Goal: Communication & Community: Participate in discussion

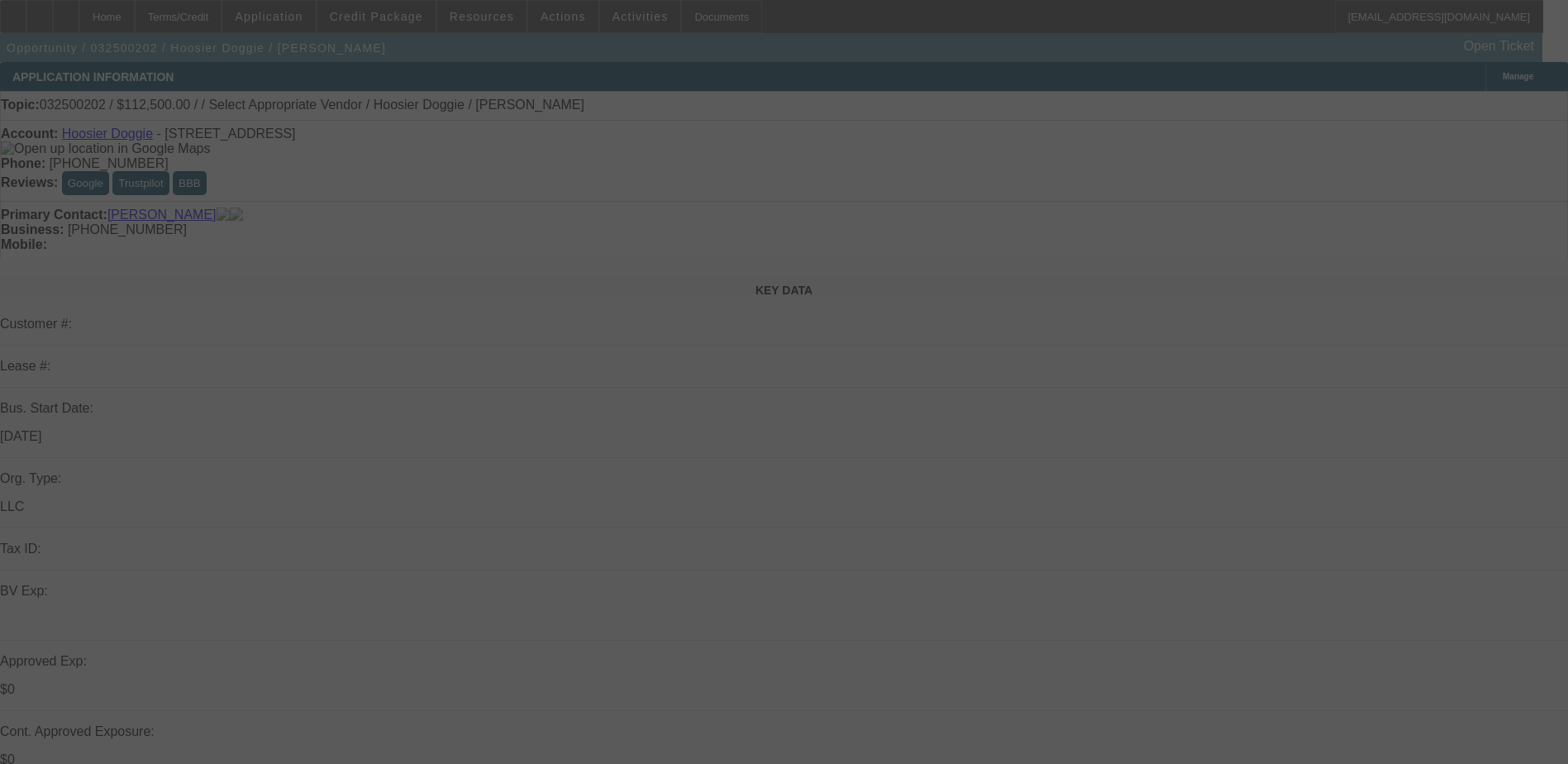
select select "0.1"
select select "2"
select select "0.1"
select select "4"
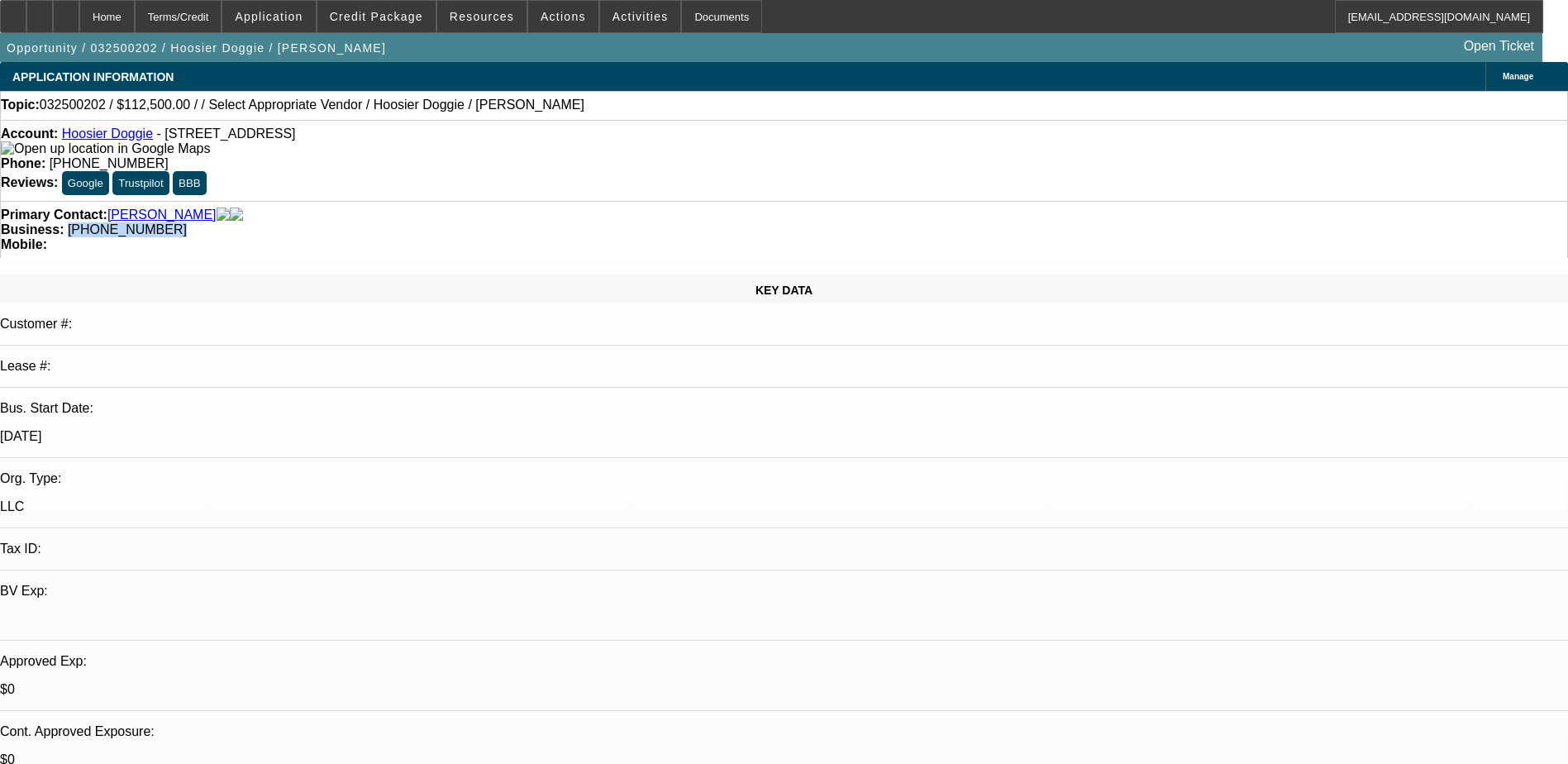
drag, startPoint x: 669, startPoint y: 186, endPoint x: 591, endPoint y: 189, distance: 78.1
click at [591, 223] on div "Business: (219) 808-9107" at bounding box center [784, 230] width 1566 height 15
copy span "(219) 808-9107"
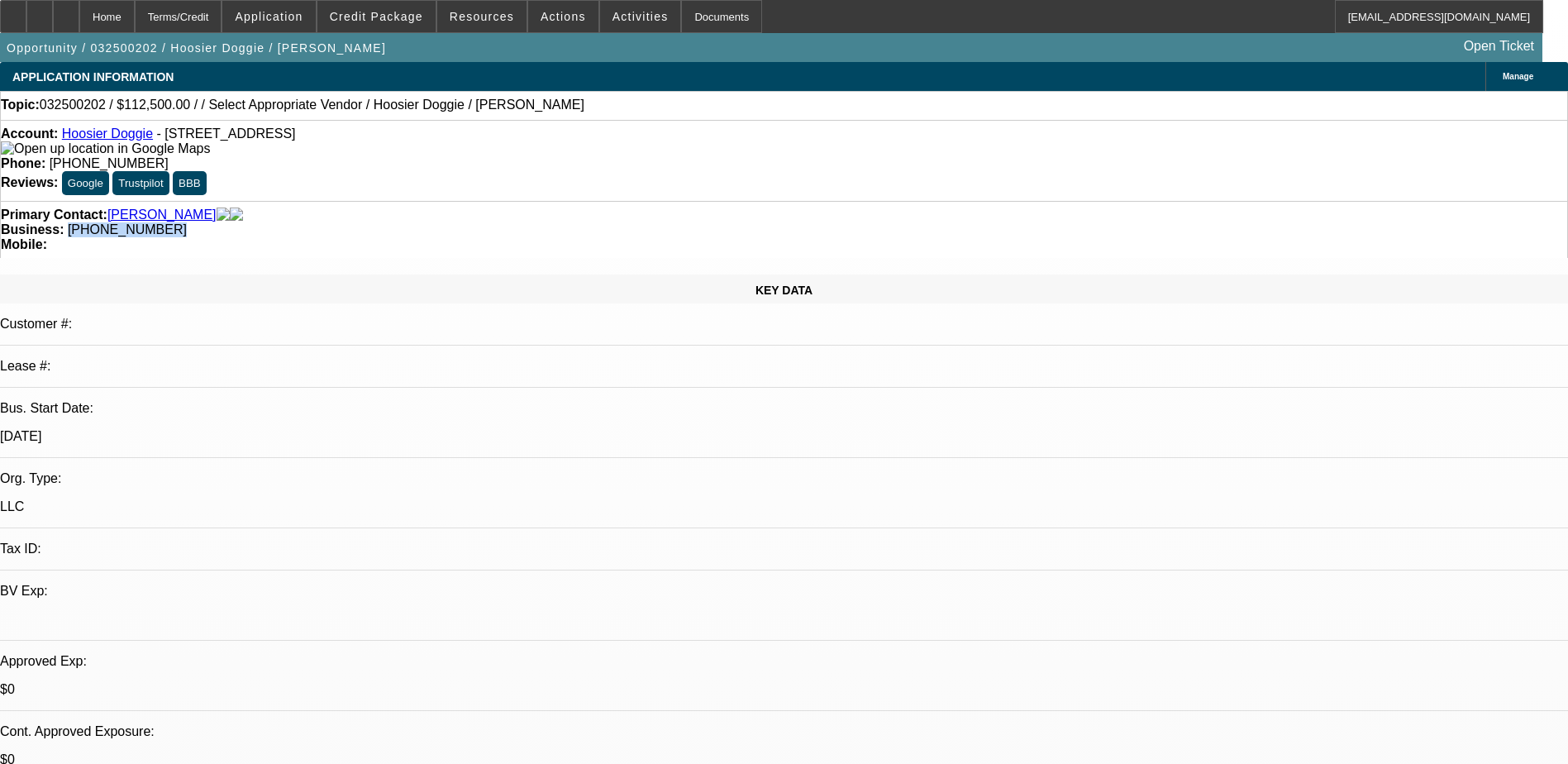
radio input "true"
type textarea "LVM"
radio input "true"
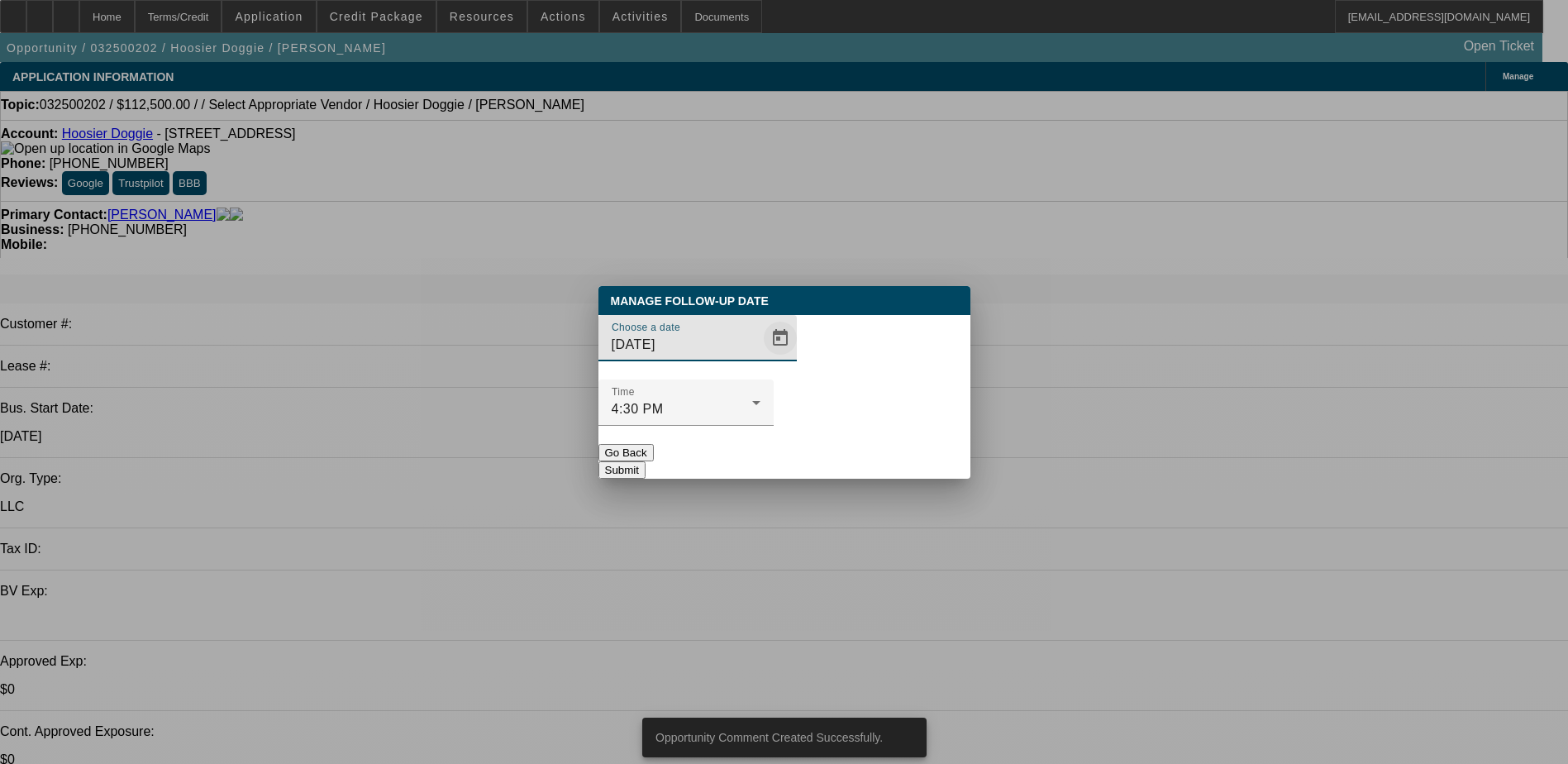
drag, startPoint x: 775, startPoint y: 381, endPoint x: 753, endPoint y: 381, distance: 22.0
click at [764, 380] on div "Choose a date 8/19/2025" at bounding box center [784, 347] width 372 height 65
click at [760, 358] on span "Open calendar" at bounding box center [780, 338] width 40 height 40
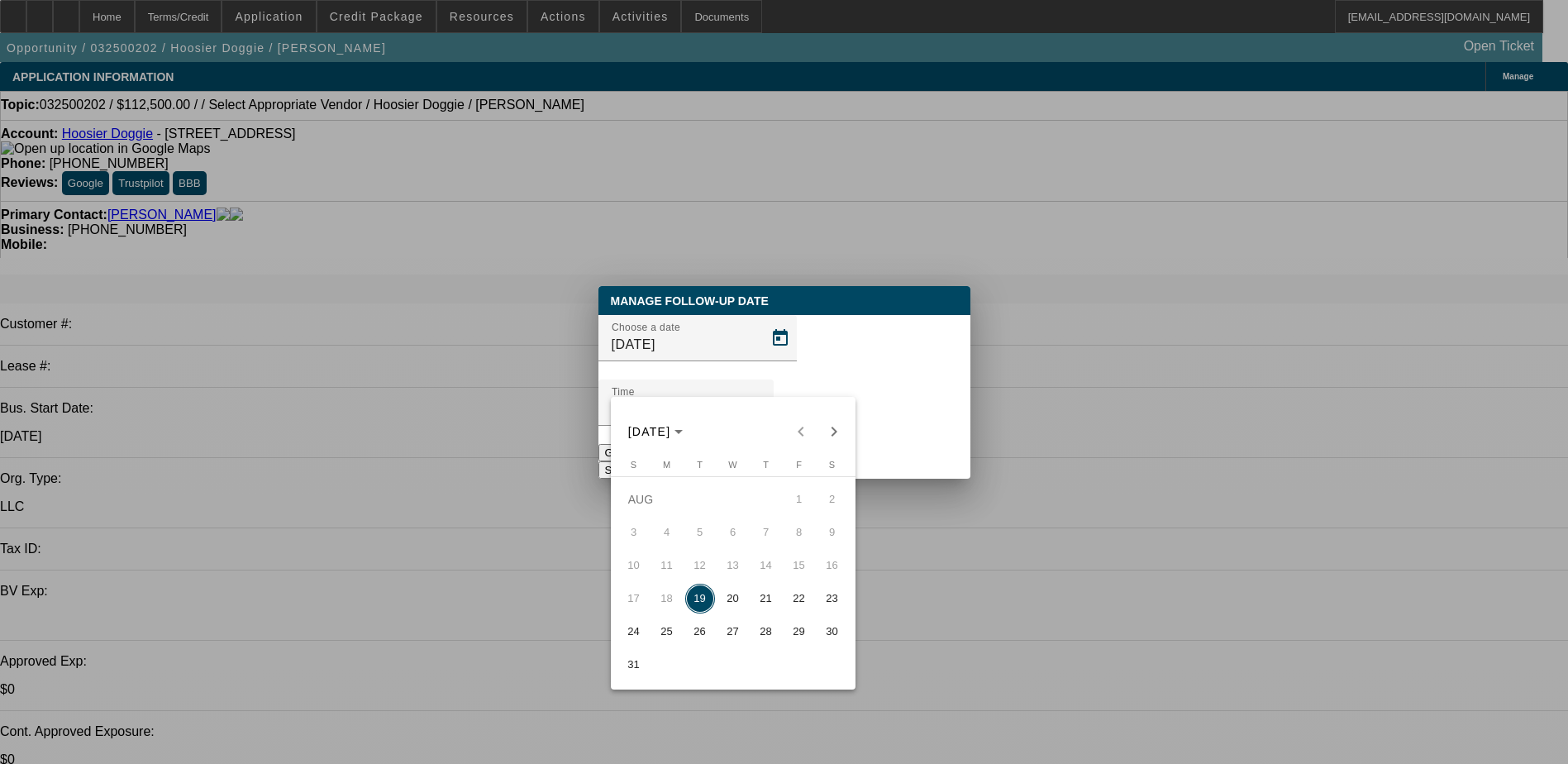
click at [754, 629] on span "28" at bounding box center [767, 632] width 30 height 30
type input "8/28/2025"
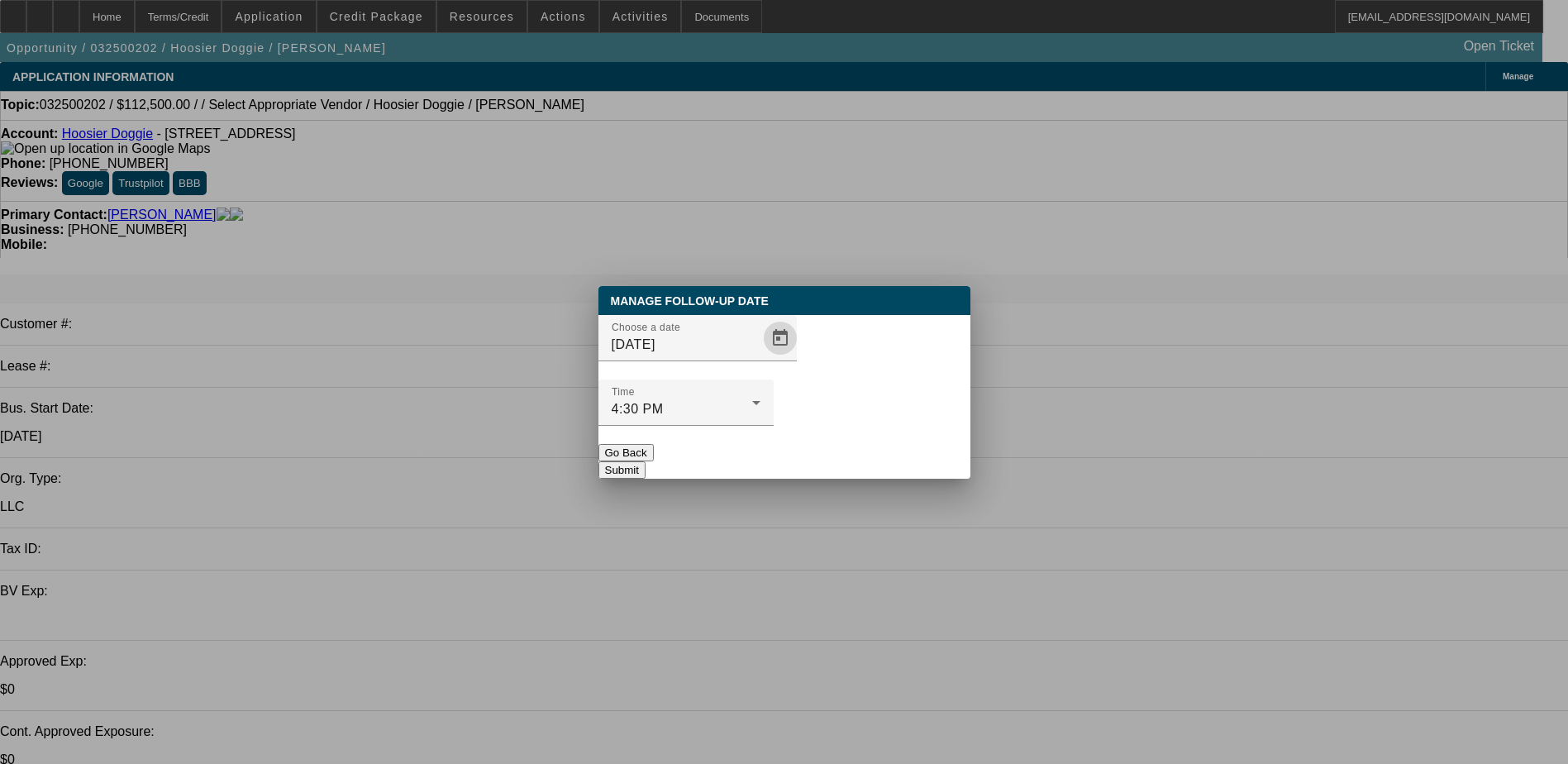
click at [645, 461] on button "Submit" at bounding box center [621, 470] width 47 height 18
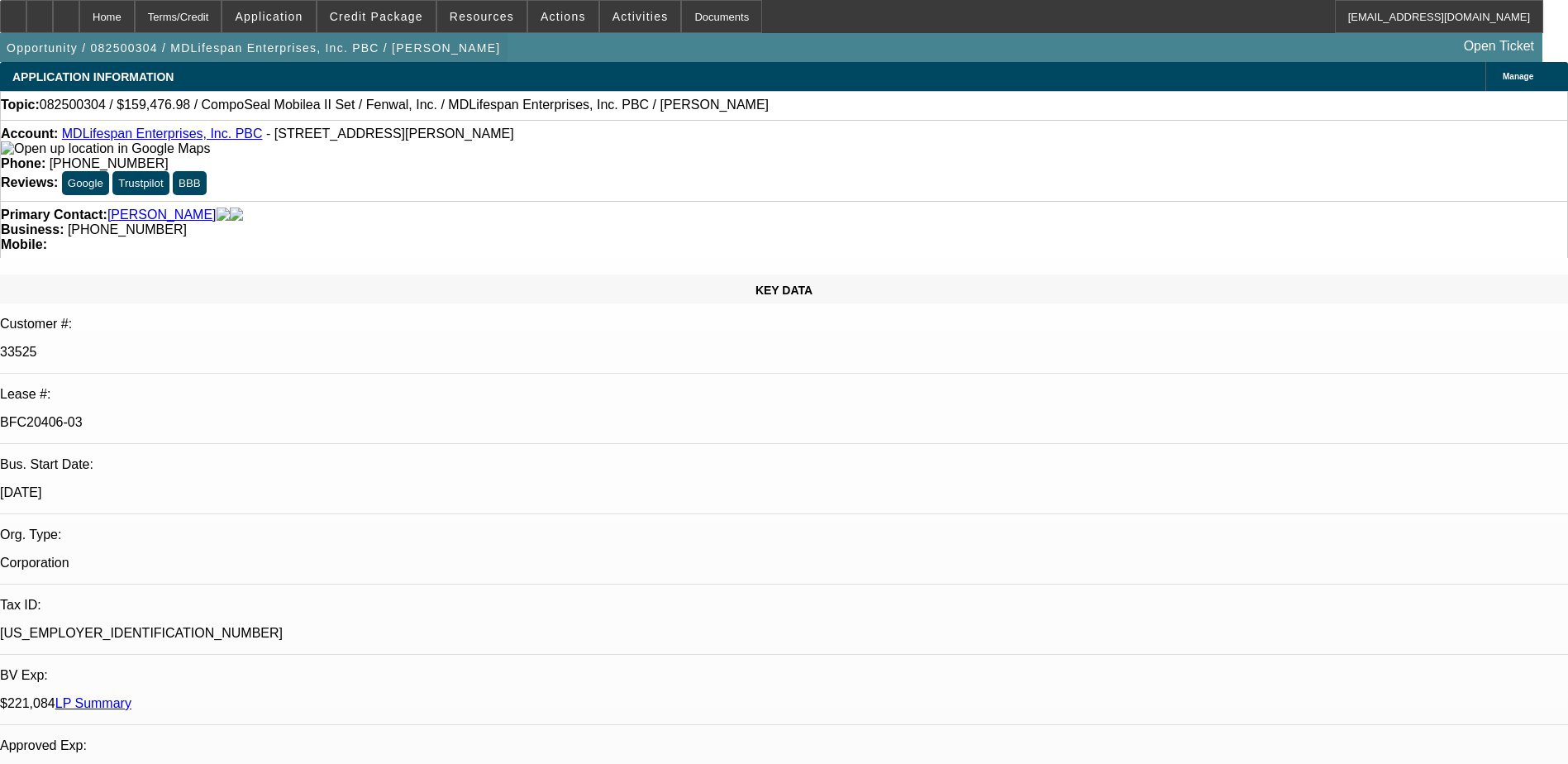
select select "0"
select select "2"
select select "0"
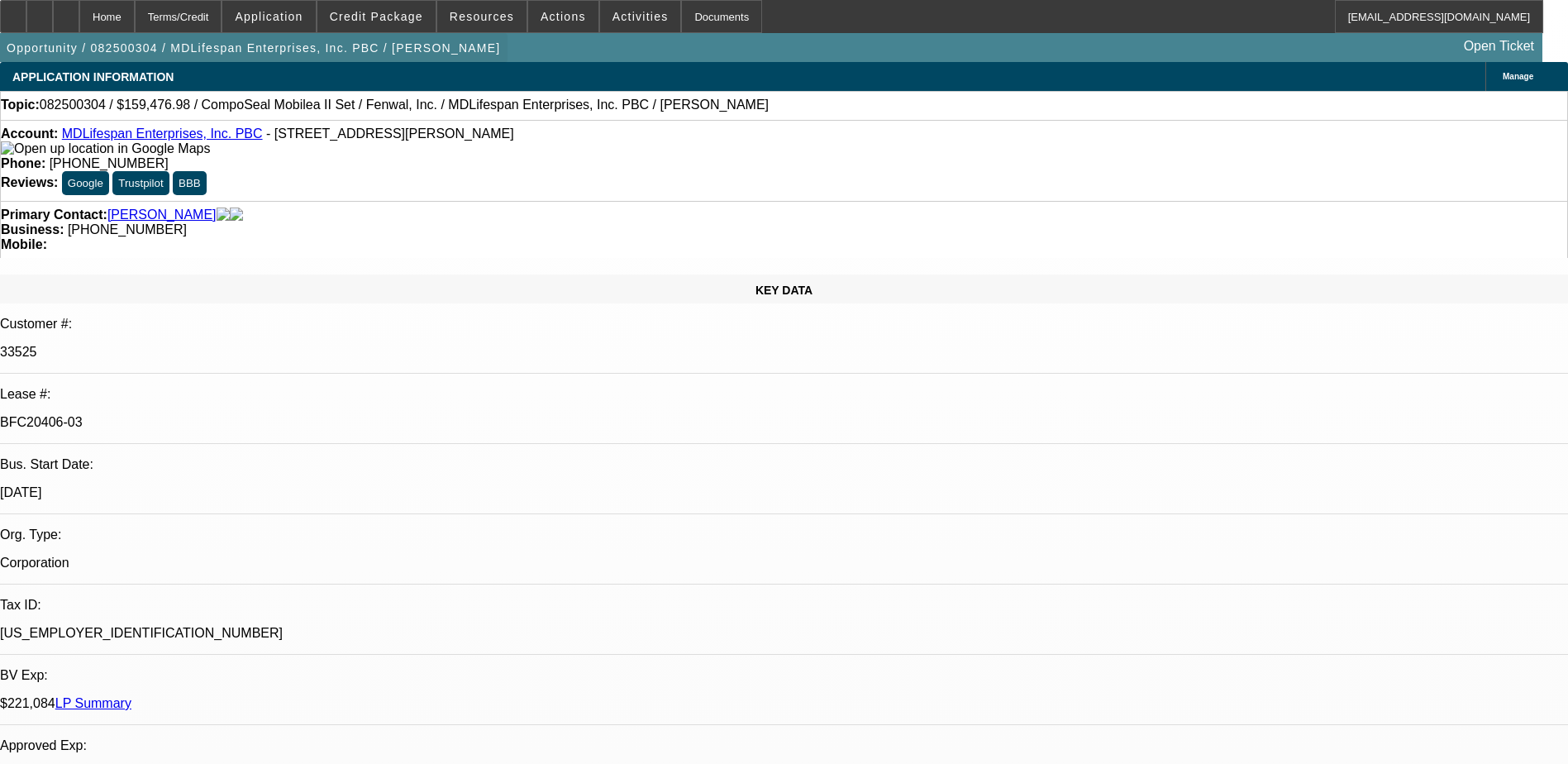
select select "0"
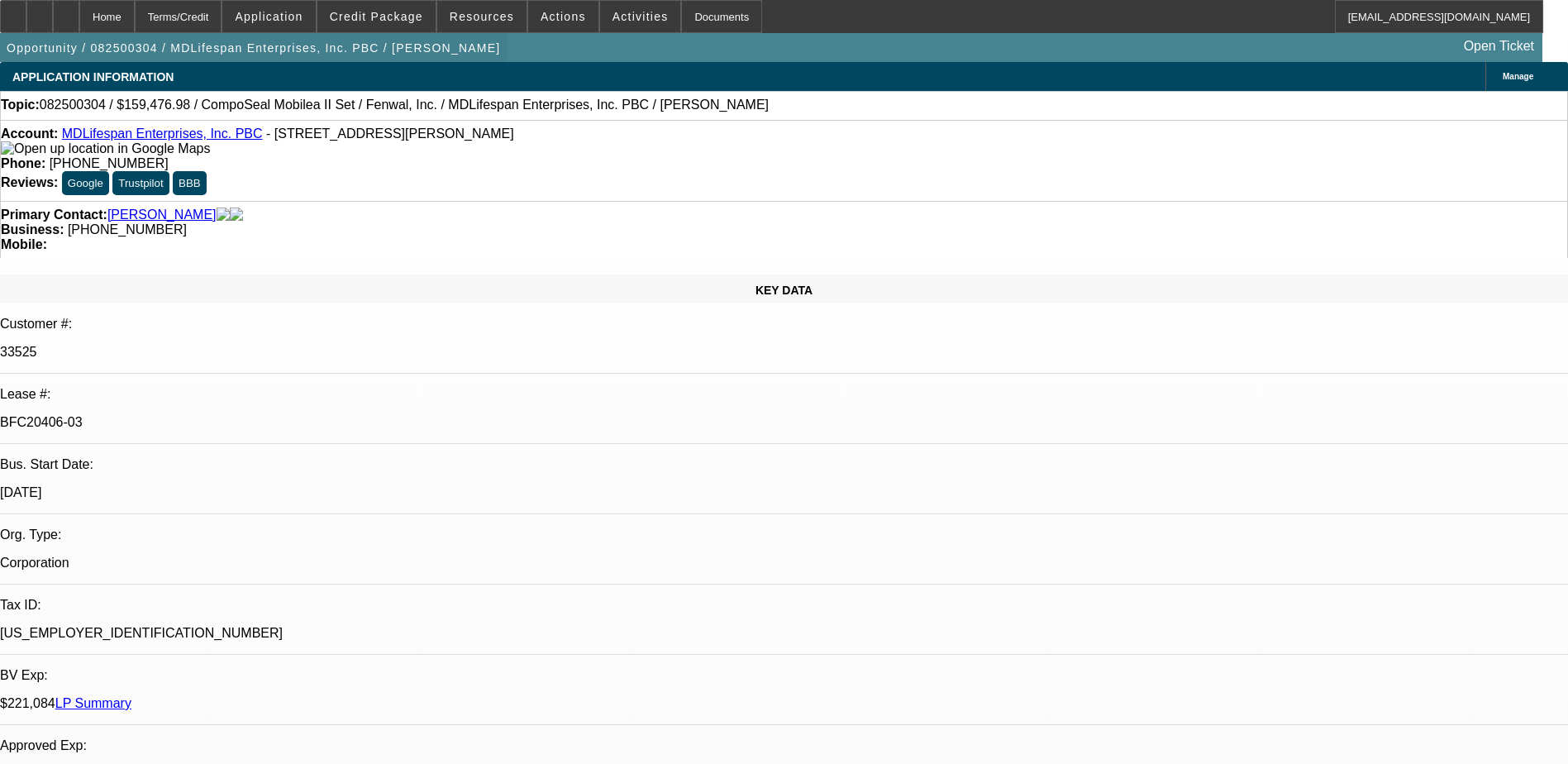
select select "2"
select select "0"
select select "1"
select select "2"
select select "6"
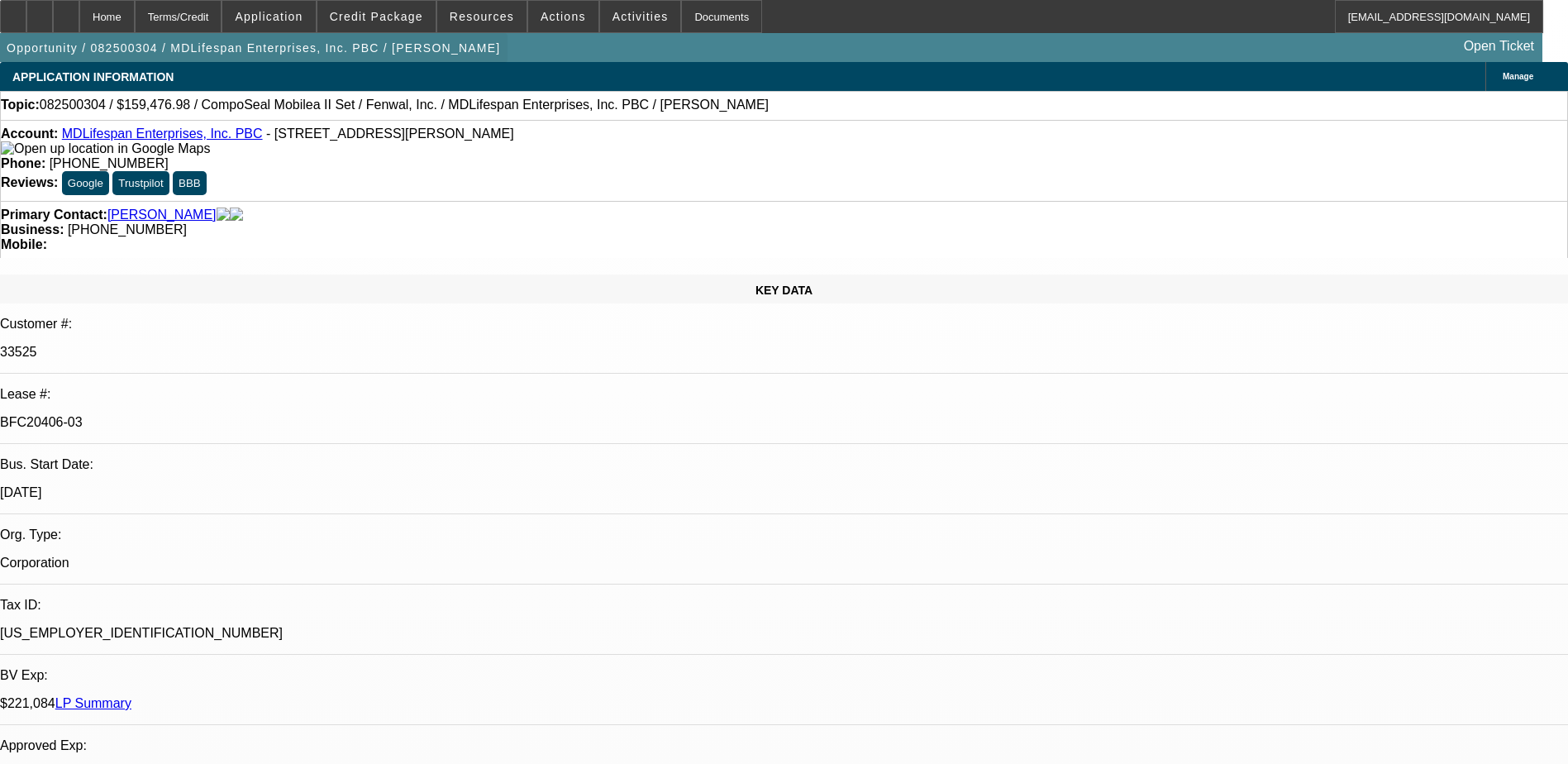
select select "1"
select select "6"
select select "1"
select select "3"
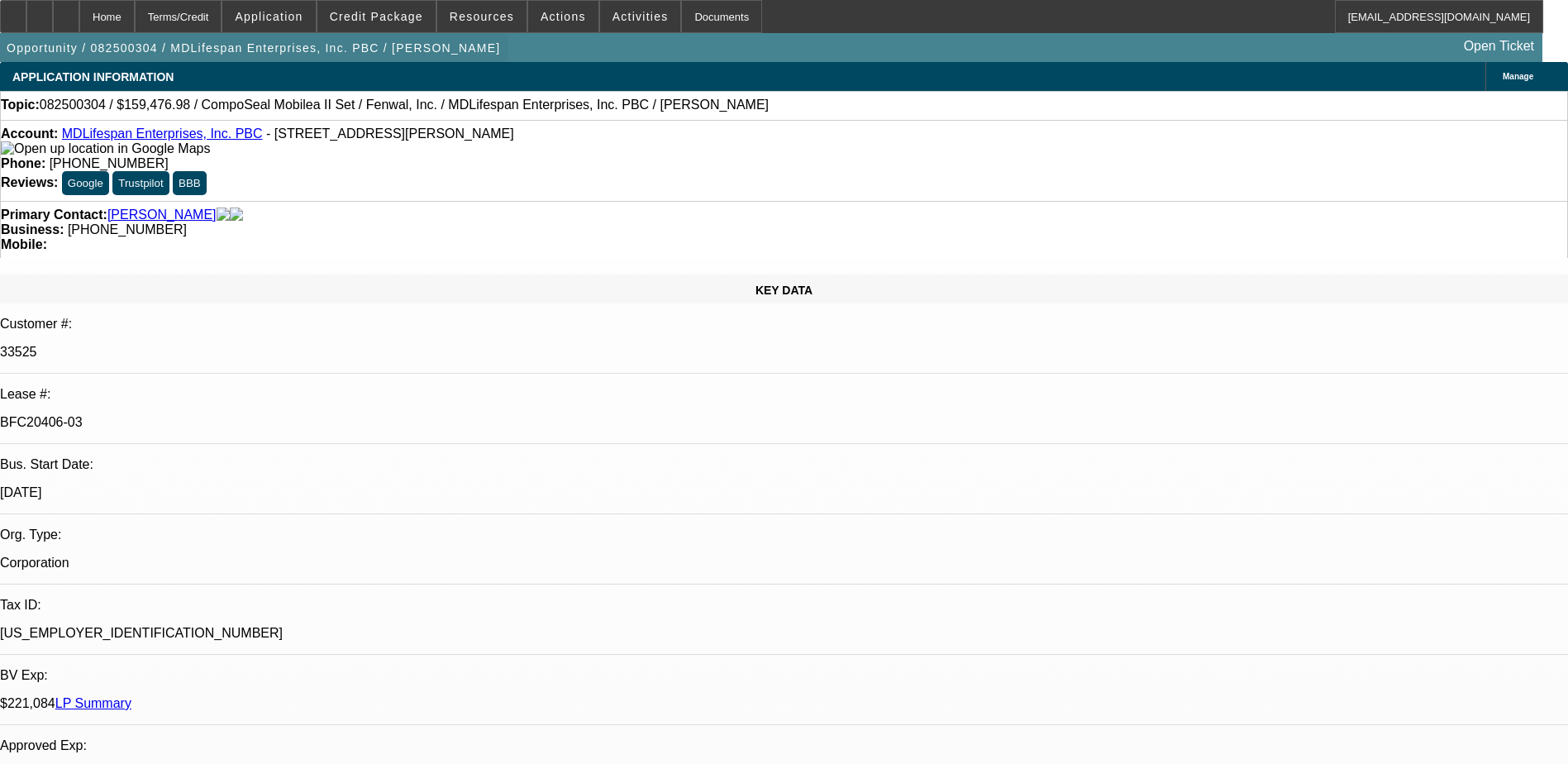
select select "6"
select select "1"
select select "2"
select select "6"
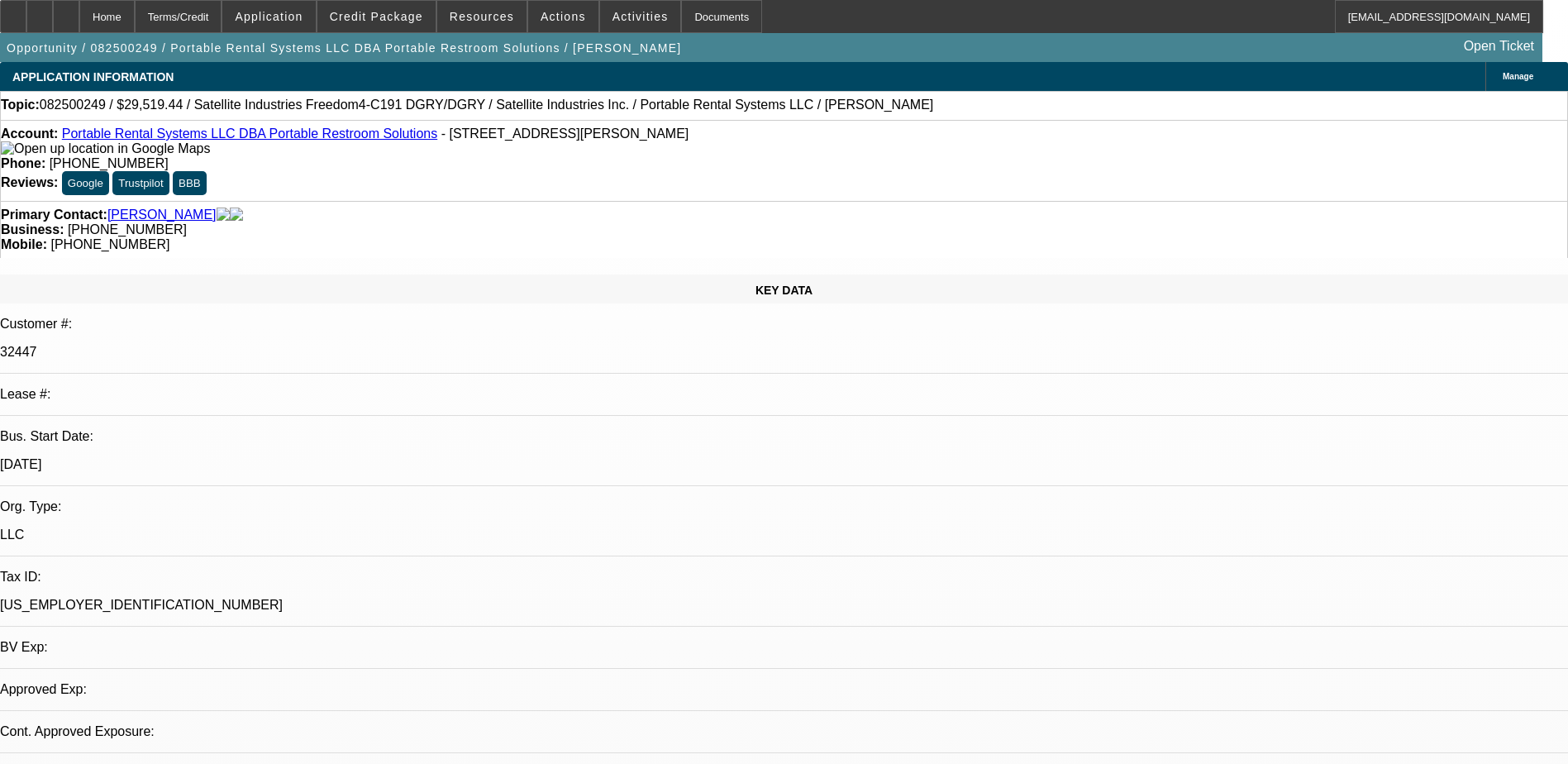
select select "0.15"
select select "2"
select select "0"
select select "6"
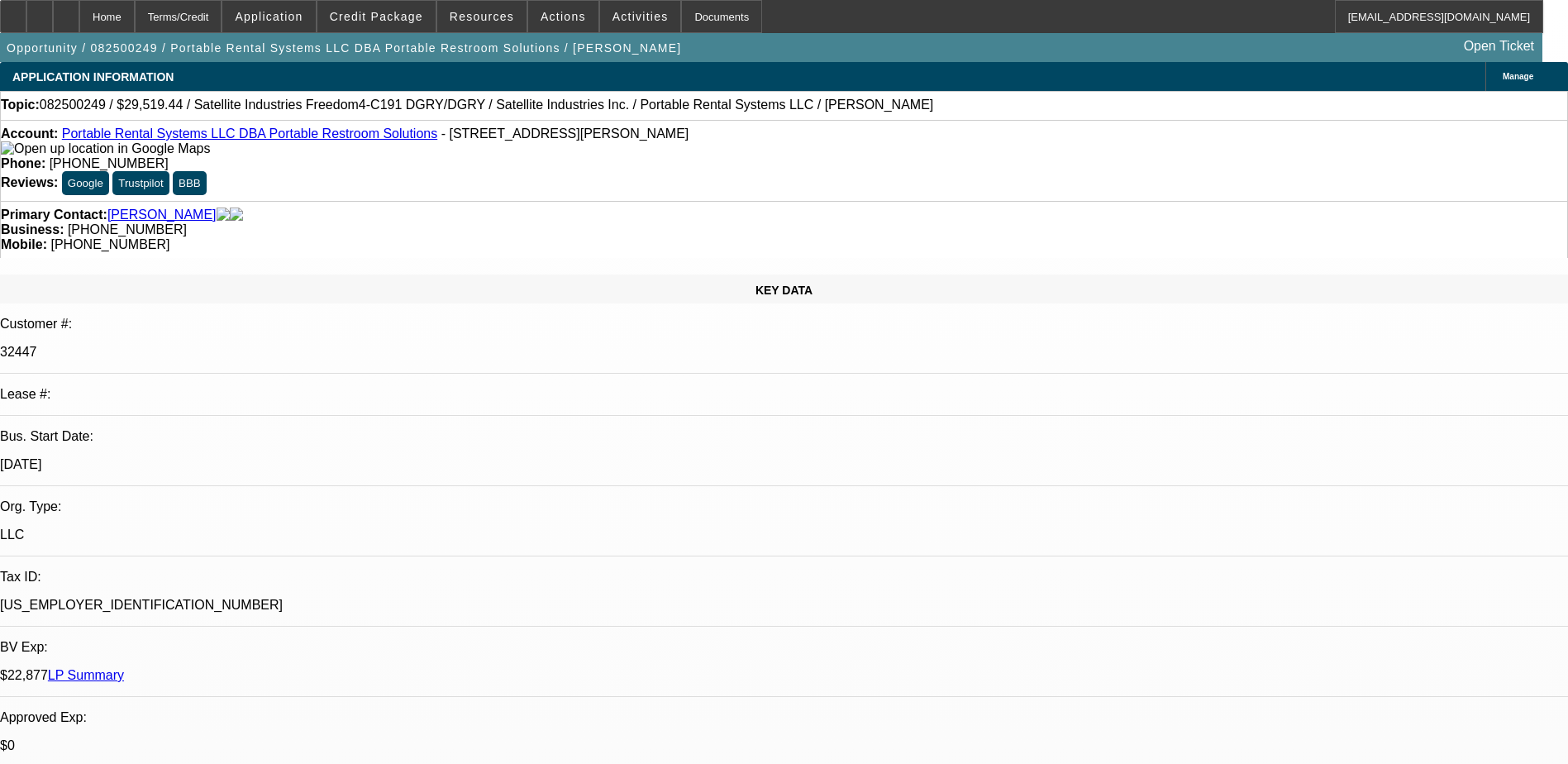
click at [169, 140] on link "Portable Rental Systems LLC DBA Portable Restroom Solutions" at bounding box center [249, 134] width 375 height 14
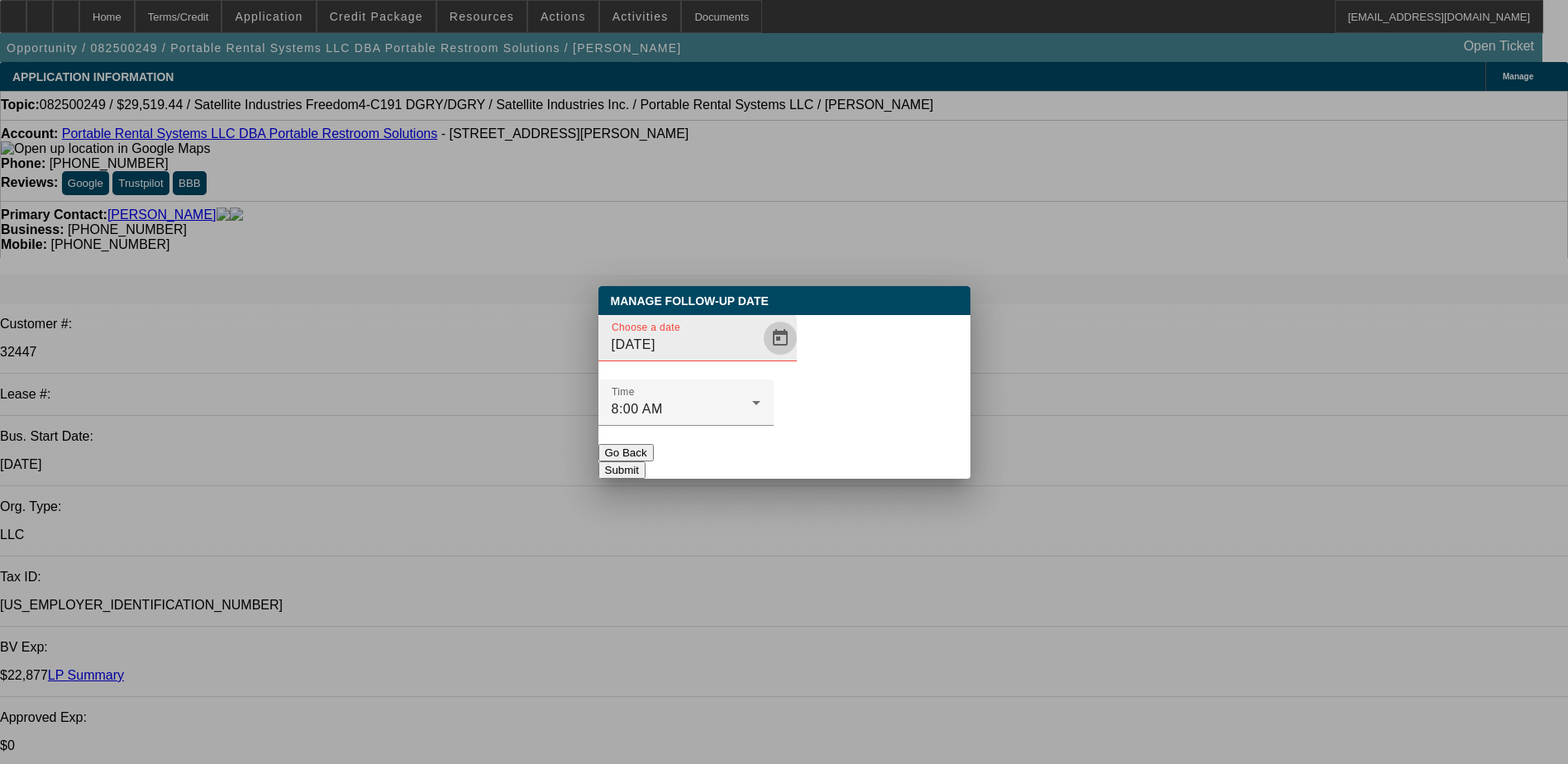
click at [760, 358] on span "Open calendar" at bounding box center [780, 338] width 40 height 40
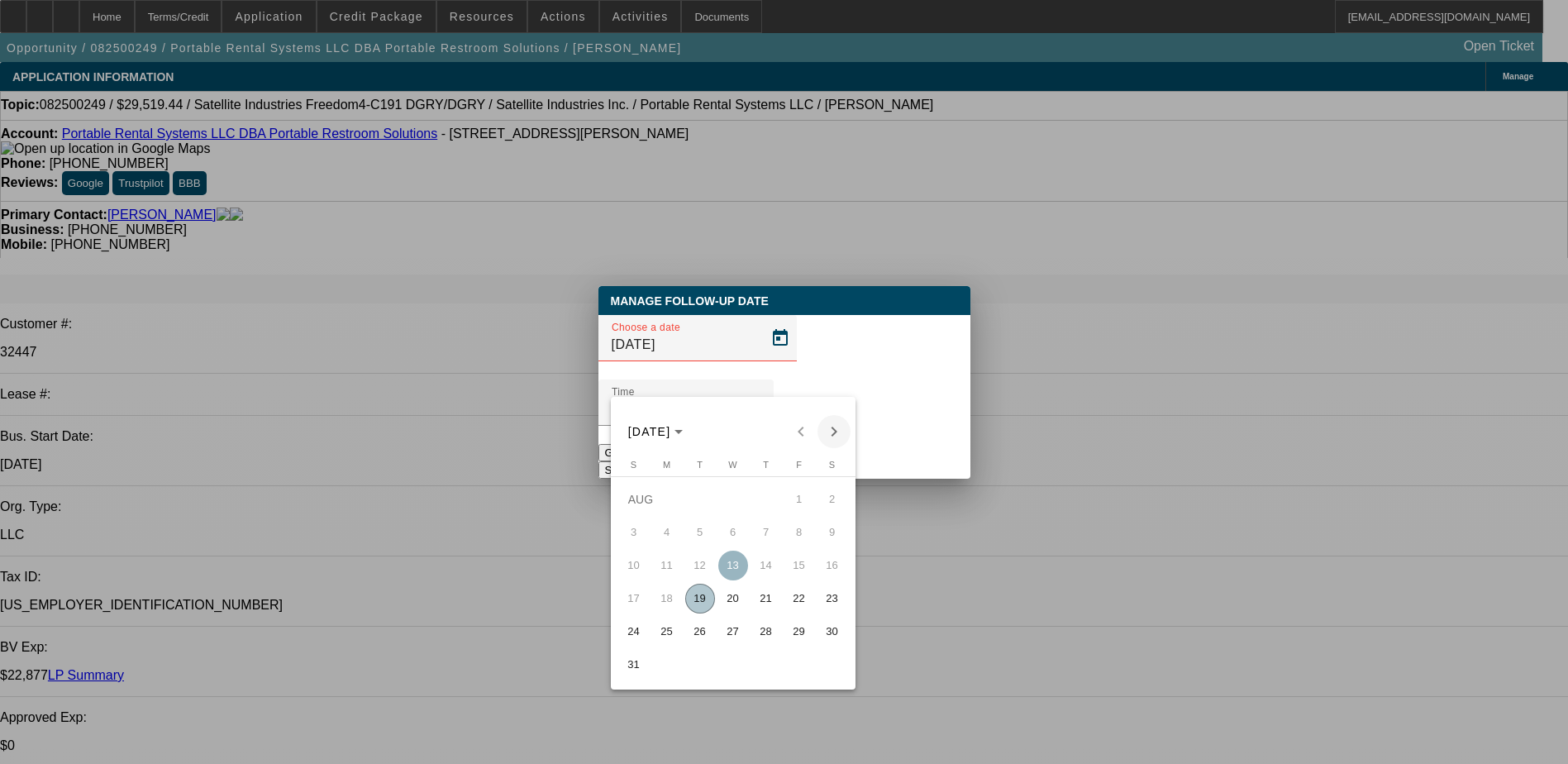
click at [842, 435] on span "Next month" at bounding box center [833, 431] width 33 height 33
click at [771, 610] on span "18" at bounding box center [767, 599] width 30 height 30
type input "9/18/2025"
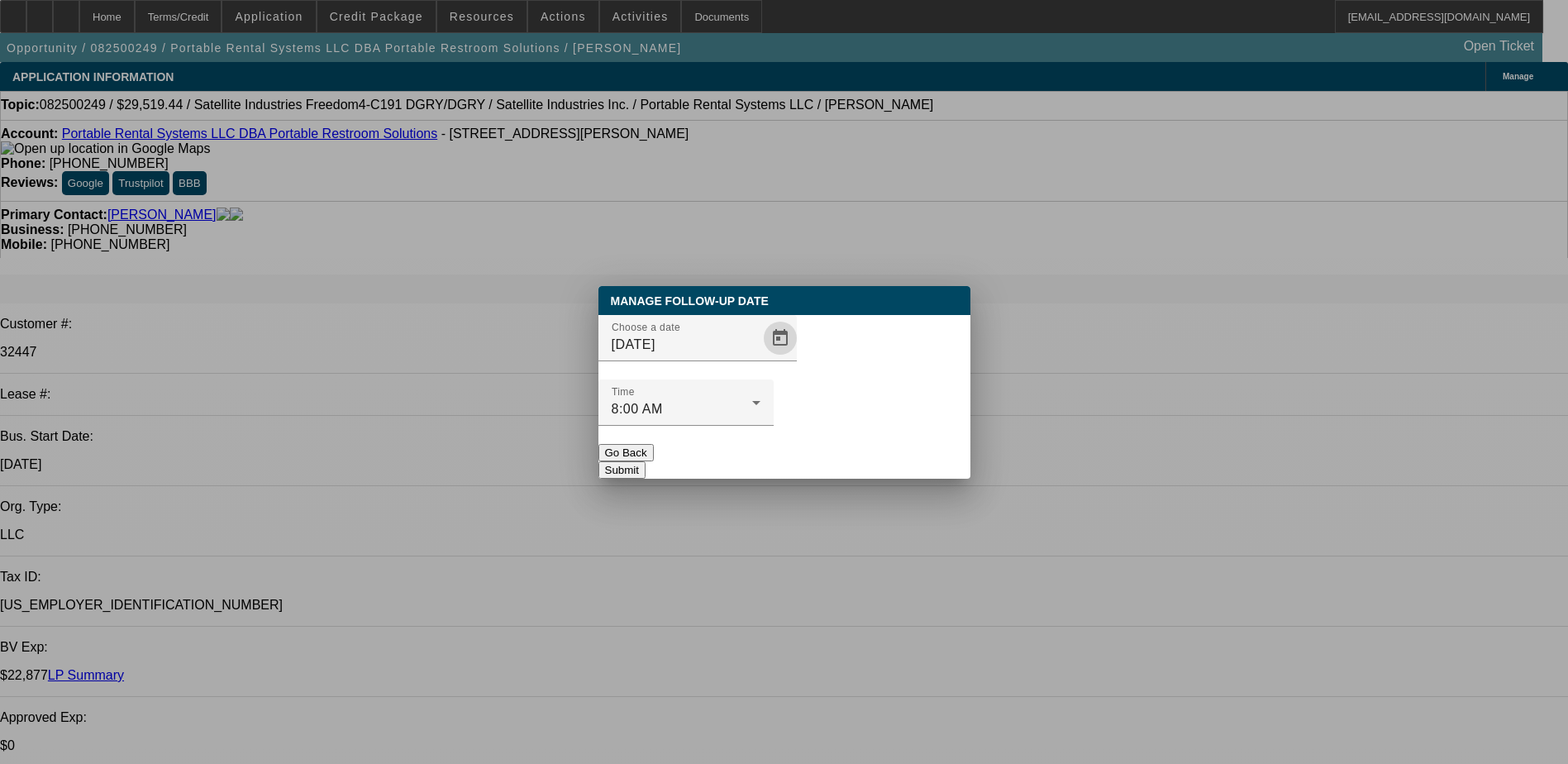
click at [645, 461] on button "Submit" at bounding box center [621, 470] width 47 height 18
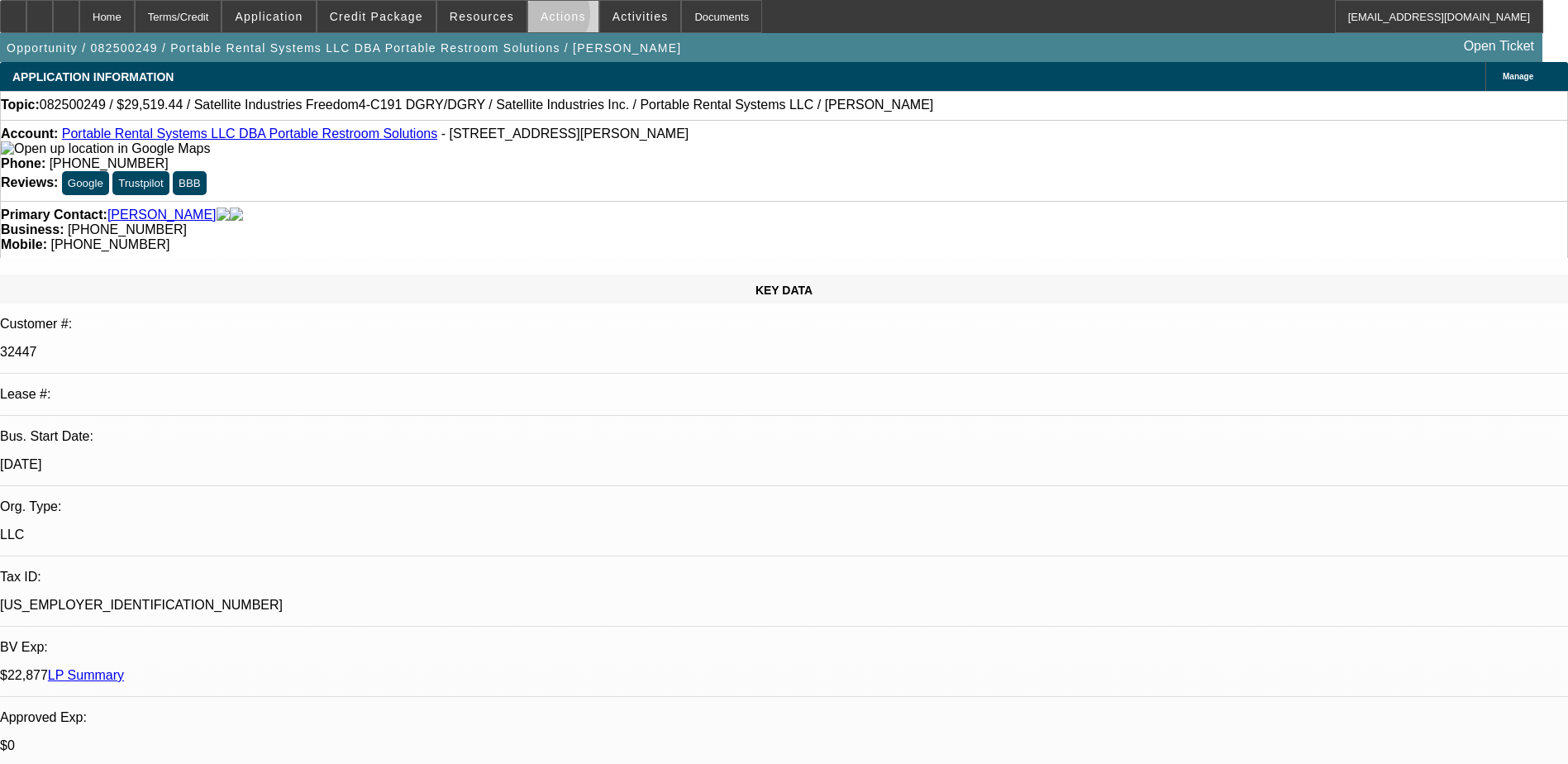
click at [544, 18] on span "Actions" at bounding box center [563, 16] width 45 height 13
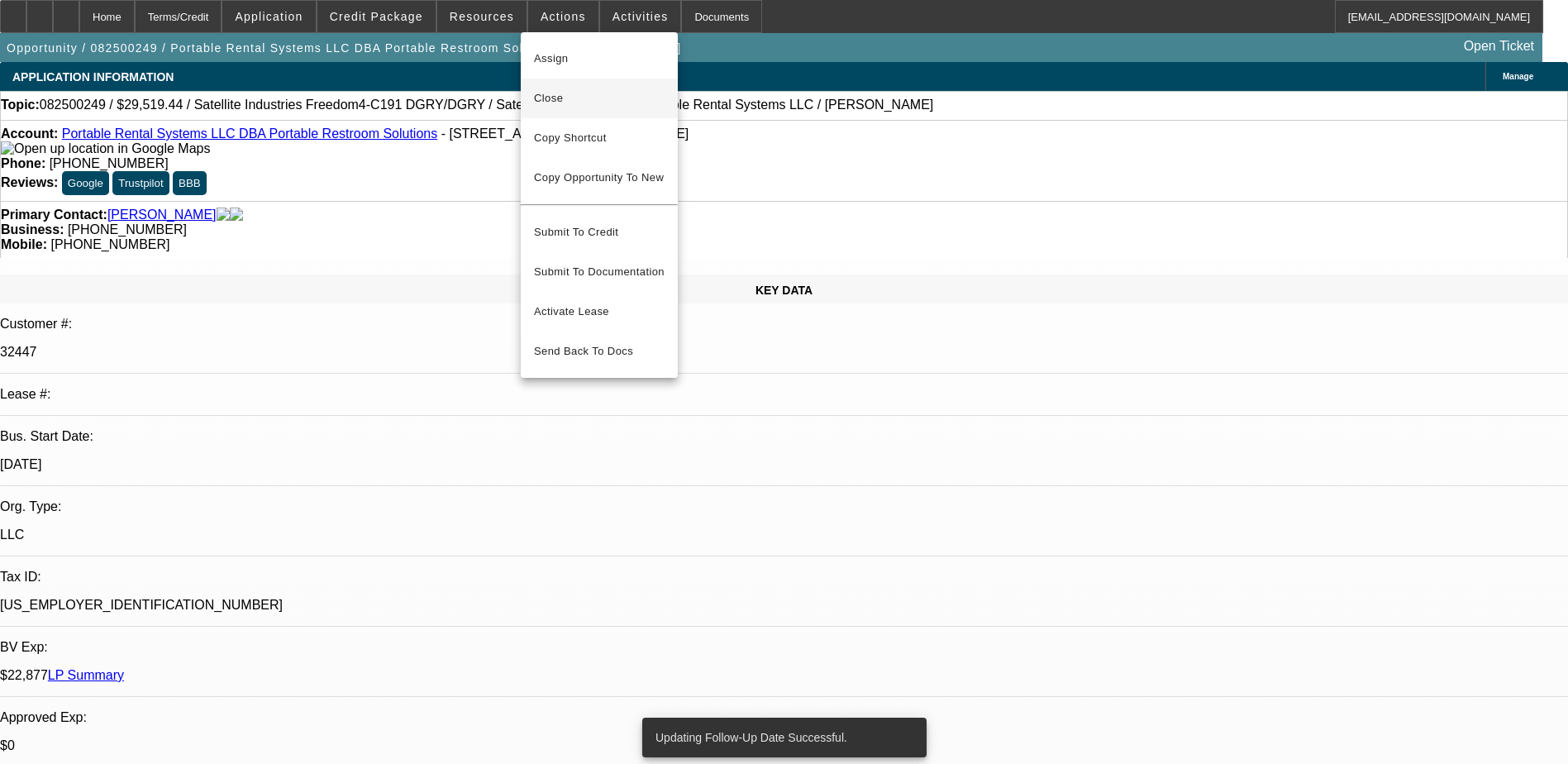
click at [578, 111] on button "Close" at bounding box center [599, 98] width 157 height 40
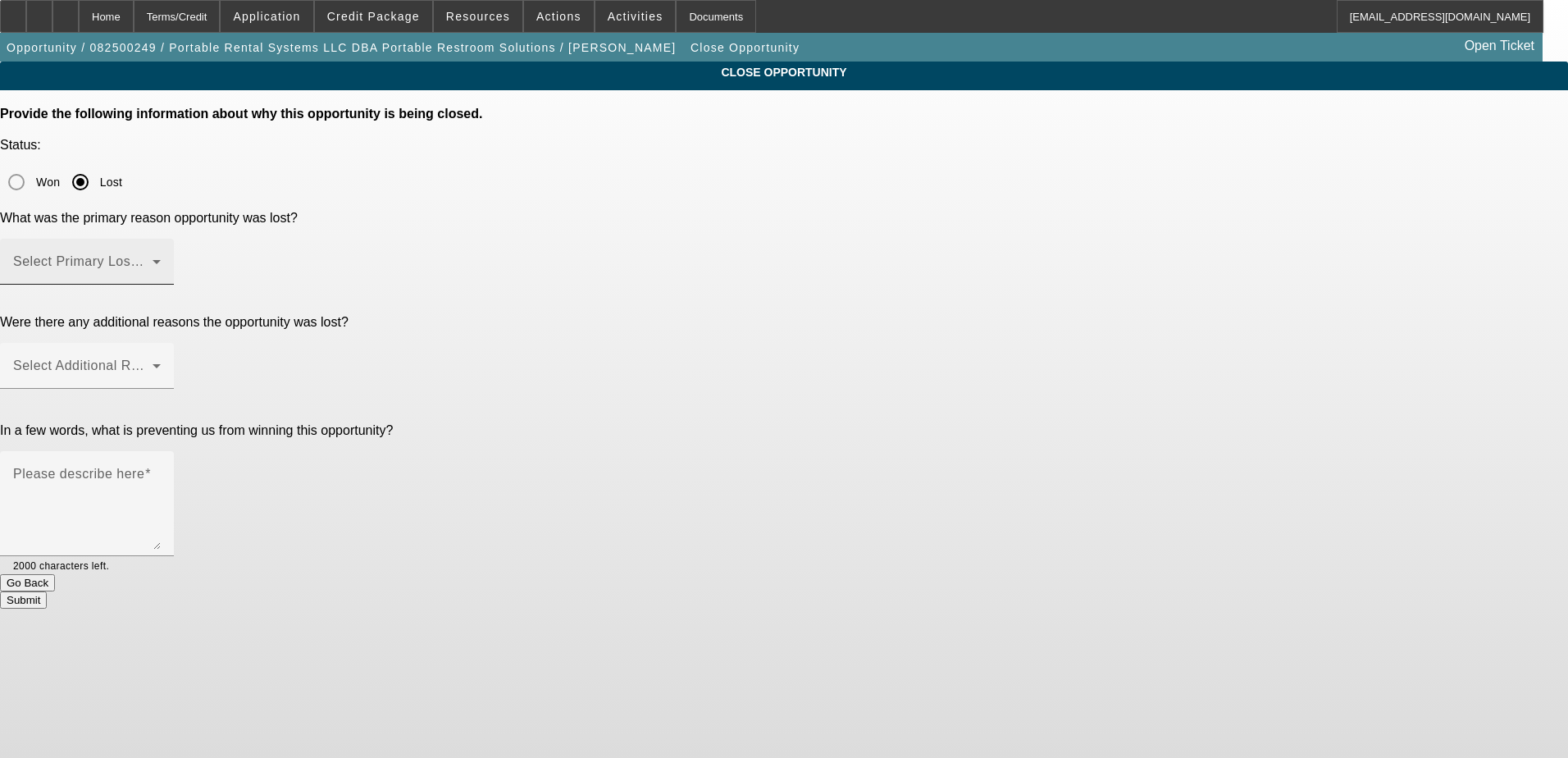
click at [186, 254] on mat-label "Select Primary Lost Reason" at bounding box center [99, 261] width 173 height 14
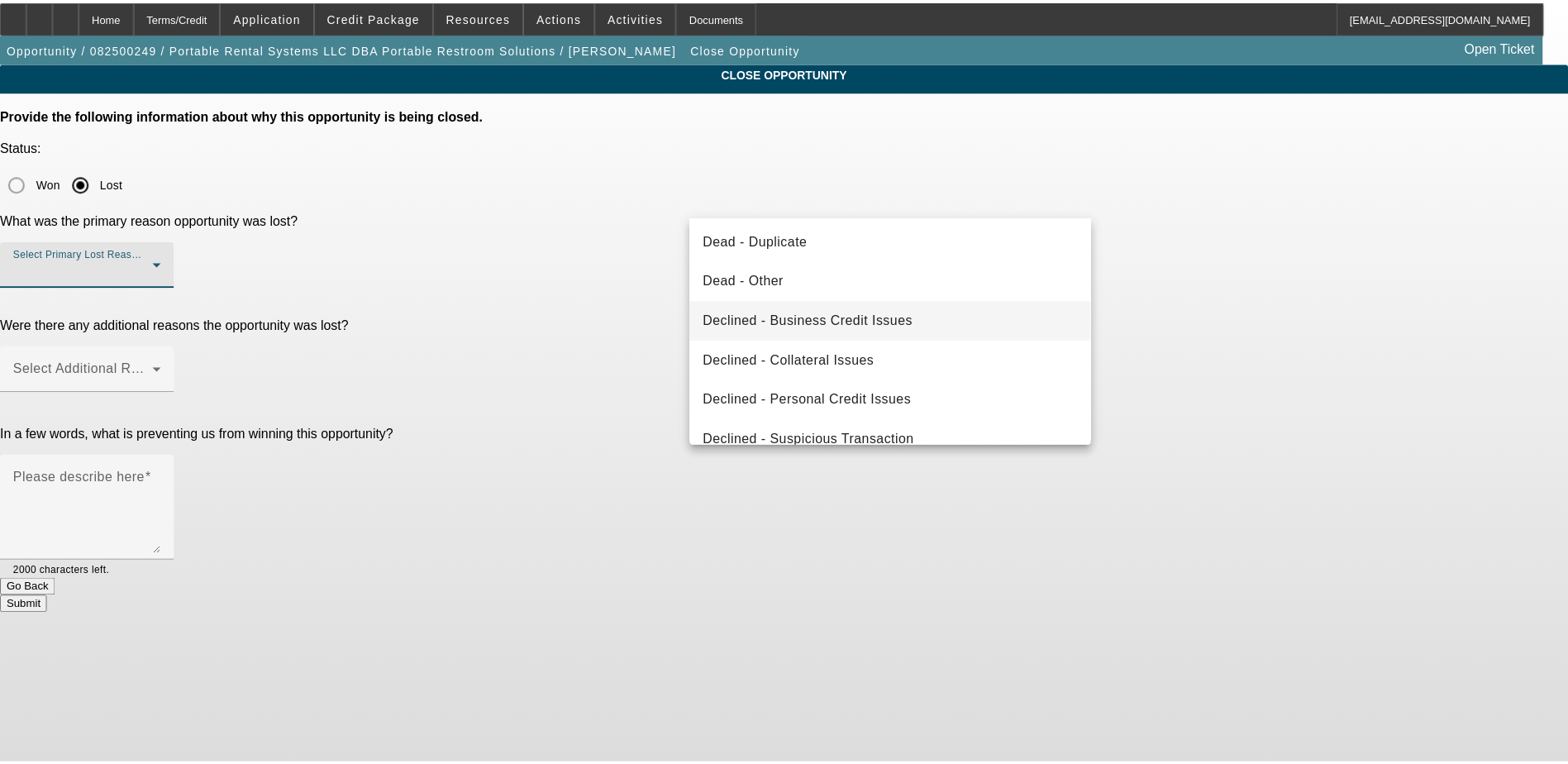
scroll to position [223, 0]
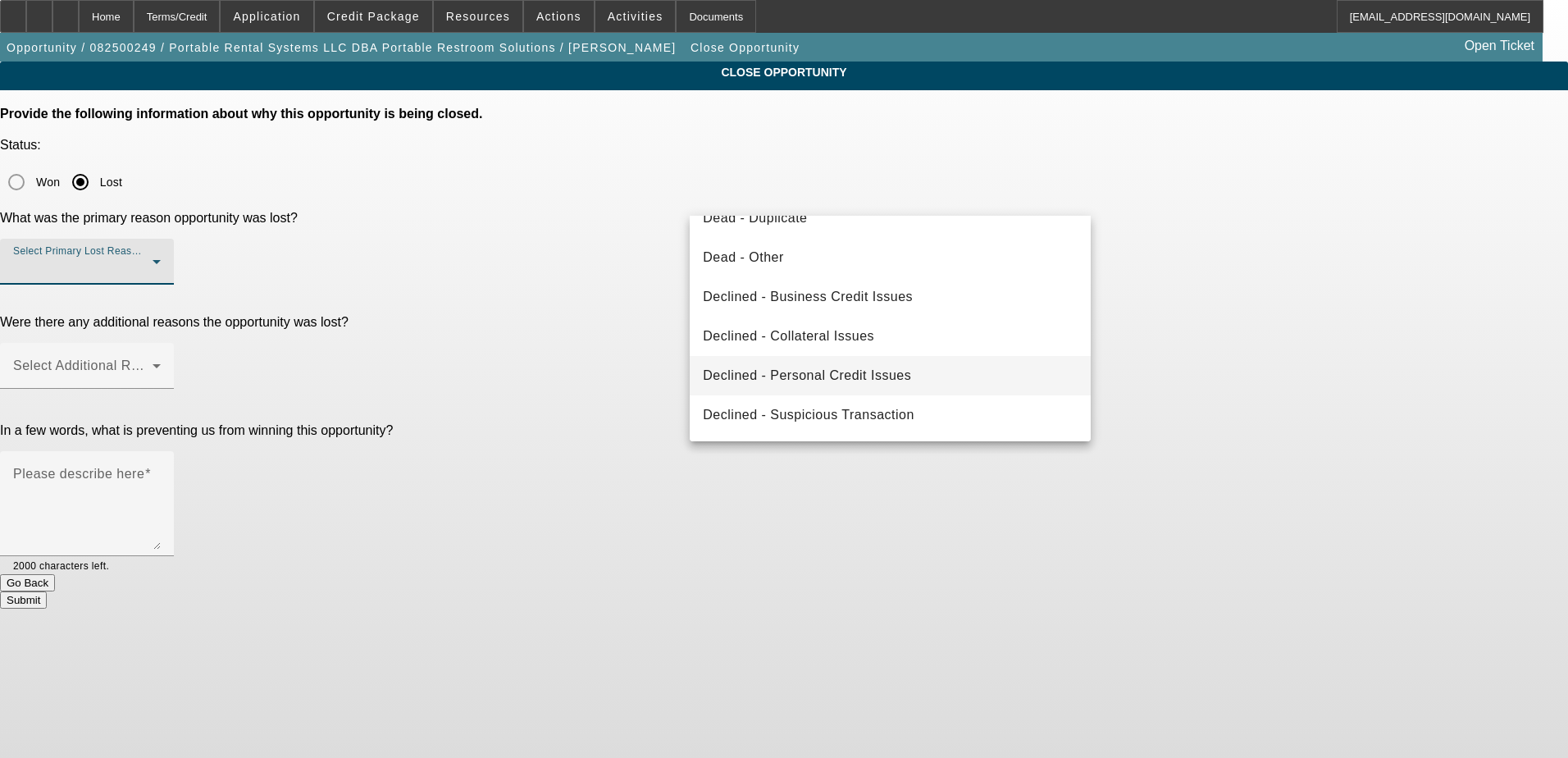
click at [831, 369] on span "Declined - Personal Credit Issues" at bounding box center [806, 375] width 209 height 19
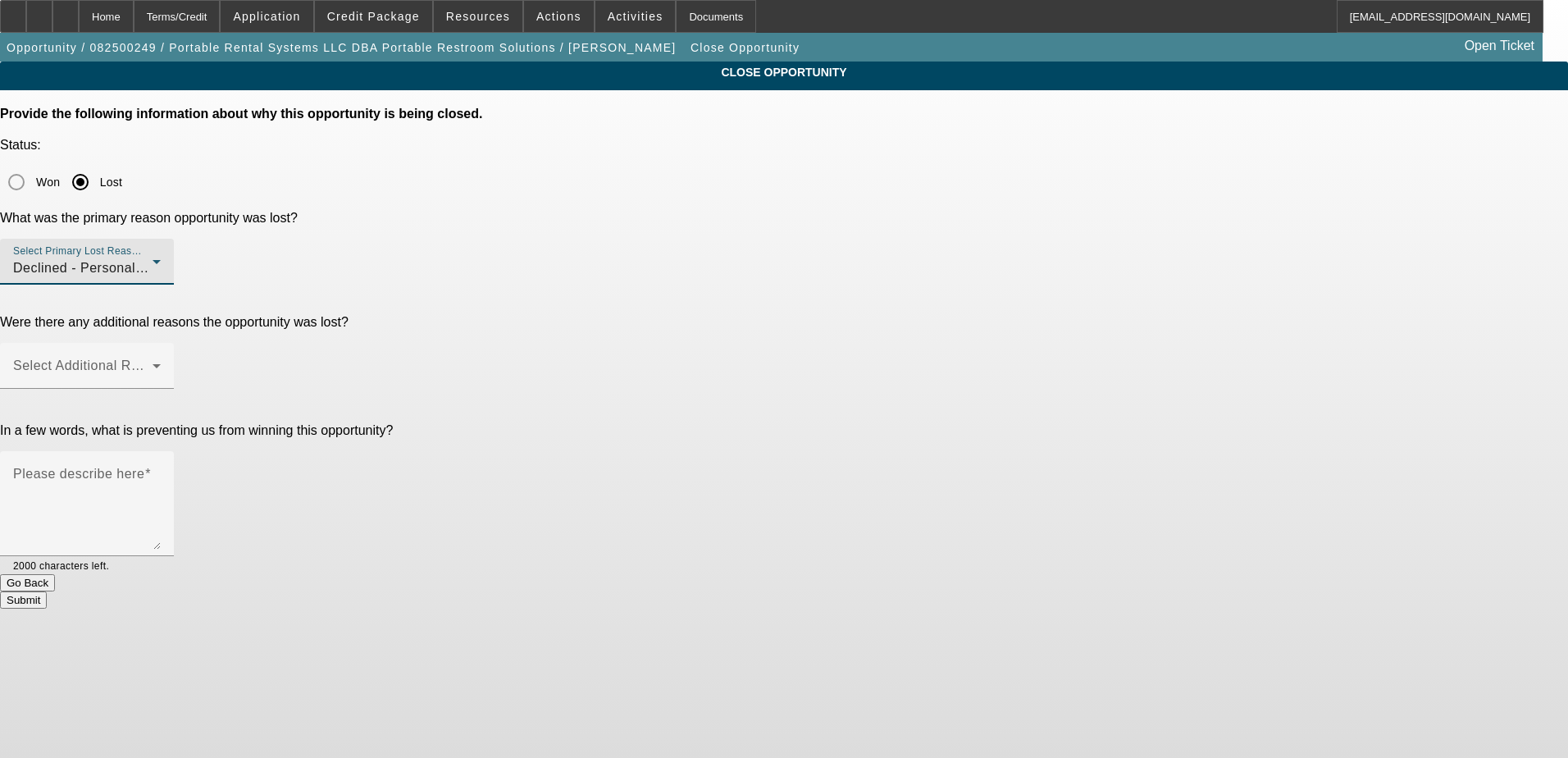
click at [1167, 303] on div "CLOSE OPPORTUNITY Provide the following information about why this opportunity …" at bounding box center [784, 335] width 1568 height 547
click at [152, 363] on span at bounding box center [83, 372] width 139 height 19
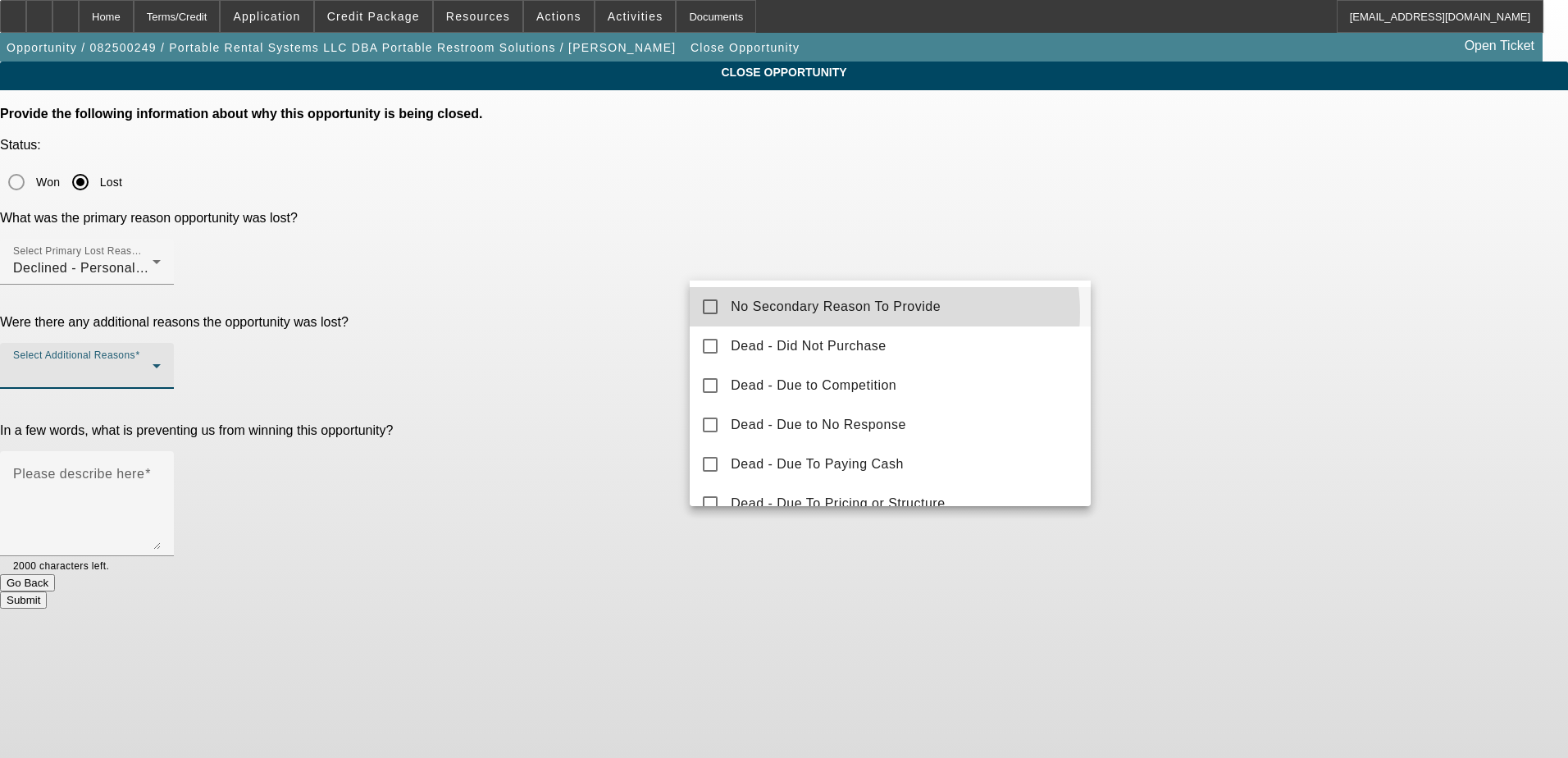
click at [875, 313] on span "No Secondary Reason To Provide" at bounding box center [836, 306] width 210 height 19
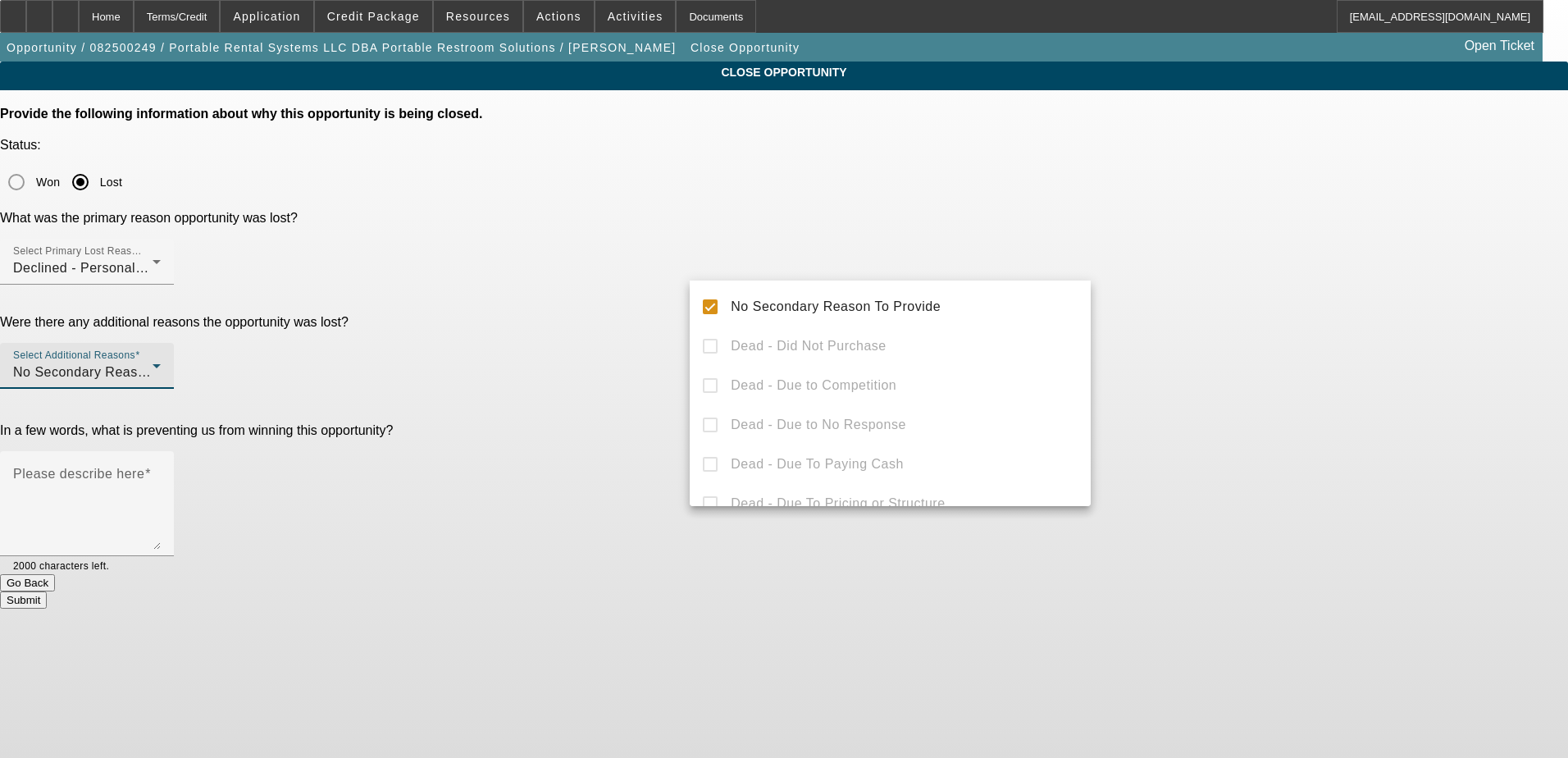
click at [1273, 313] on div at bounding box center [784, 379] width 1568 height 758
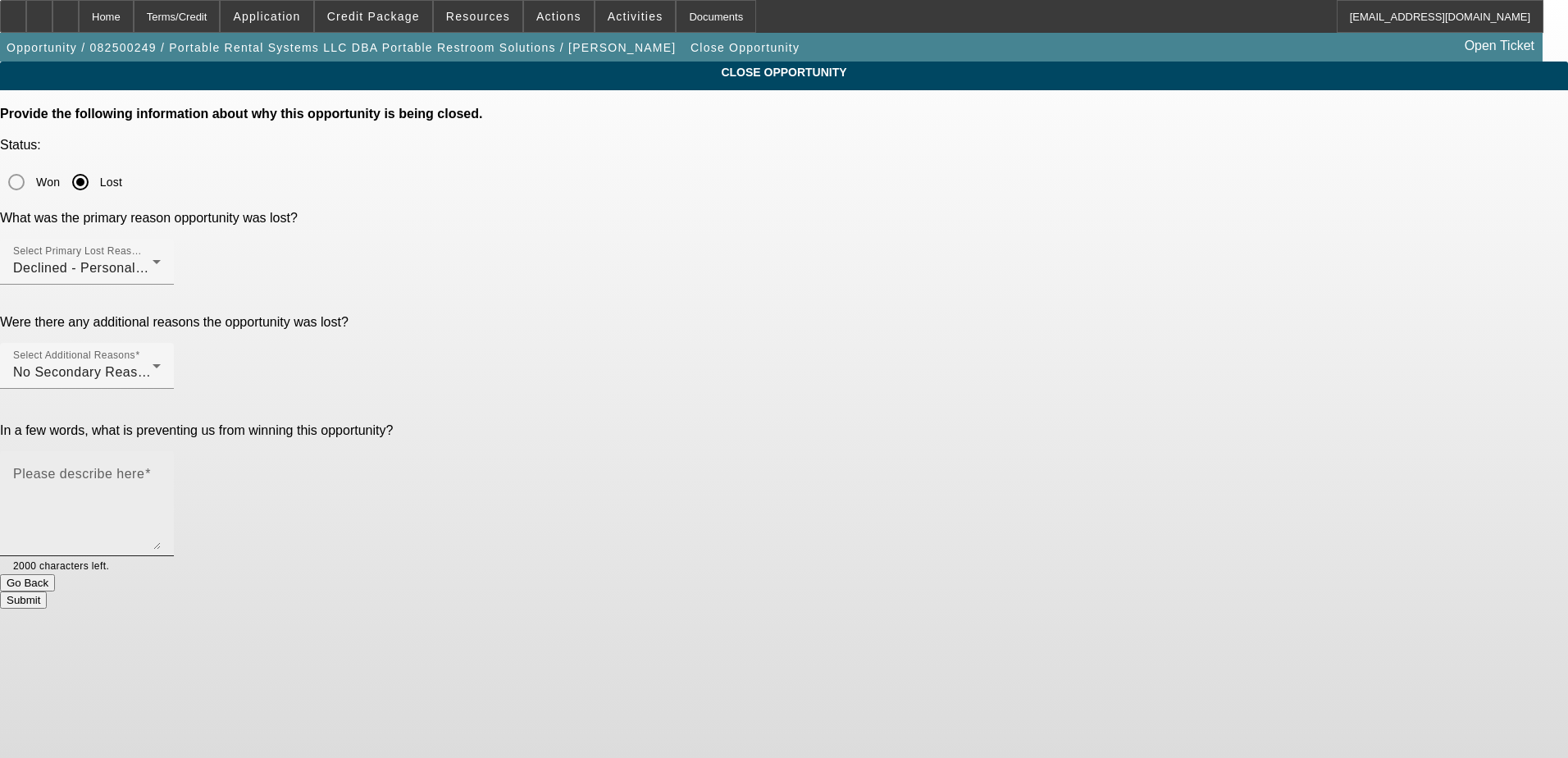
click at [161, 471] on textarea "Please describe here" at bounding box center [87, 510] width 148 height 78
type textarea "t"
type textarea "bad credit non core"
click at [47, 592] on button "Submit" at bounding box center [23, 600] width 47 height 18
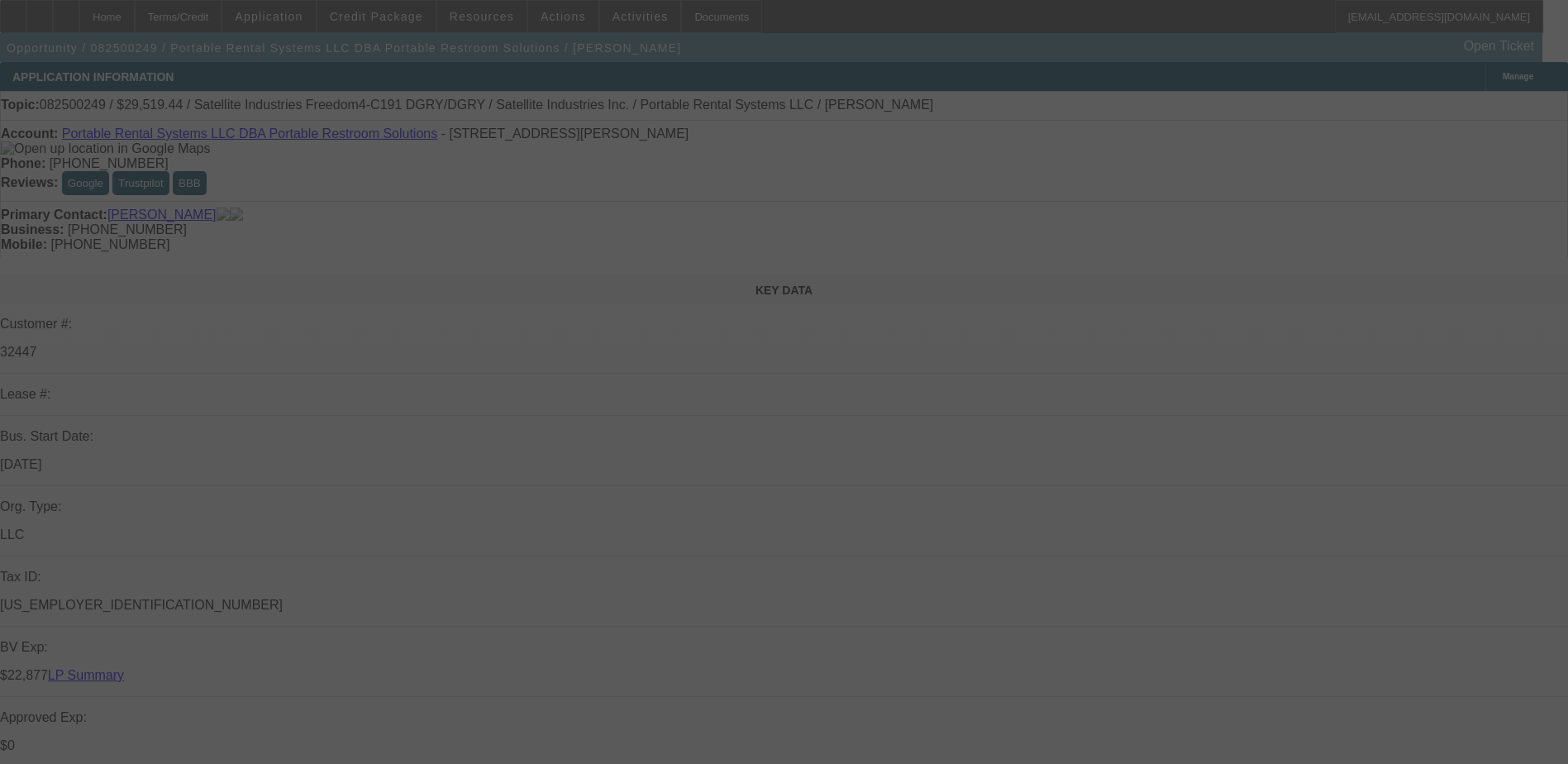
select select "0.15"
select select "2"
select select "0"
select select "6"
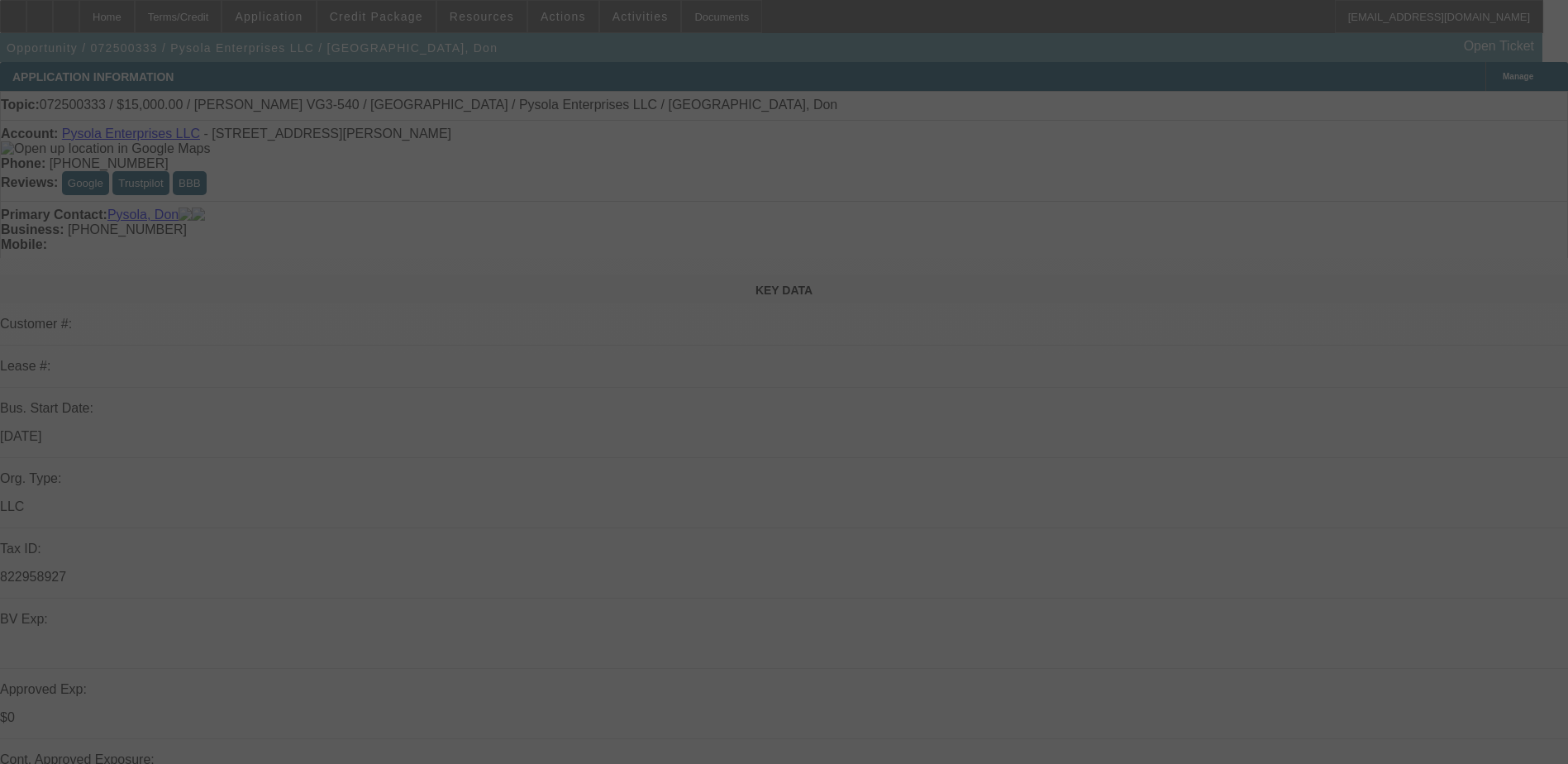
drag, startPoint x: 681, startPoint y: 192, endPoint x: 620, endPoint y: 185, distance: 61.4
click at [620, 185] on div at bounding box center [784, 382] width 1568 height 764
select select "0"
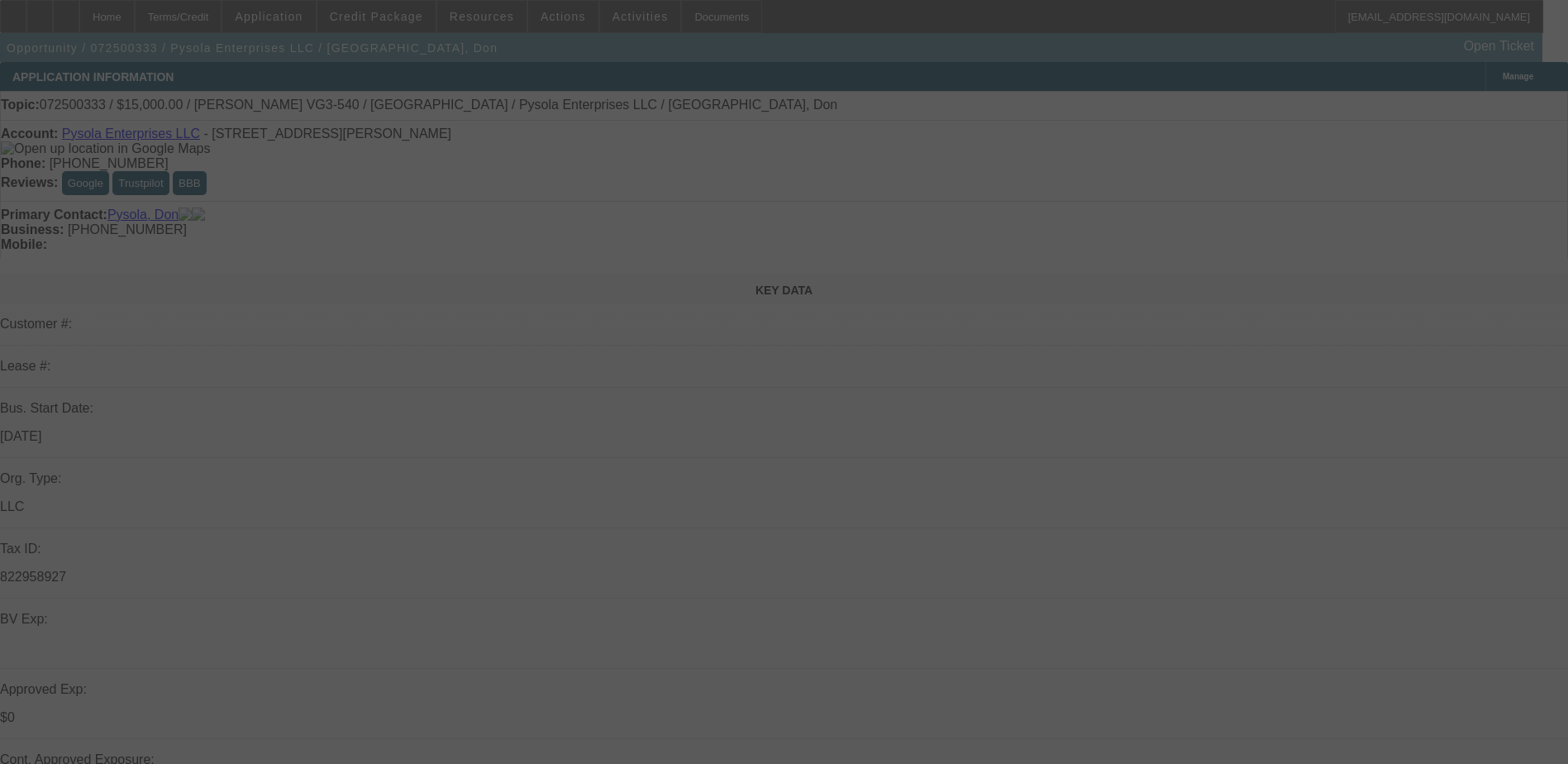
select select "0"
select select "2"
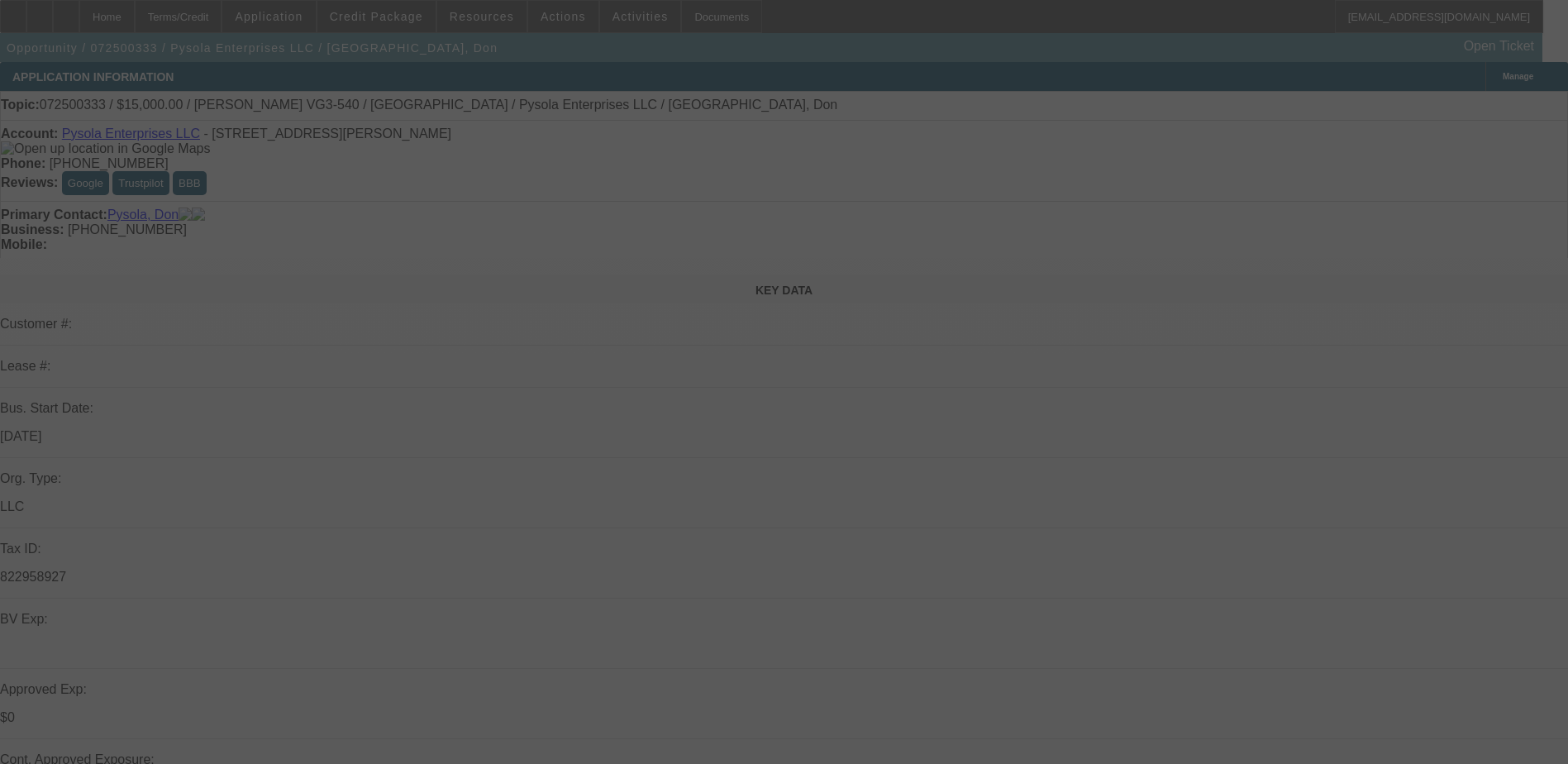
select select "0"
select select "0.1"
select select "2"
select select "0"
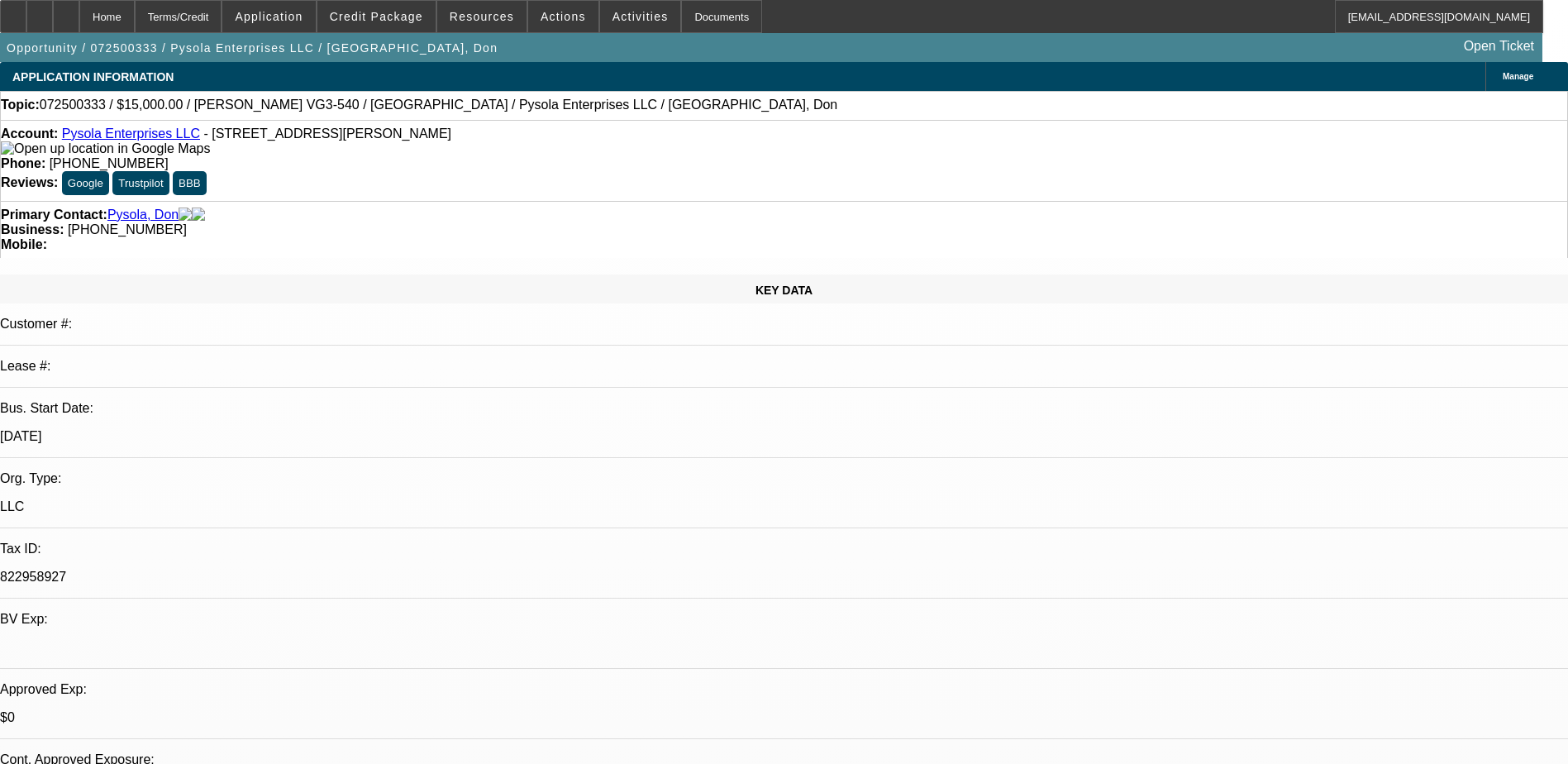
select select "1"
select select "6"
select select "1"
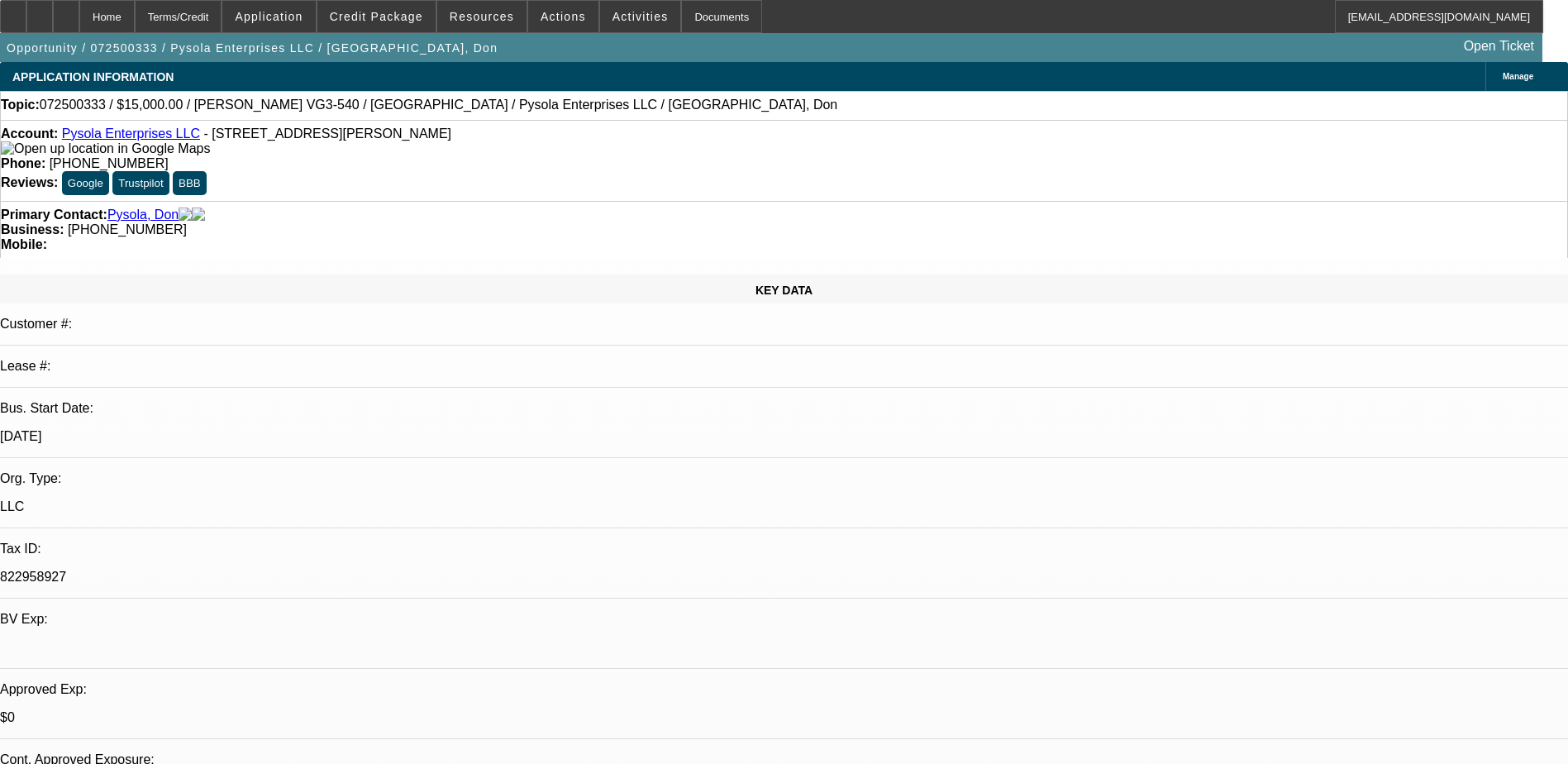
select select "6"
select select "1"
select select "2"
select select "6"
select select "1"
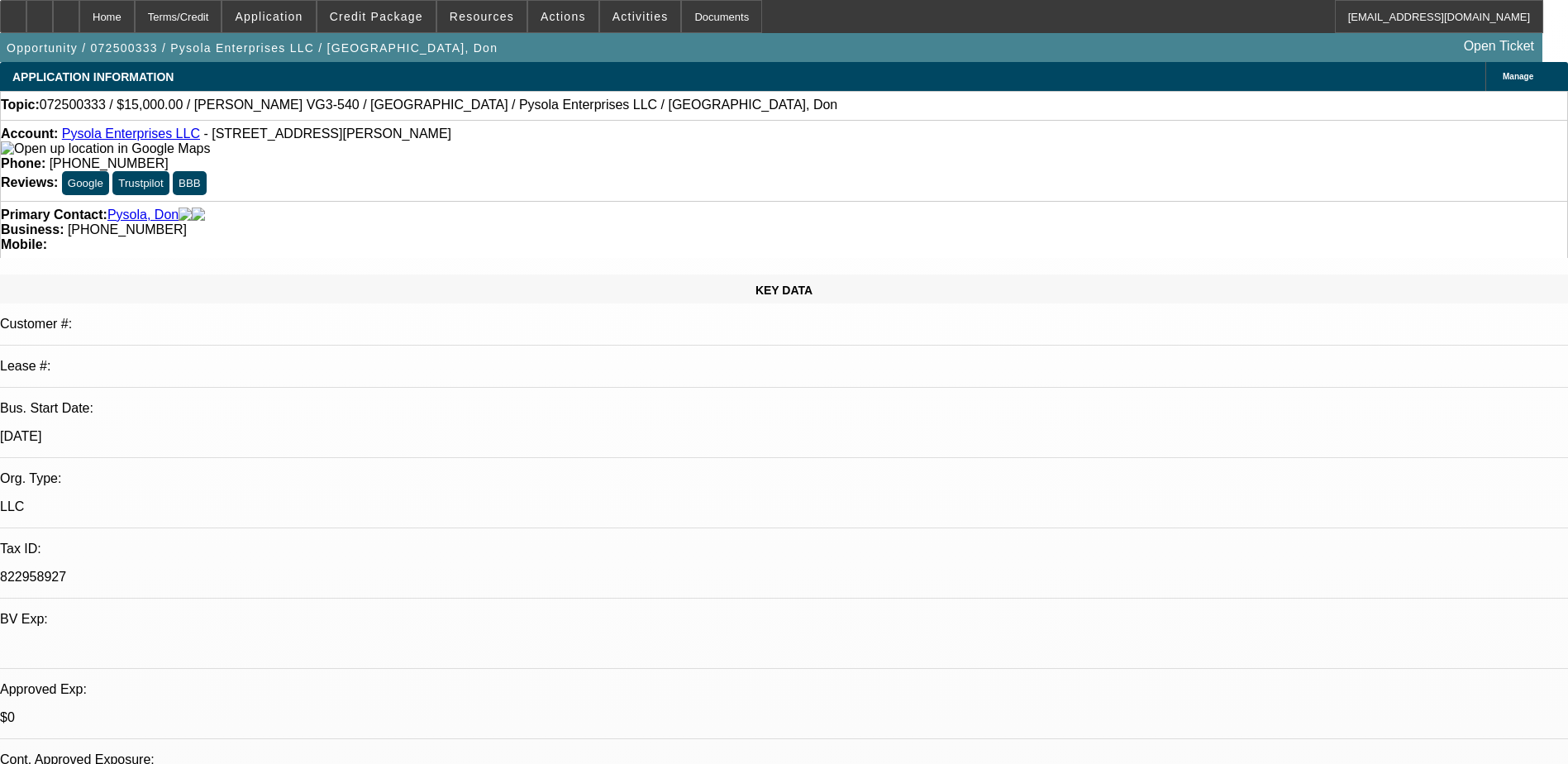
select select "2"
select select "6"
drag, startPoint x: 683, startPoint y: 185, endPoint x: 590, endPoint y: 185, distance: 93.0
click at [590, 223] on div "Business: (724) 518-1563" at bounding box center [784, 230] width 1566 height 15
drag, startPoint x: 590, startPoint y: 185, endPoint x: 603, endPoint y: 181, distance: 13.6
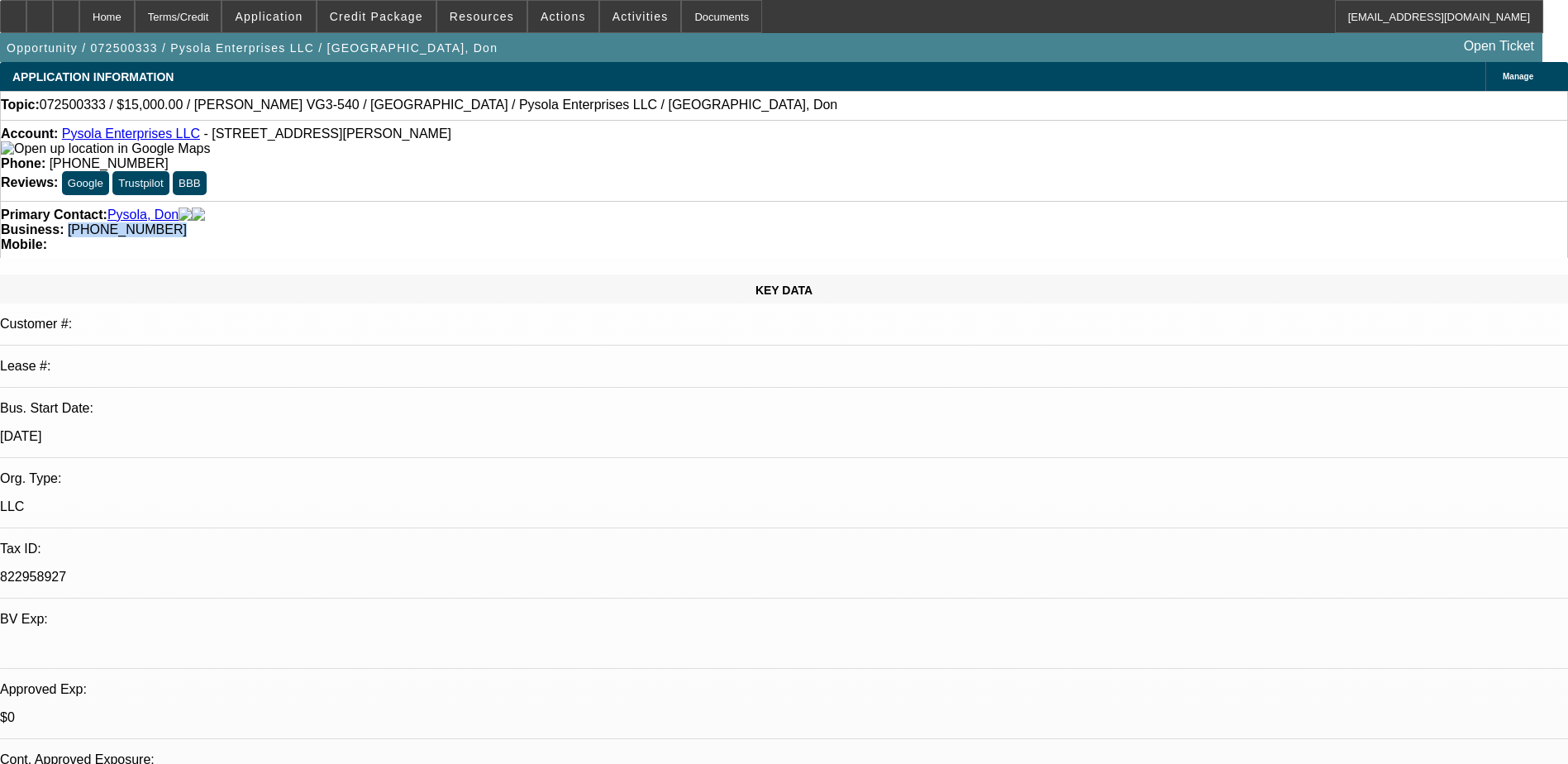
copy span "(724) 518-1563"
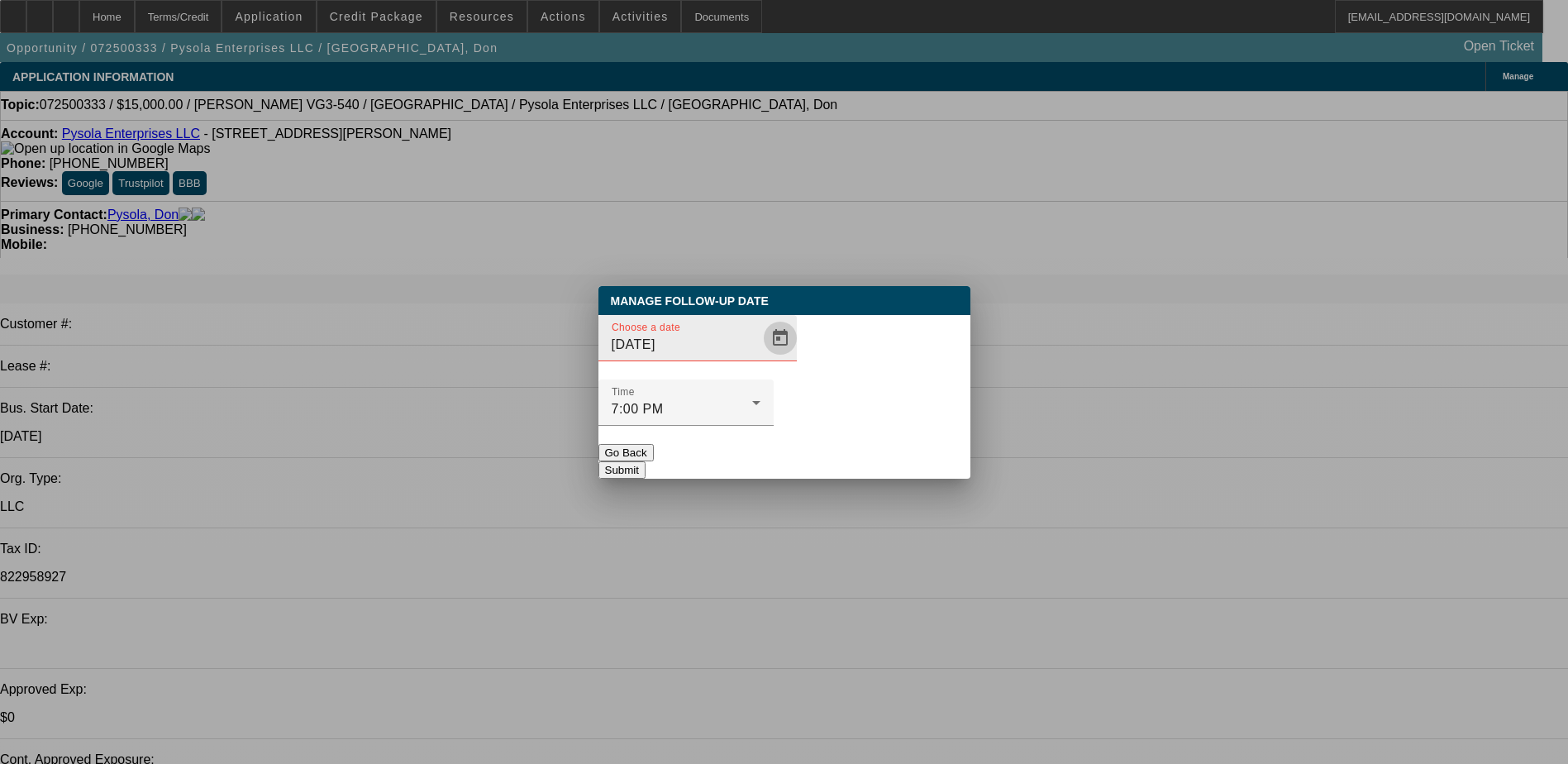
click at [760, 358] on span "Open calendar" at bounding box center [780, 338] width 40 height 40
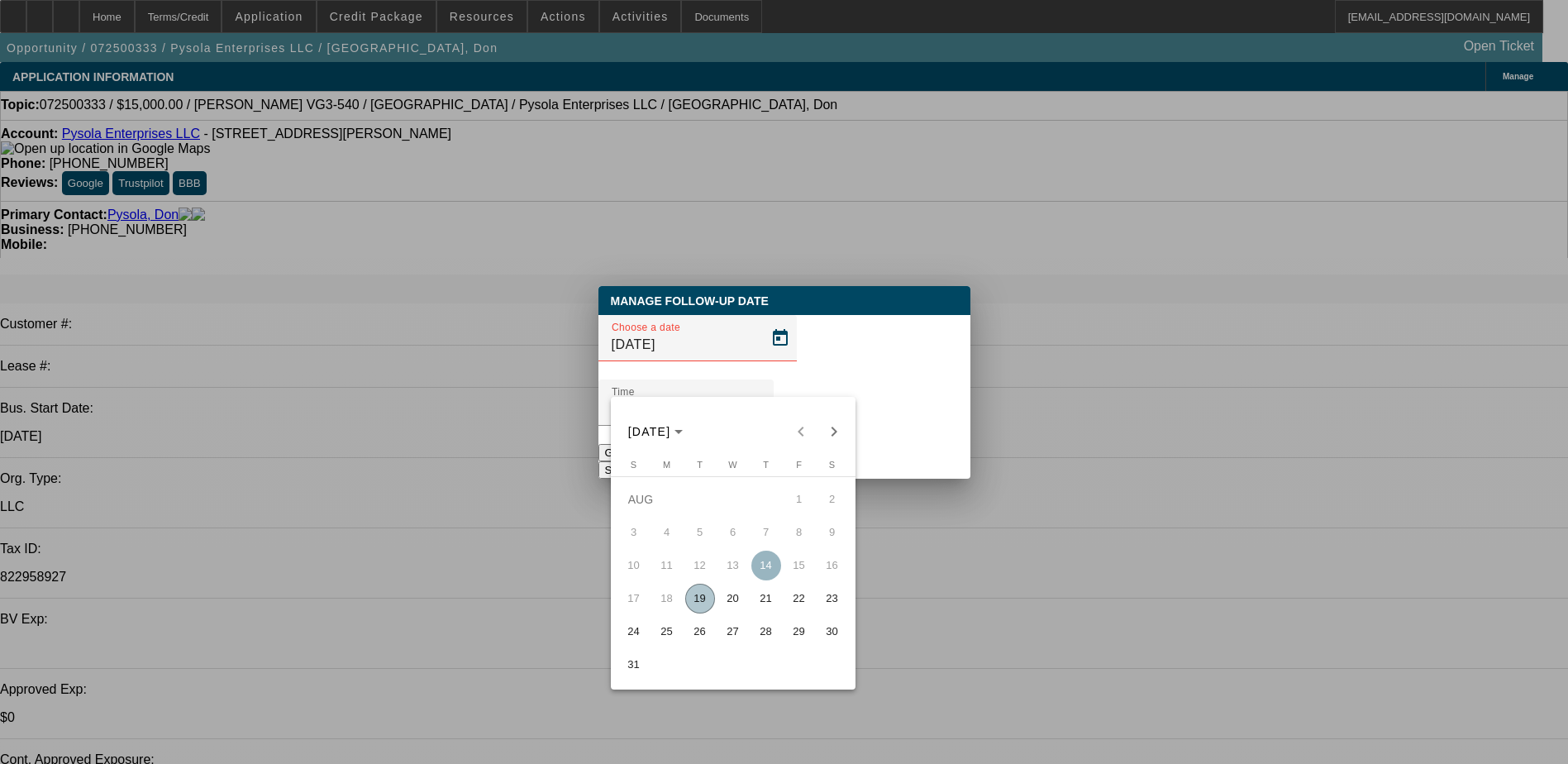
click at [765, 642] on span "28" at bounding box center [767, 632] width 30 height 30
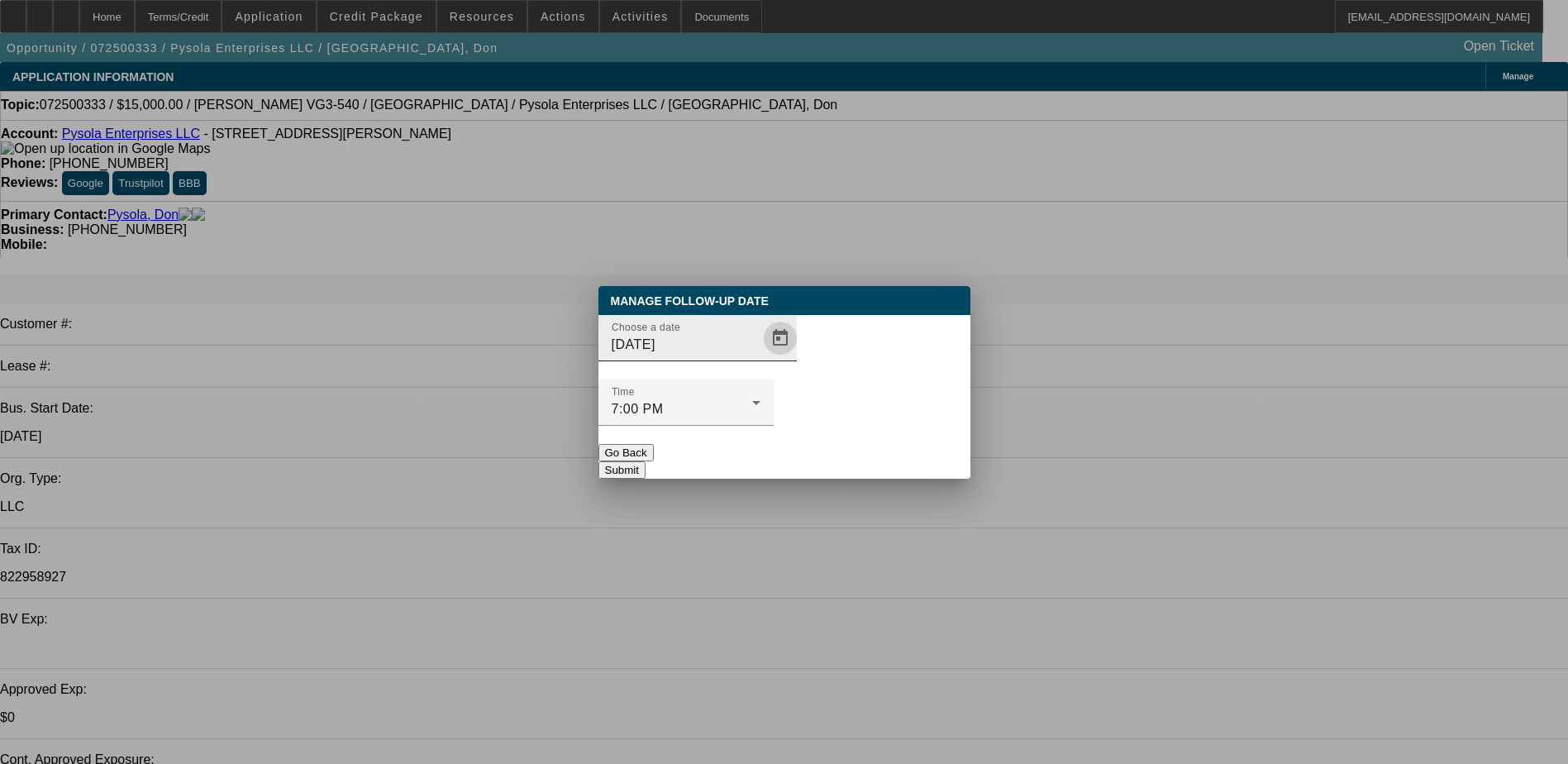
click at [760, 358] on span "Open calendar" at bounding box center [780, 338] width 40 height 40
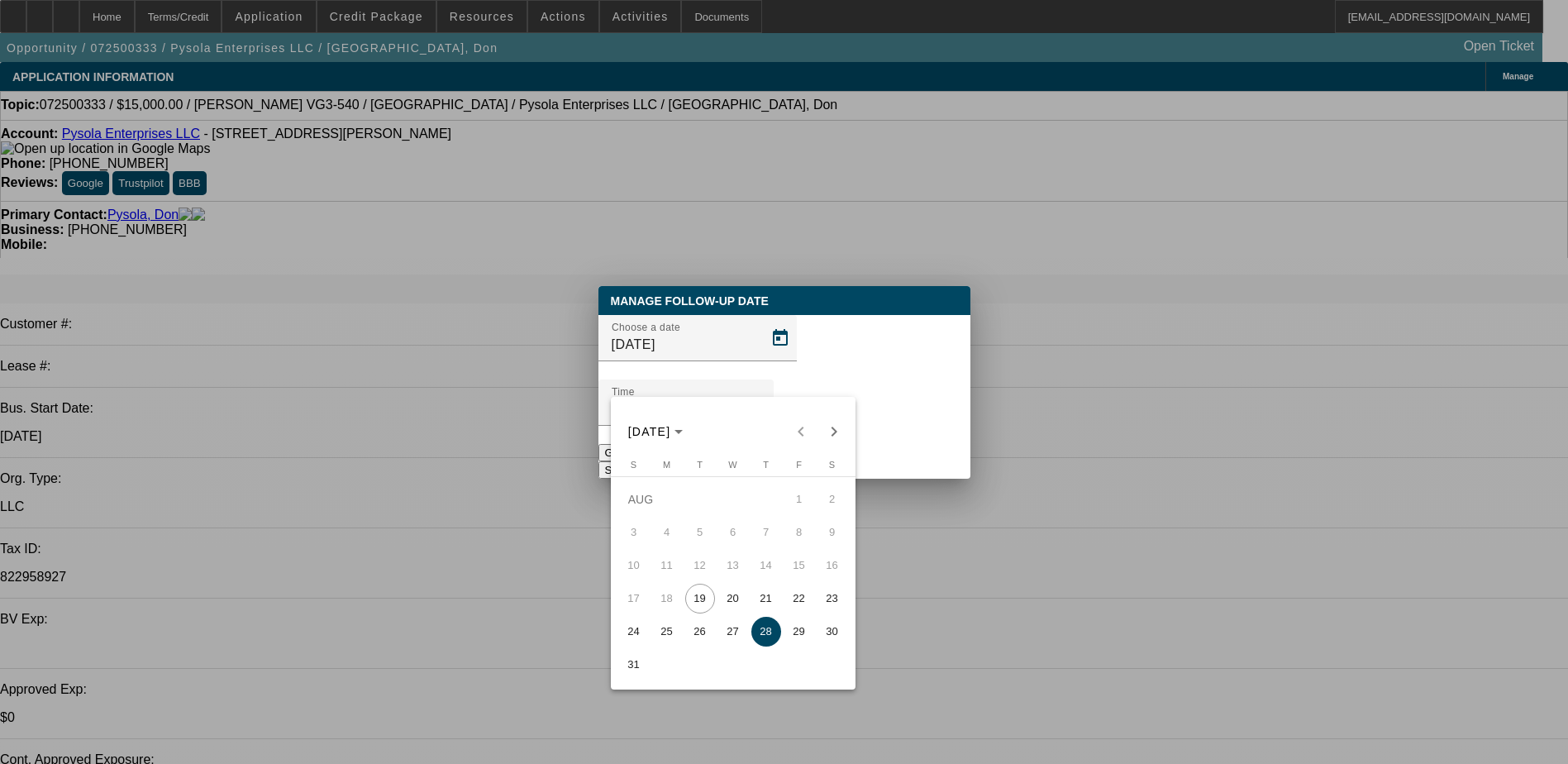
click at [729, 629] on span "27" at bounding box center [733, 632] width 30 height 30
type input "8/27/2025"
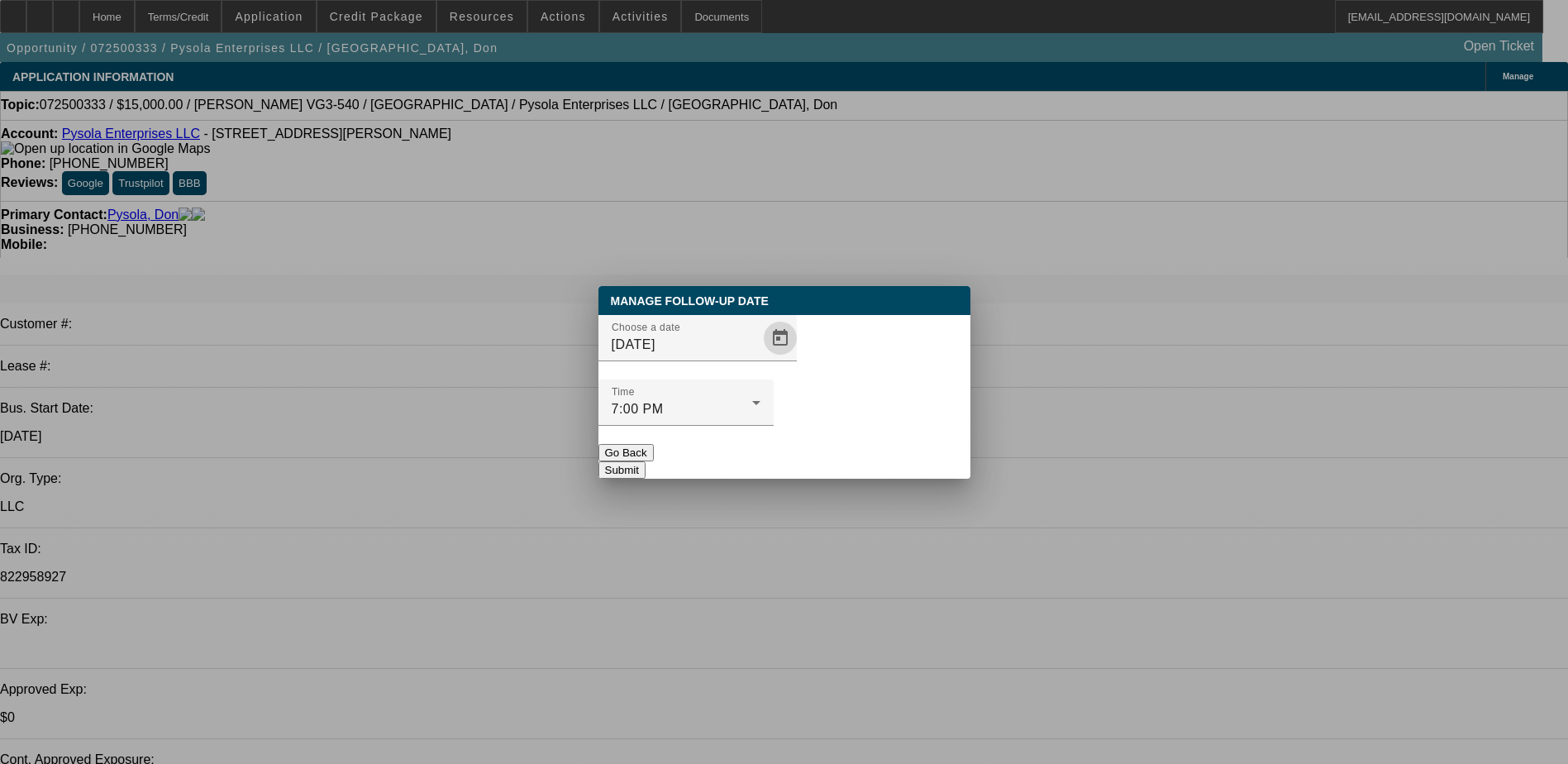
click at [645, 461] on button "Submit" at bounding box center [621, 470] width 47 height 18
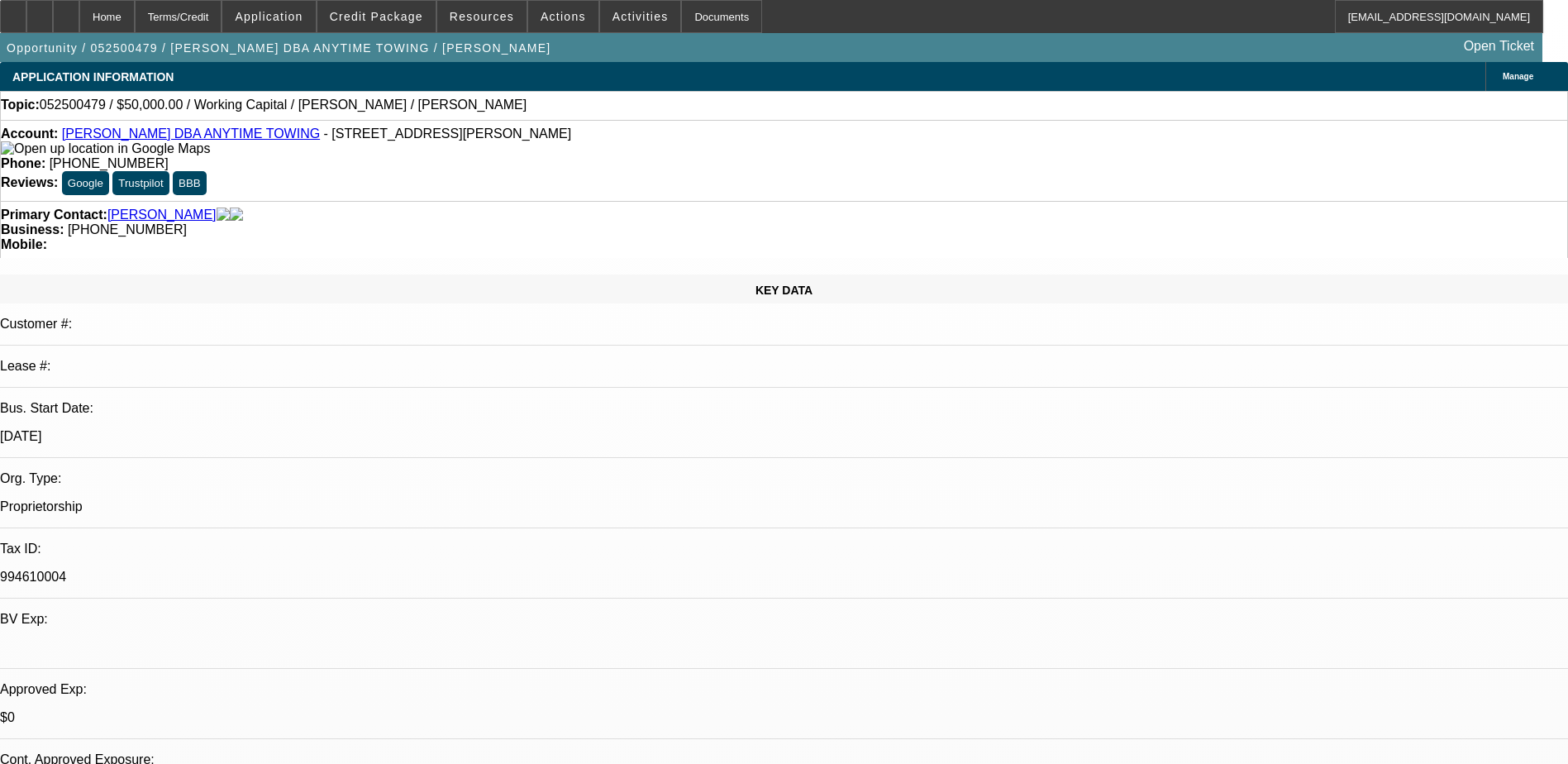
select select "0"
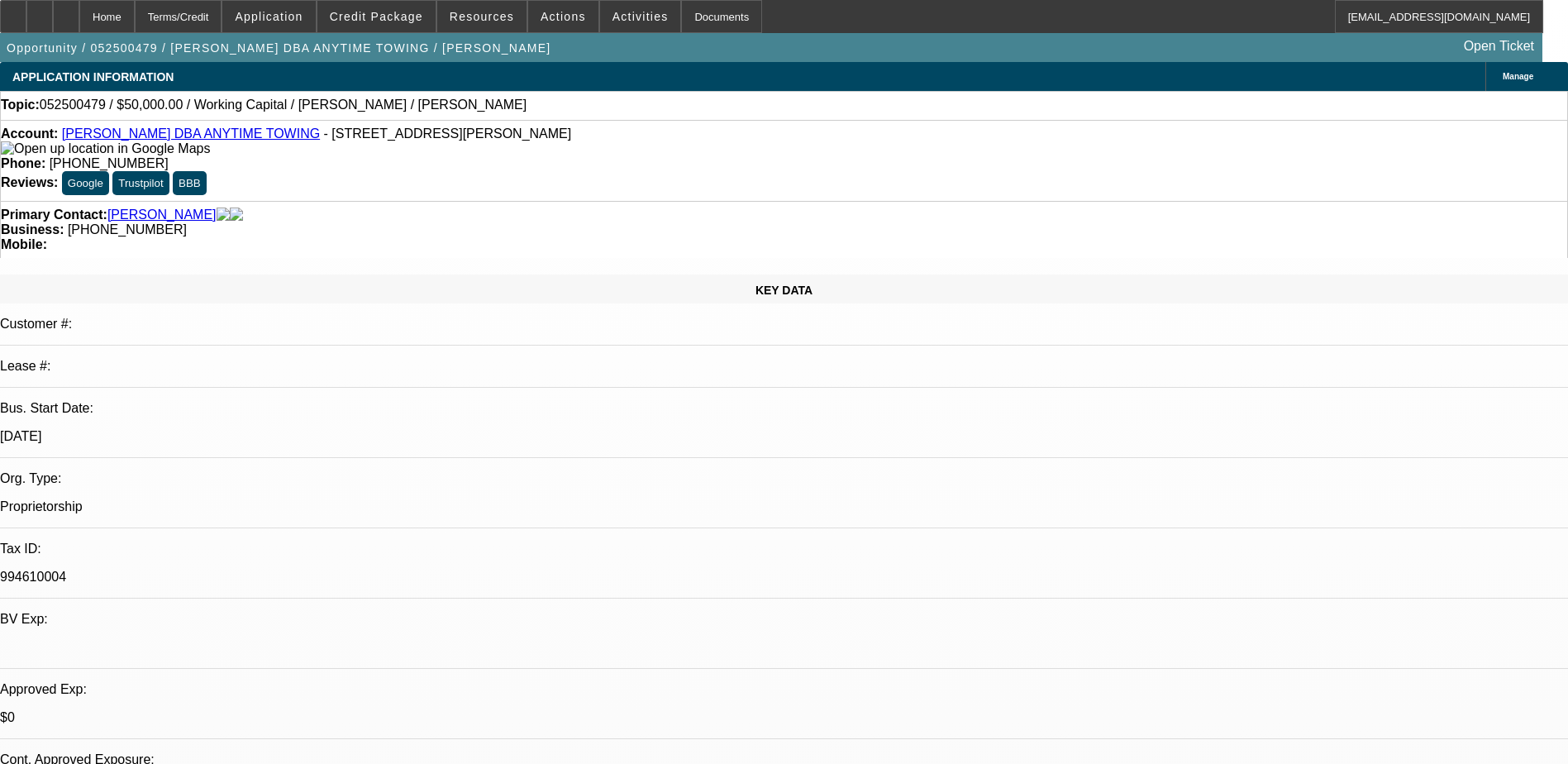
select select "0"
select select "1"
select select "2"
select select "6"
select select "1"
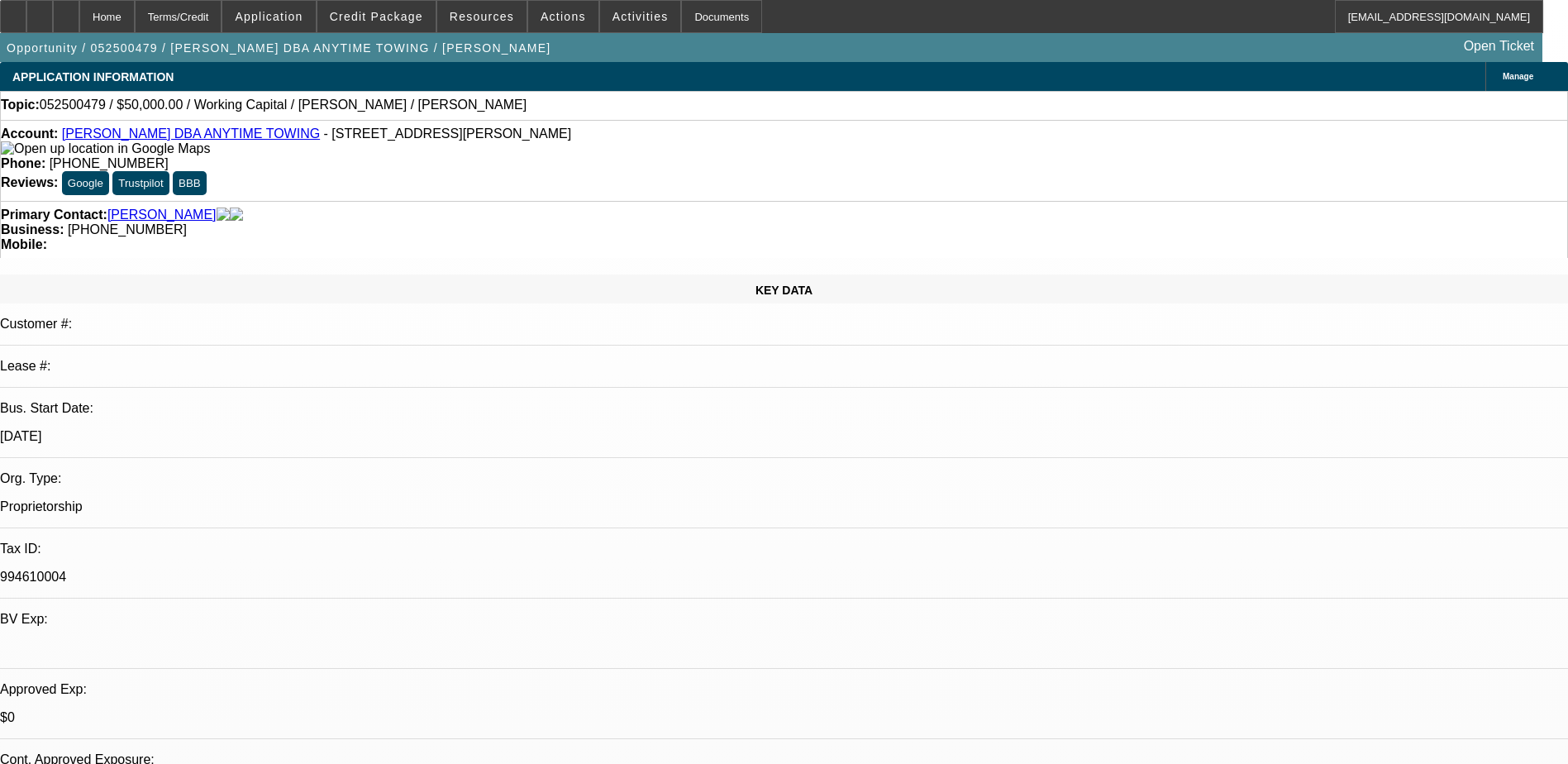
select select "2"
select select "6"
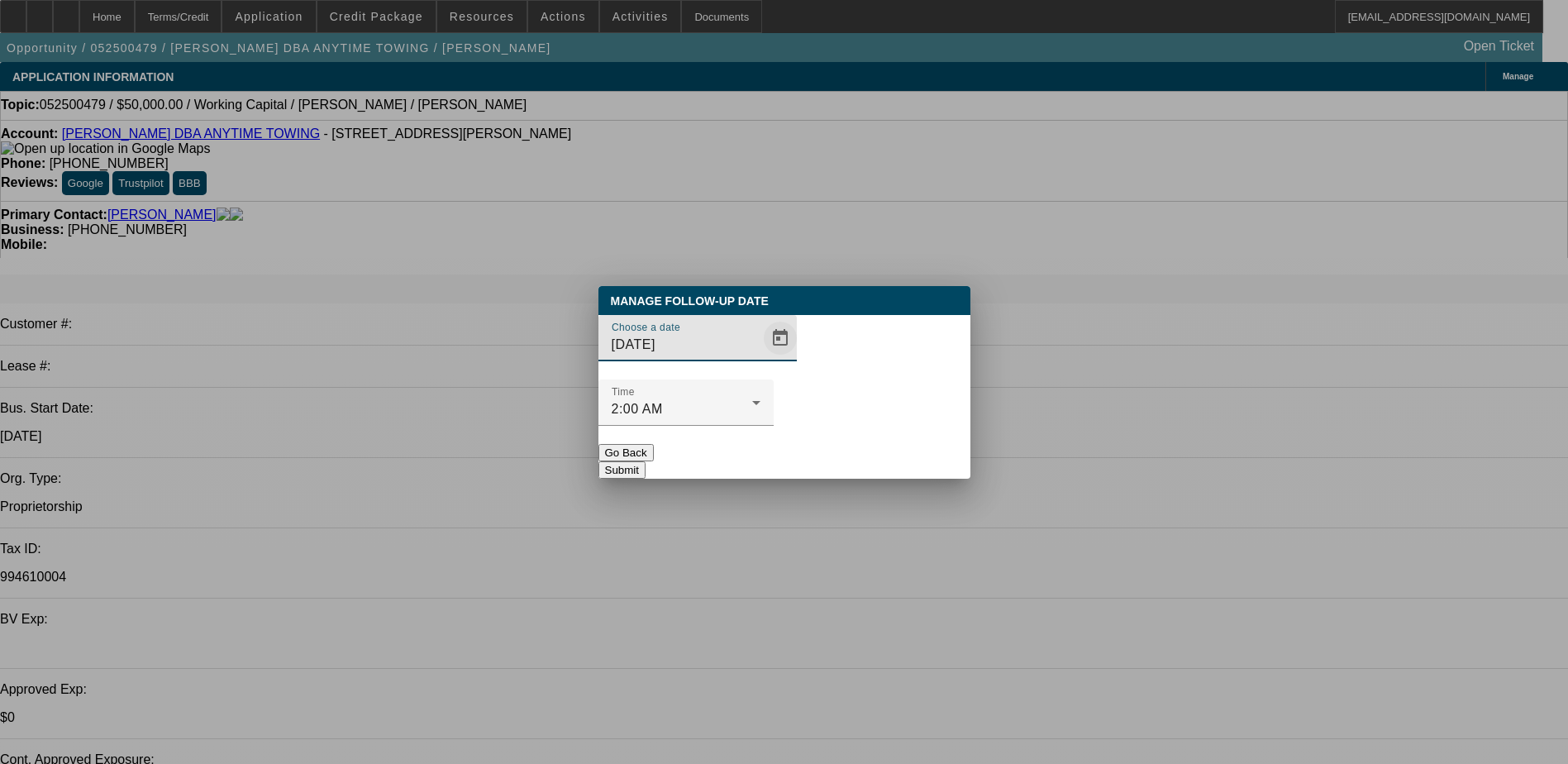
click at [760, 358] on span "Open calendar" at bounding box center [780, 338] width 40 height 40
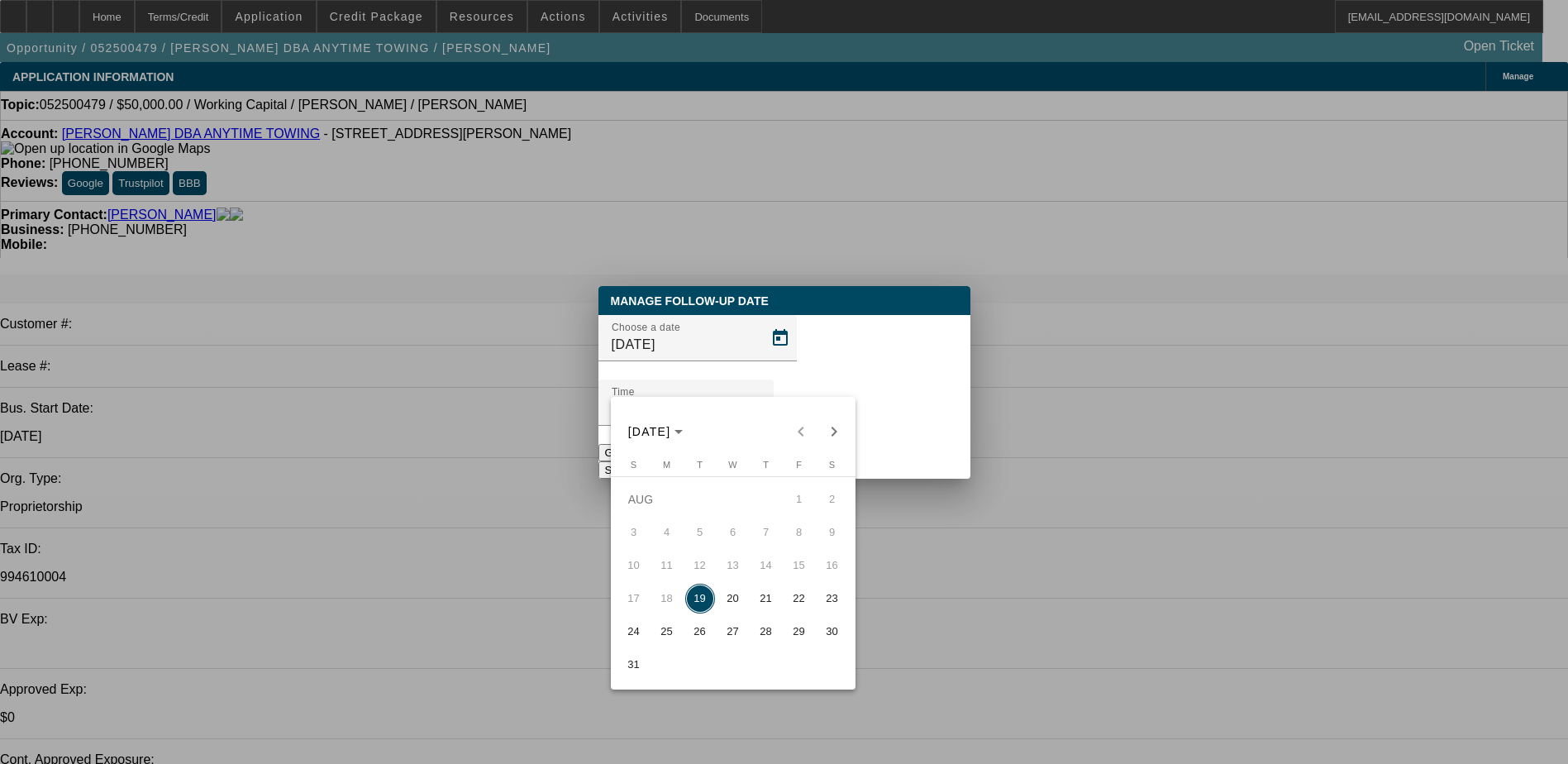
click at [766, 613] on span "21" at bounding box center [767, 599] width 30 height 30
type input "8/21/2025"
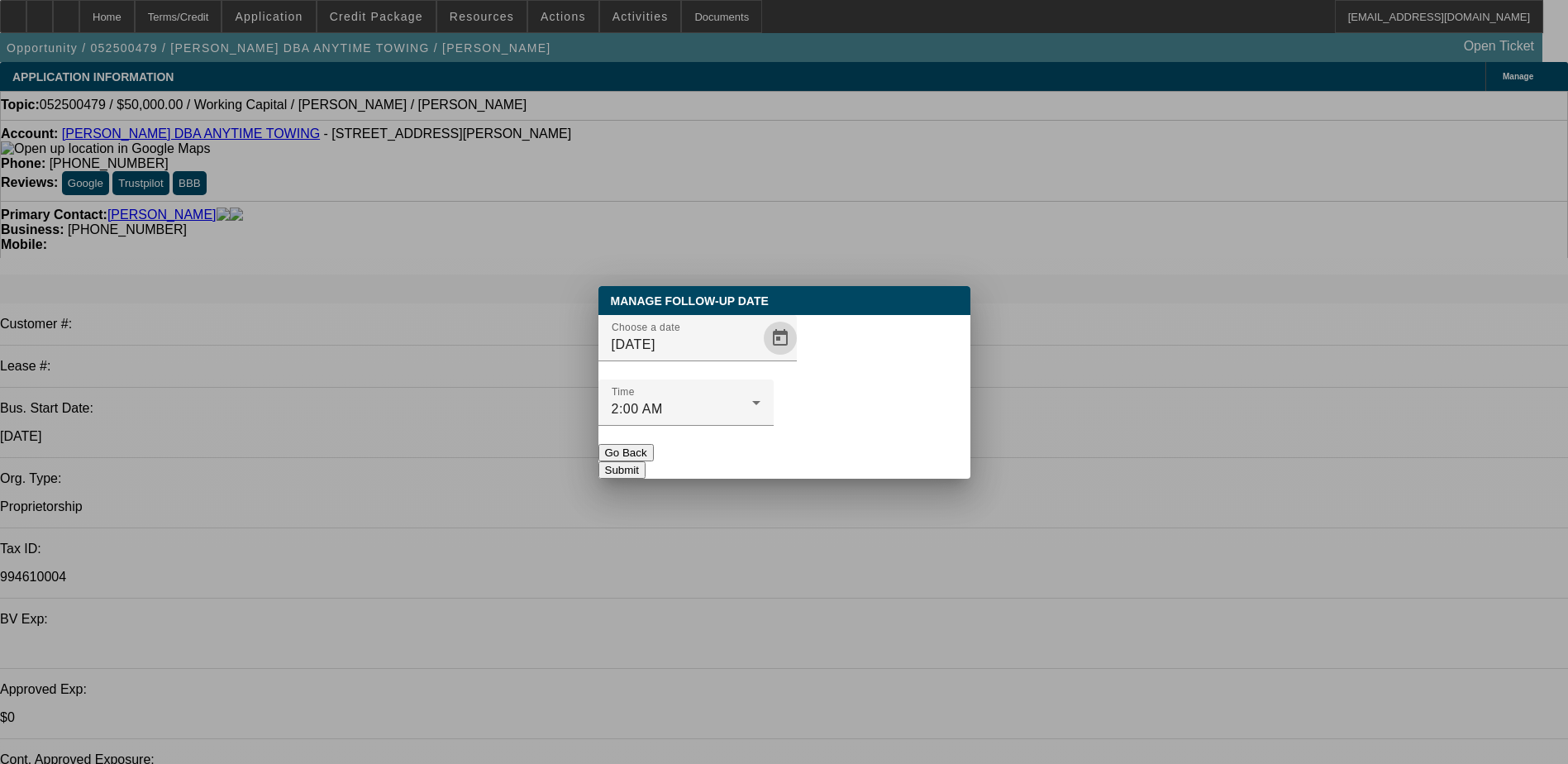
click at [645, 461] on button "Submit" at bounding box center [621, 470] width 47 height 18
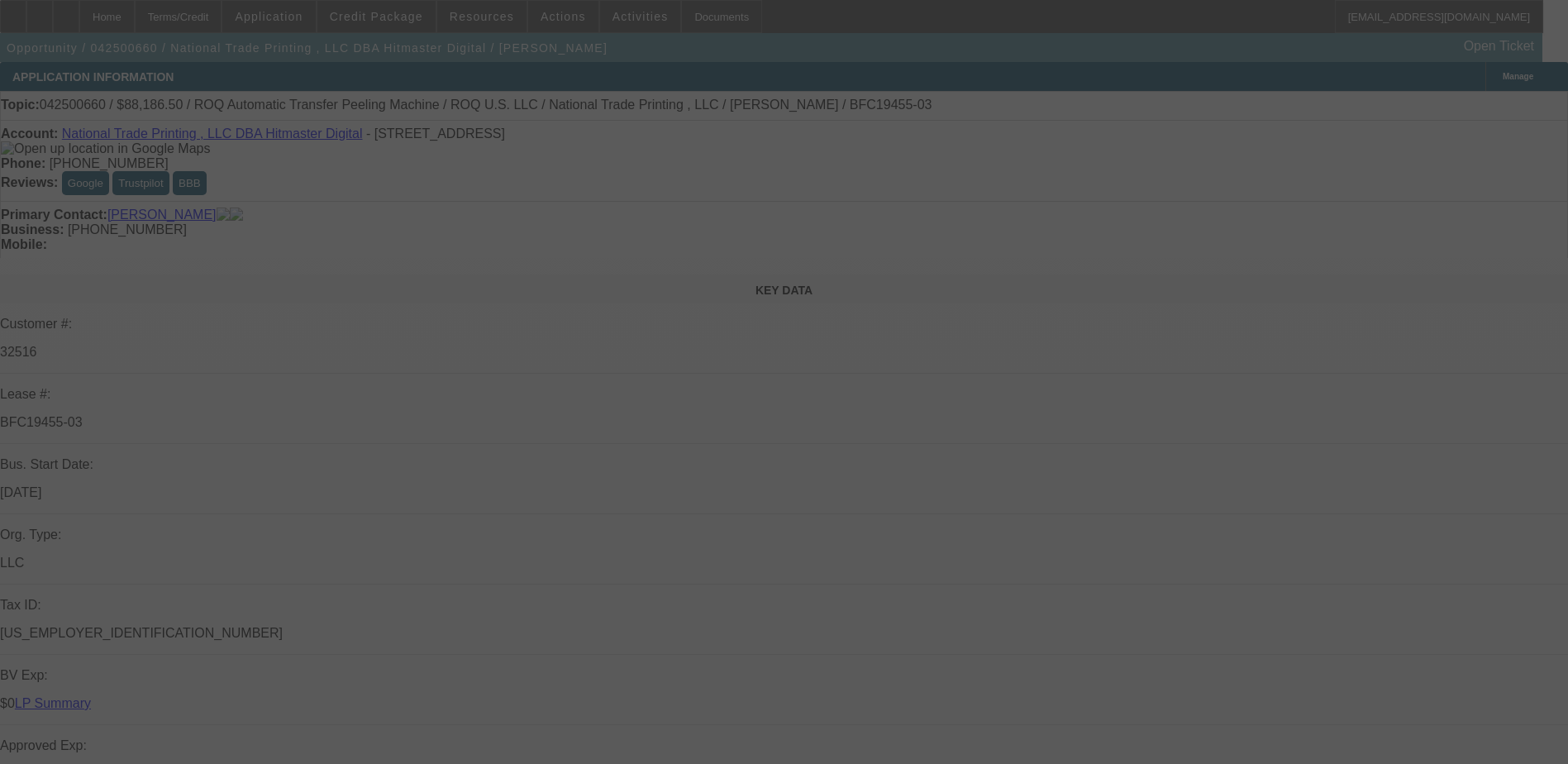
select select "0"
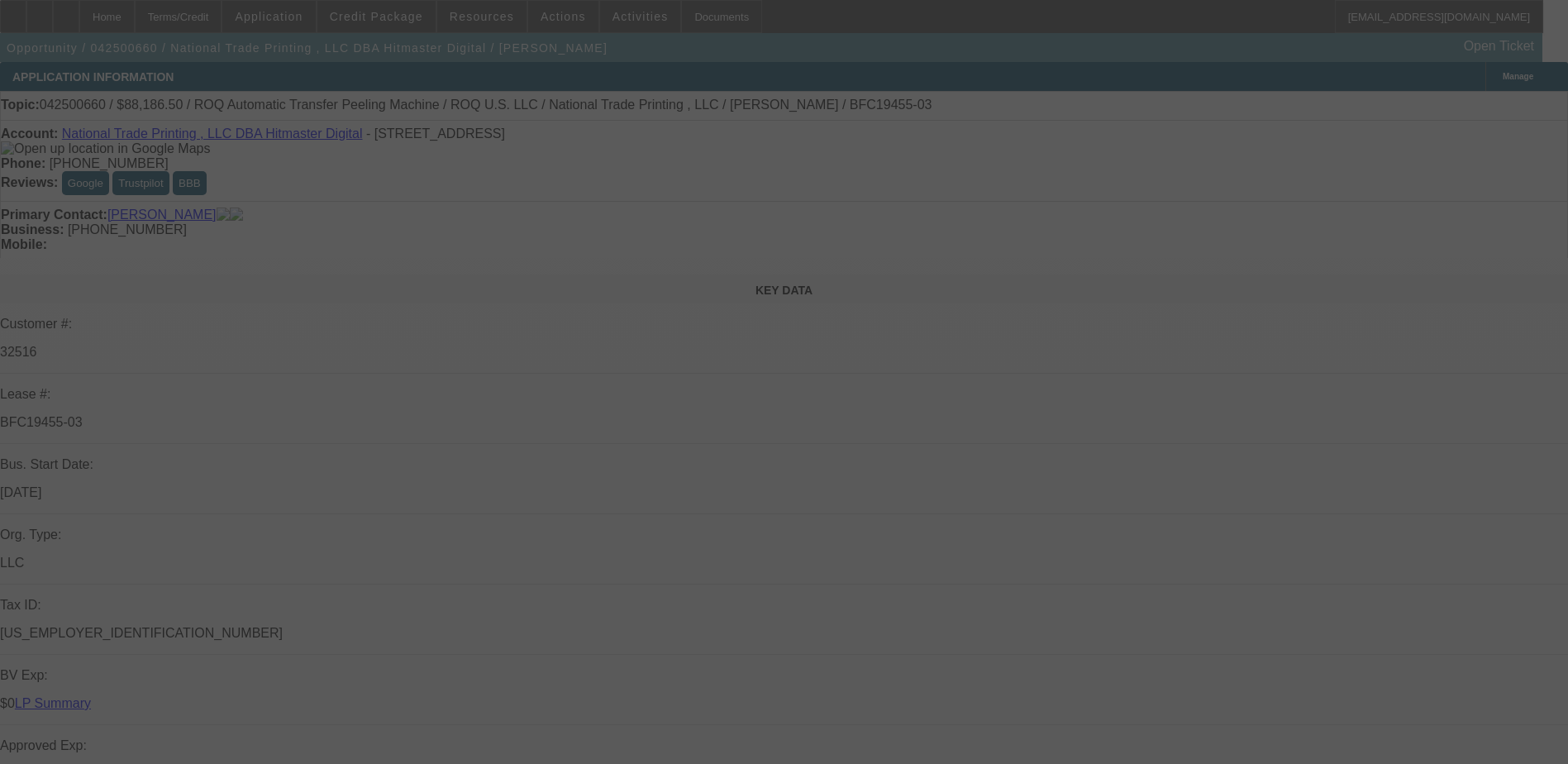
select select "0"
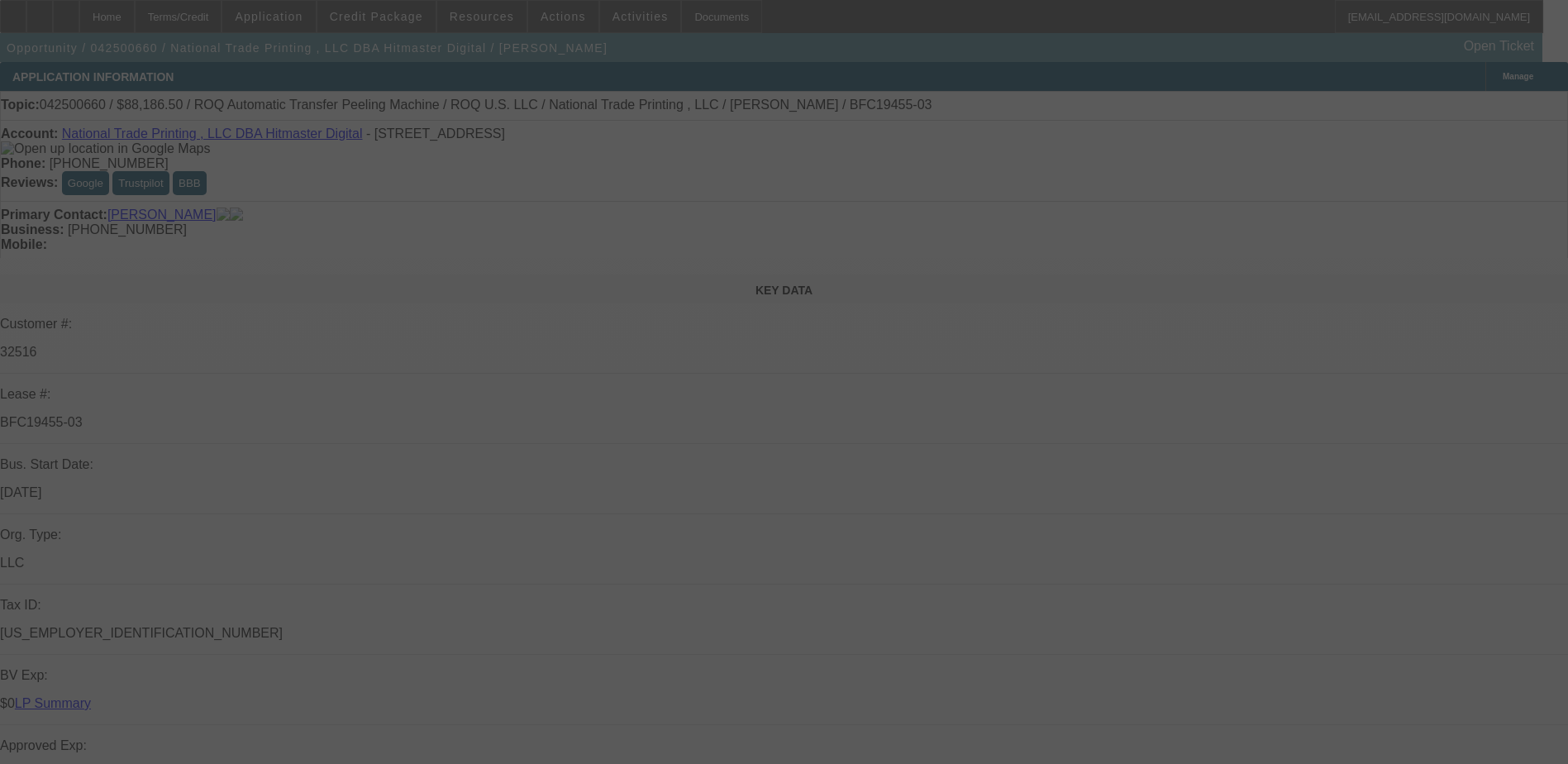
select select "0"
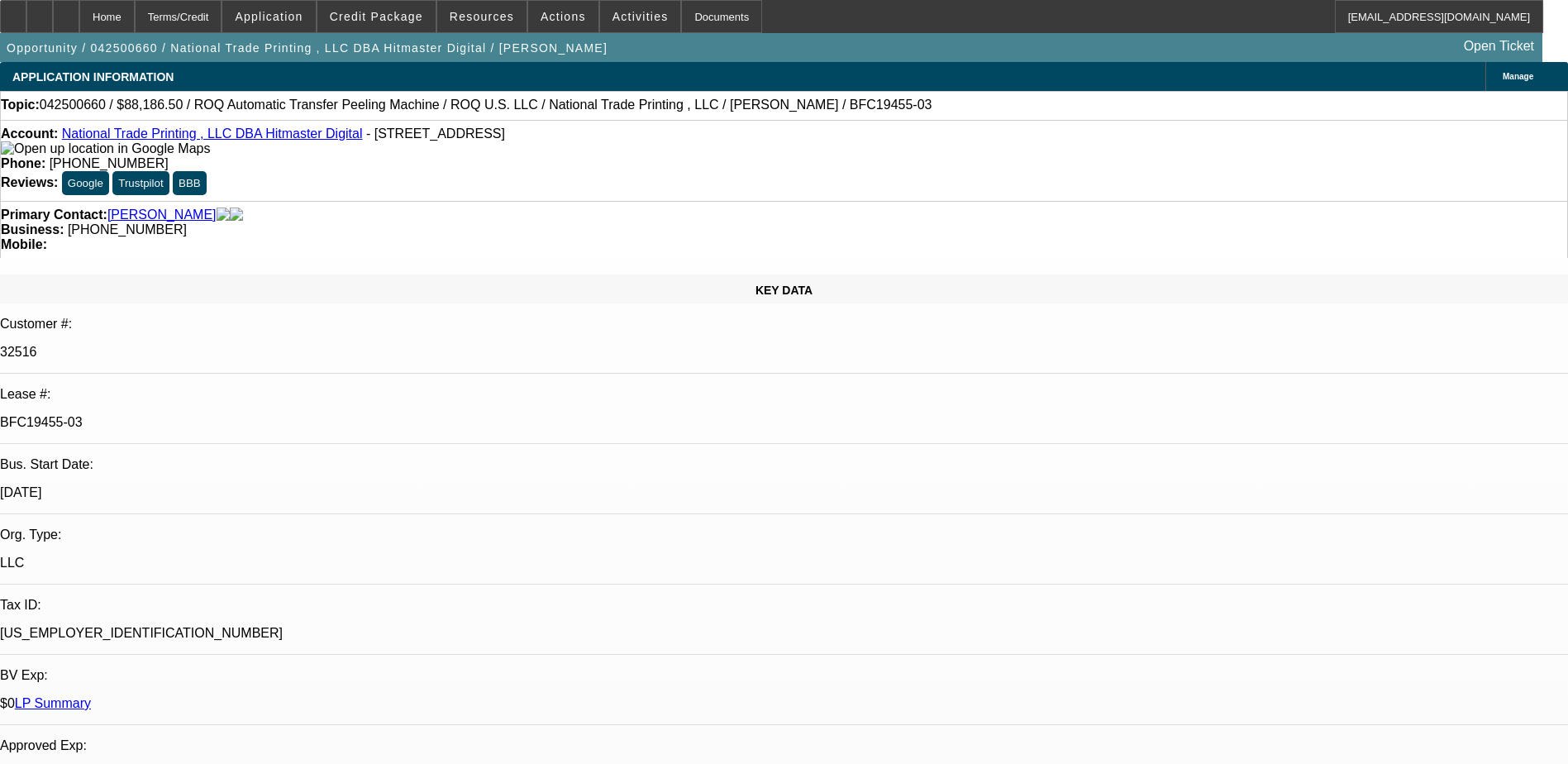
select select "1"
select select "6"
select select "1"
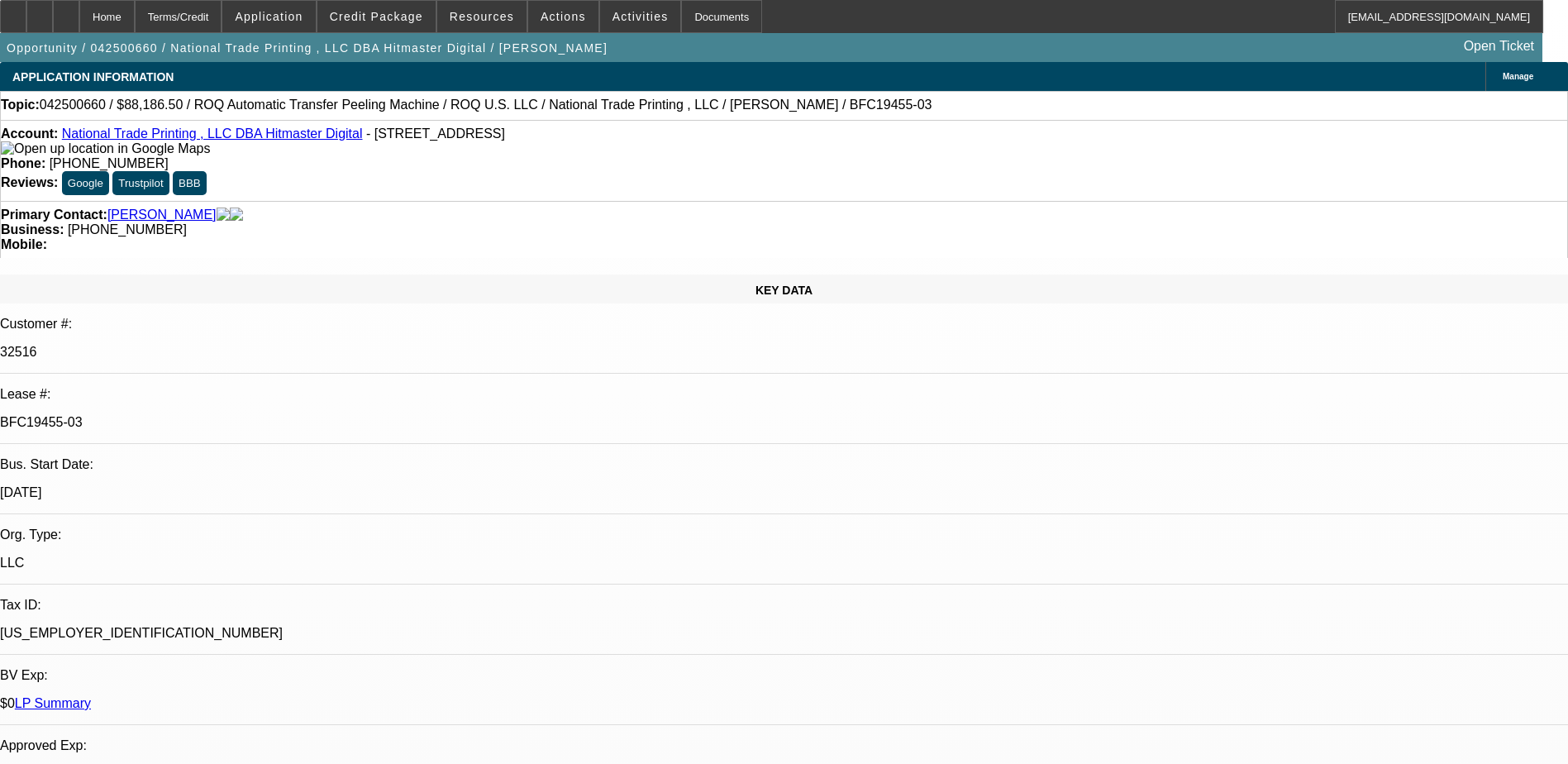
select select "6"
select select "1"
select select "6"
select select "1"
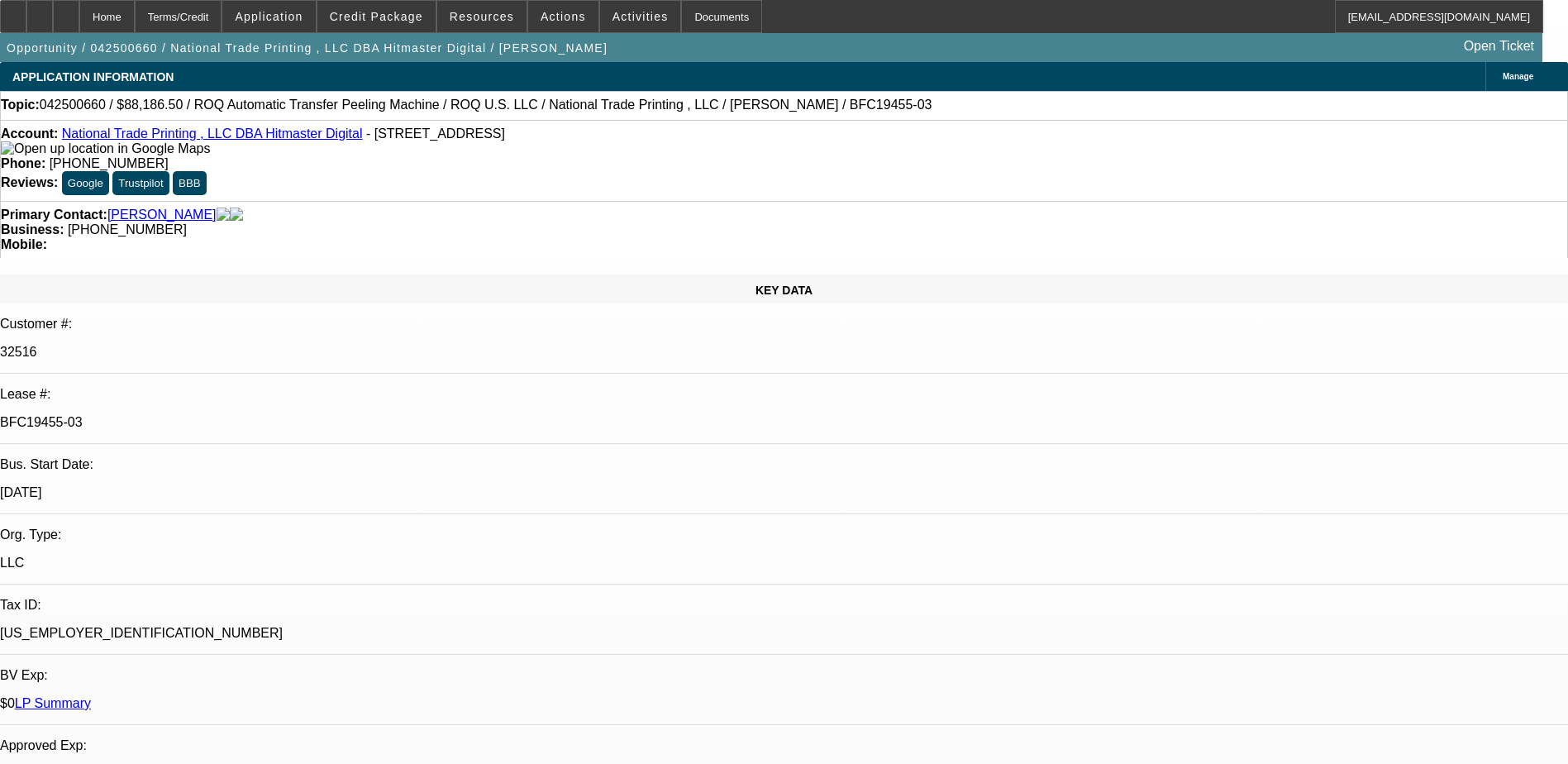
select select "1"
select select "6"
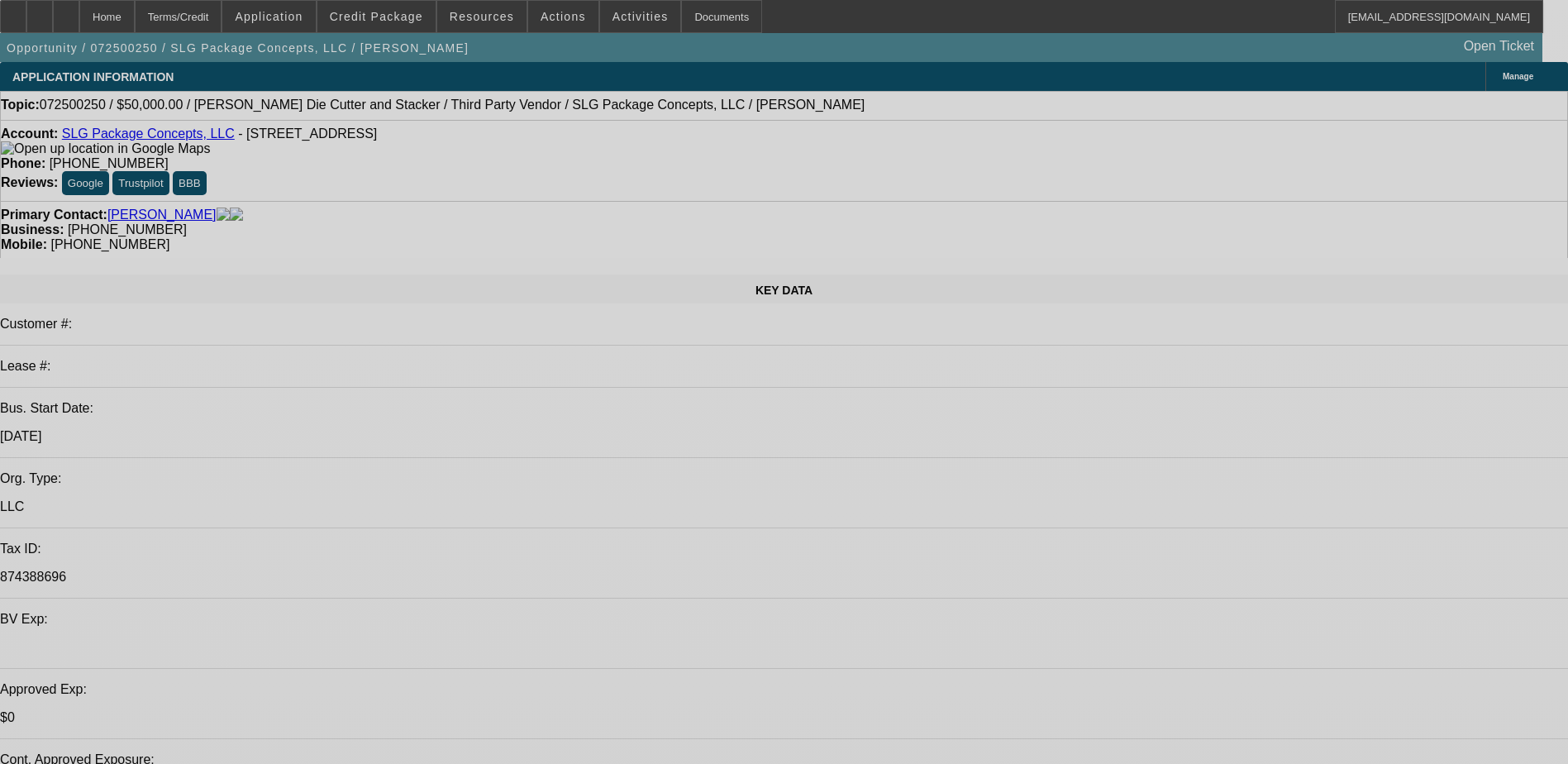
select select "0"
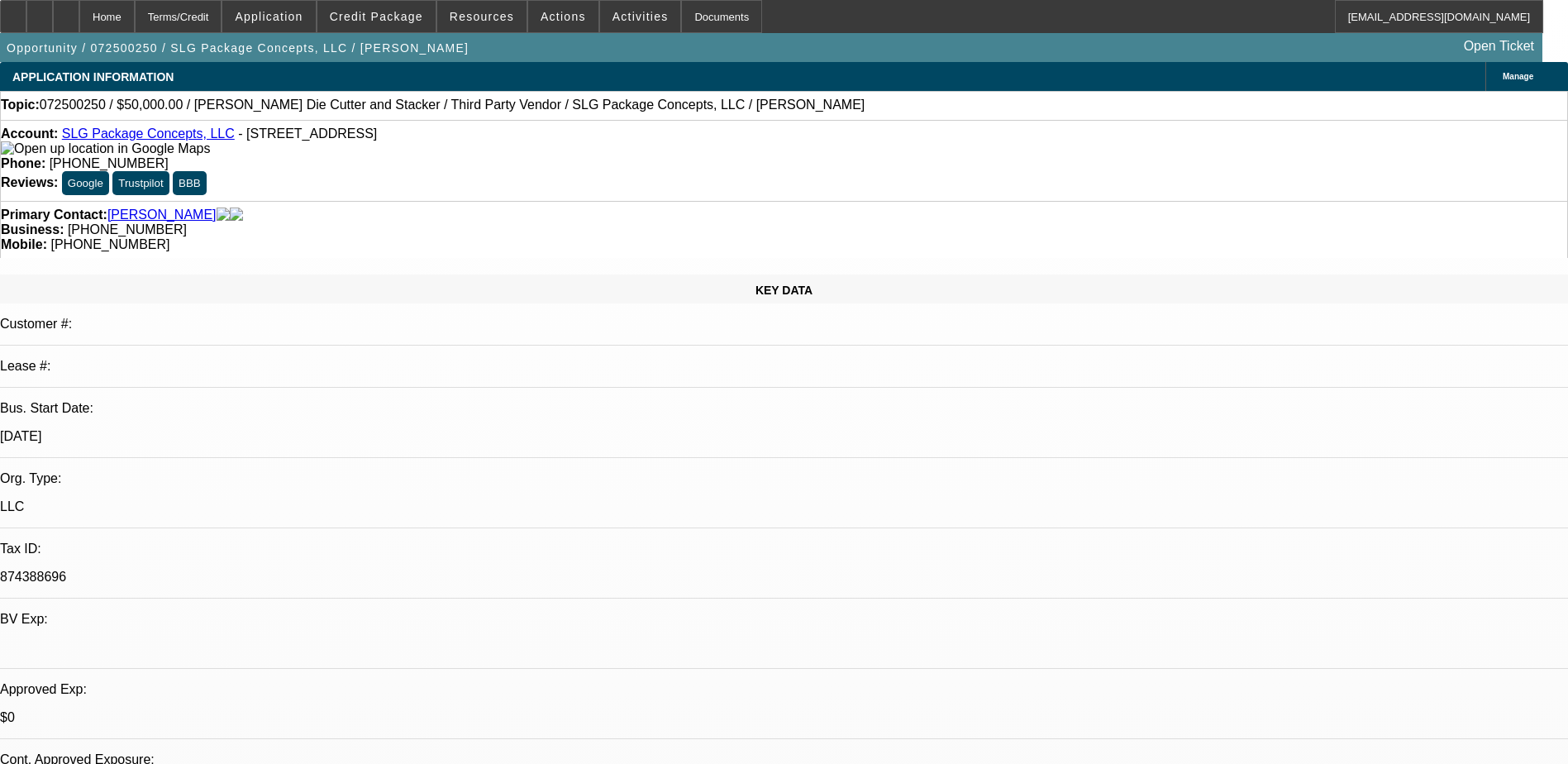
select select "0"
select select "6"
select select "0"
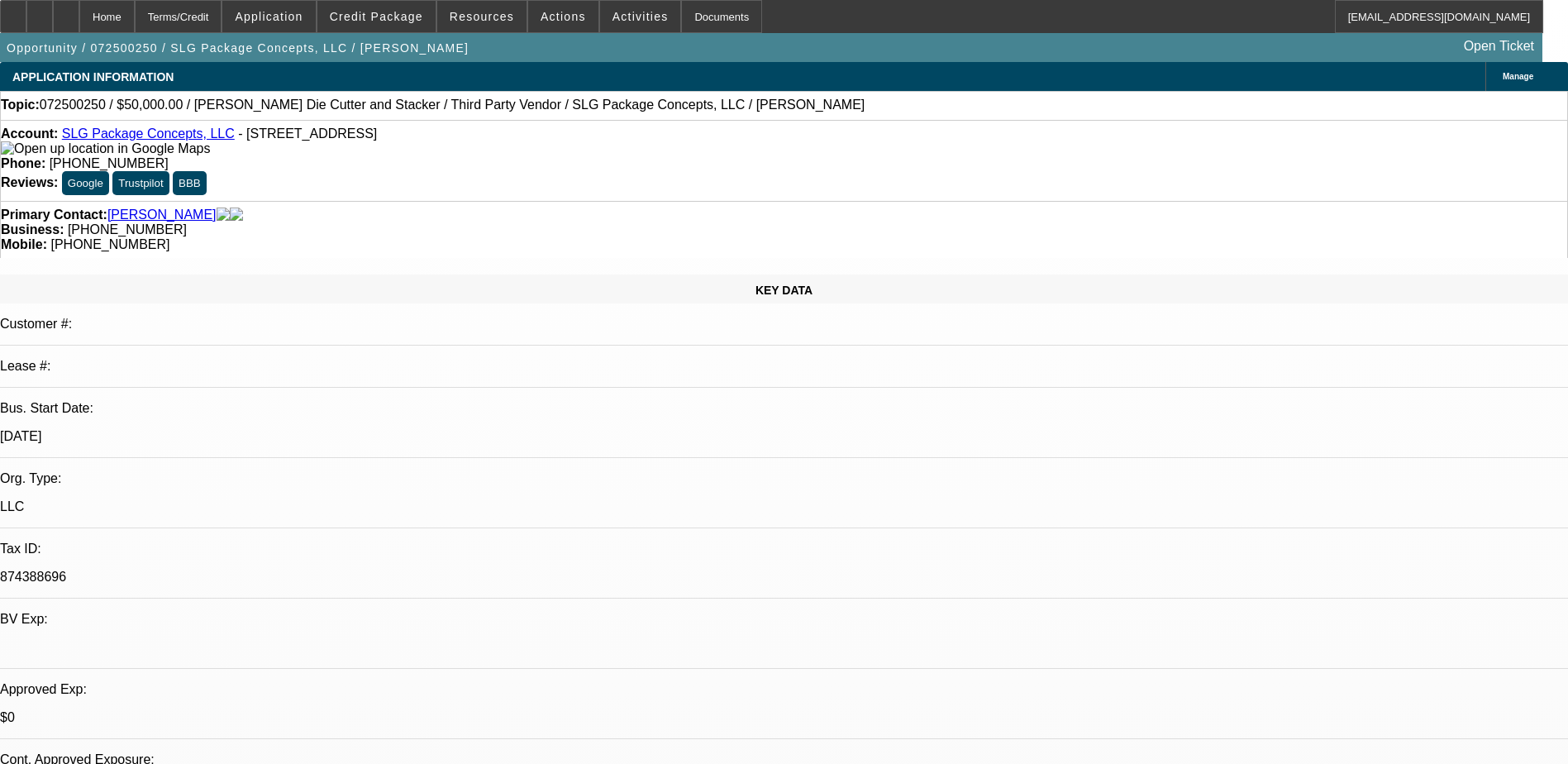
select select "0"
select select "6"
click at [545, 31] on button "Actions" at bounding box center [563, 16] width 70 height 31
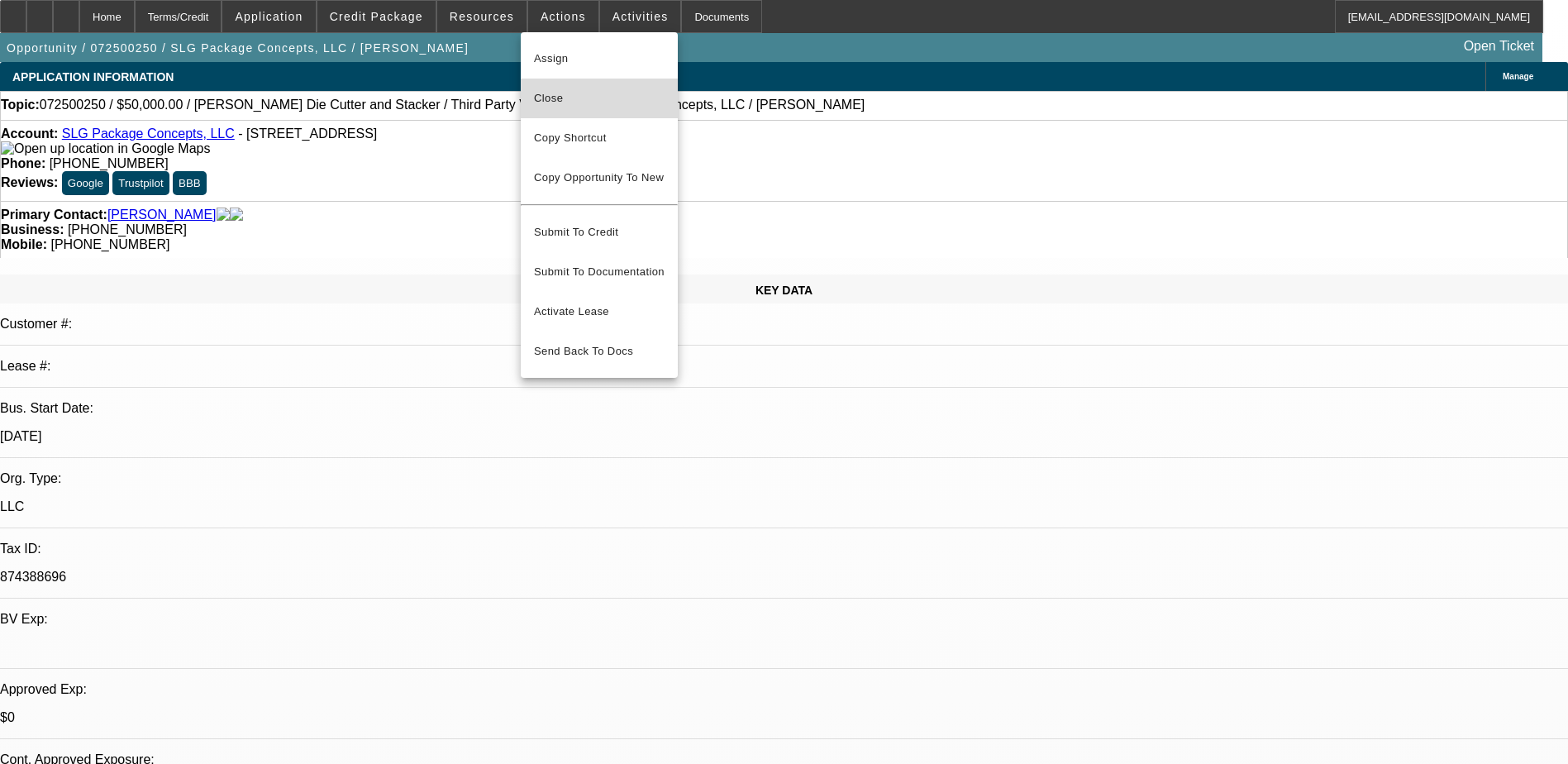
click at [567, 111] on button "Close" at bounding box center [599, 98] width 157 height 40
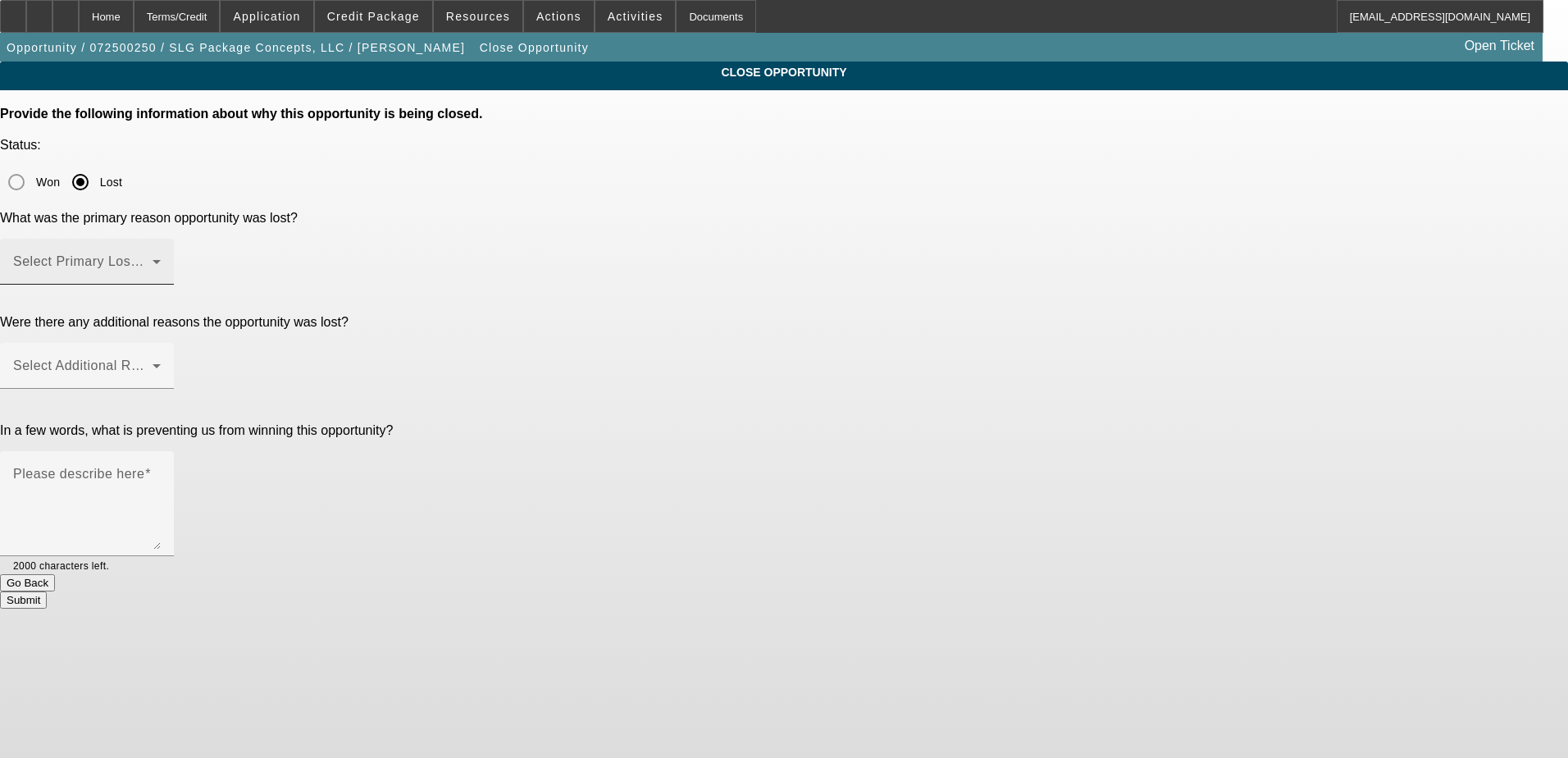
click at [152, 258] on span at bounding box center [83, 268] width 139 height 19
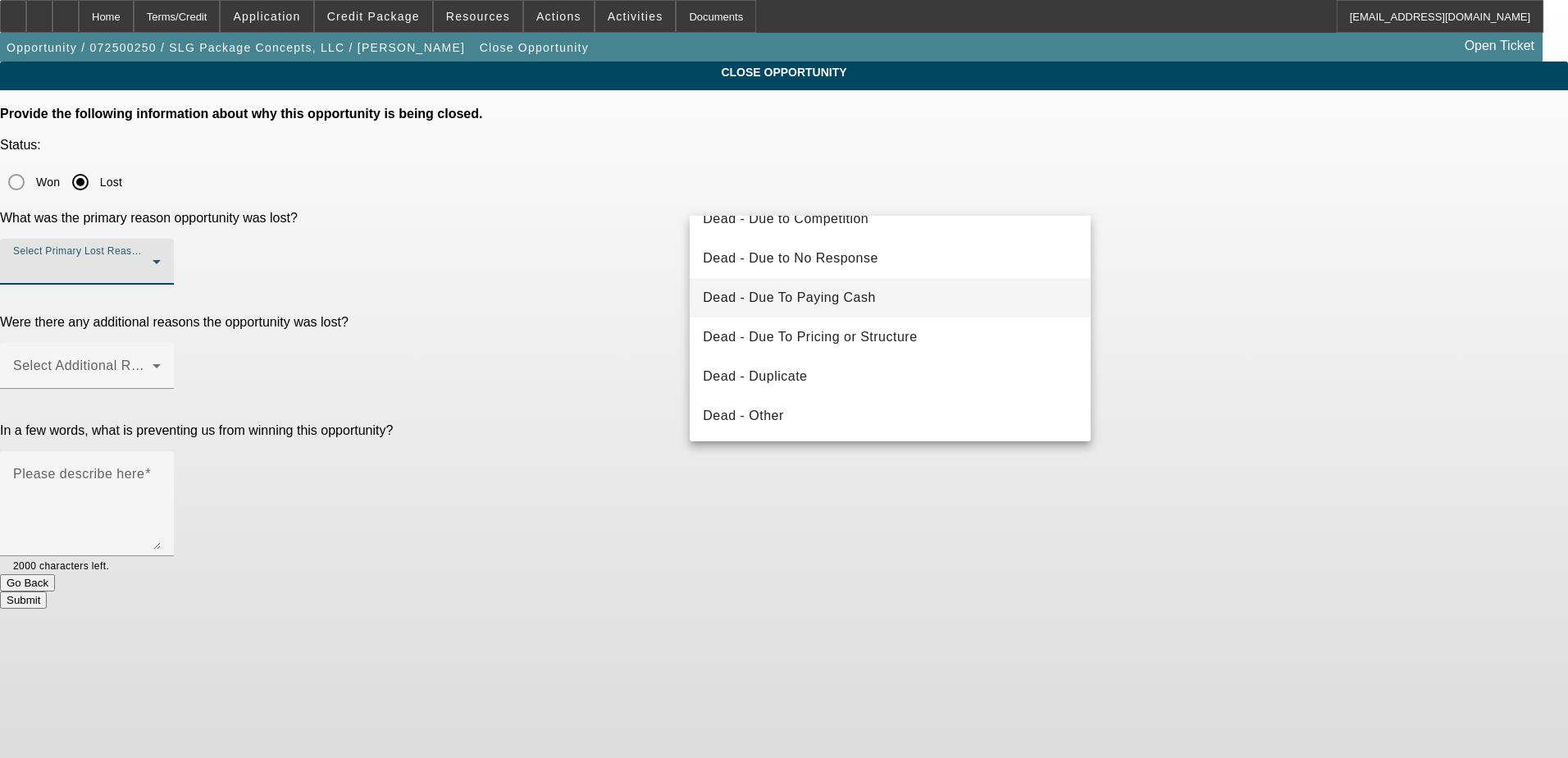
scroll to position [164, 0]
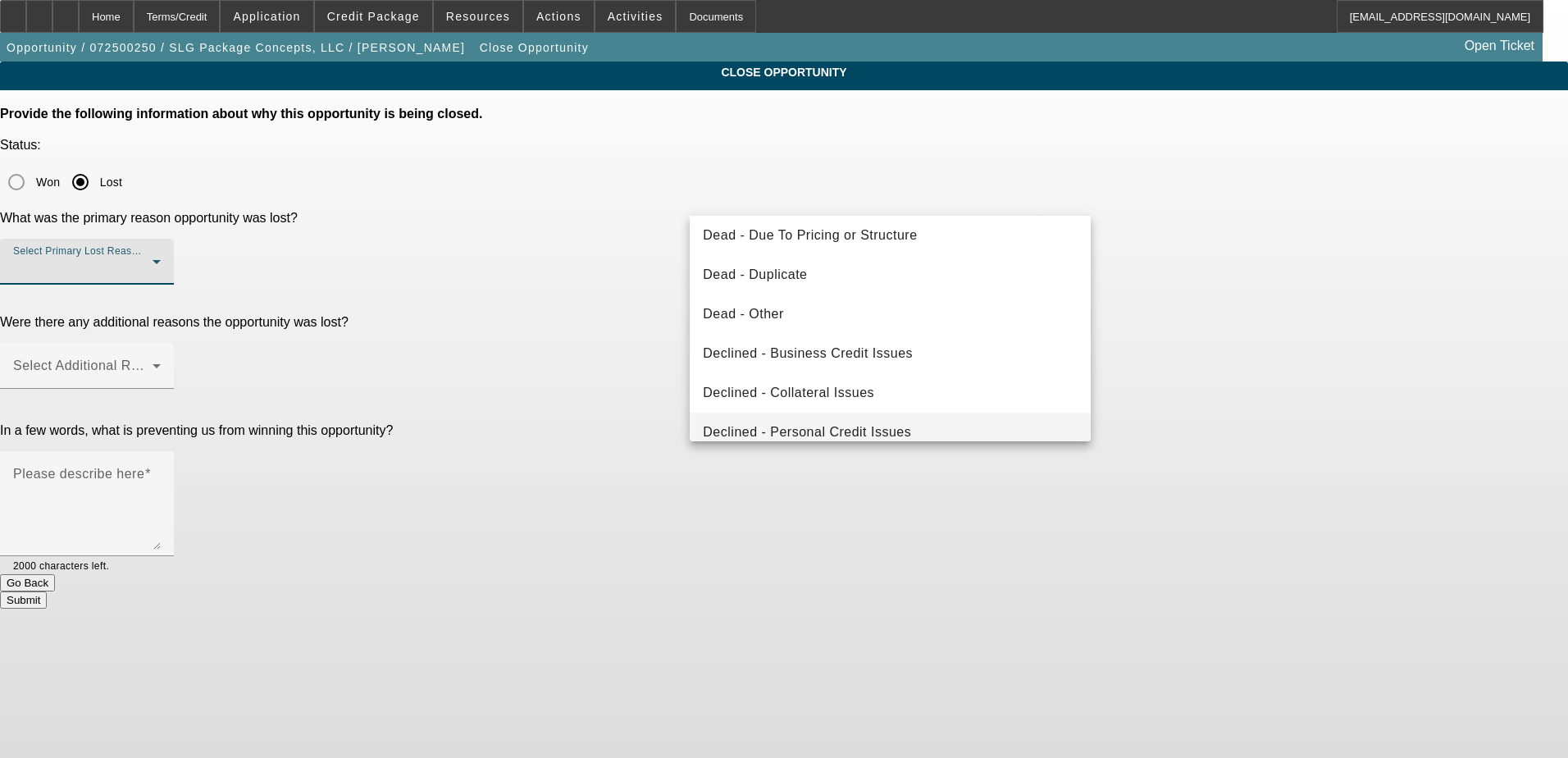
click at [885, 420] on mat-option "Declined - Personal Credit Issues" at bounding box center [889, 432] width 401 height 40
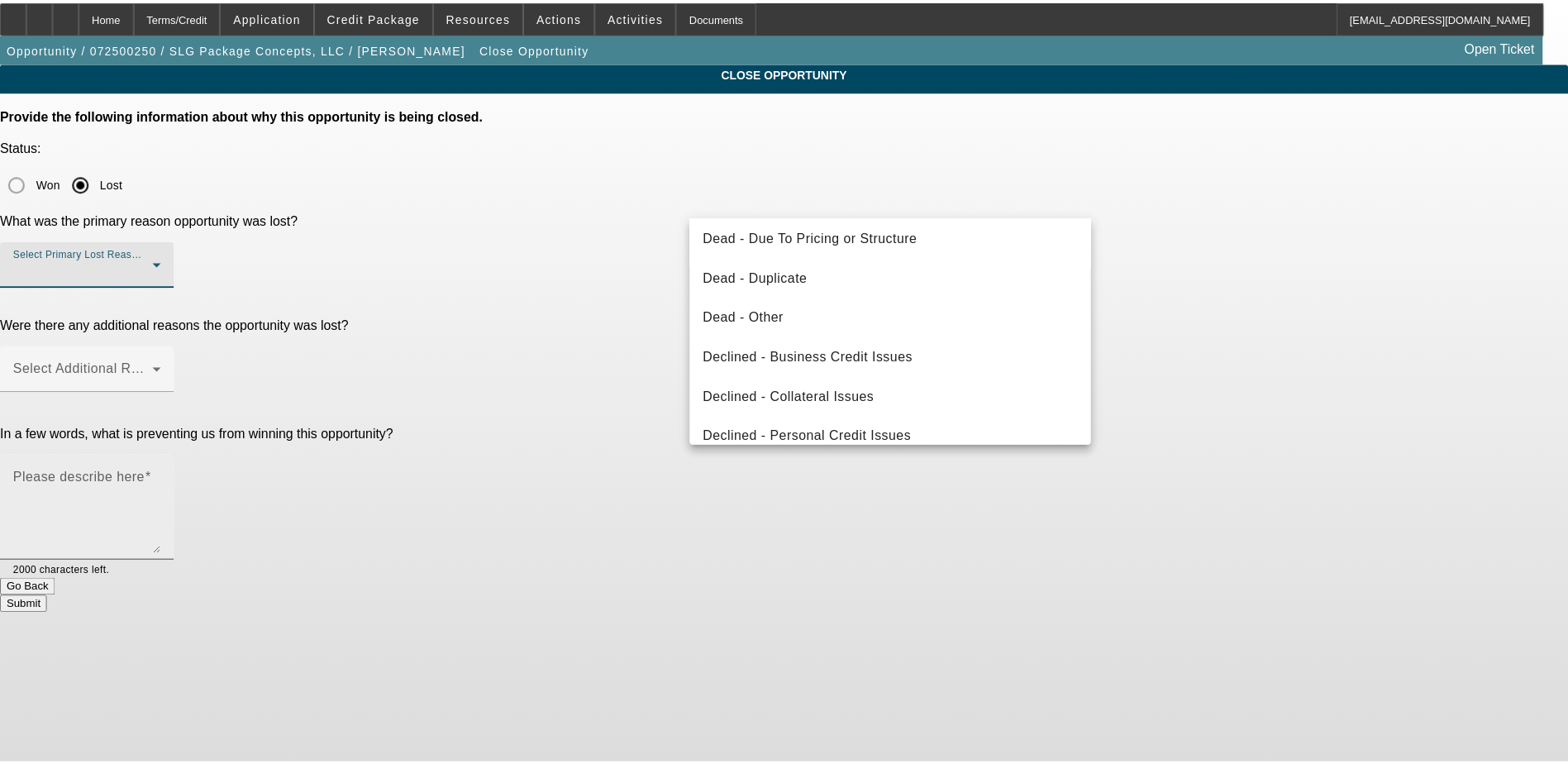
scroll to position [176, 0]
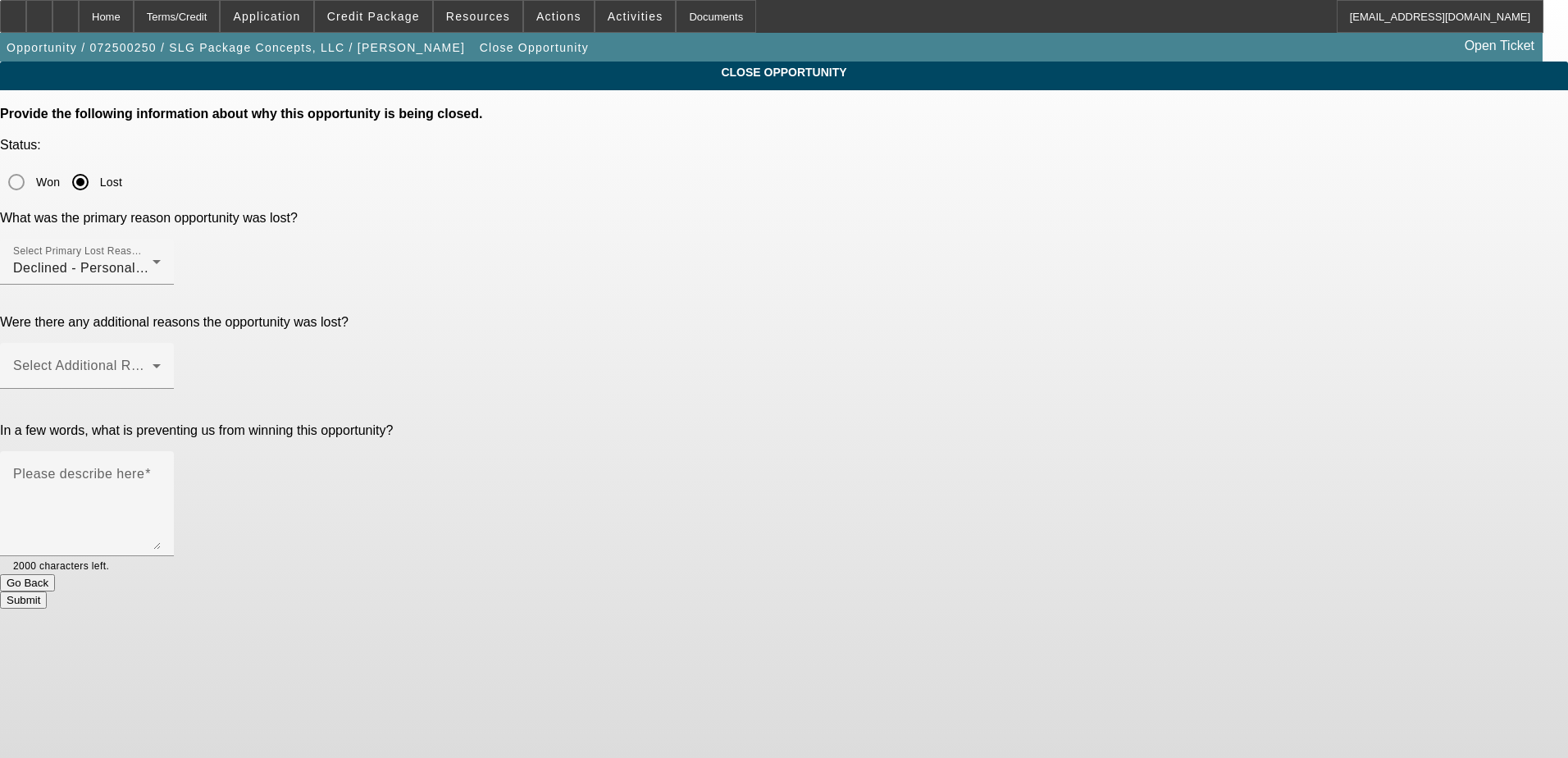
click at [1134, 293] on div "CLOSE OPPORTUNITY Provide the following information about why this opportunity …" at bounding box center [784, 335] width 1568 height 547
click at [175, 358] on mat-label "Select Additional Reasons" at bounding box center [94, 365] width 162 height 14
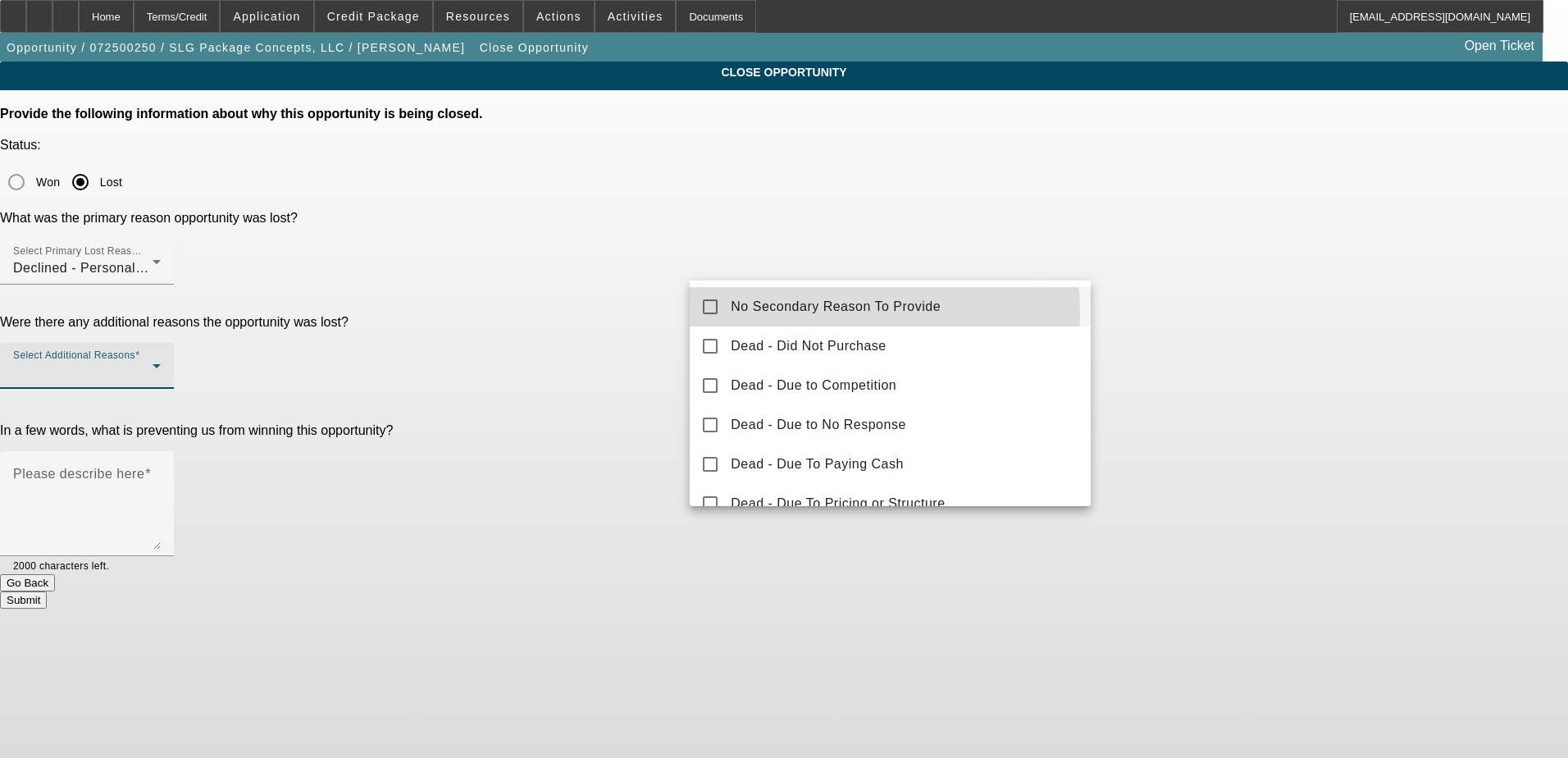
click at [850, 313] on span "No Secondary Reason To Provide" at bounding box center [836, 306] width 210 height 19
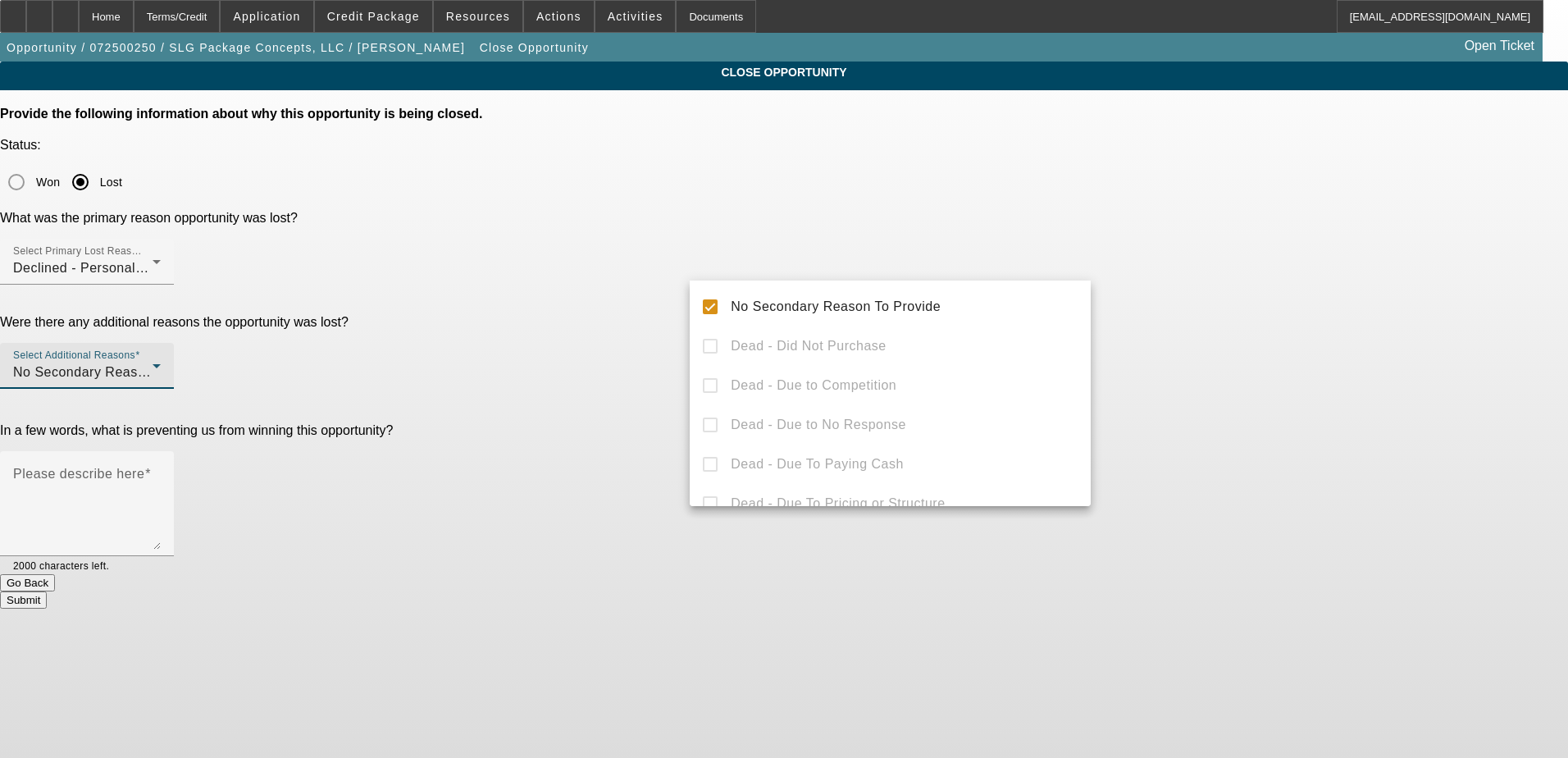
click at [1224, 314] on div at bounding box center [784, 379] width 1568 height 758
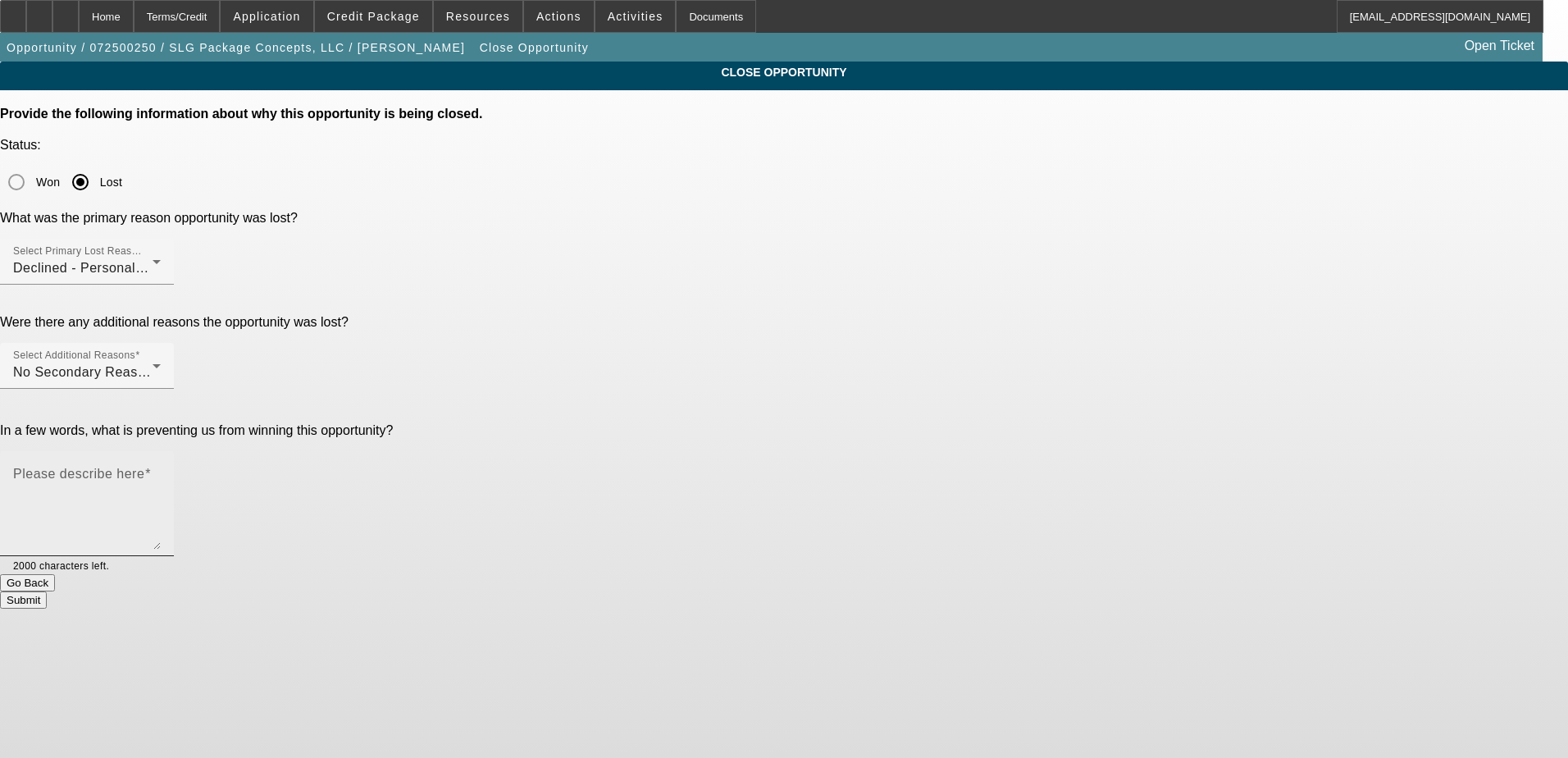
click at [161, 471] on textarea "Please describe here" at bounding box center [87, 510] width 148 height 78
type textarea "weak credit non core"
click at [475, 33] on span "button" at bounding box center [534, 48] width 117 height 40
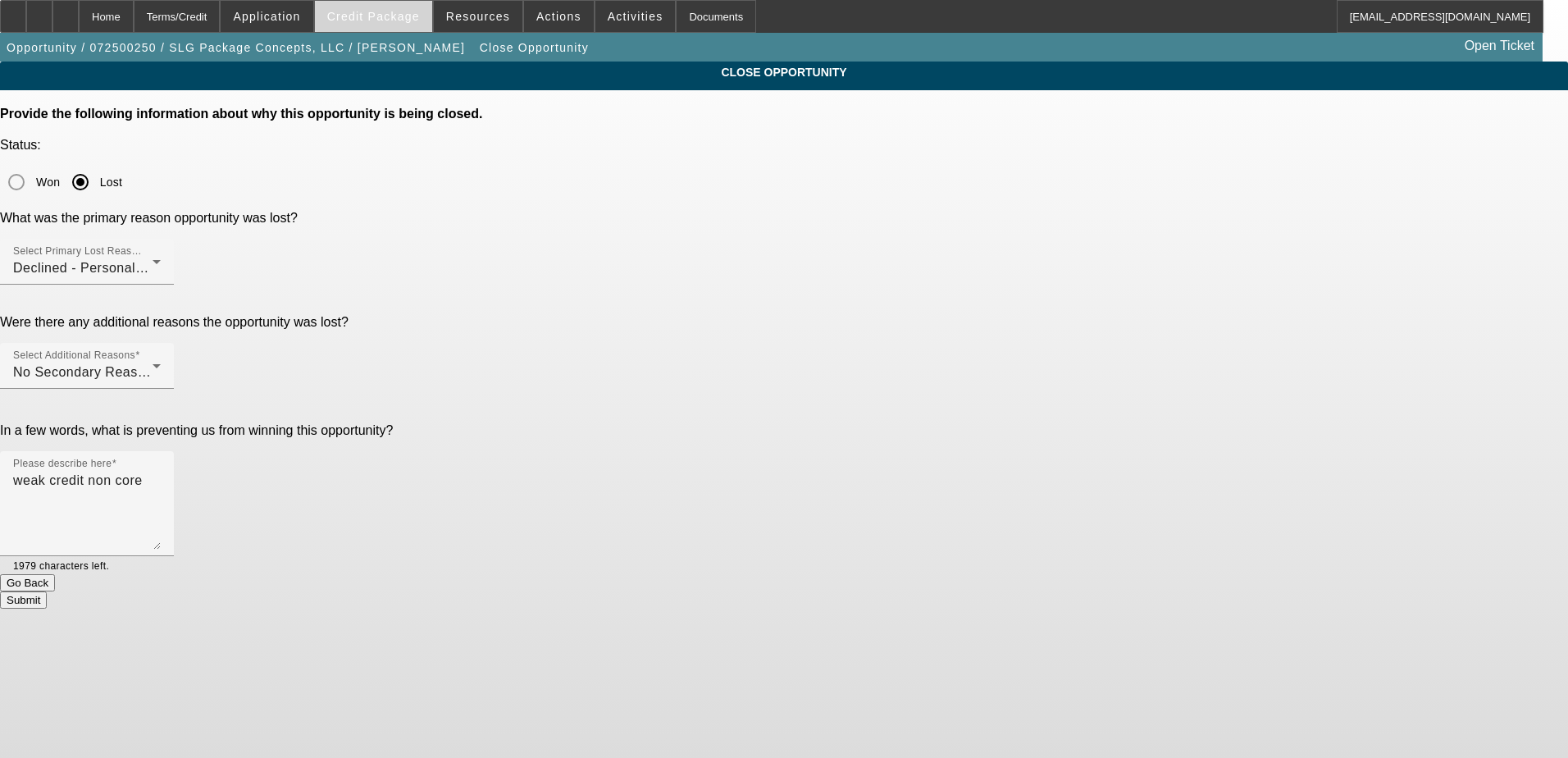
click at [394, 13] on span "Credit Package" at bounding box center [373, 16] width 92 height 13
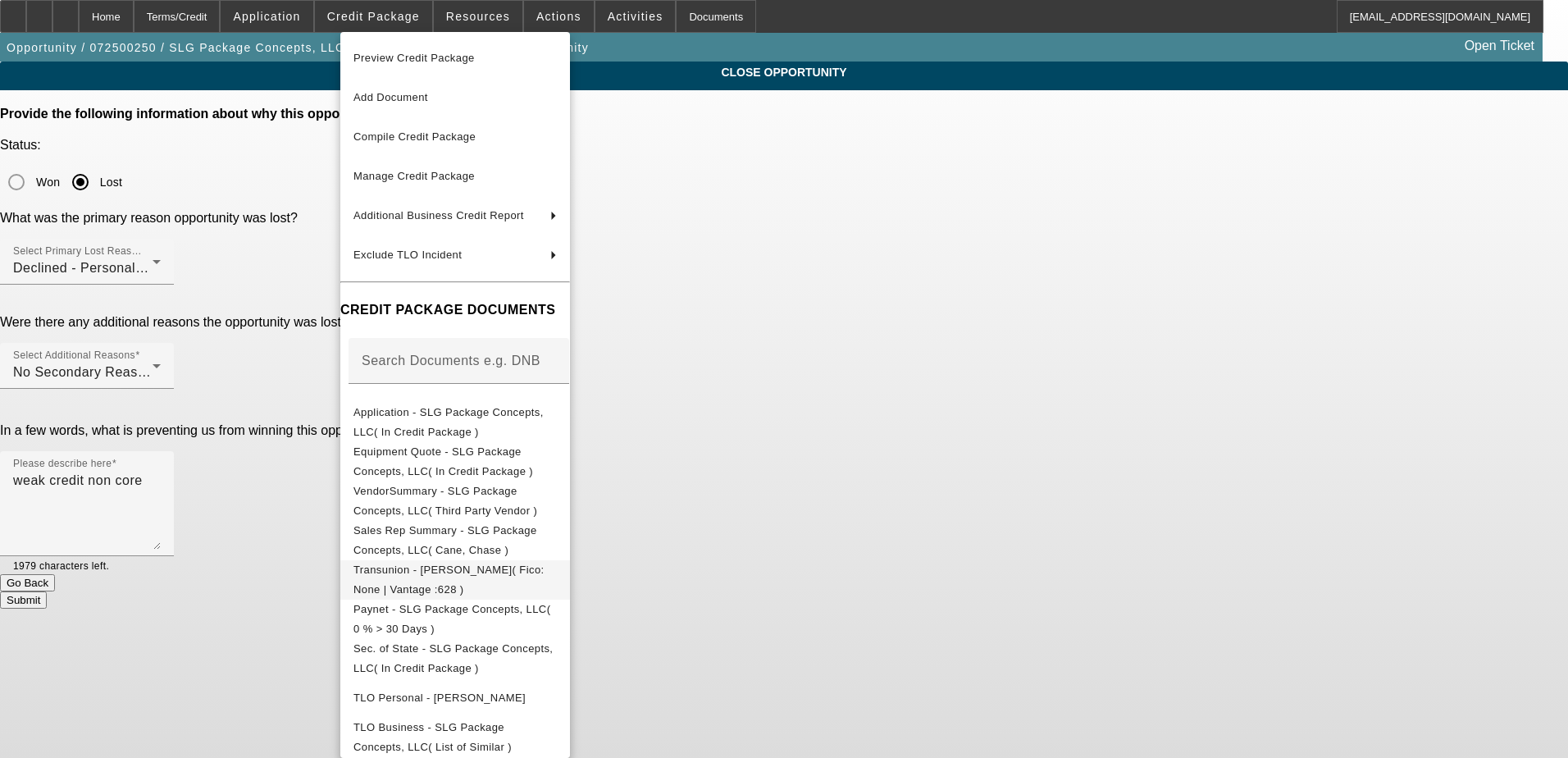
click at [460, 577] on span "Transunion - Gordon, Trevor( Fico: None | Vantage :628 )" at bounding box center [448, 579] width 191 height 32
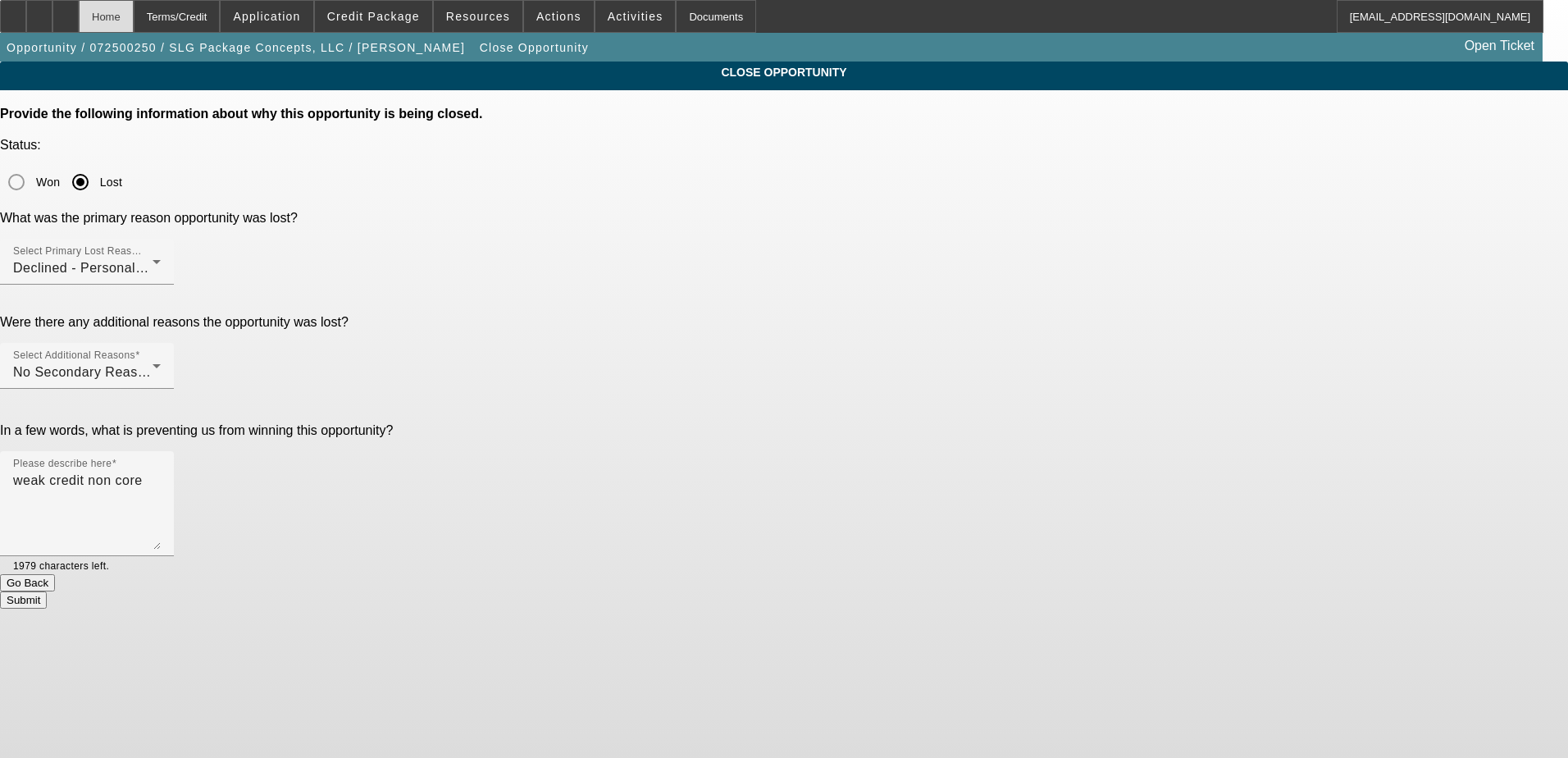
click at [134, 11] on div "Home" at bounding box center [106, 16] width 55 height 33
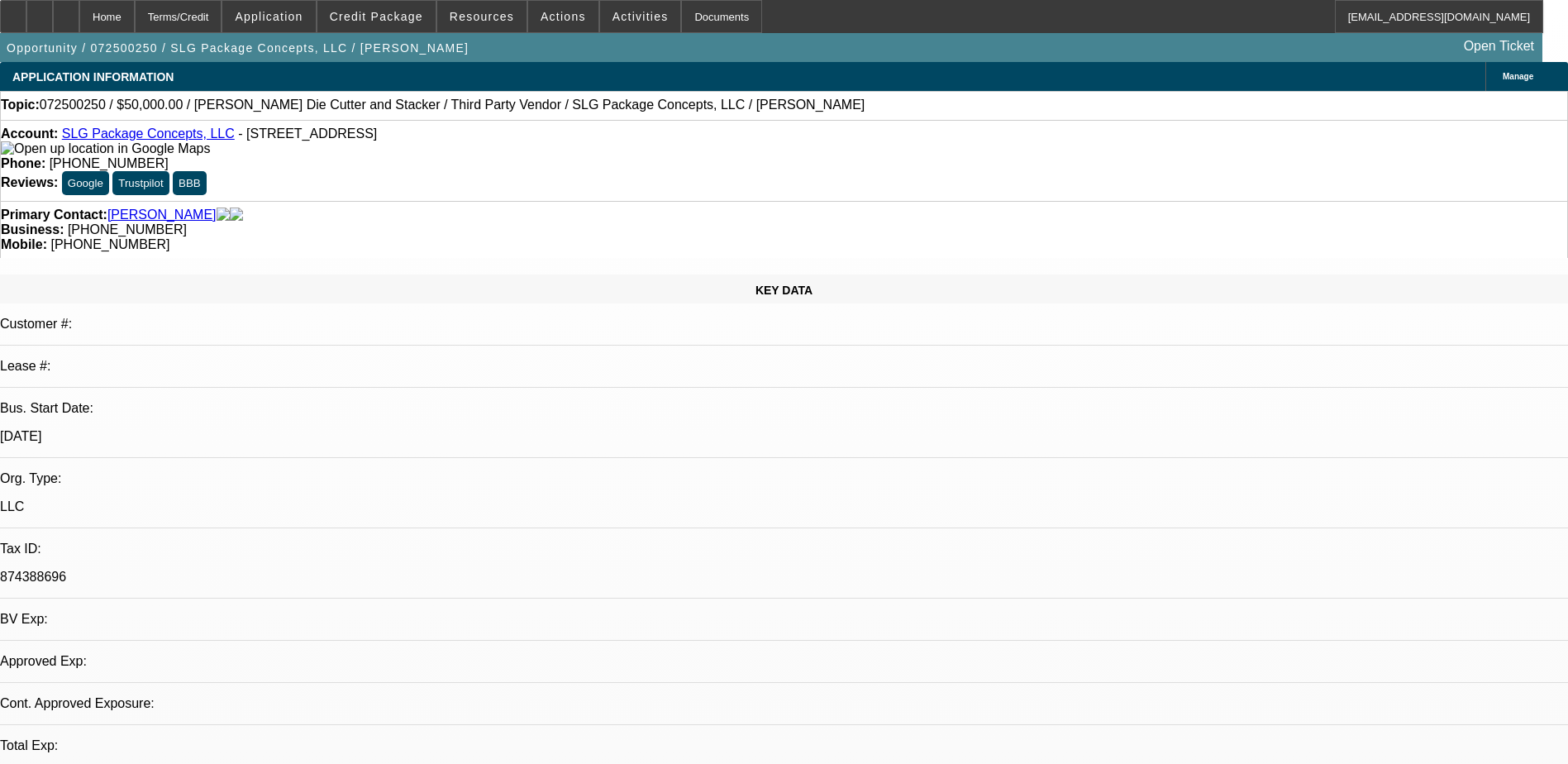
select select "0"
select select "6"
select select "0"
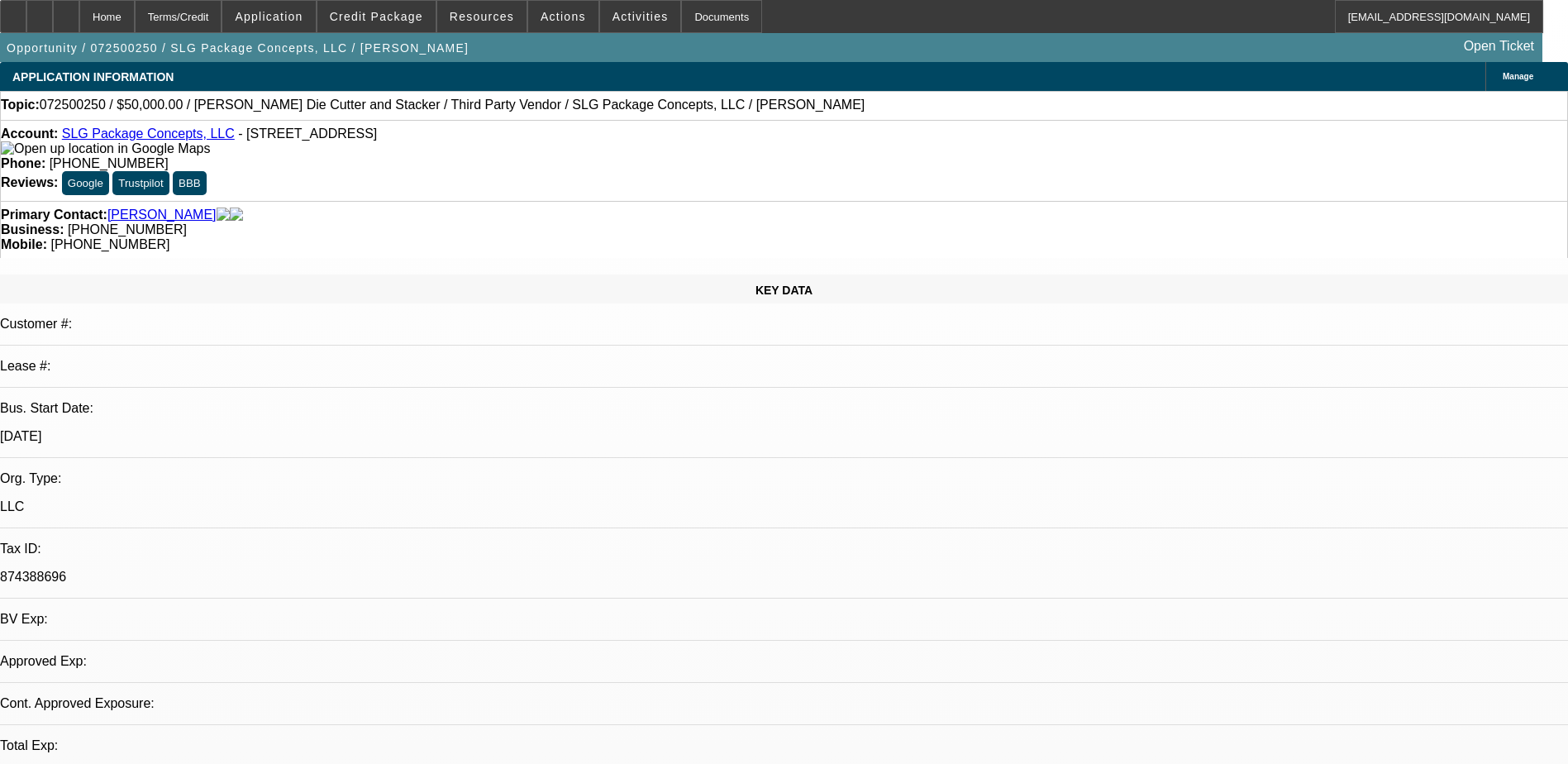
select select "0"
select select "6"
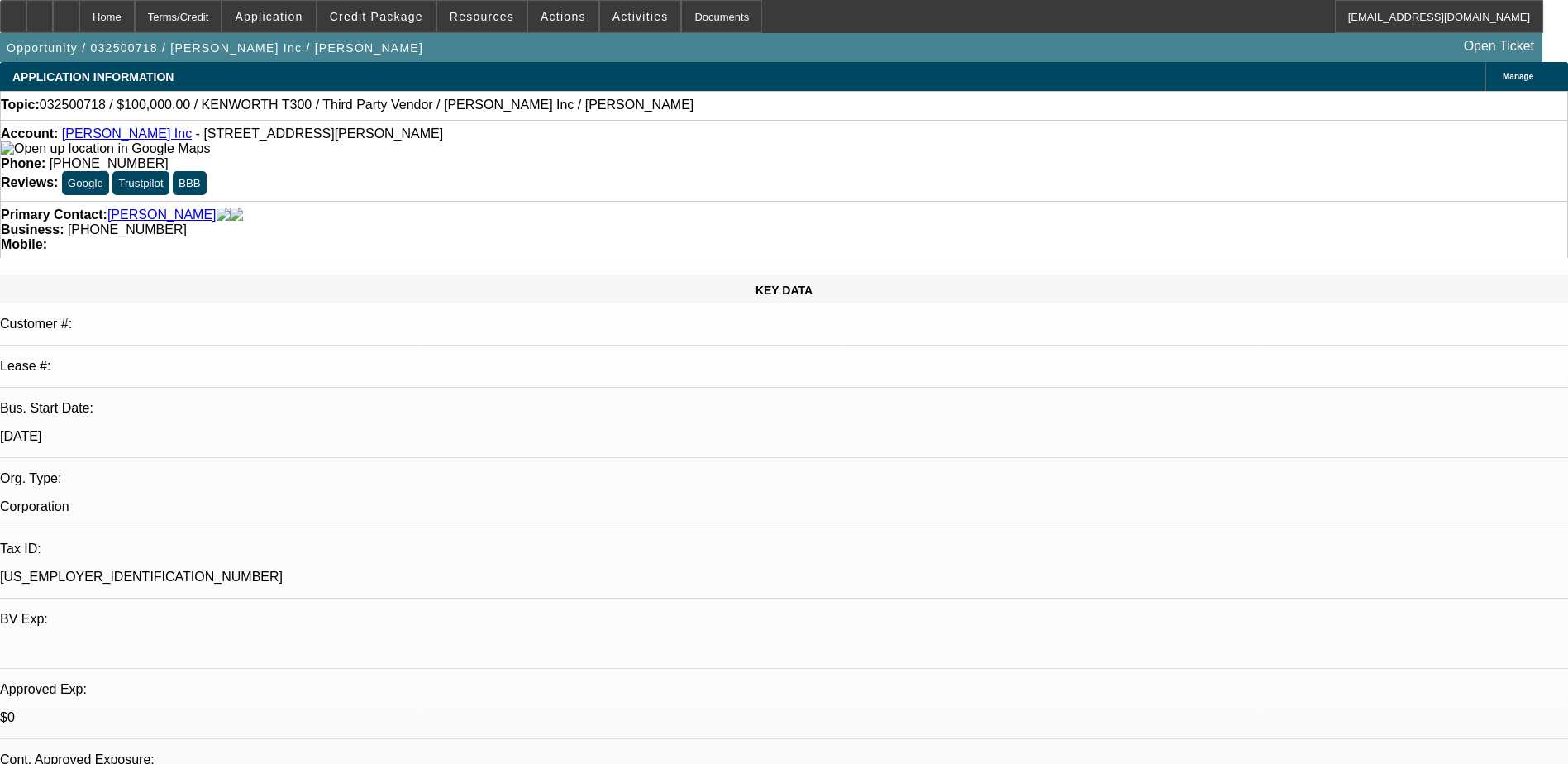
select select "0"
select select "6"
drag, startPoint x: 669, startPoint y: 181, endPoint x: 590, endPoint y: 184, distance: 79.1
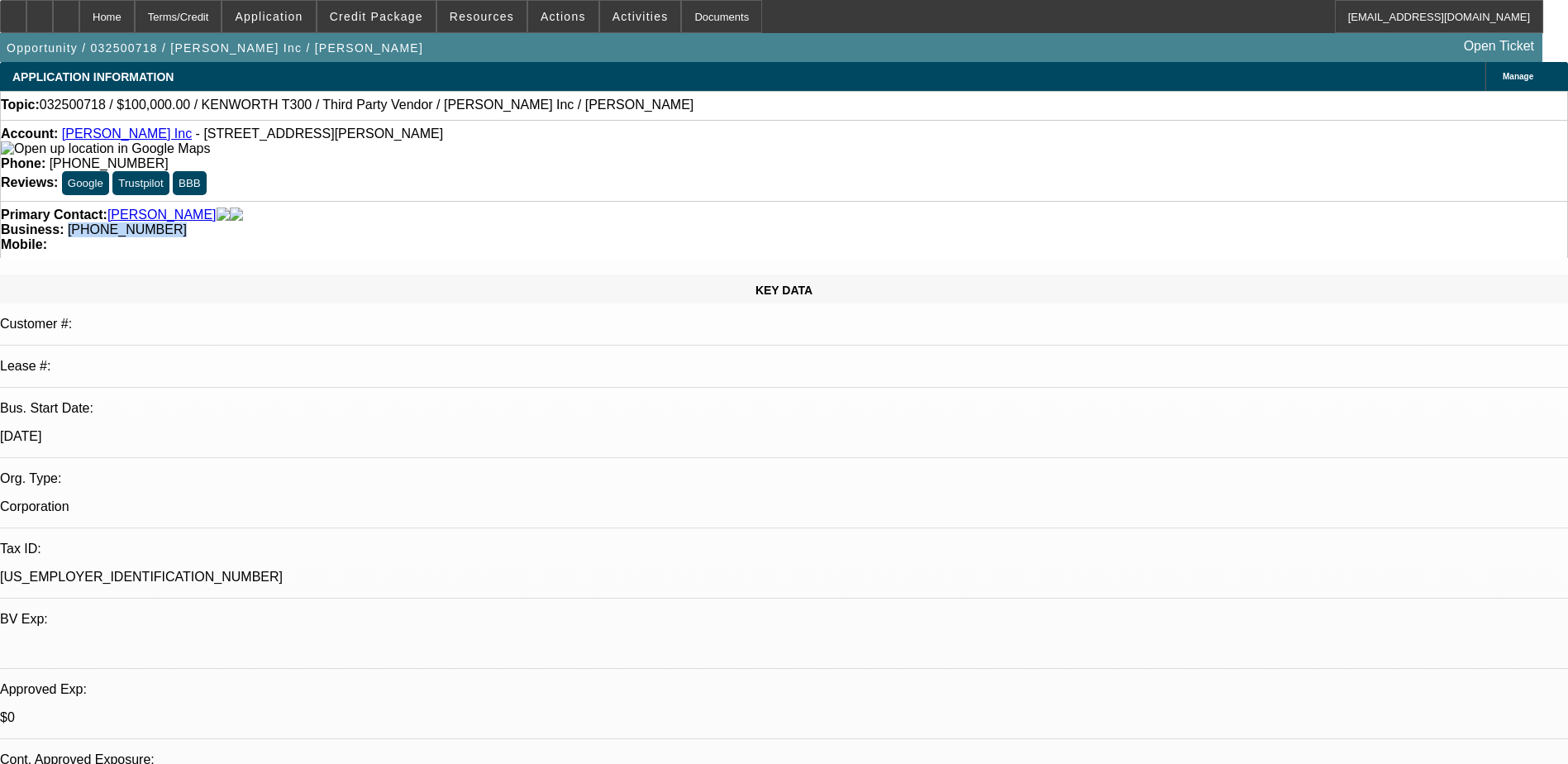
click at [590, 223] on div "Business: [PHONE_NUMBER]" at bounding box center [784, 230] width 1566 height 15
drag, startPoint x: 590, startPoint y: 184, endPoint x: 609, endPoint y: 182, distance: 19.1
copy span "[PHONE_NUMBER]"
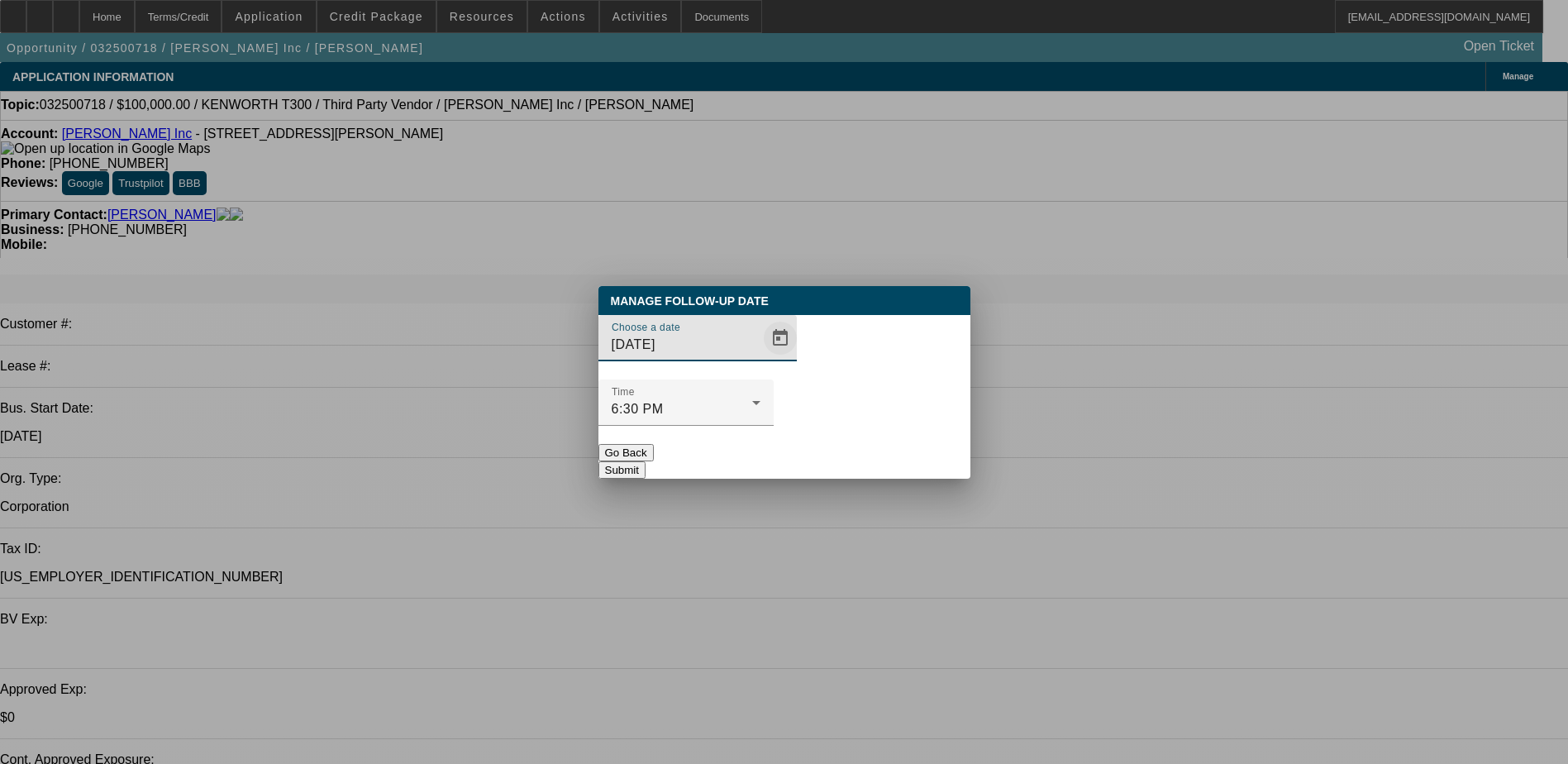
click at [762, 358] on span "Open calendar" at bounding box center [780, 338] width 40 height 40
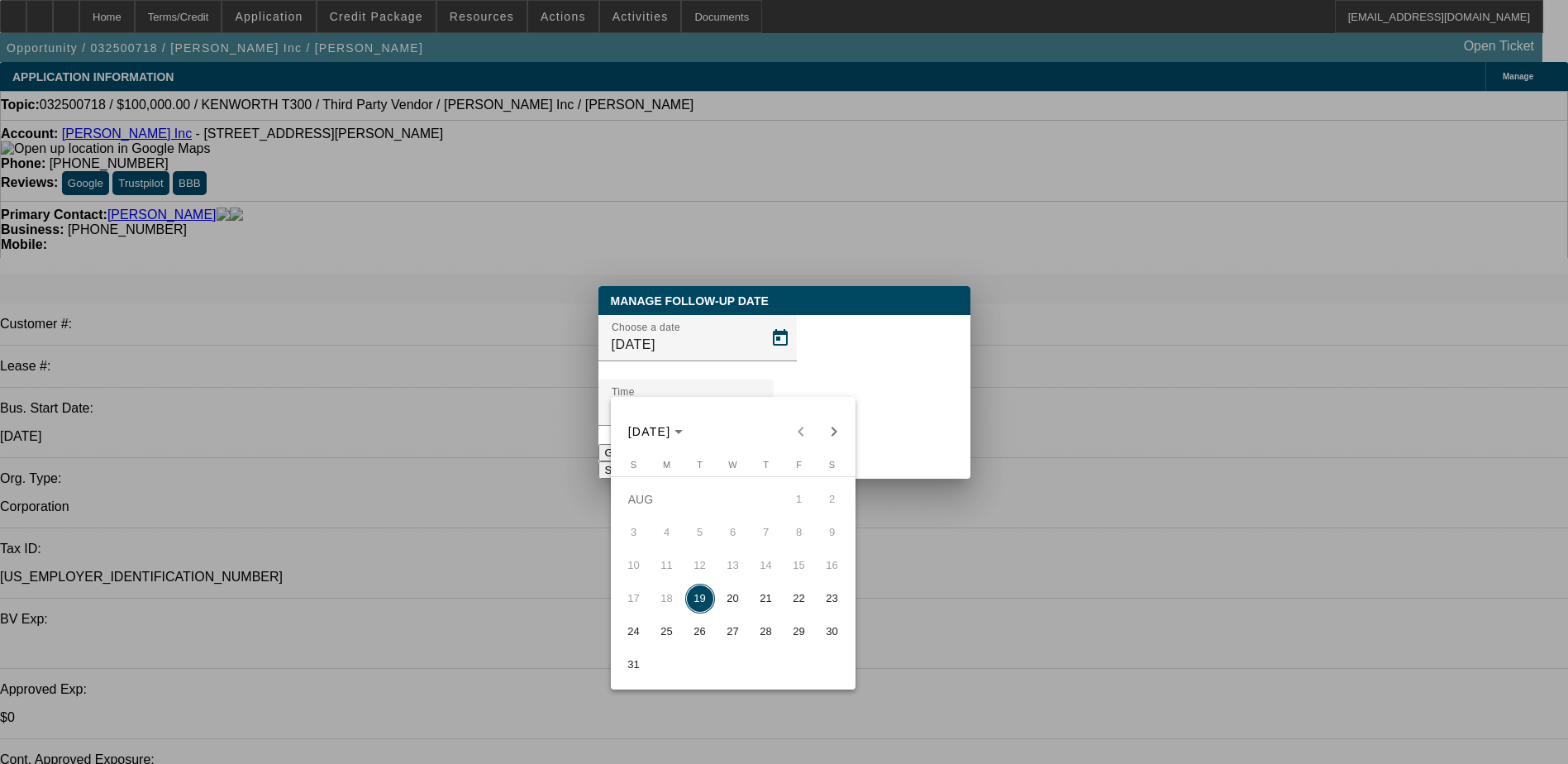
click at [702, 636] on span "26" at bounding box center [700, 632] width 30 height 30
type input "8/26/2025"
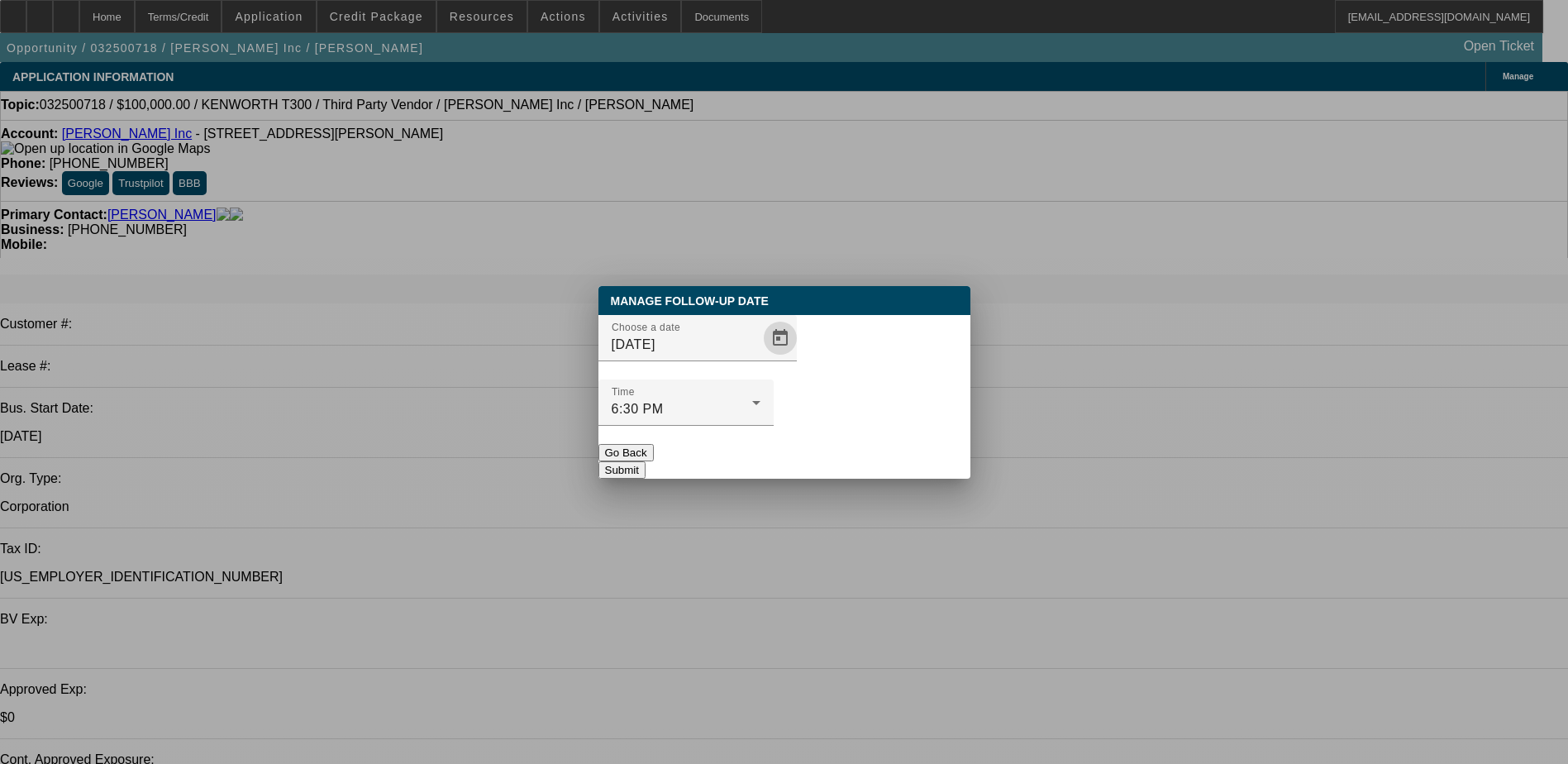
click at [645, 461] on button "Submit" at bounding box center [621, 470] width 47 height 18
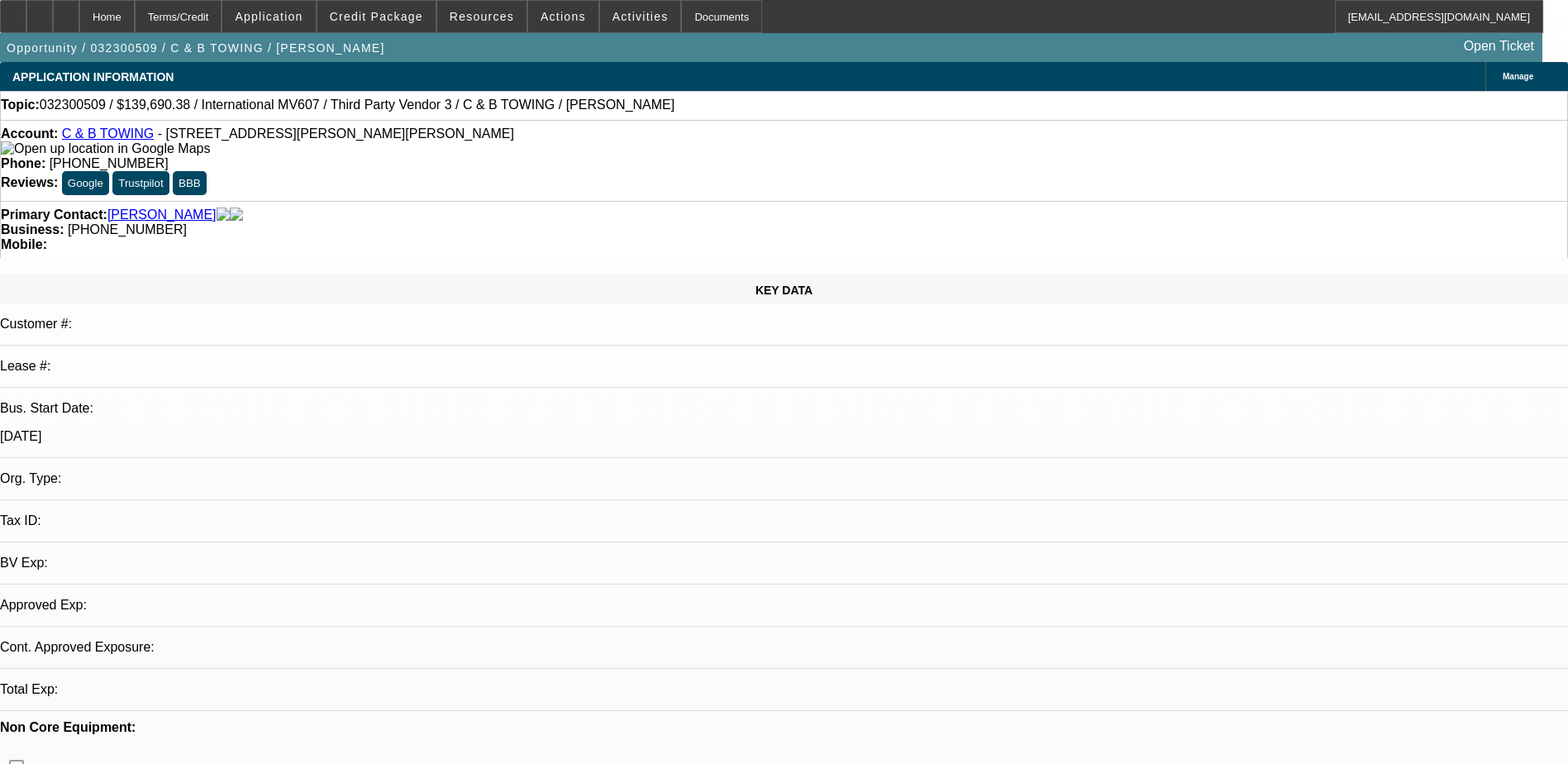
select select "2"
select select "0.1"
select select "4"
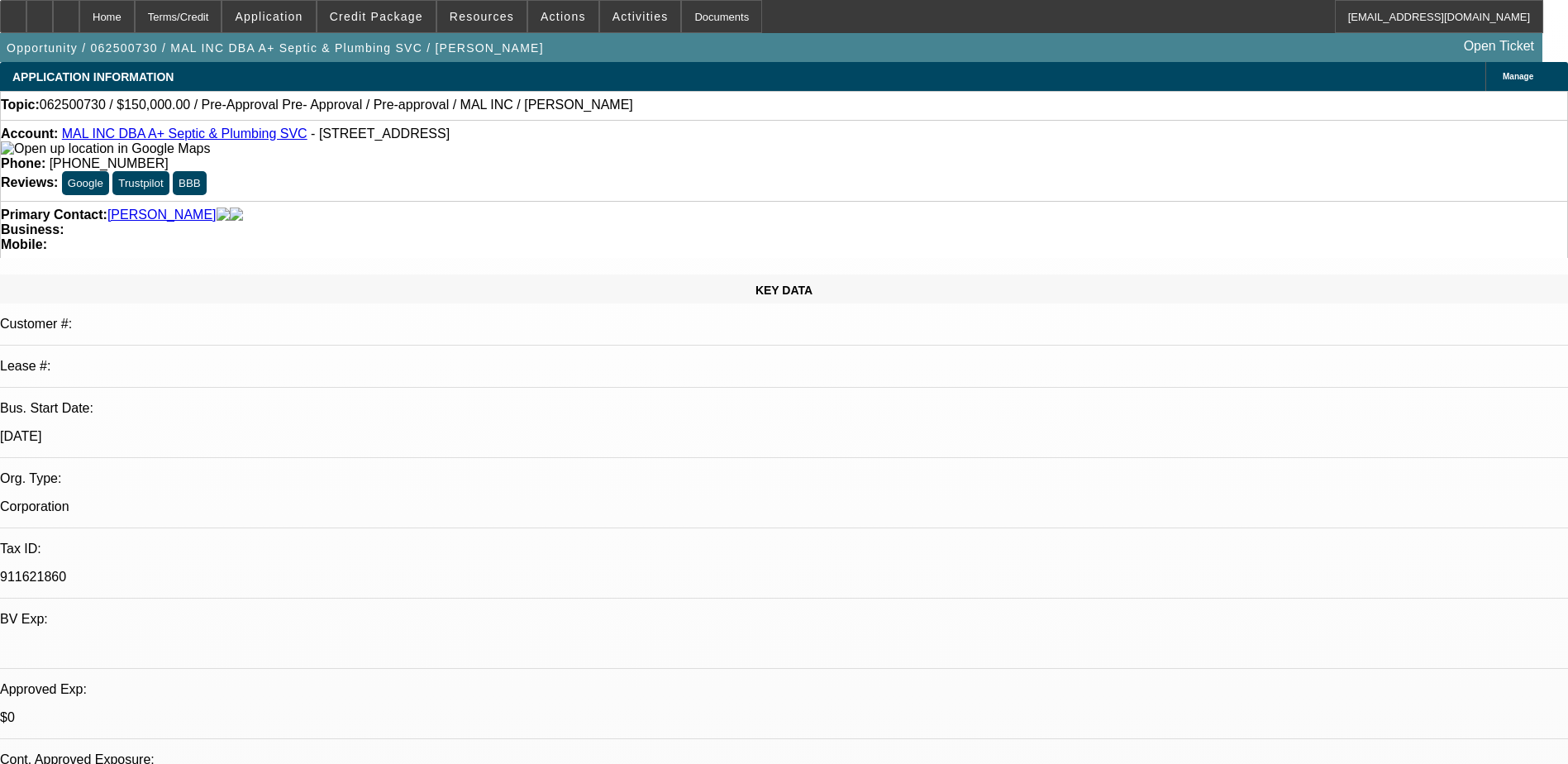
select select "0"
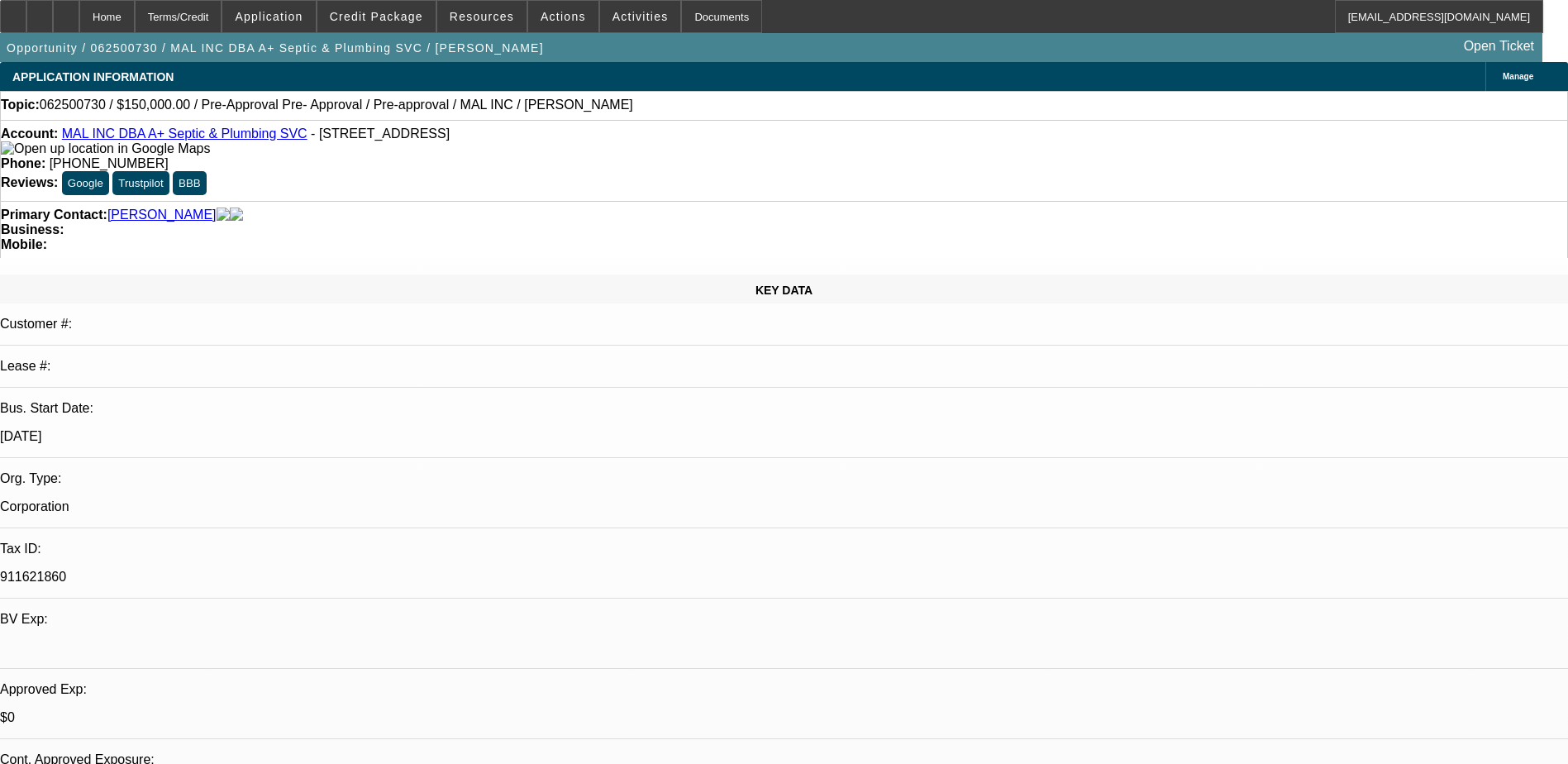
select select "0"
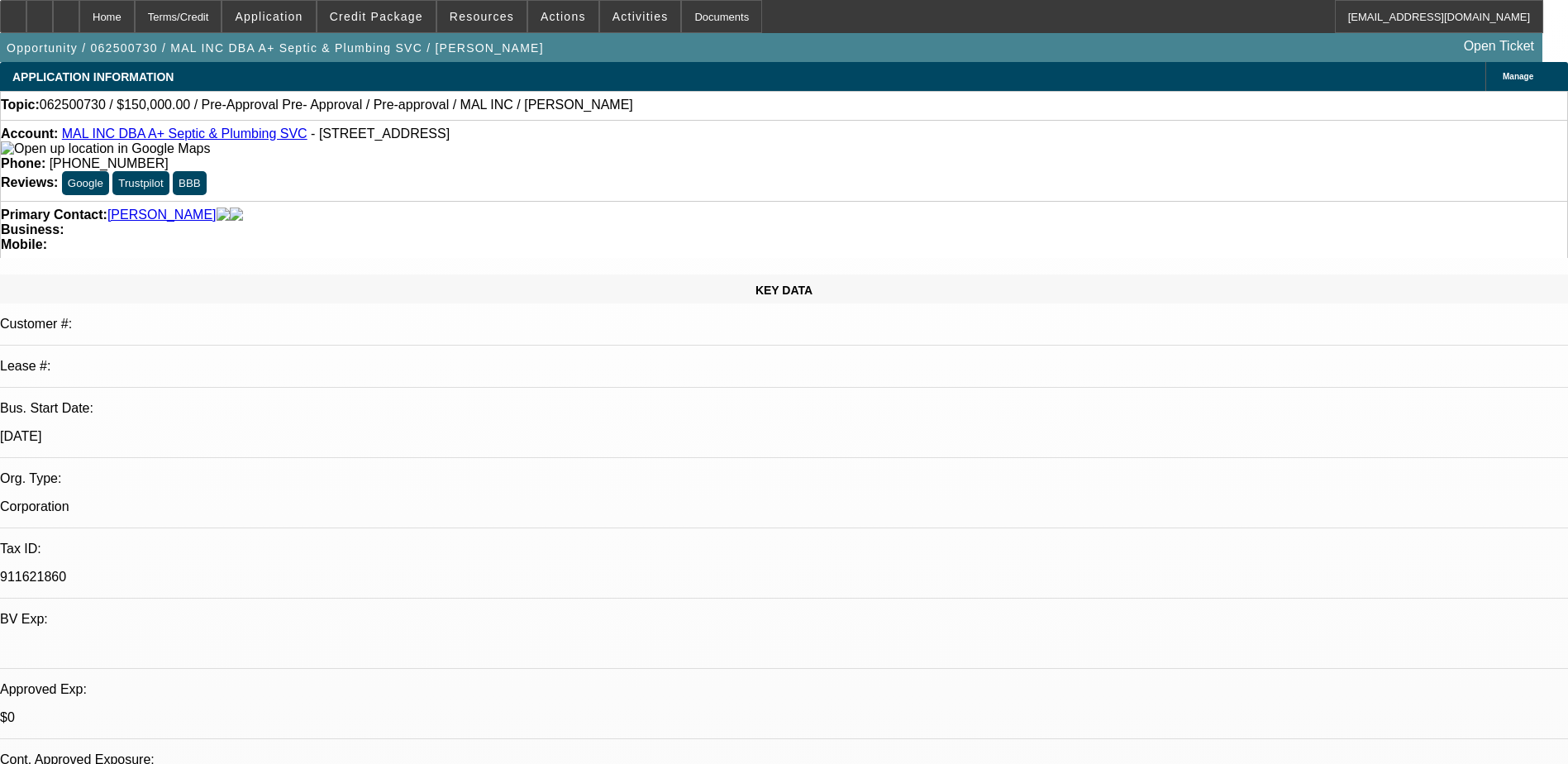
select select "0"
select select "1"
select select "6"
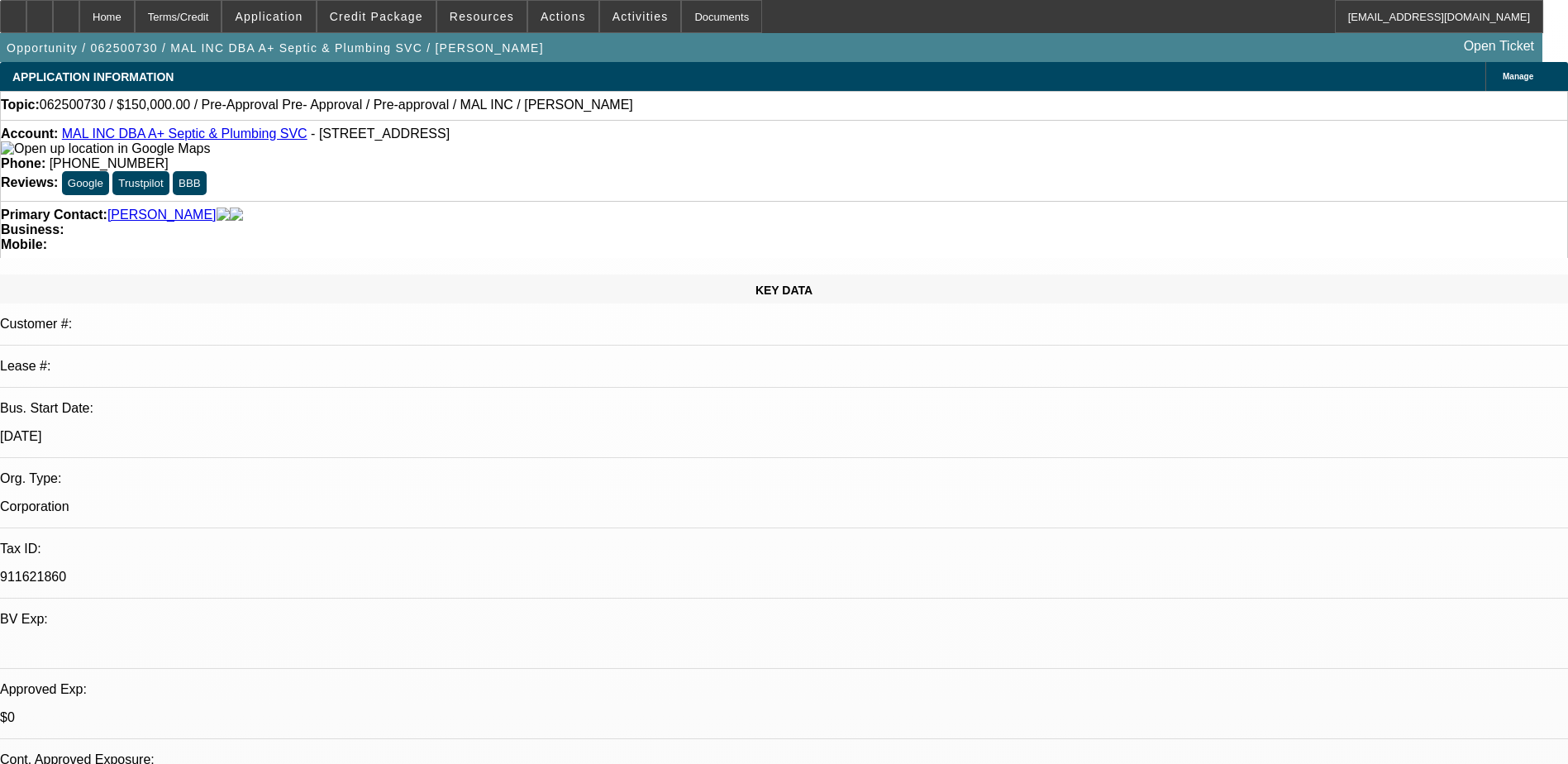
select select "1"
select select "6"
select select "1"
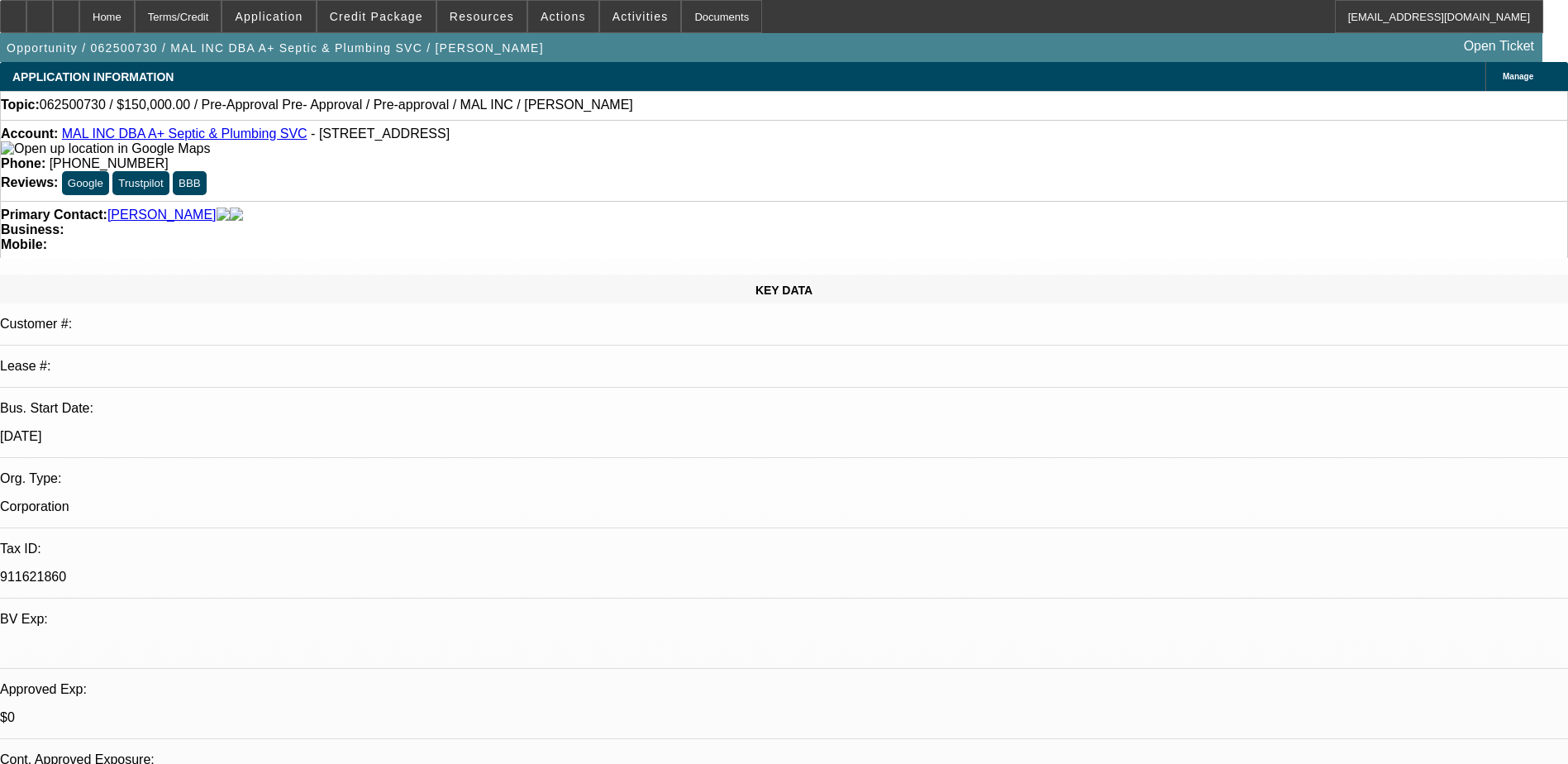
select select "6"
select select "1"
select select "6"
click at [559, 14] on span "Actions" at bounding box center [563, 16] width 45 height 13
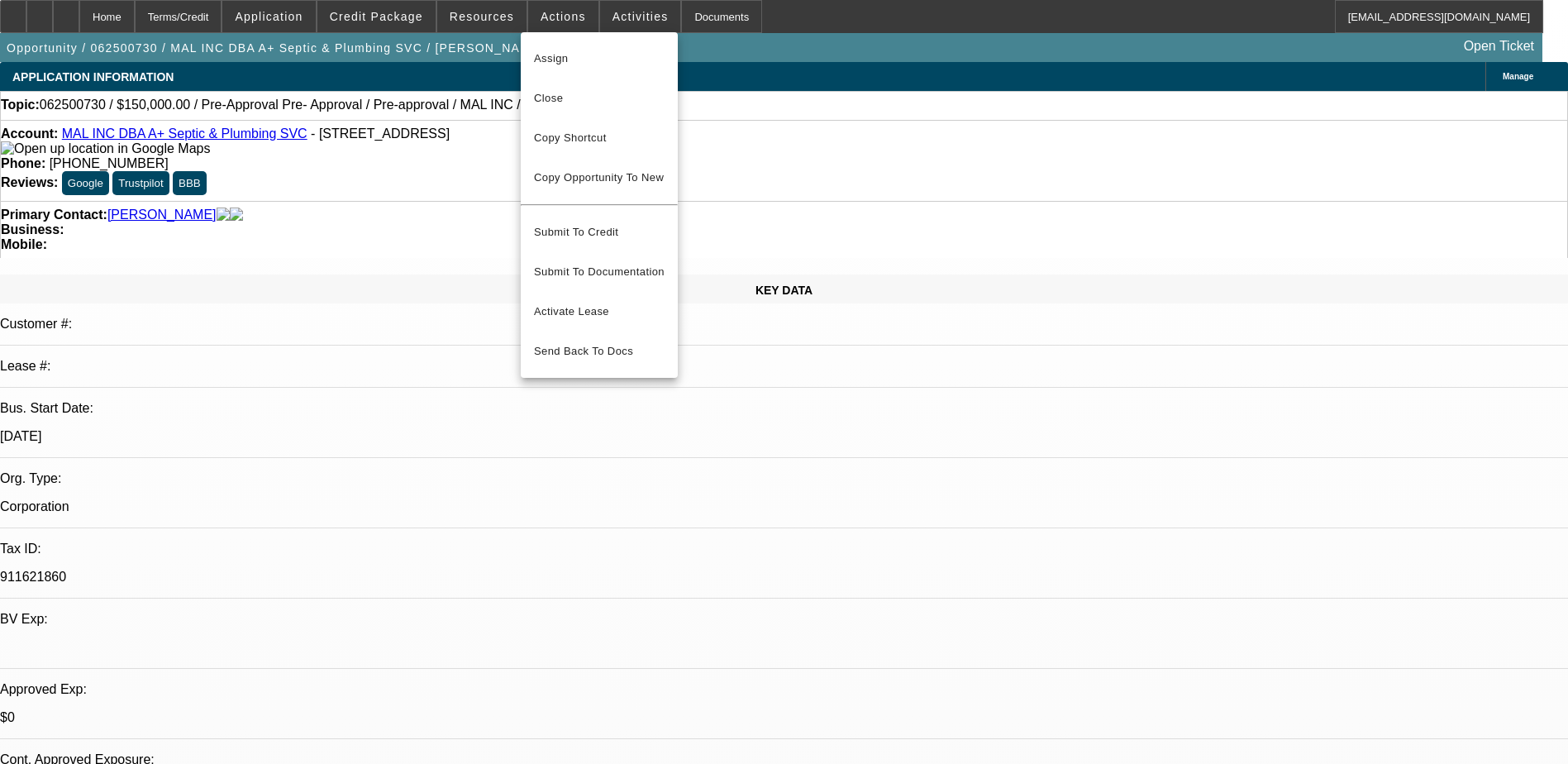
click at [1254, 318] on div at bounding box center [784, 382] width 1568 height 764
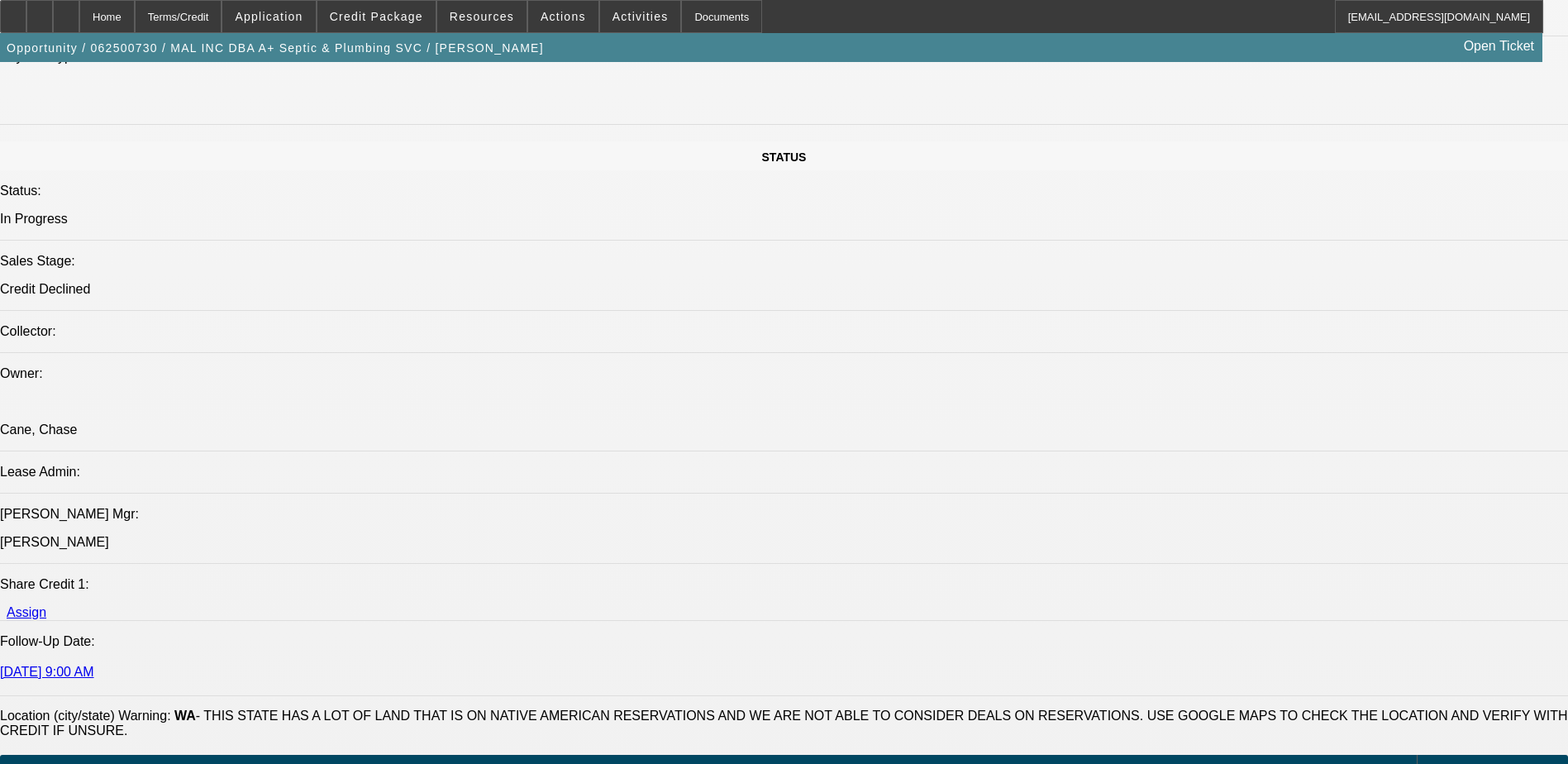
scroll to position [1322, 0]
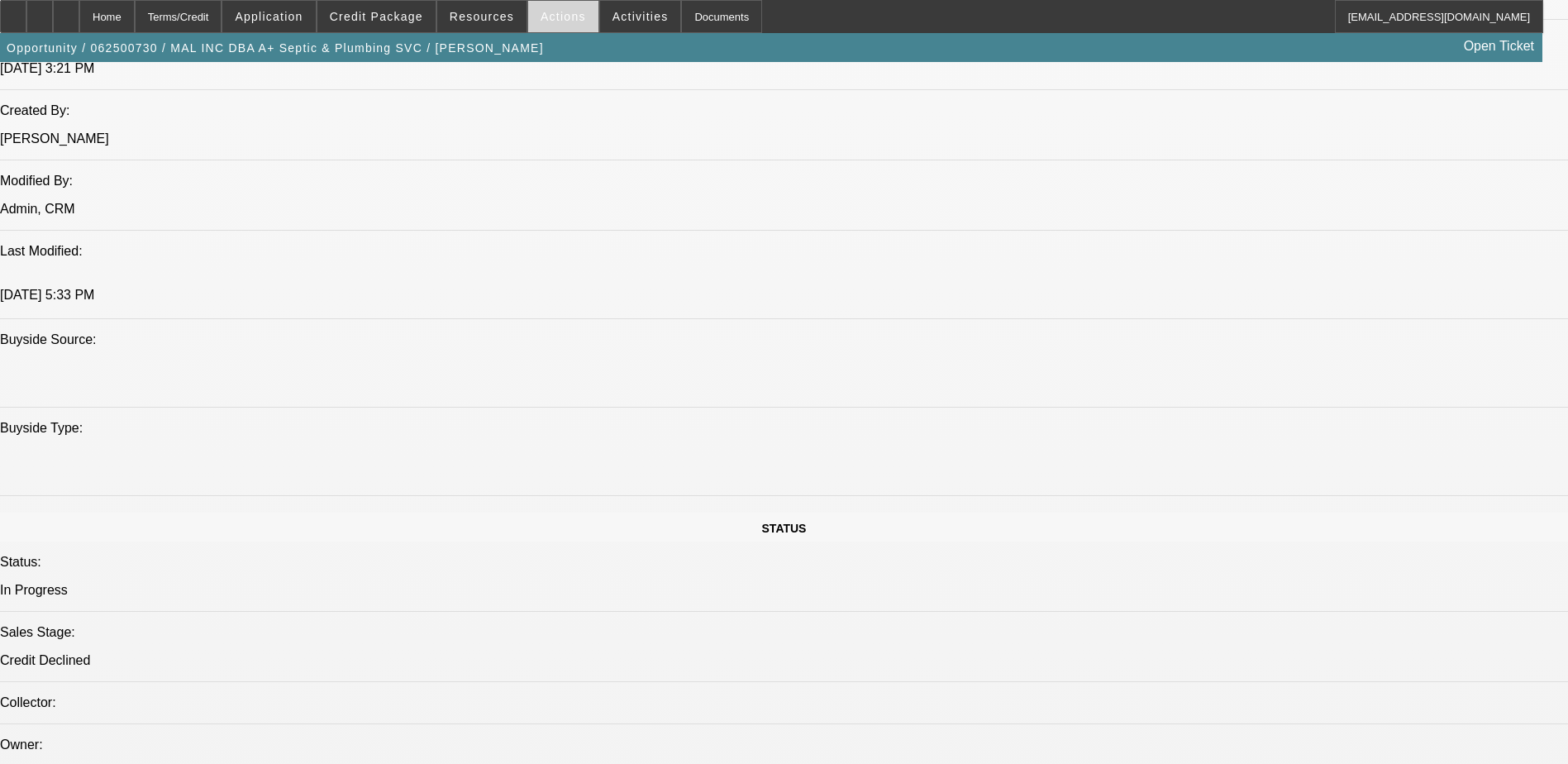
click at [548, 25] on span at bounding box center [563, 16] width 70 height 40
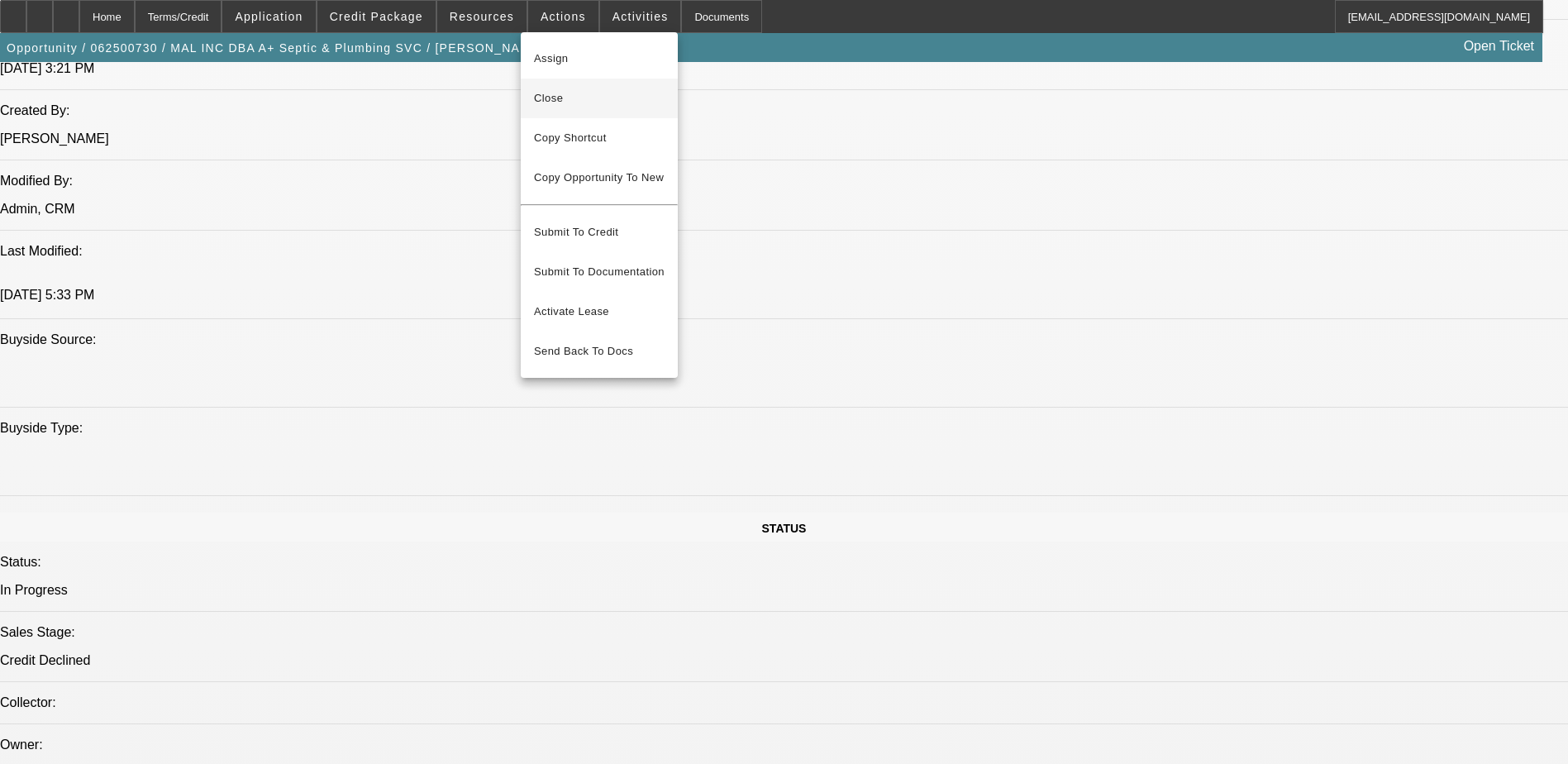
click at [588, 91] on span "Close" at bounding box center [599, 98] width 130 height 20
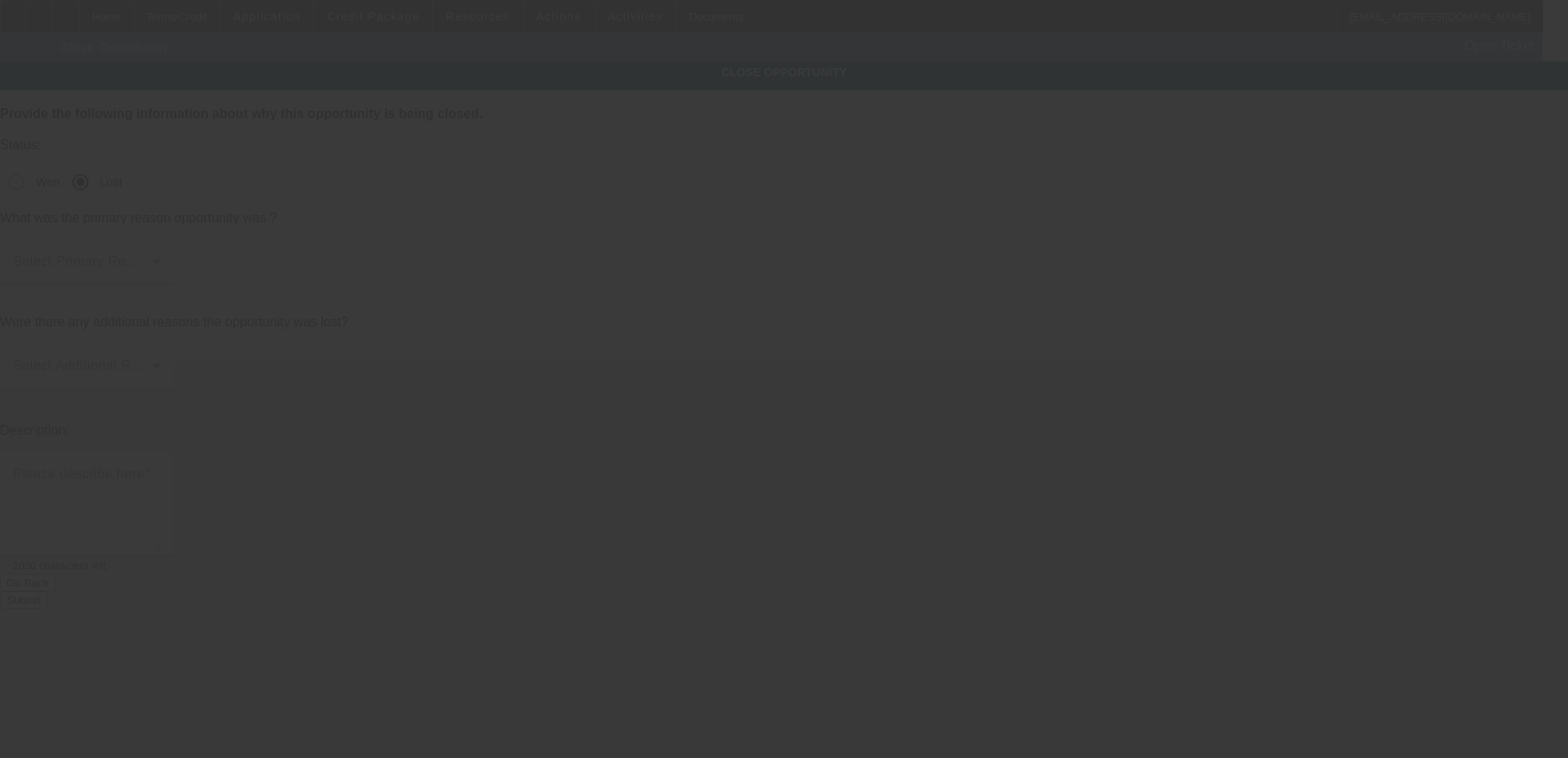
click at [774, 184] on div at bounding box center [784, 379] width 1568 height 758
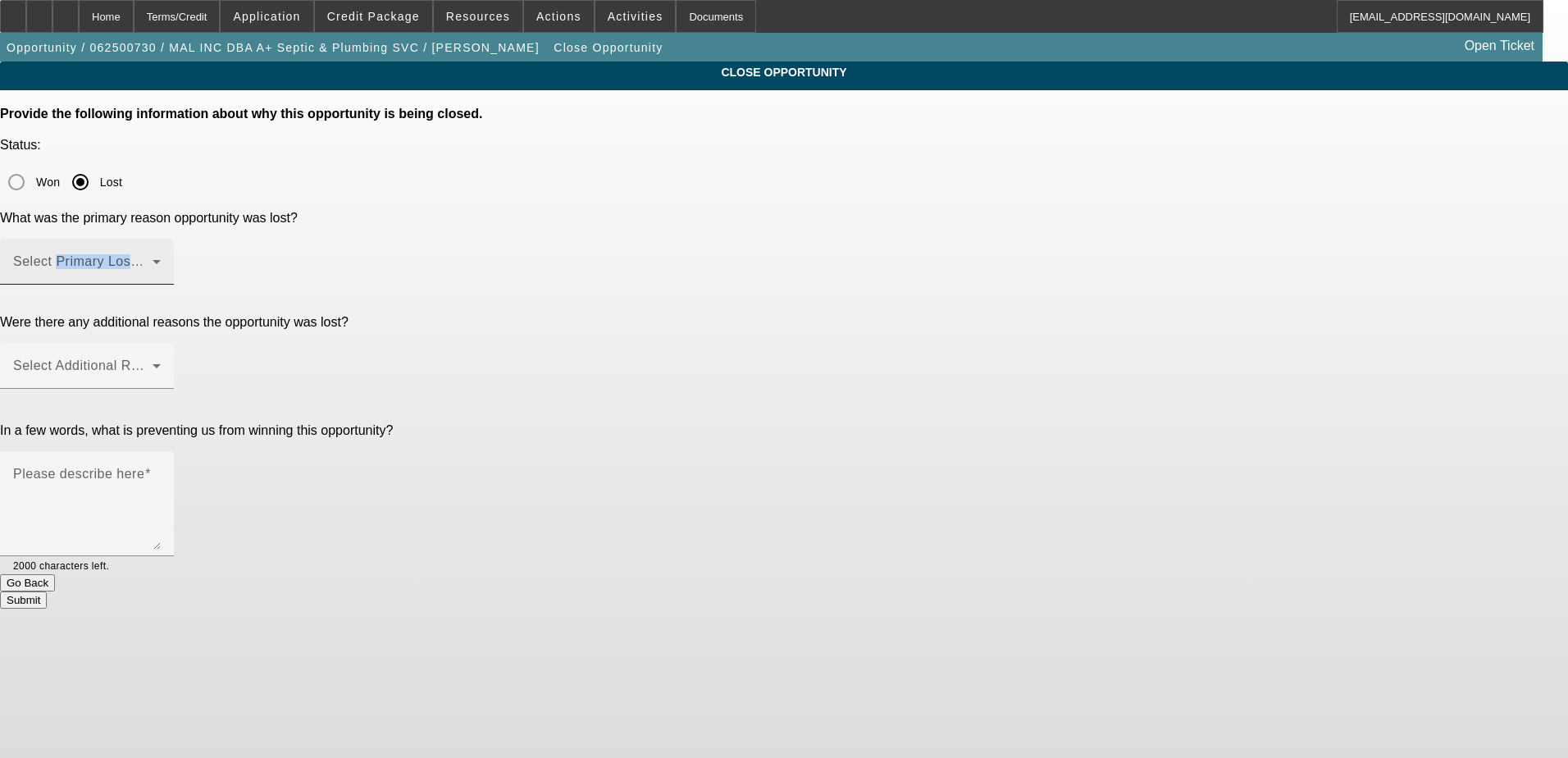
click at [161, 239] on div "Select Primary Lost Reason" at bounding box center [87, 261] width 148 height 46
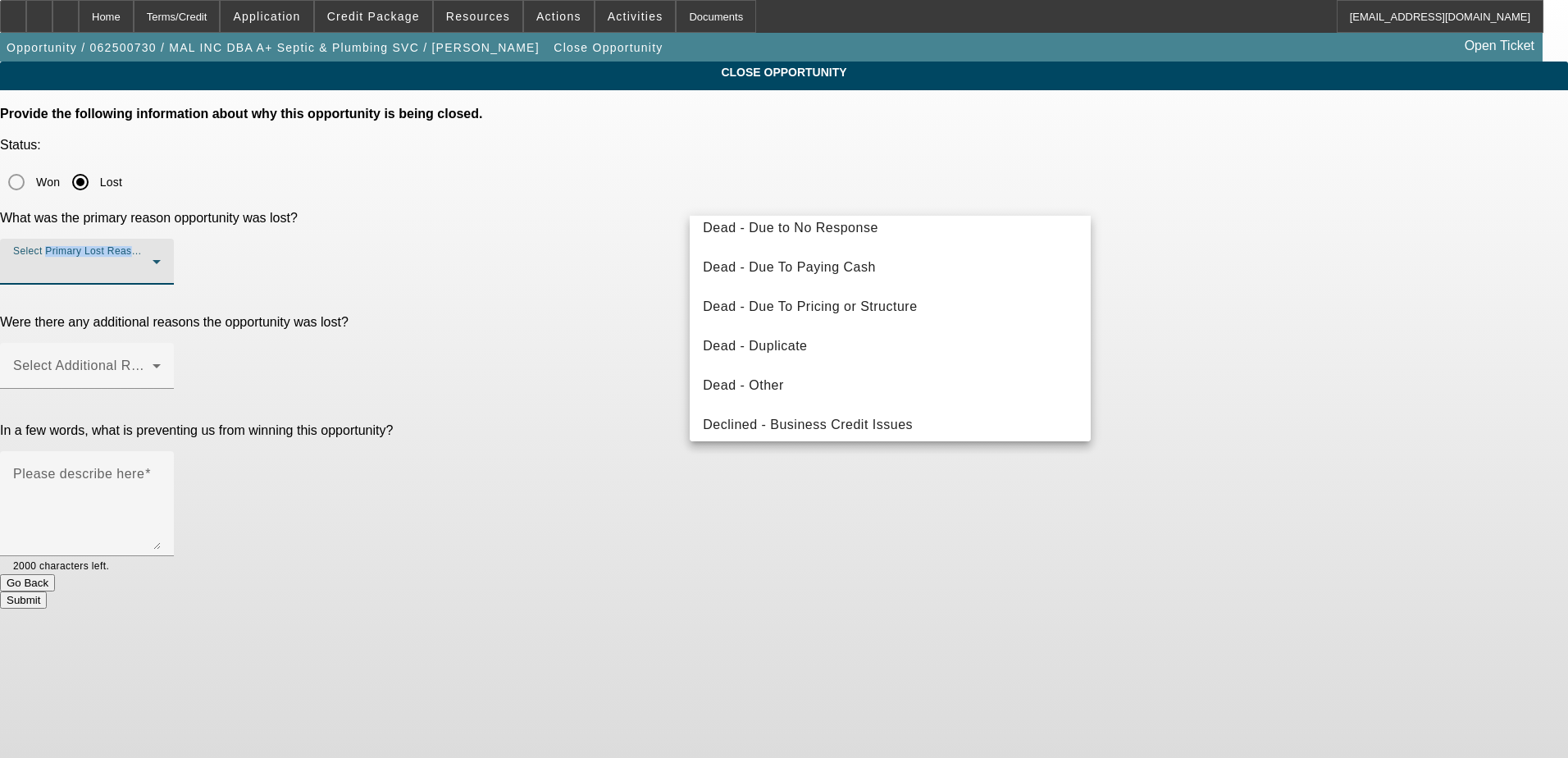
scroll to position [164, 0]
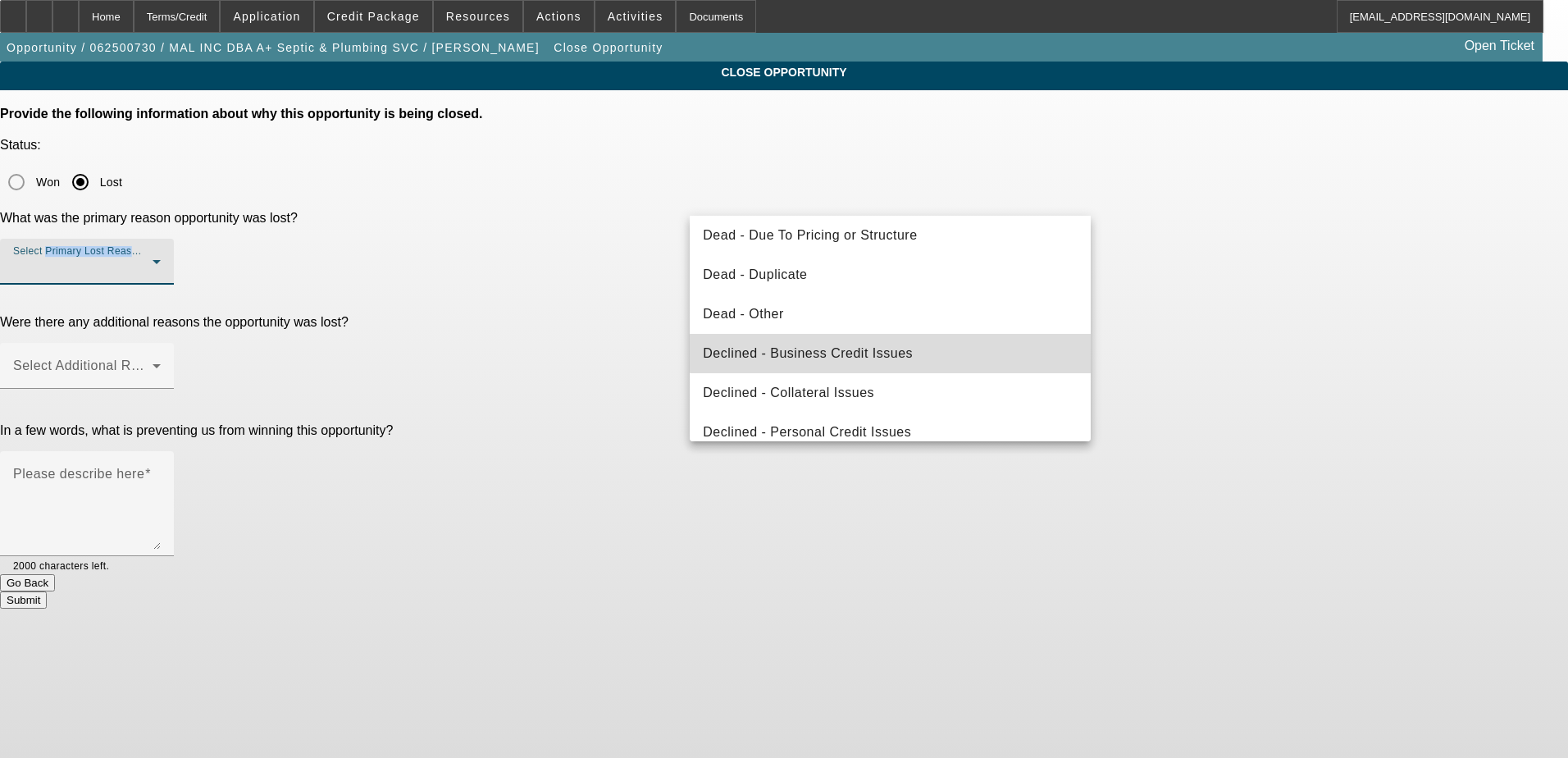
click at [891, 353] on span "Declined - Business Credit Issues" at bounding box center [807, 353] width 210 height 19
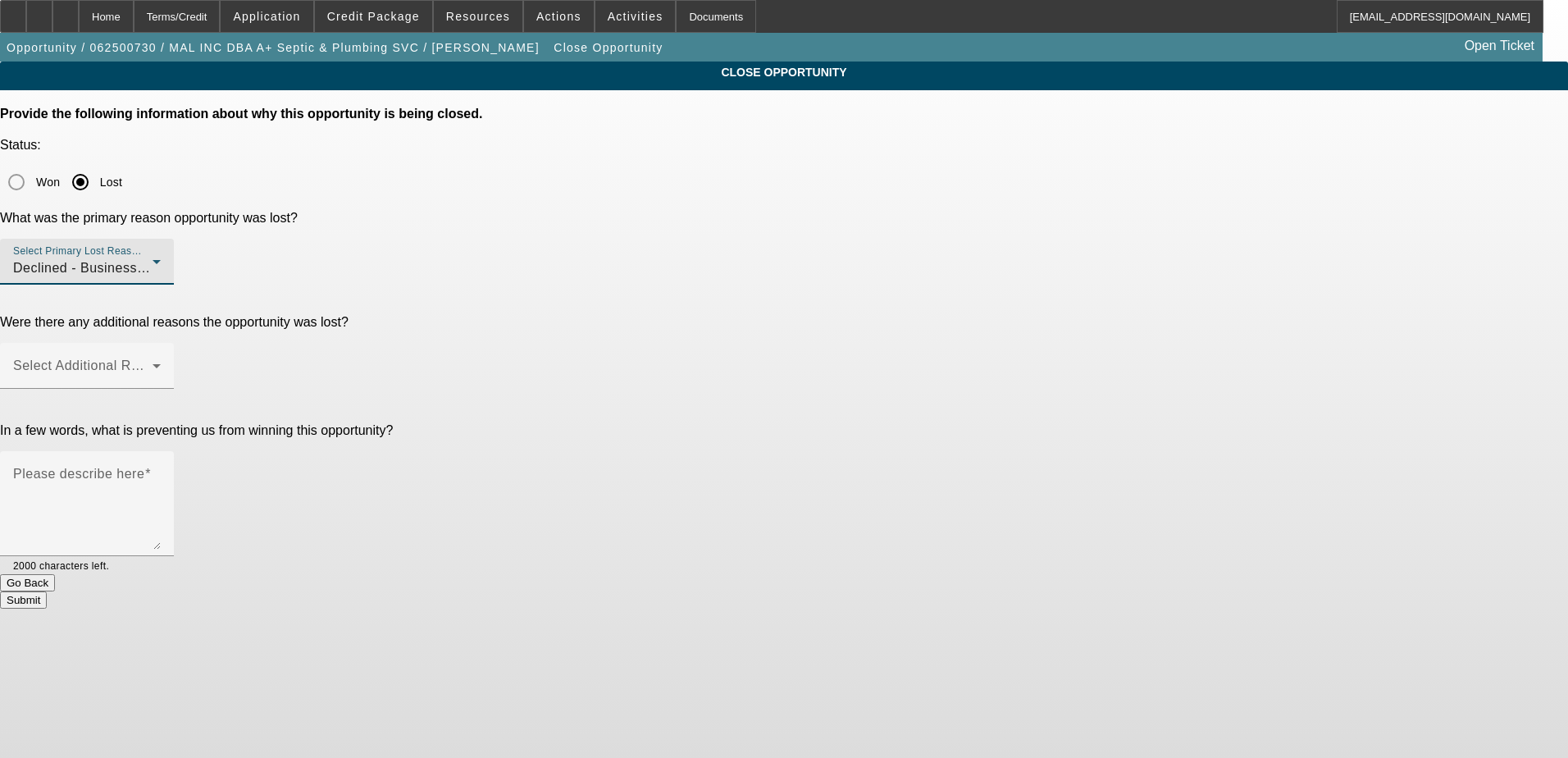
click at [1262, 296] on div "CLOSE OPPORTUNITY Provide the following information about why this opportunity …" at bounding box center [784, 335] width 1568 height 547
click at [152, 363] on span at bounding box center [83, 372] width 139 height 19
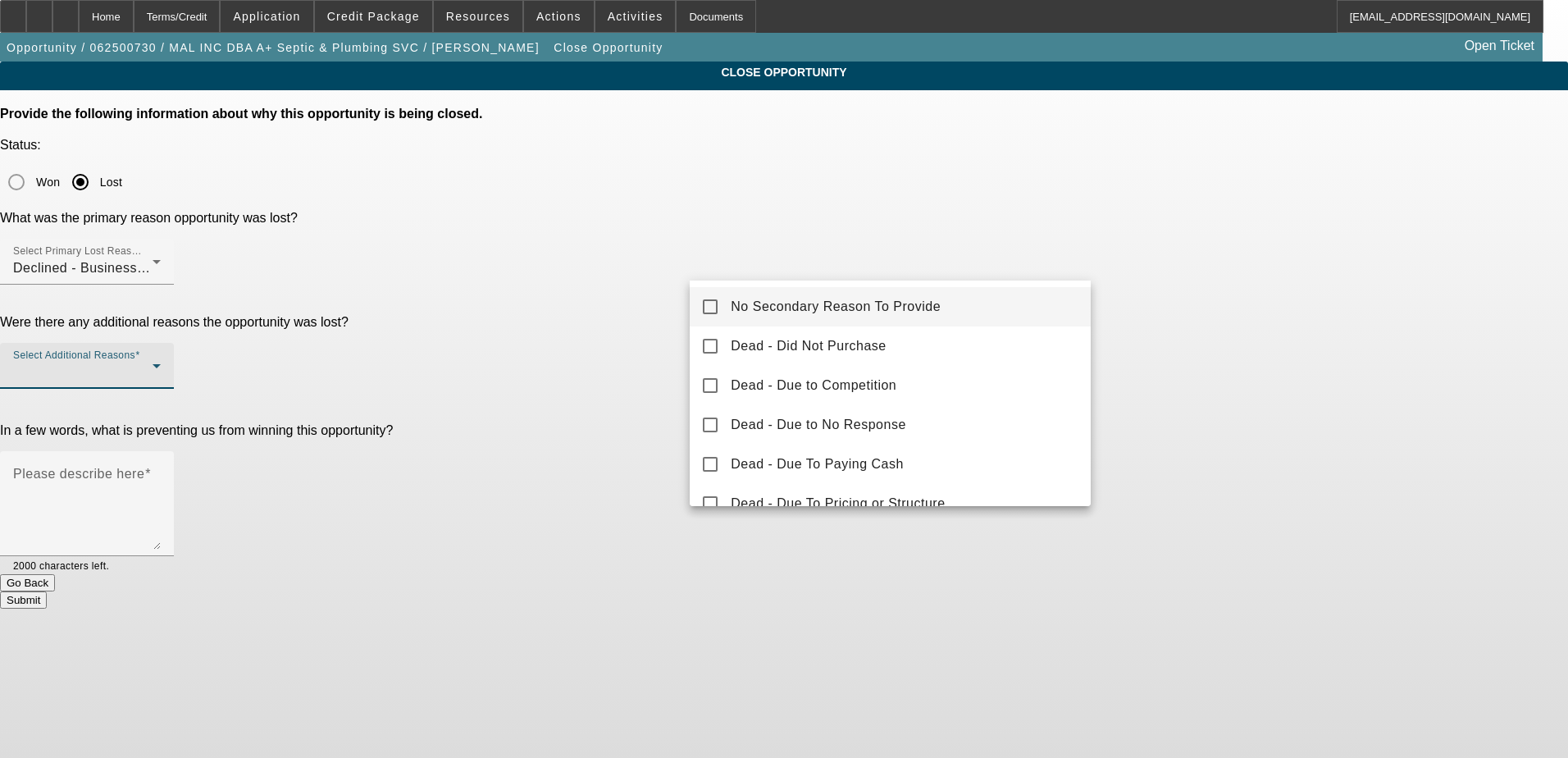
click at [858, 318] on mat-option "No Secondary Reason To Provide" at bounding box center [889, 306] width 401 height 40
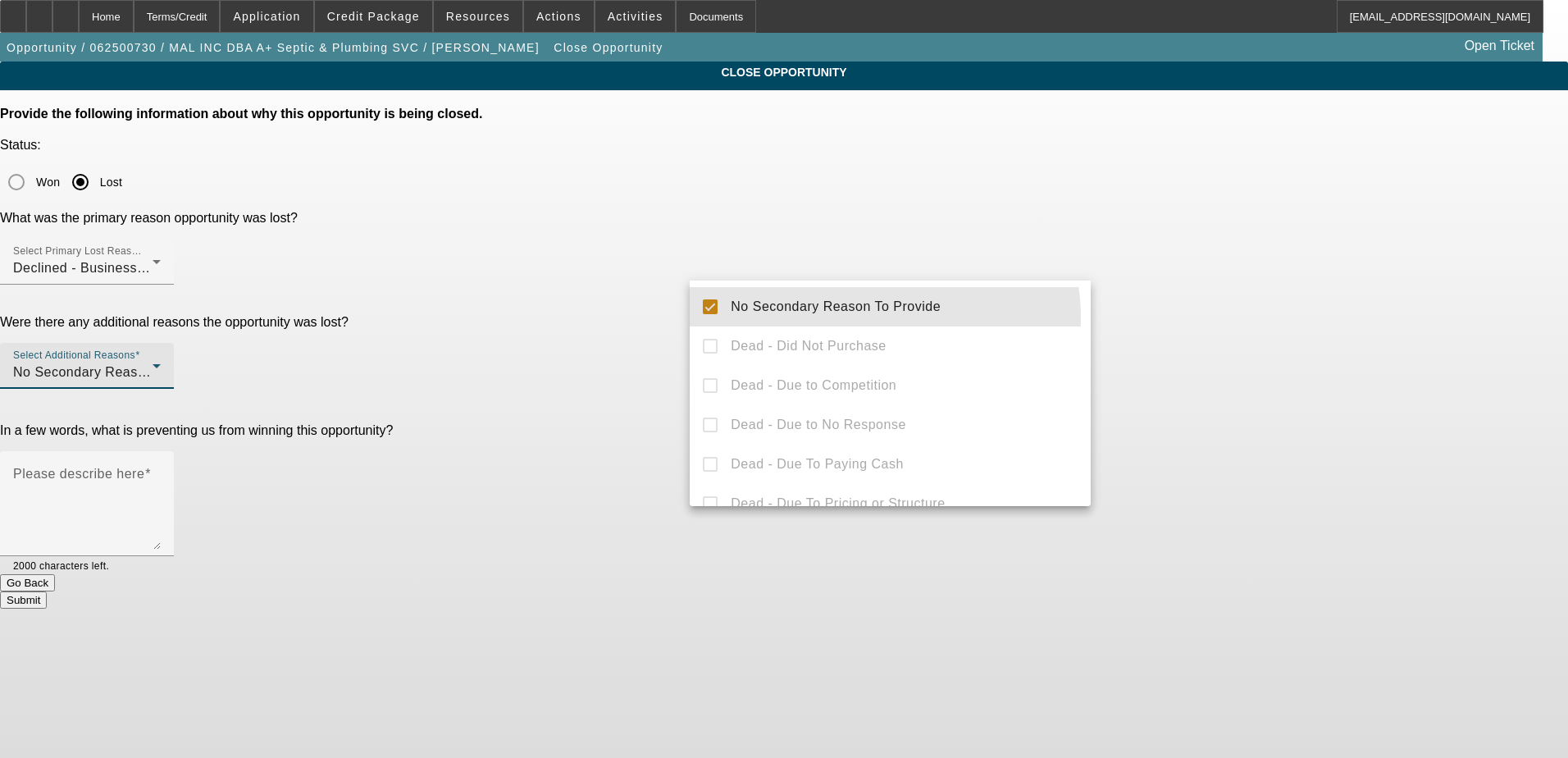
click at [1235, 316] on div at bounding box center [784, 379] width 1568 height 758
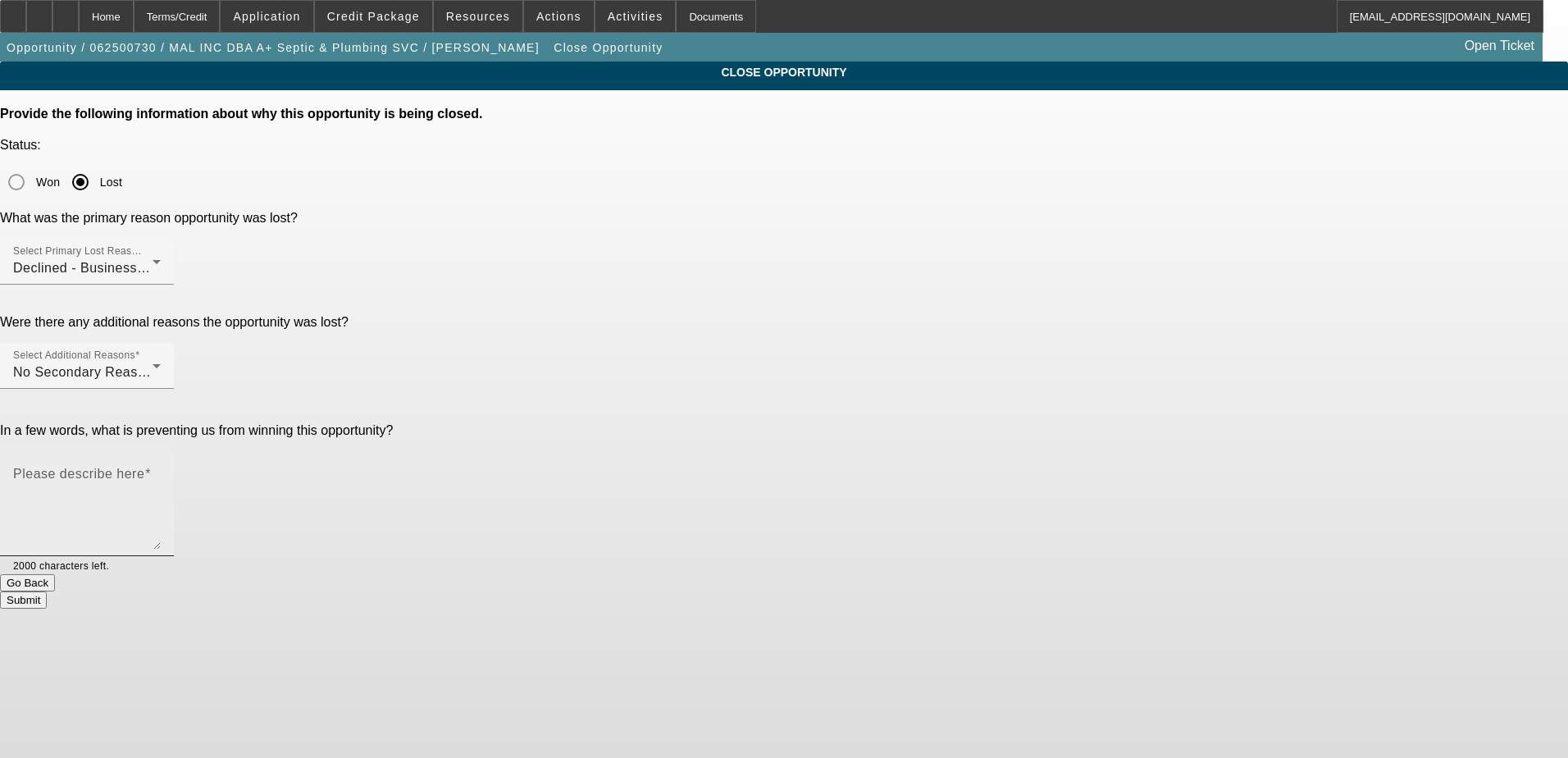
click at [161, 471] on textarea "Please describe here" at bounding box center [87, 510] width 148 height 78
type textarea "declined"
click at [161, 471] on textarea "declined" at bounding box center [87, 510] width 148 height 78
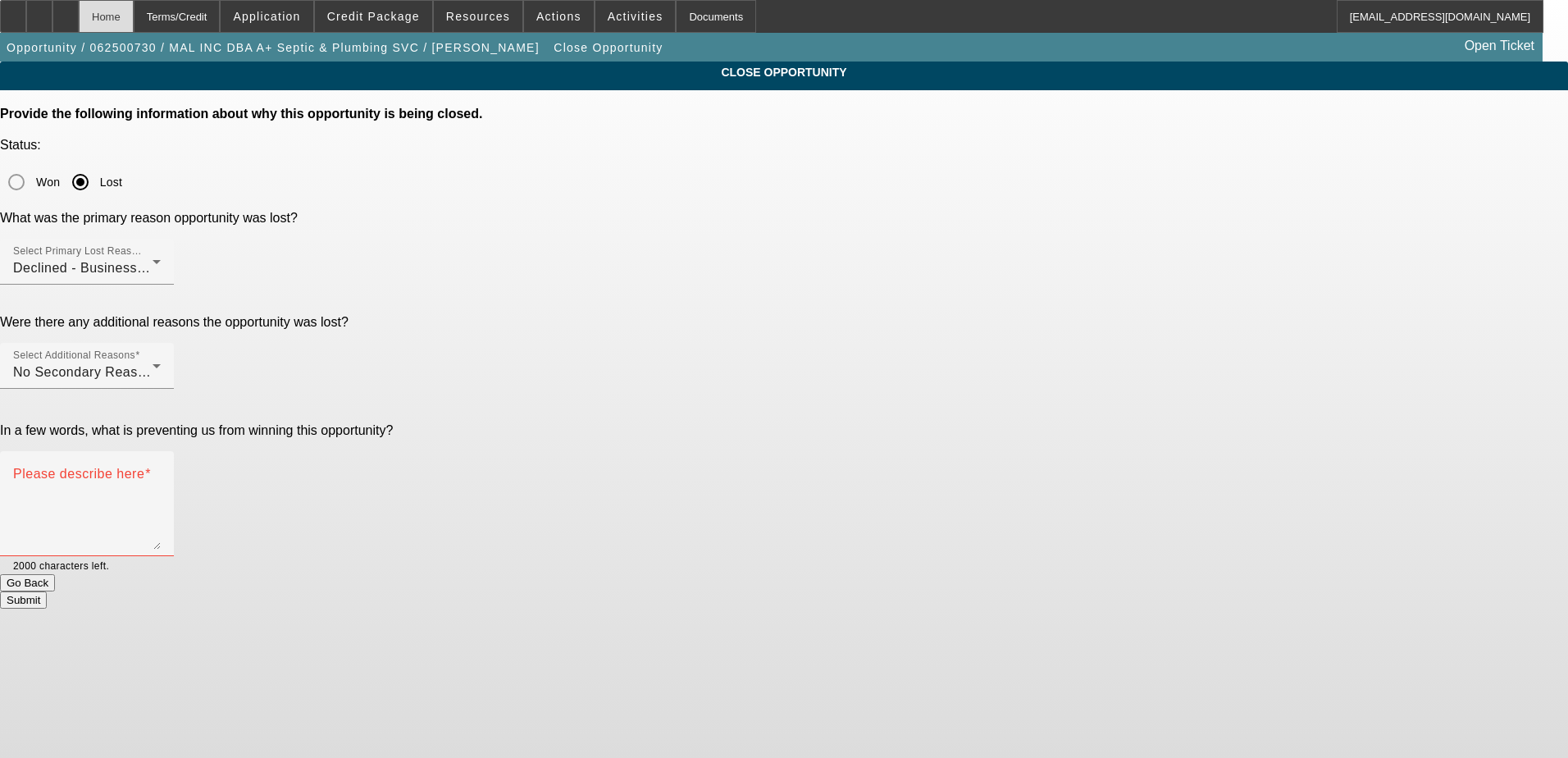
click at [134, 16] on div "Home" at bounding box center [106, 16] width 55 height 33
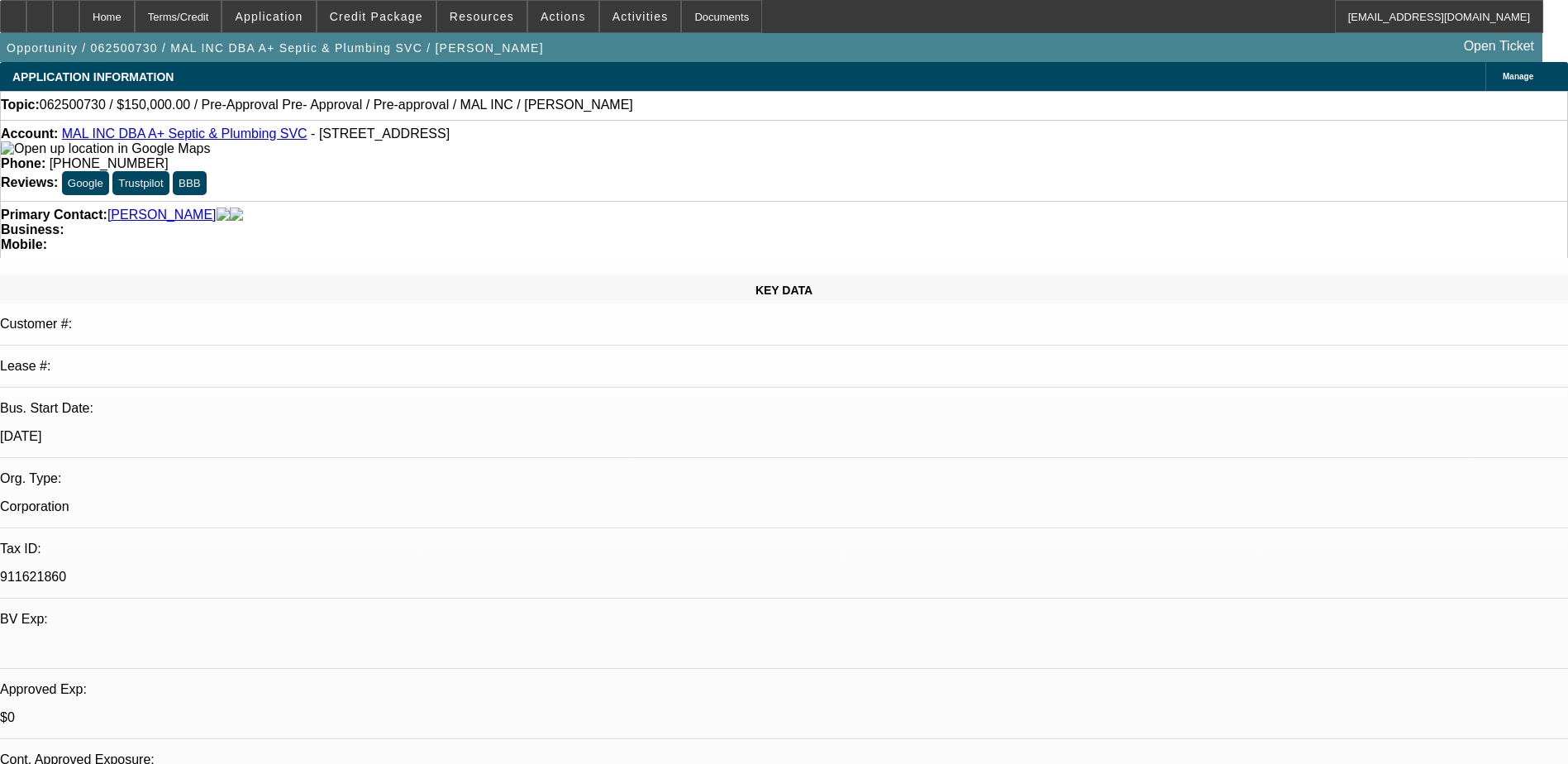
select select "0"
select select "6"
select select "0"
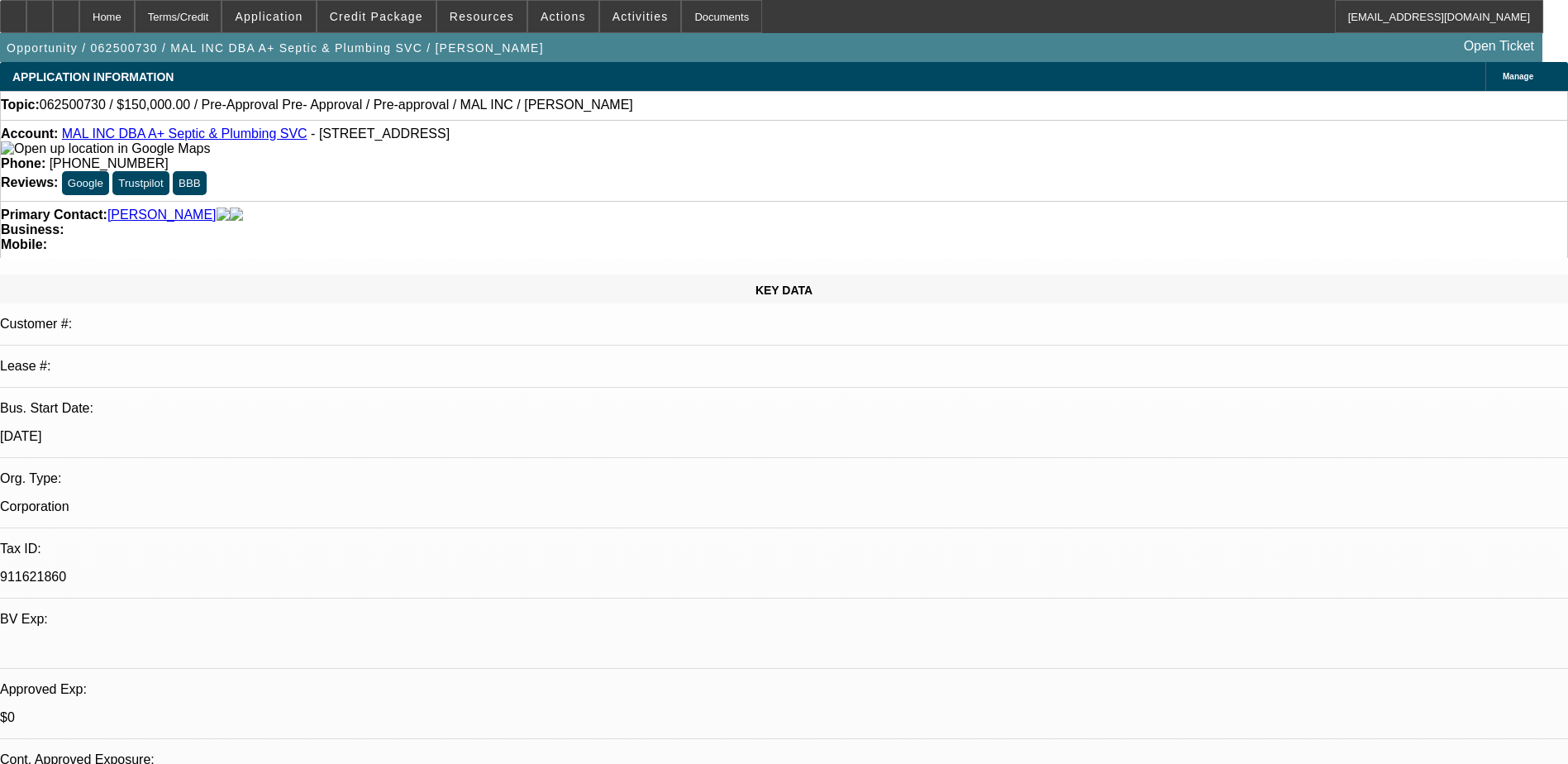
select select "0"
select select "6"
select select "0"
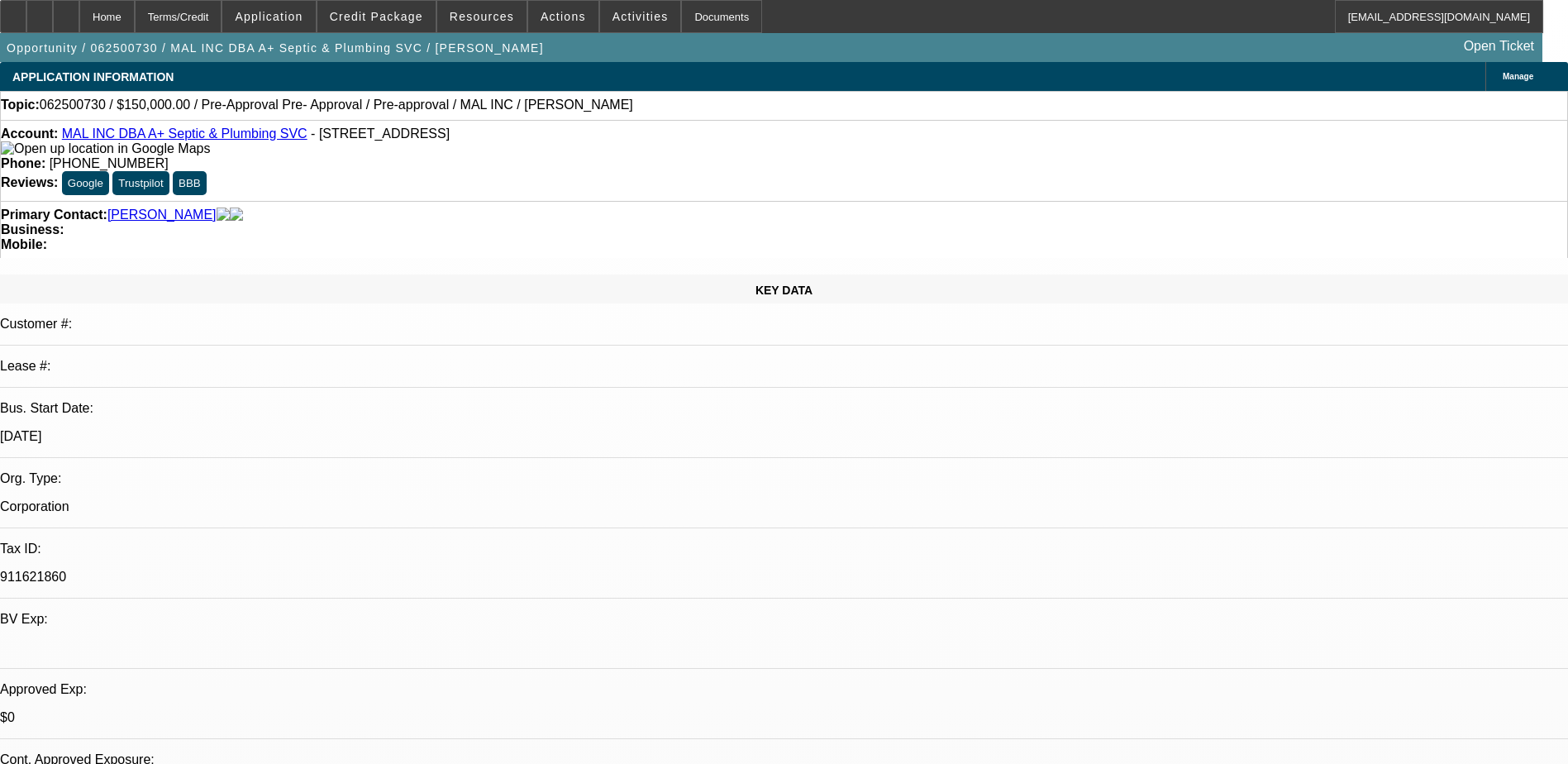
select select "0"
select select "6"
select select "0"
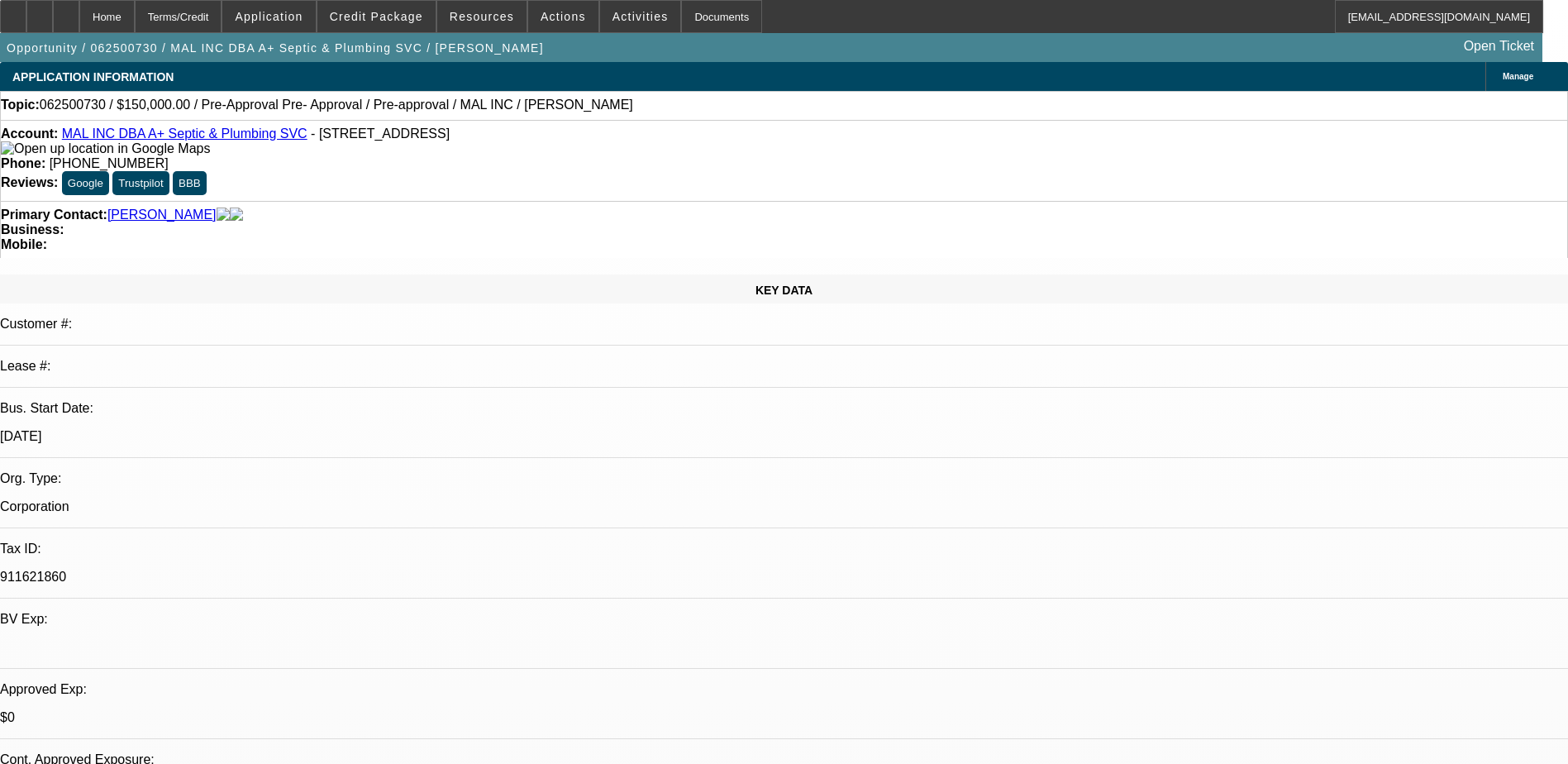
select select "6"
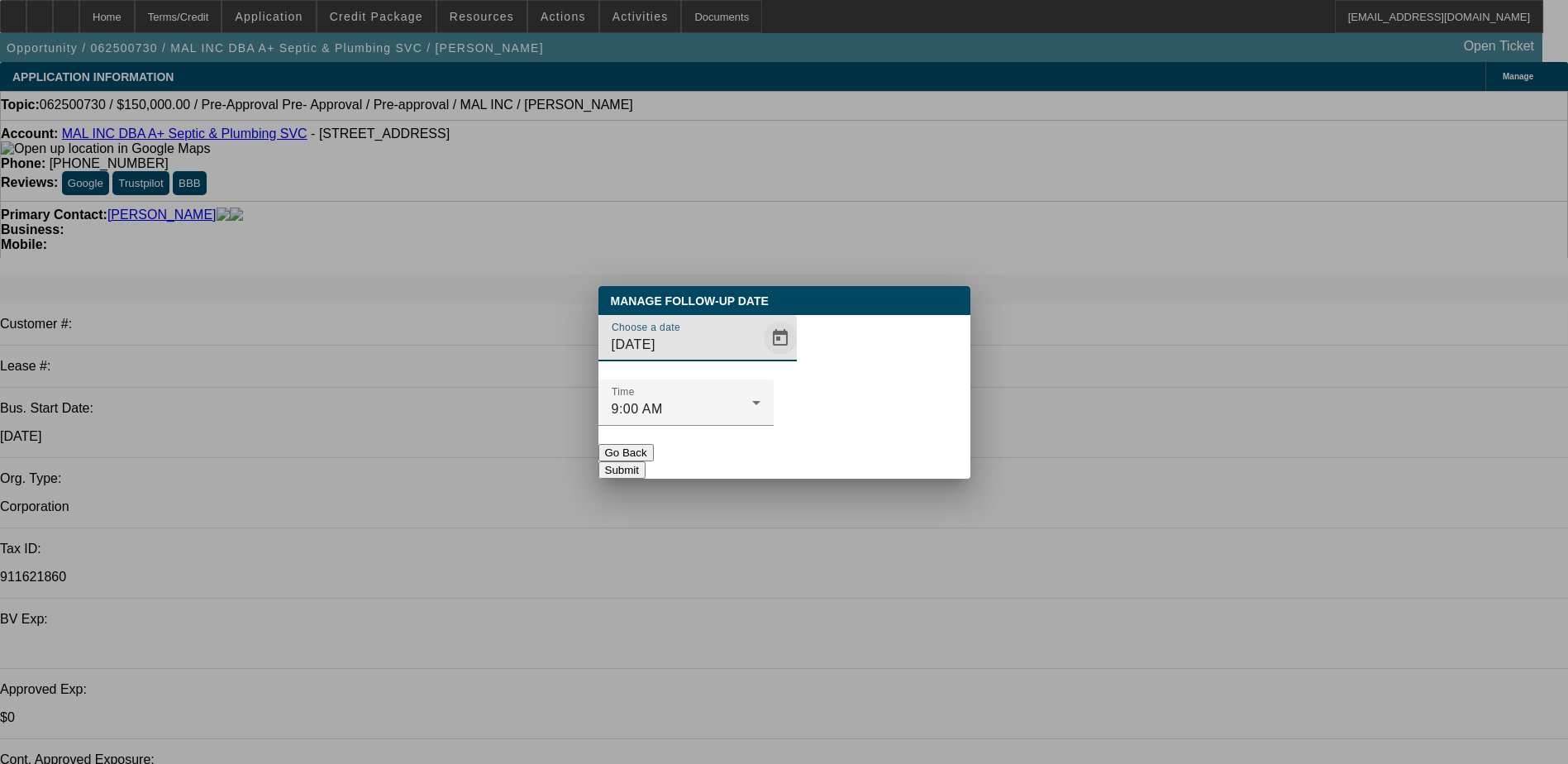
click at [760, 358] on span "Open calendar" at bounding box center [780, 338] width 40 height 40
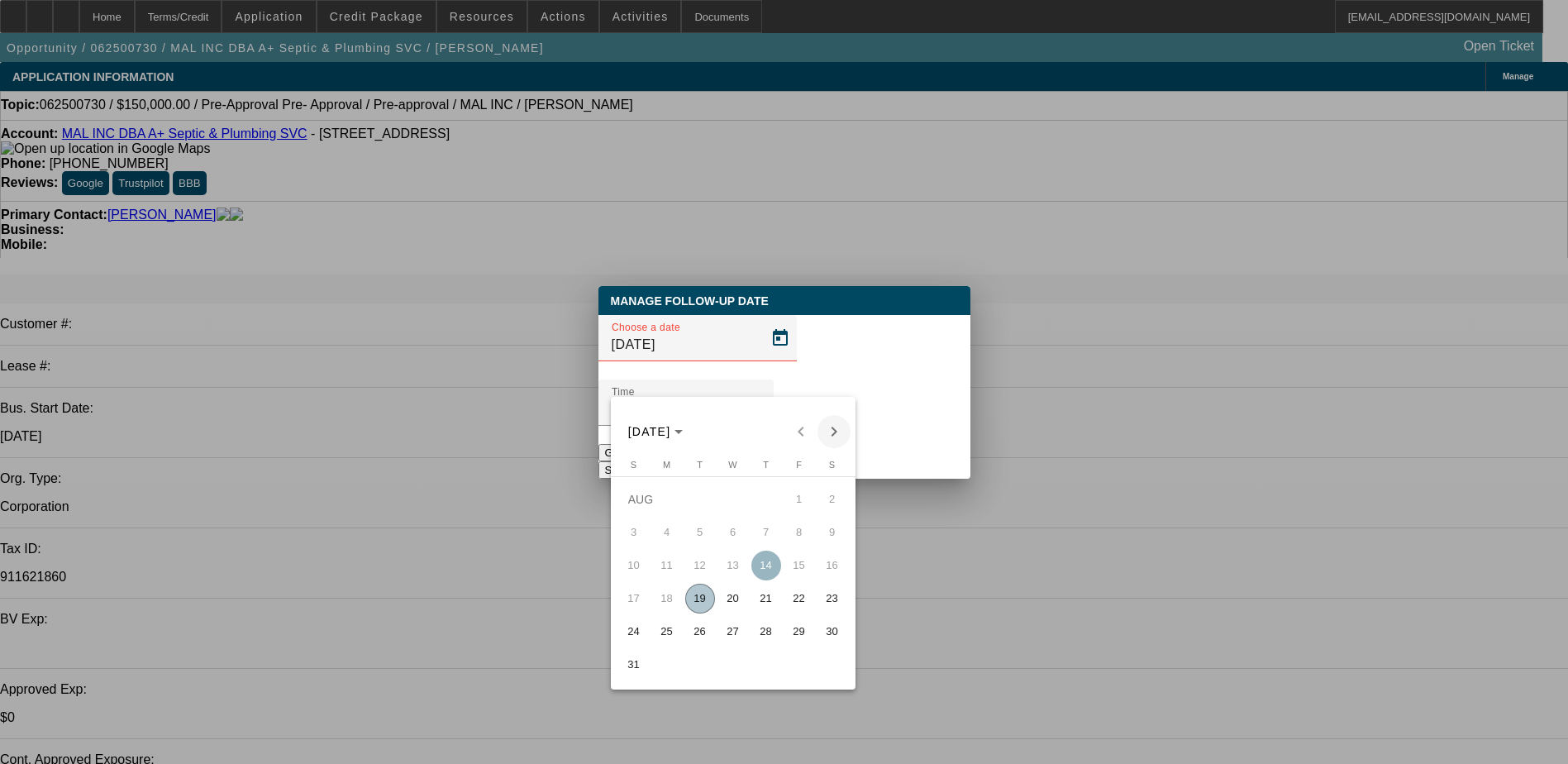
click at [840, 433] on span "Next month" at bounding box center [833, 431] width 33 height 33
click at [770, 596] on span "18" at bounding box center [767, 599] width 30 height 30
type input "9/18/2025"
click at [838, 448] on div "Manage Follow-Up Date Choose a date 9/18/2025 Time 9:00 AM Go Back Submit" at bounding box center [784, 382] width 372 height 193
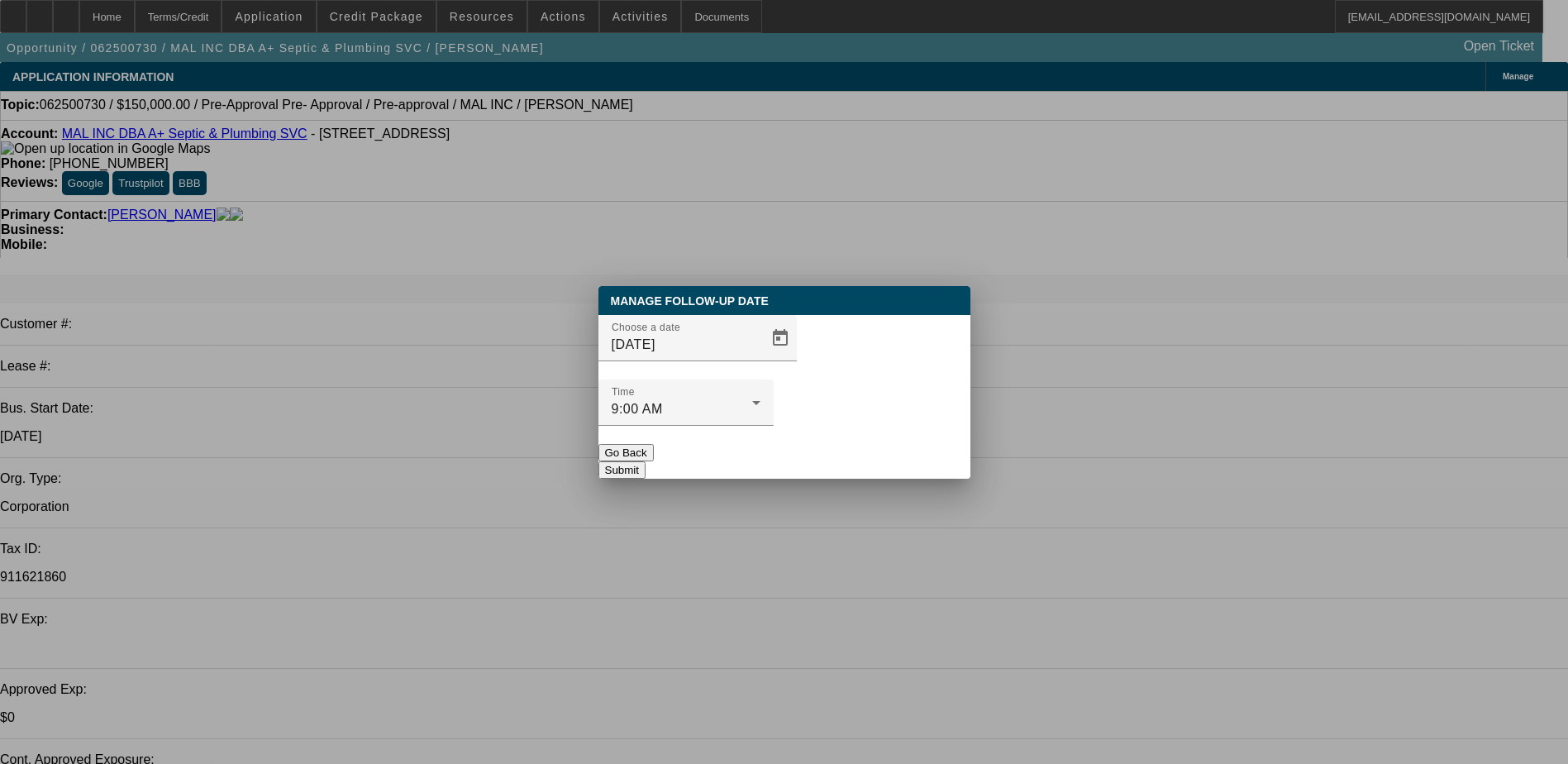
click at [645, 461] on button "Submit" at bounding box center [621, 470] width 47 height 18
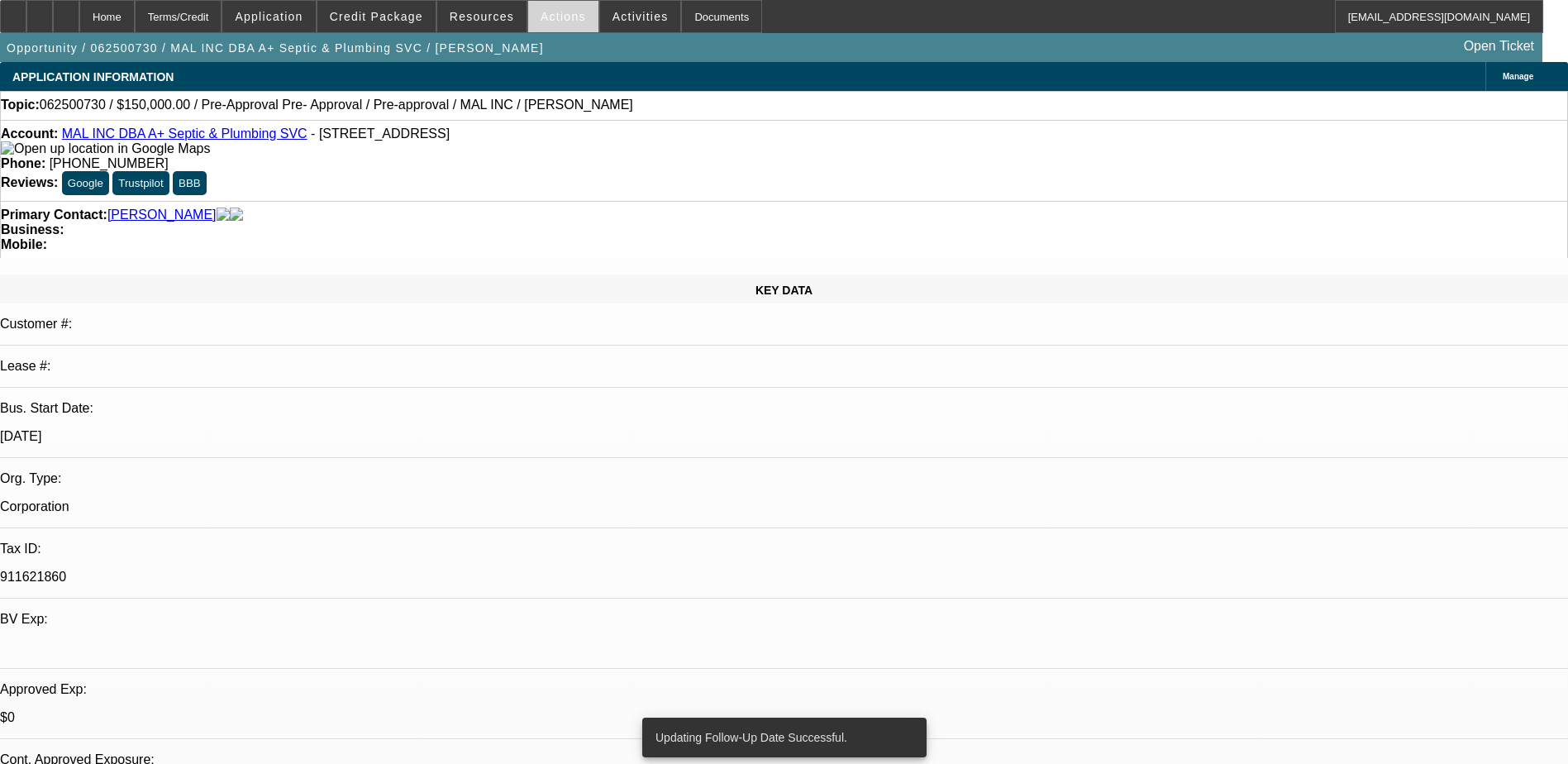
click at [540, 20] on span "Actions" at bounding box center [563, 16] width 45 height 13
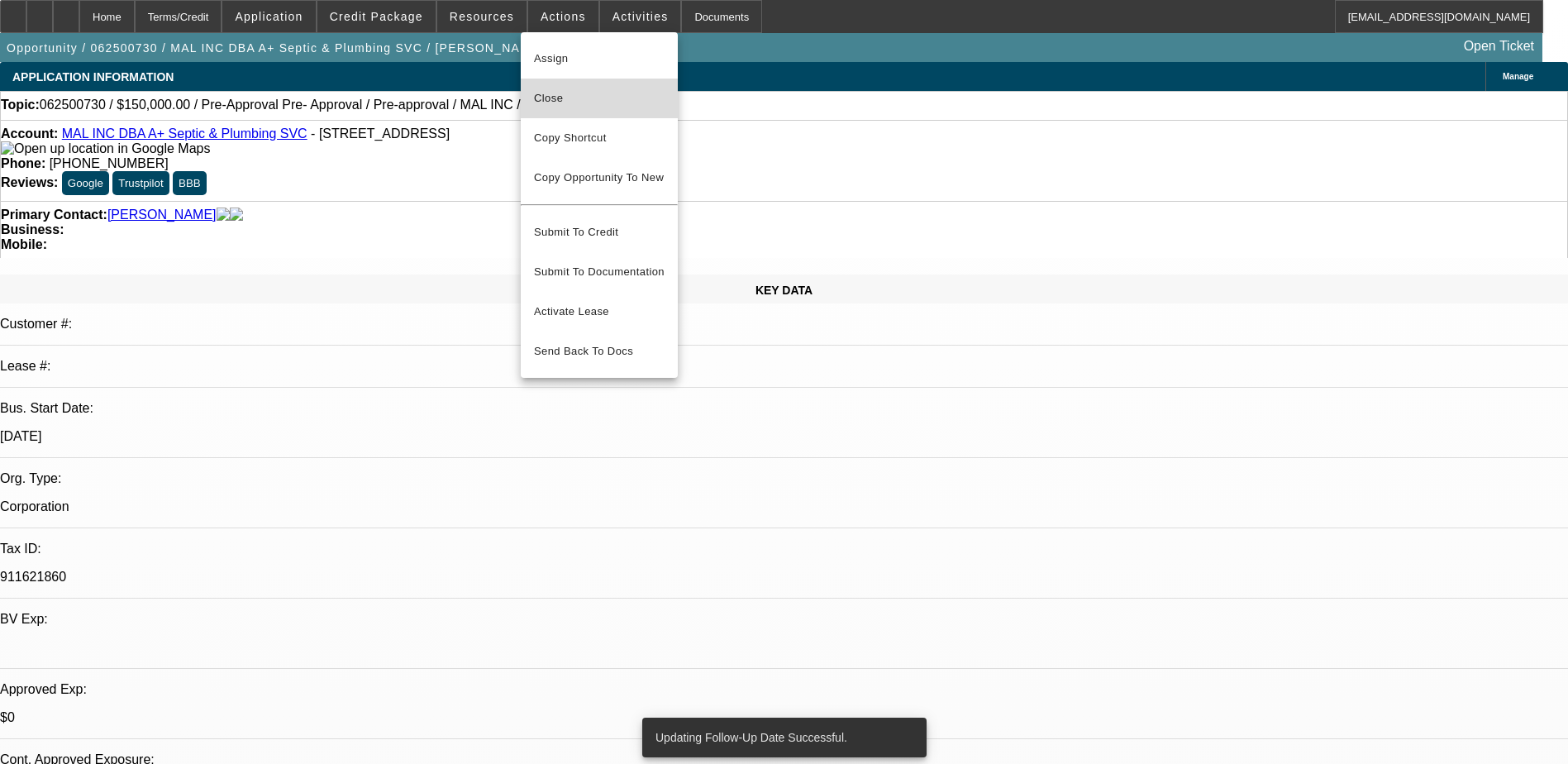
click at [572, 98] on span "Close" at bounding box center [599, 98] width 130 height 20
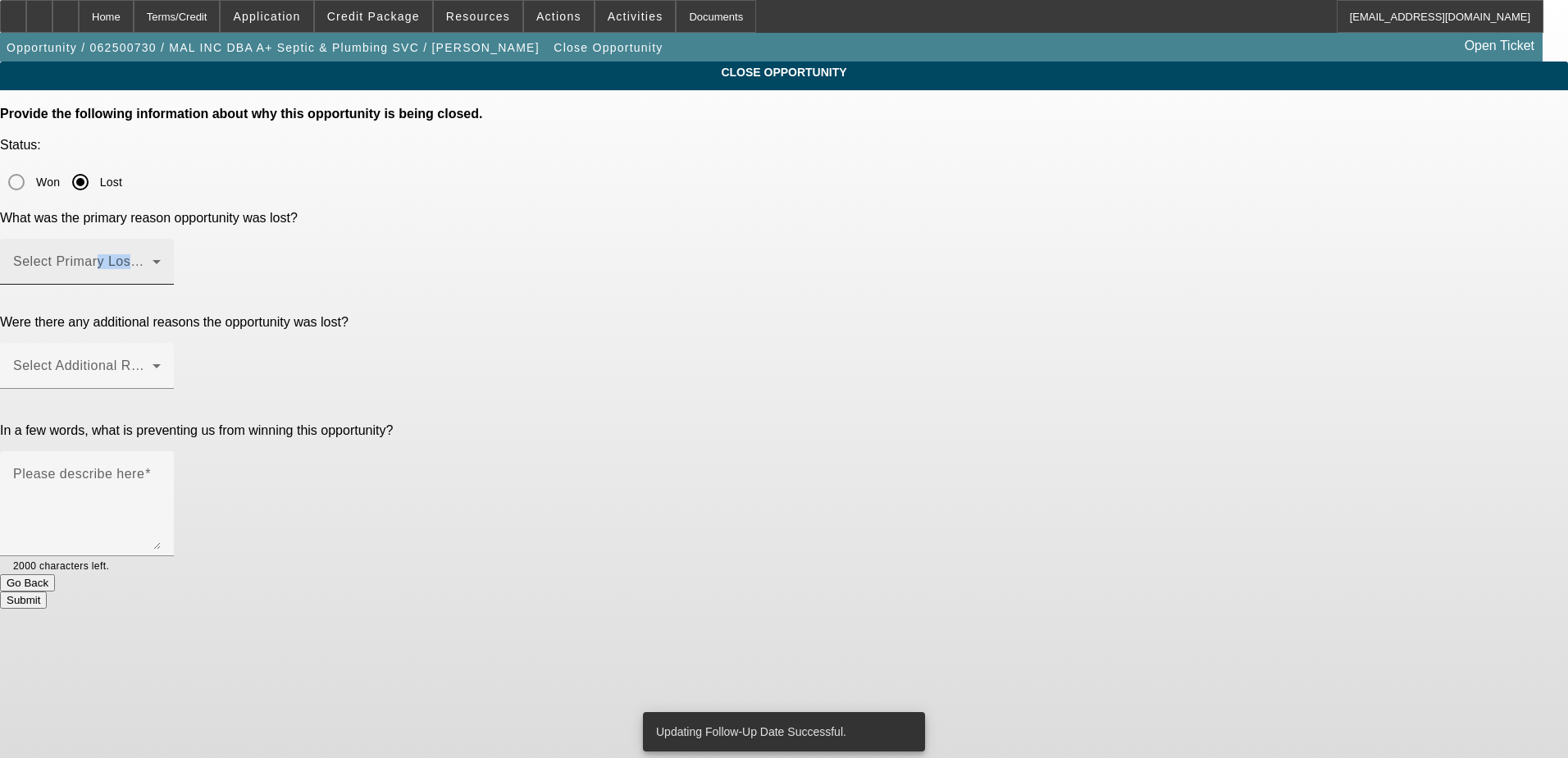
click at [161, 239] on div "Select Primary Lost Reason" at bounding box center [87, 261] width 148 height 46
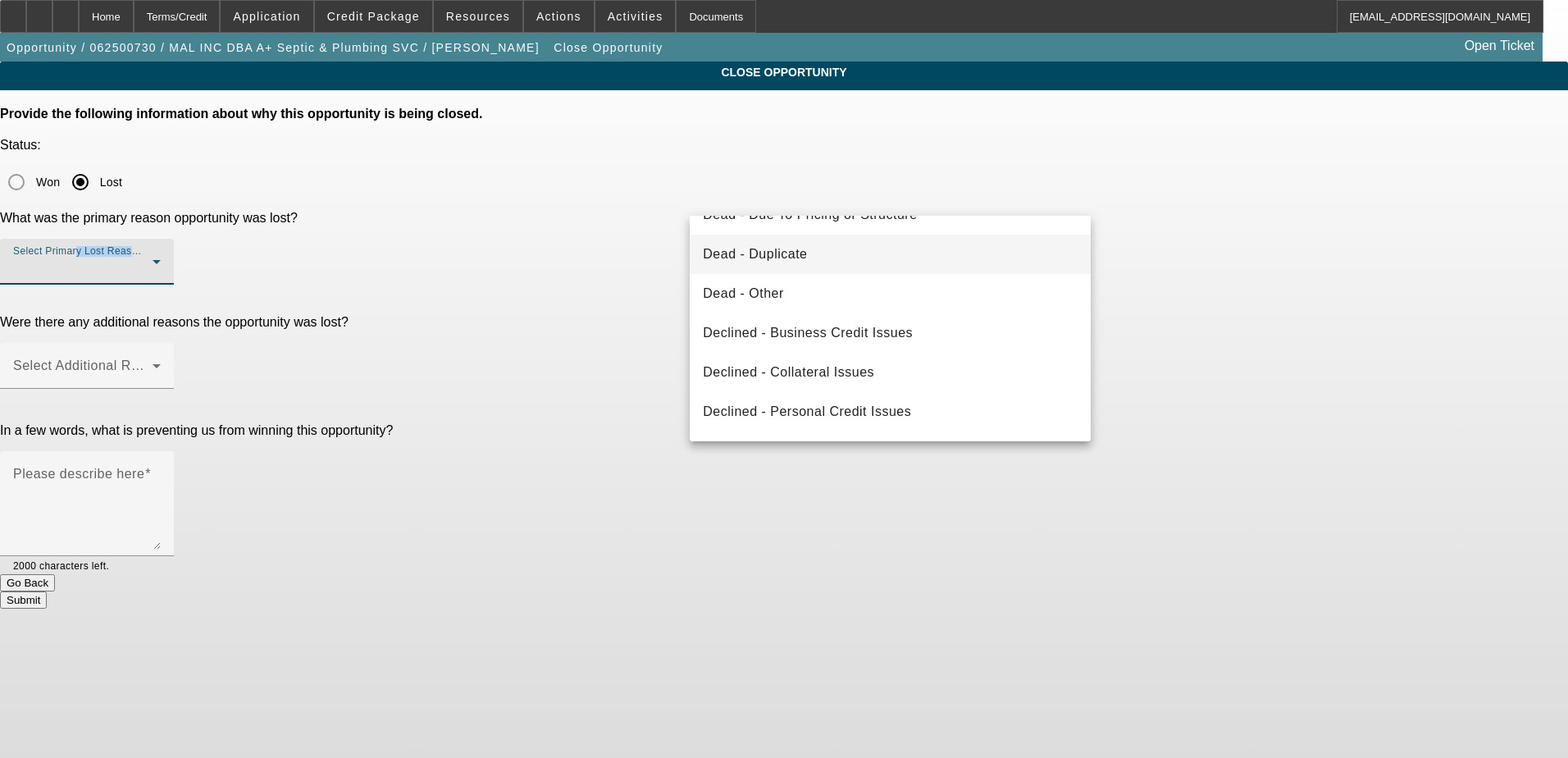
scroll to position [221, 0]
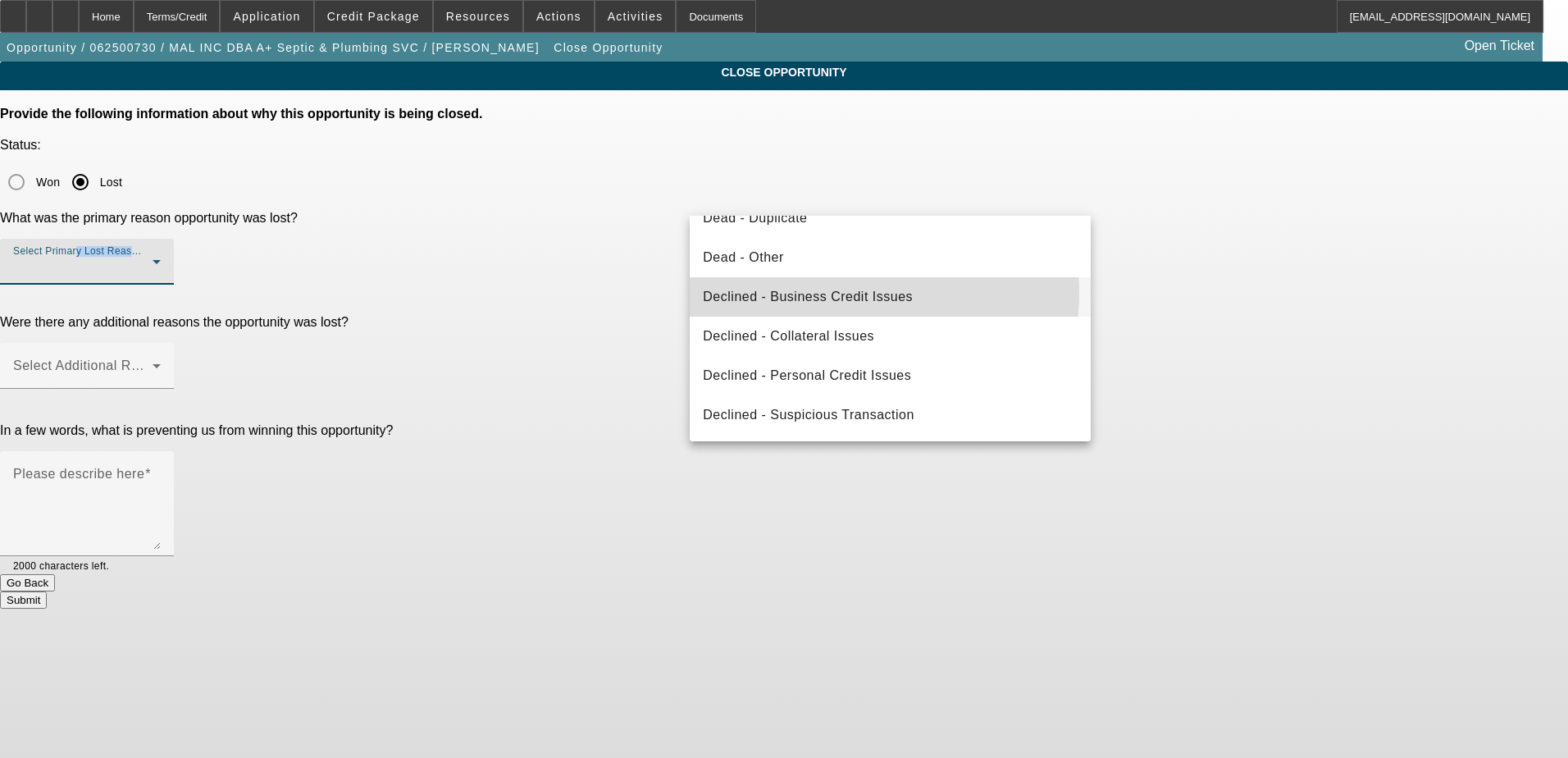
click at [839, 293] on span "Declined - Business Credit Issues" at bounding box center [807, 297] width 210 height 19
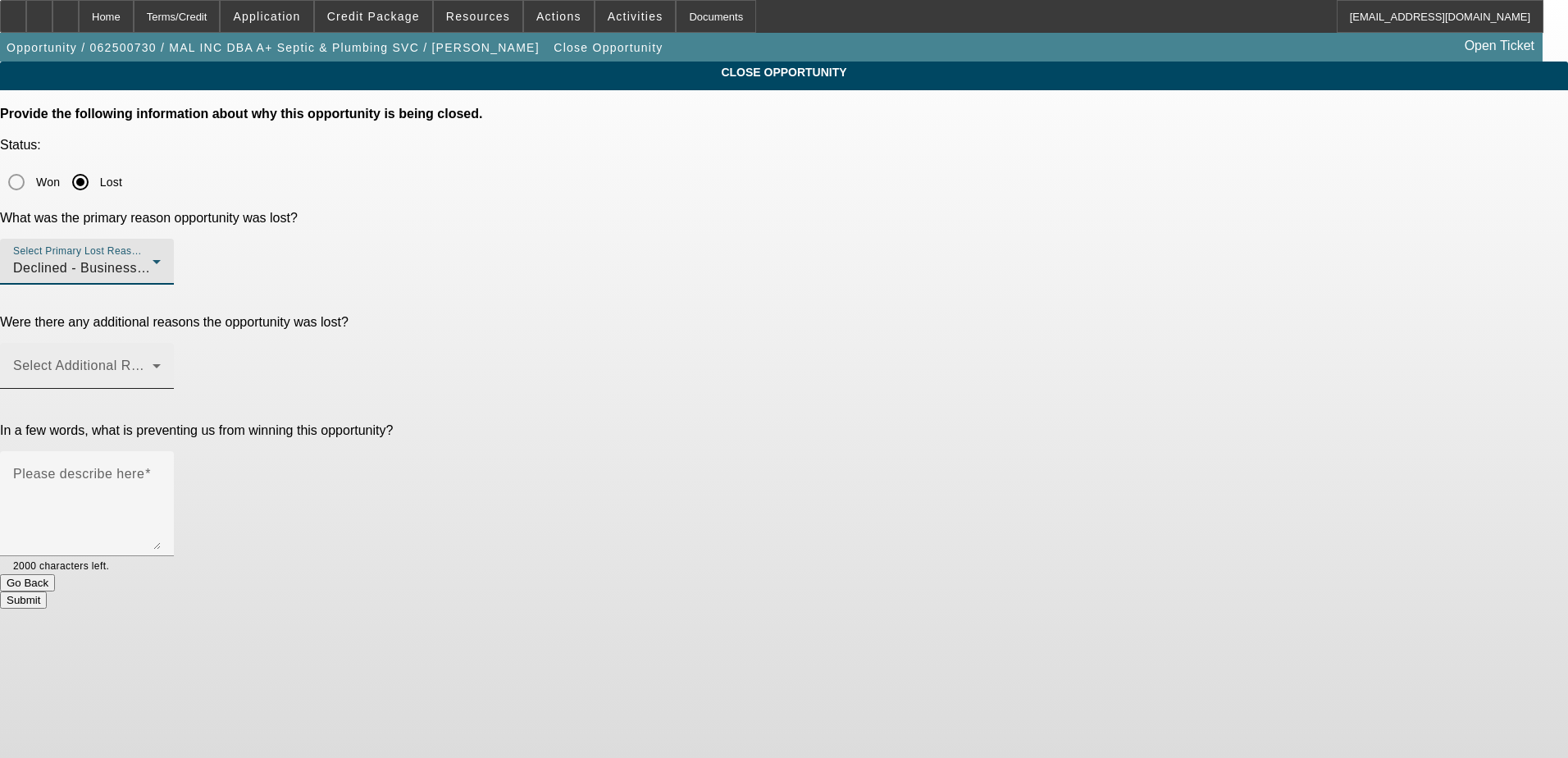
click at [152, 363] on span at bounding box center [83, 372] width 139 height 19
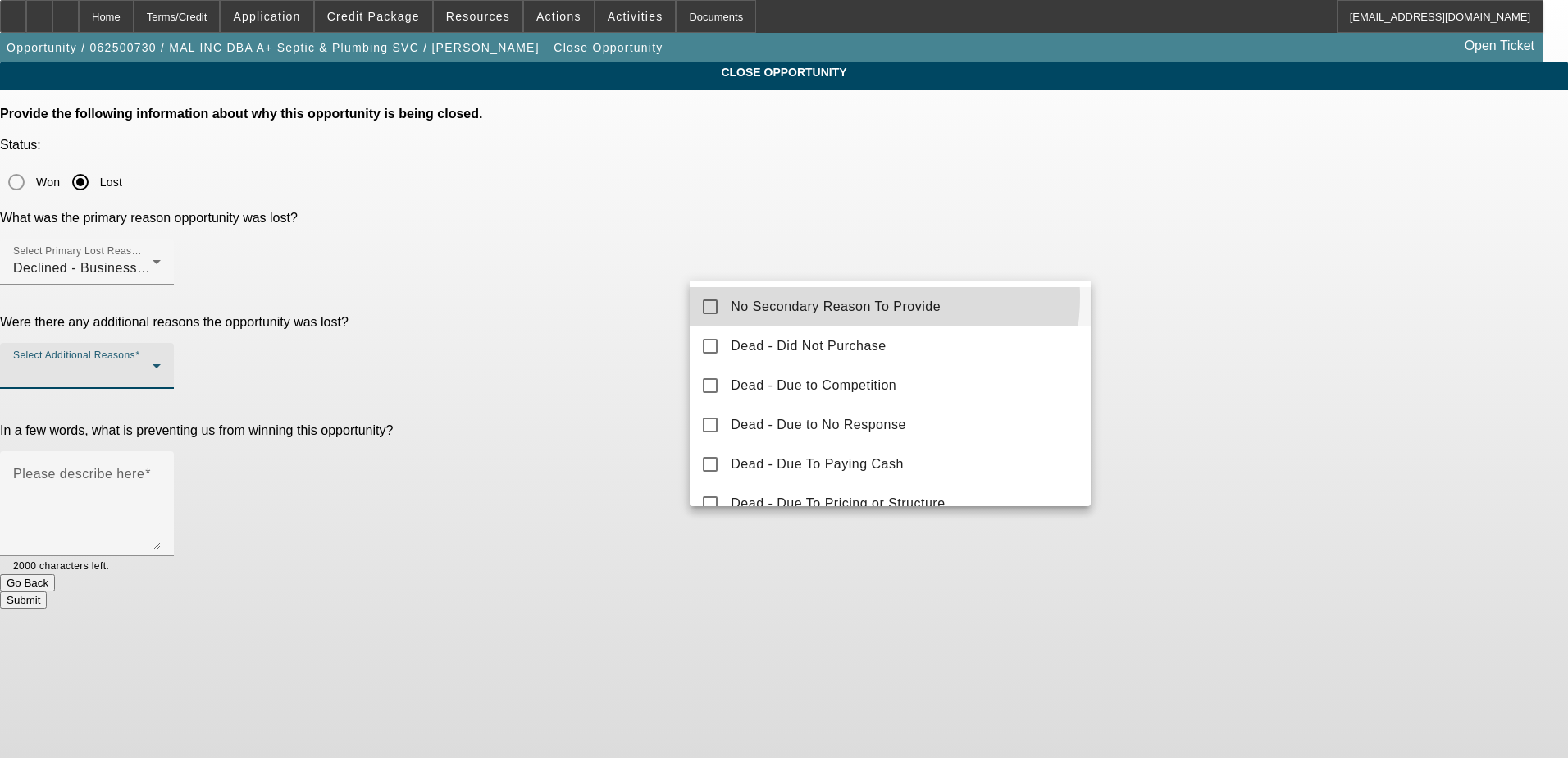
click at [865, 297] on span "No Secondary Reason To Provide" at bounding box center [836, 306] width 210 height 19
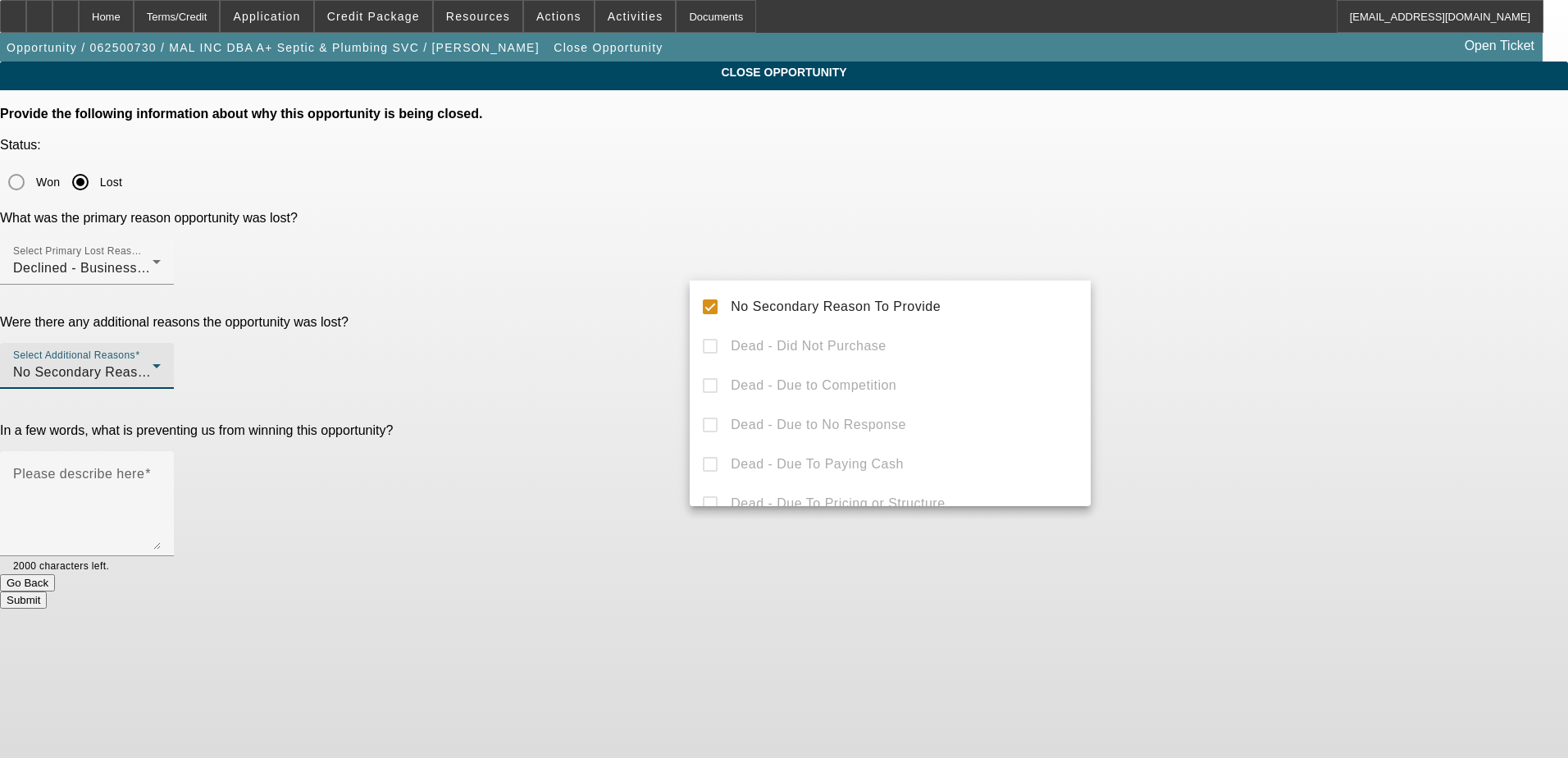
click at [1183, 305] on div at bounding box center [784, 379] width 1568 height 758
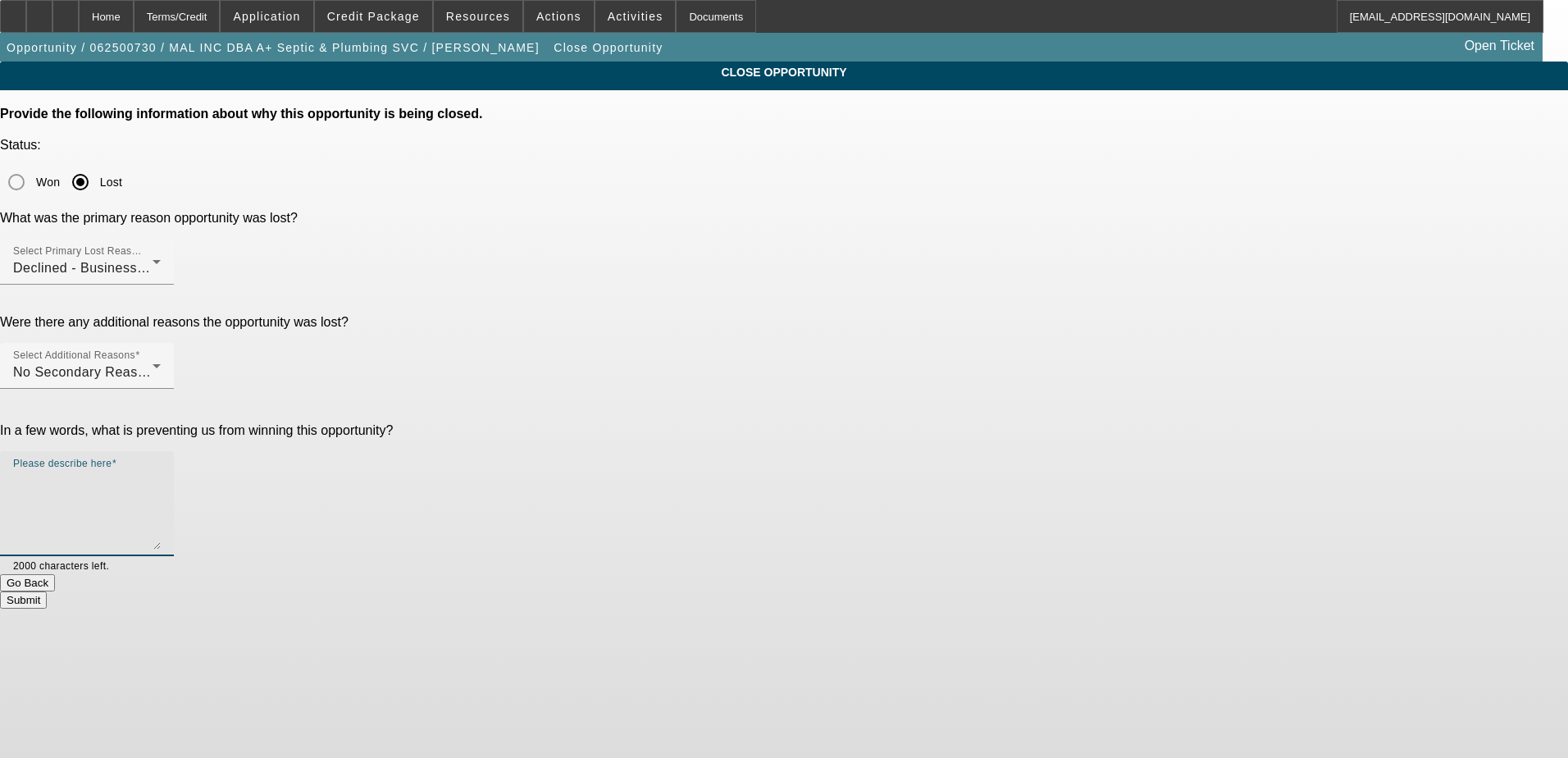
click at [161, 471] on textarea "Please describe here" at bounding box center [87, 510] width 148 height 78
paste textarea "declined"
type textarea "declined"
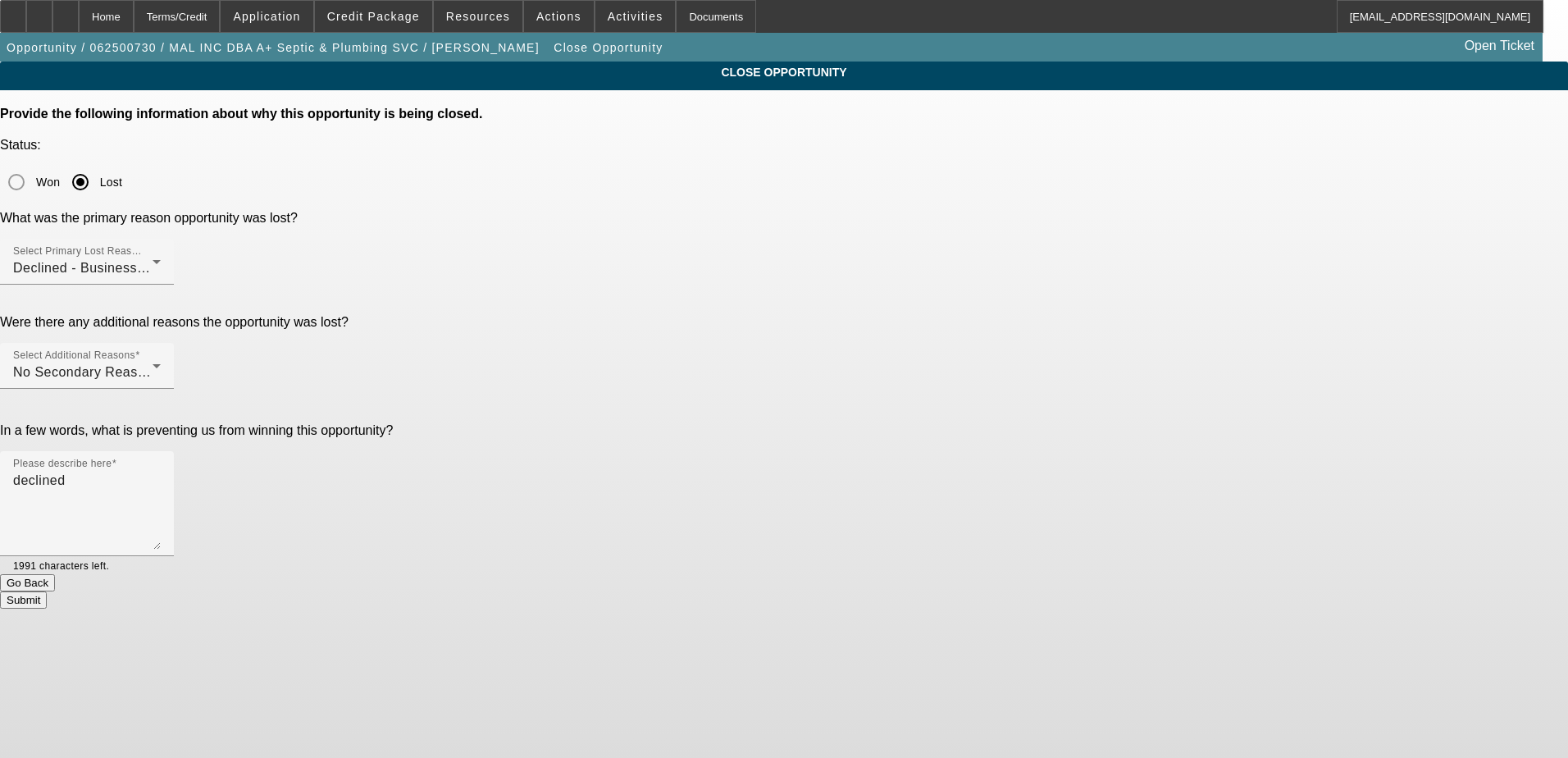
click at [47, 592] on button "Submit" at bounding box center [23, 600] width 47 height 18
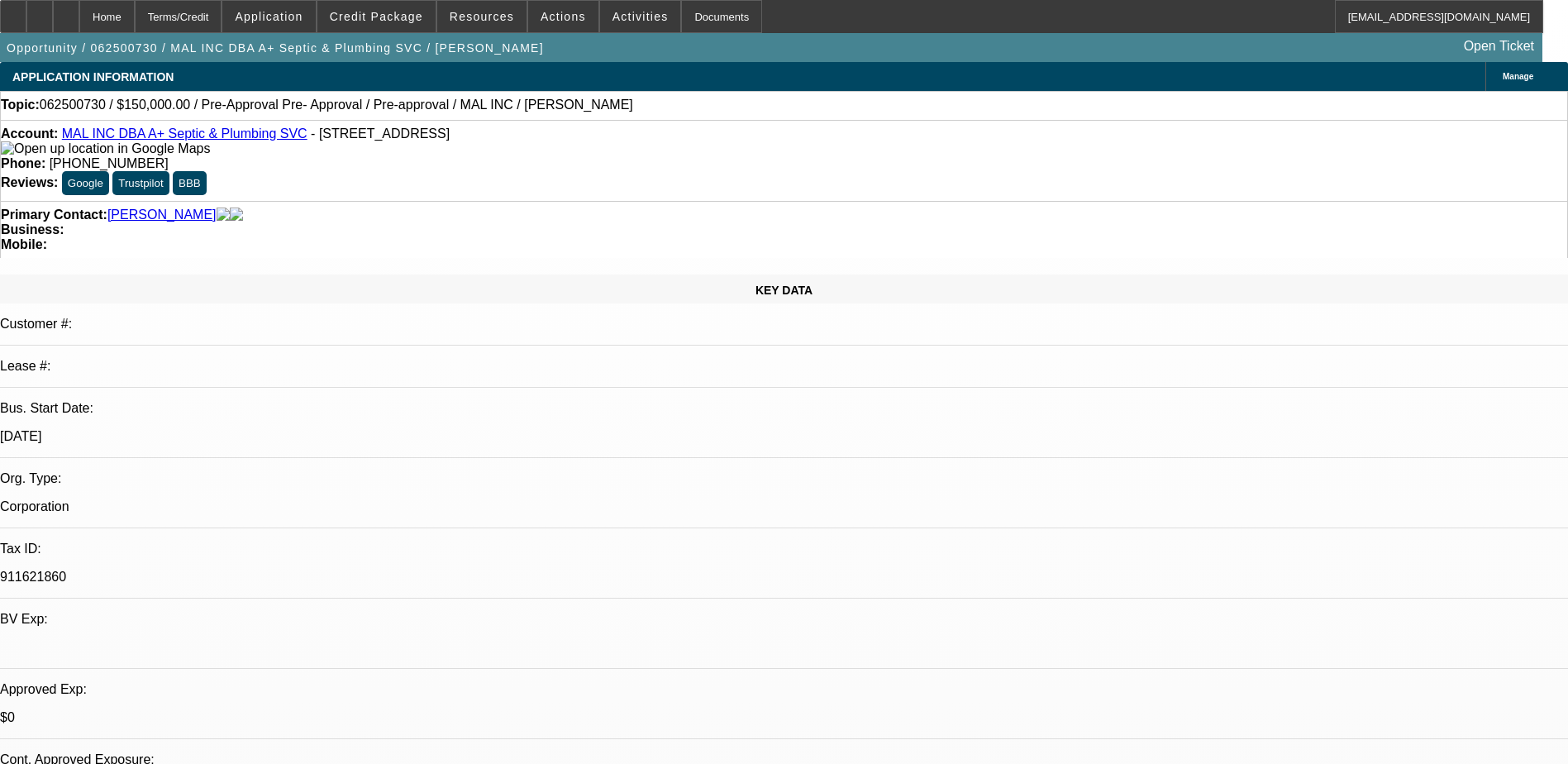
select select "0"
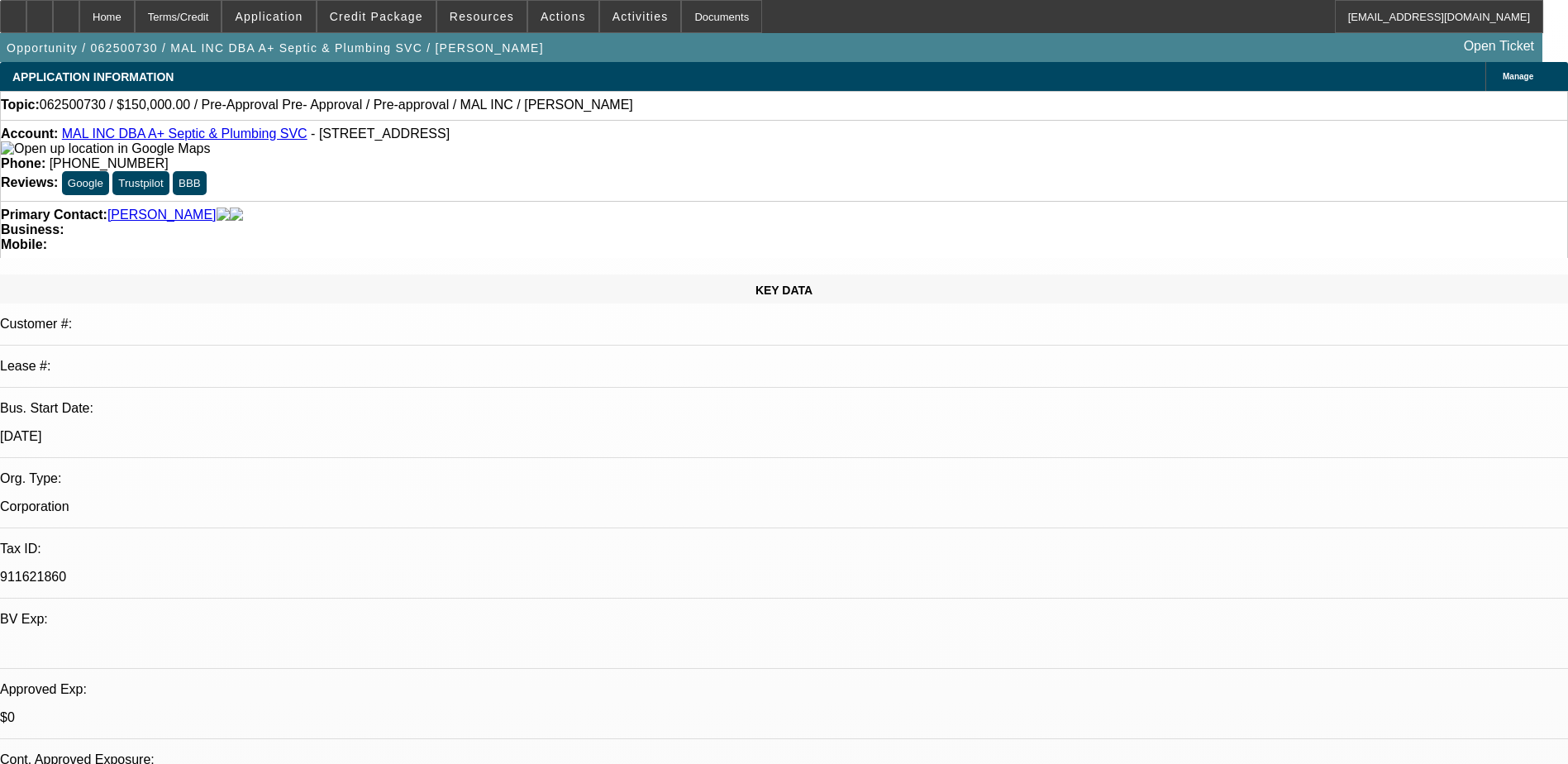
select select "0"
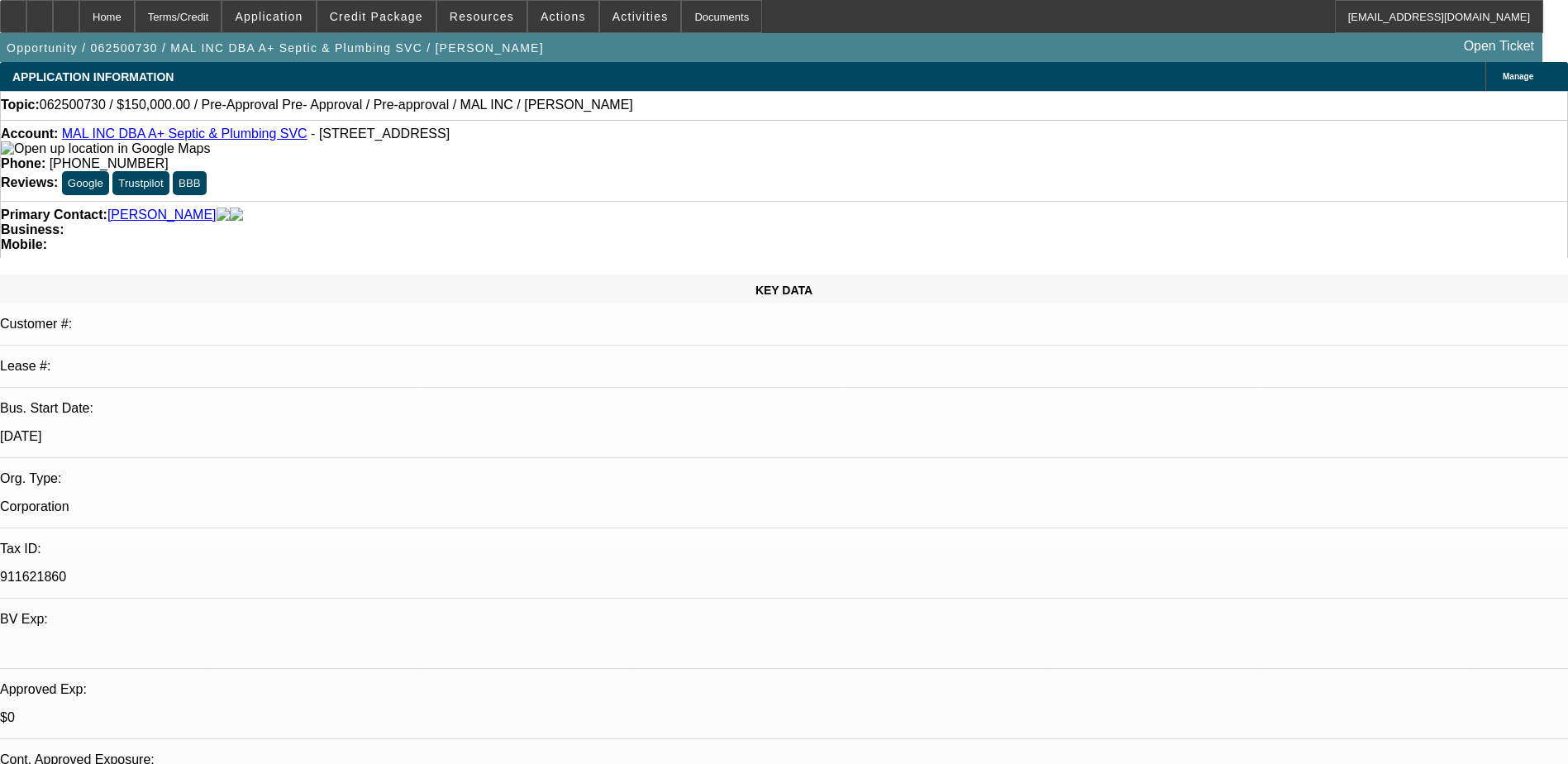
select select "0"
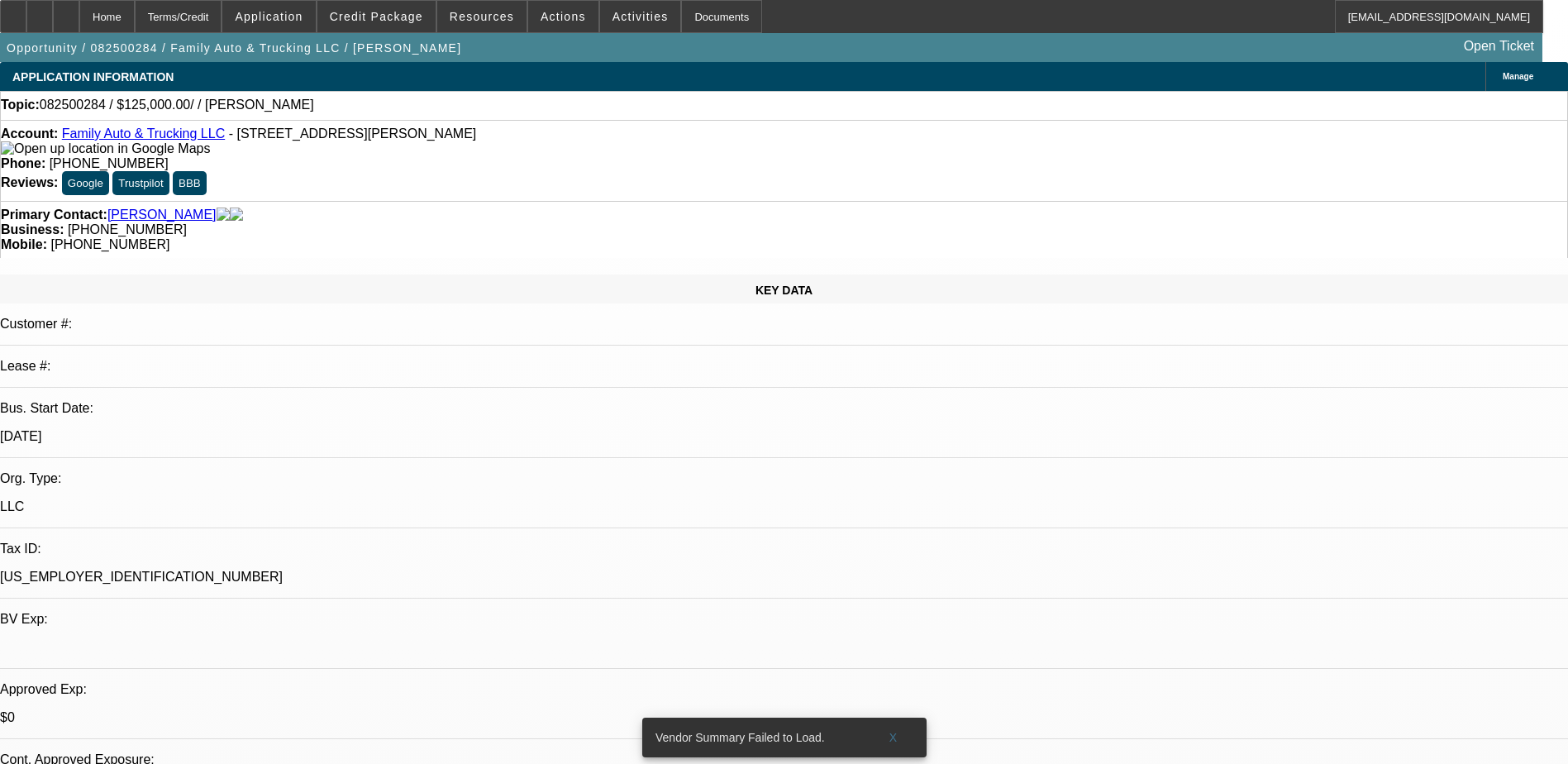
select select "0"
select select "2"
select select "0.1"
select select "4"
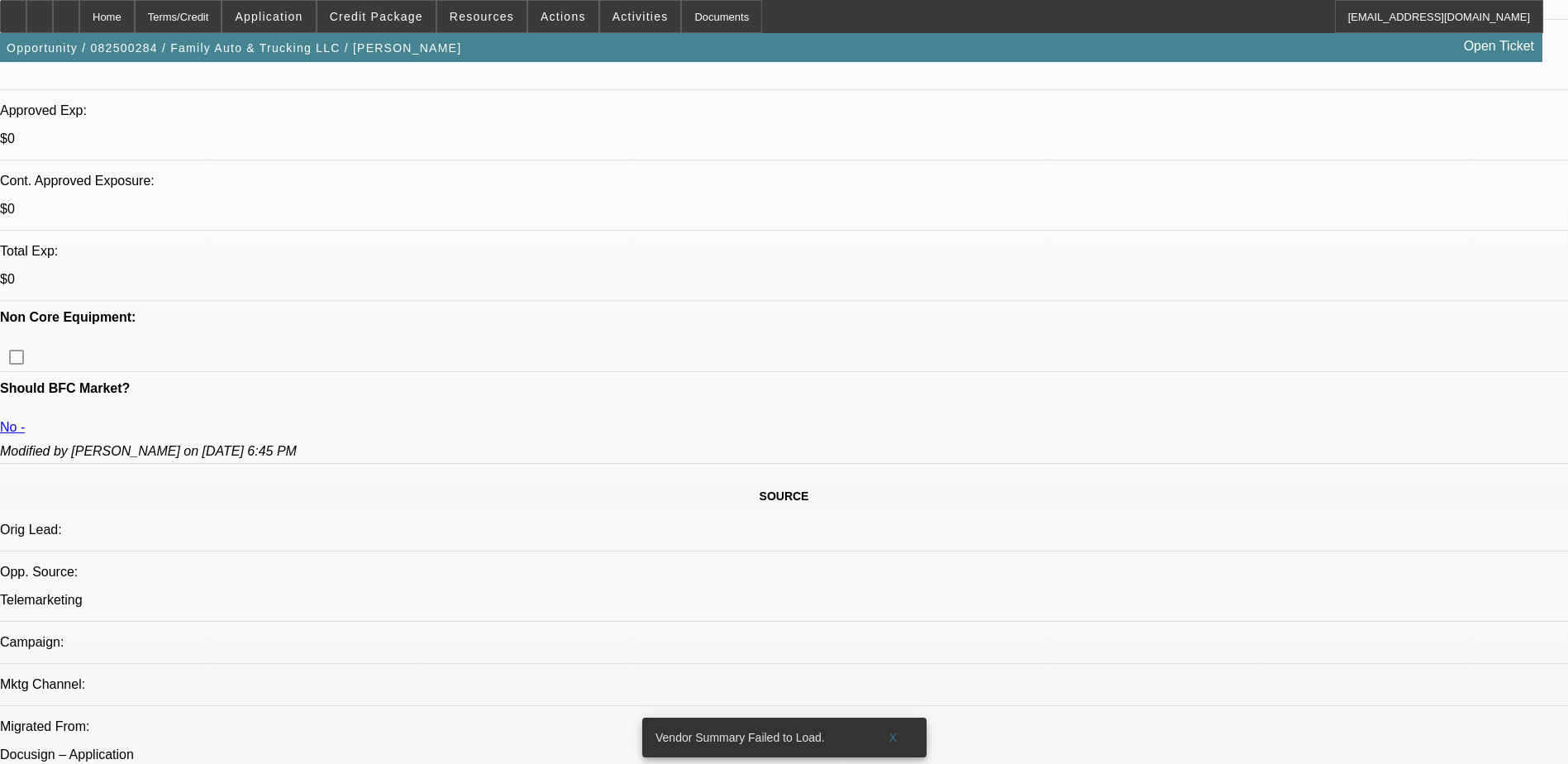
scroll to position [83, 0]
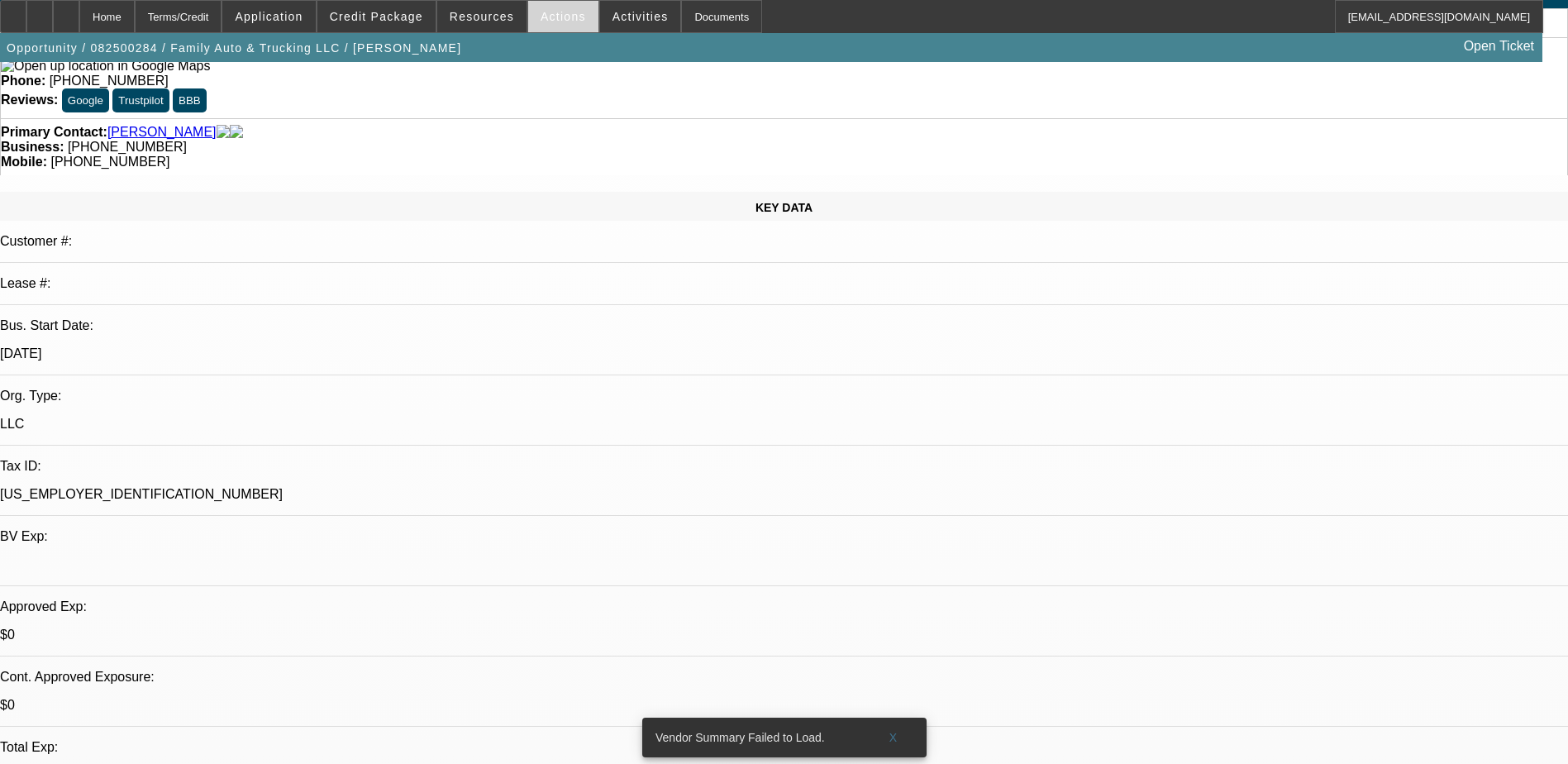
click at [555, 24] on span at bounding box center [563, 16] width 70 height 40
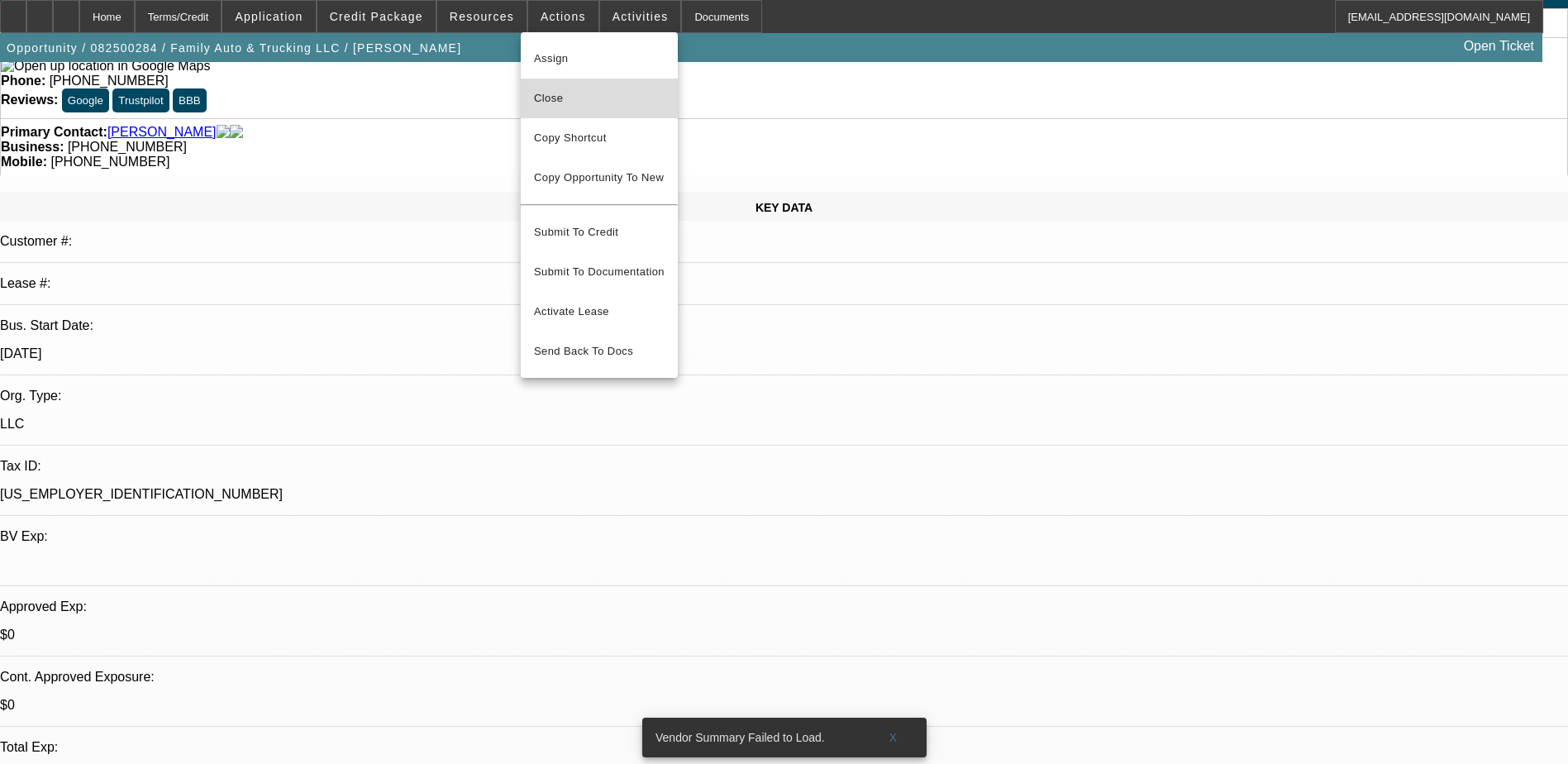
click at [585, 96] on span "Close" at bounding box center [599, 98] width 130 height 20
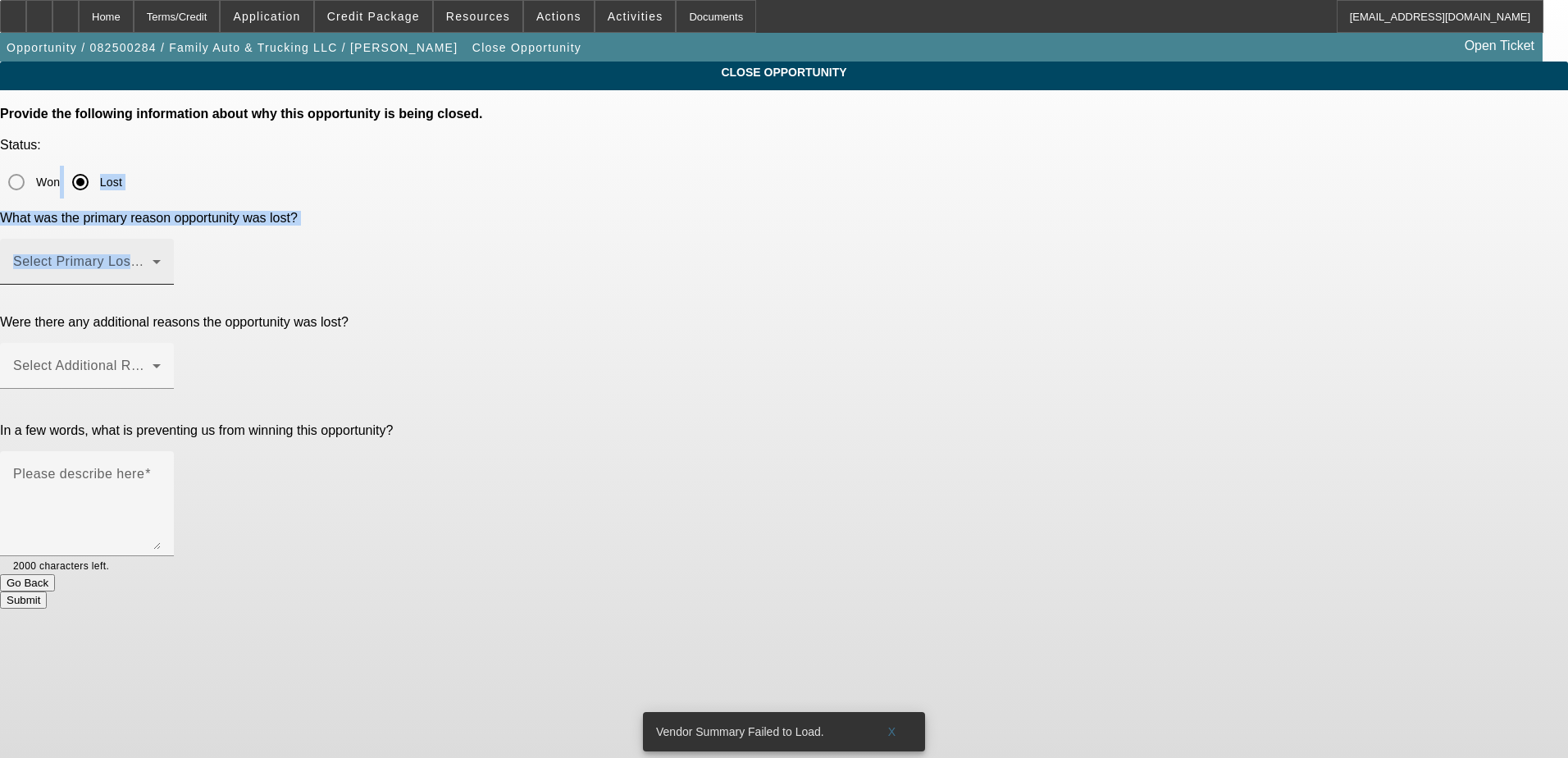
click at [747, 172] on form "Provide the following information about why this opportunity is being closed. S…" at bounding box center [784, 357] width 1568 height 502
click at [152, 258] on span at bounding box center [83, 268] width 139 height 19
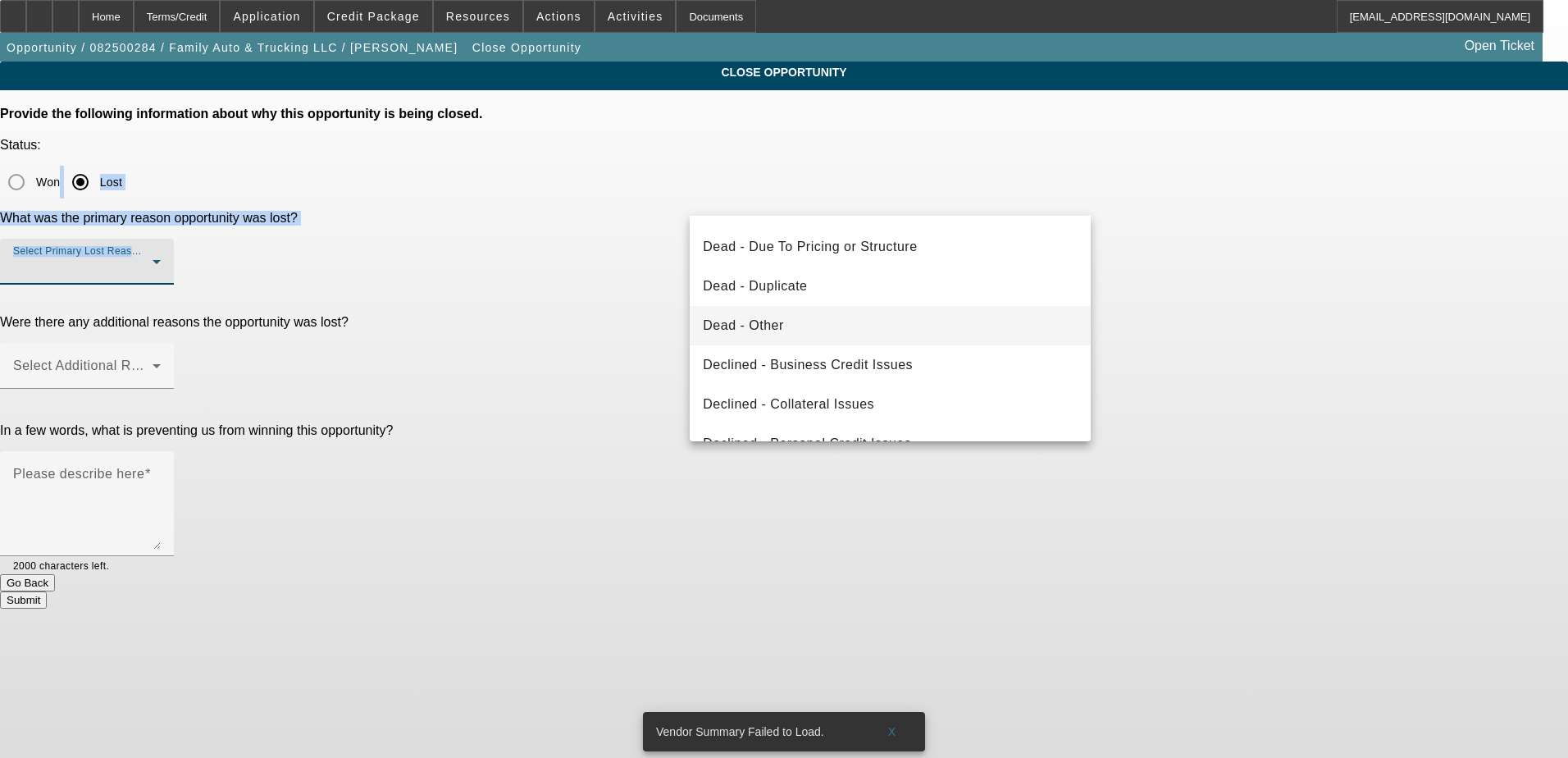
scroll to position [164, 0]
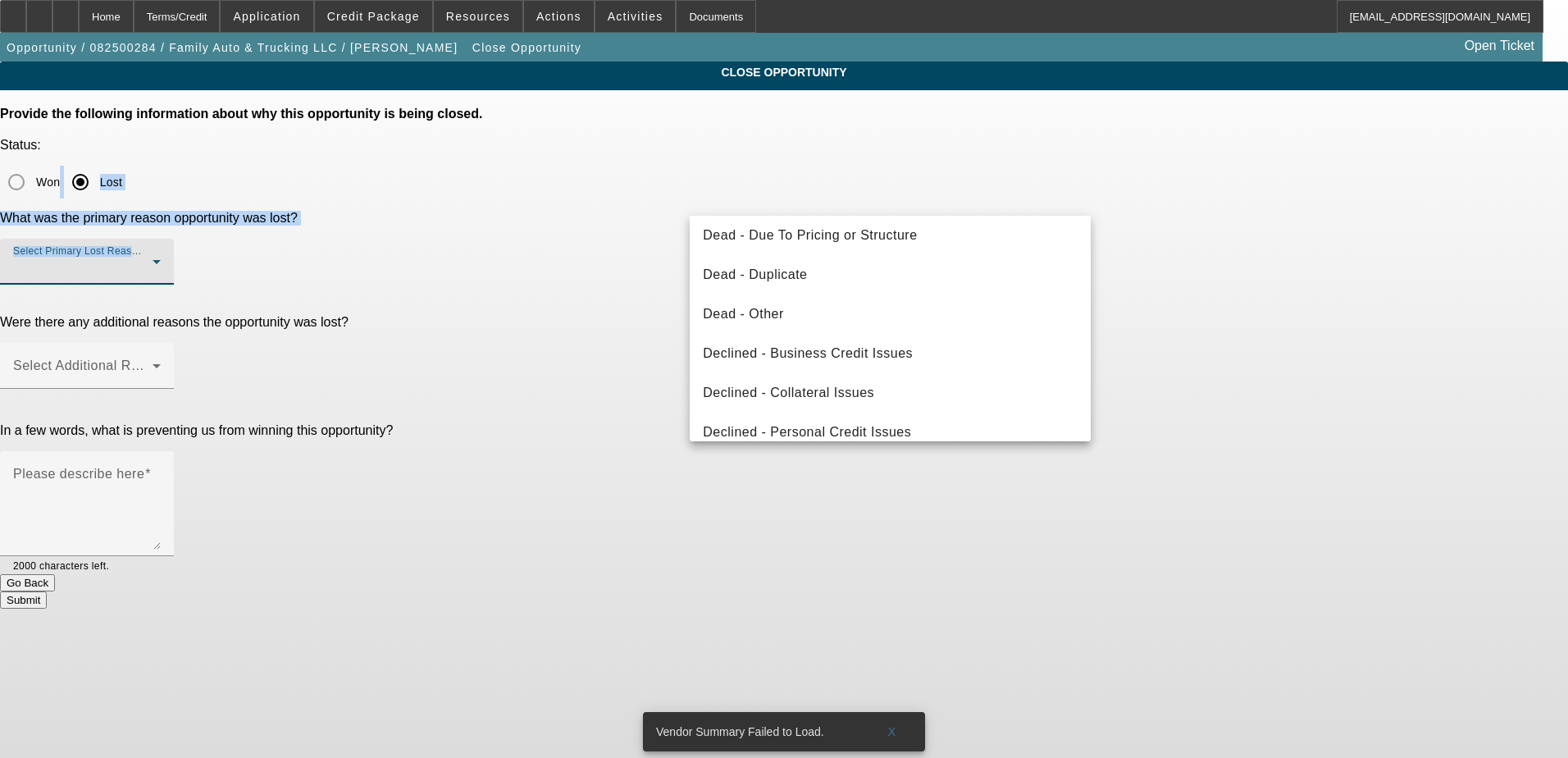
drag, startPoint x: 904, startPoint y: 422, endPoint x: 1192, endPoint y: 330, distance: 302.3
click at [904, 422] on mat-option "Declined - Personal Credit Issues" at bounding box center [889, 432] width 401 height 40
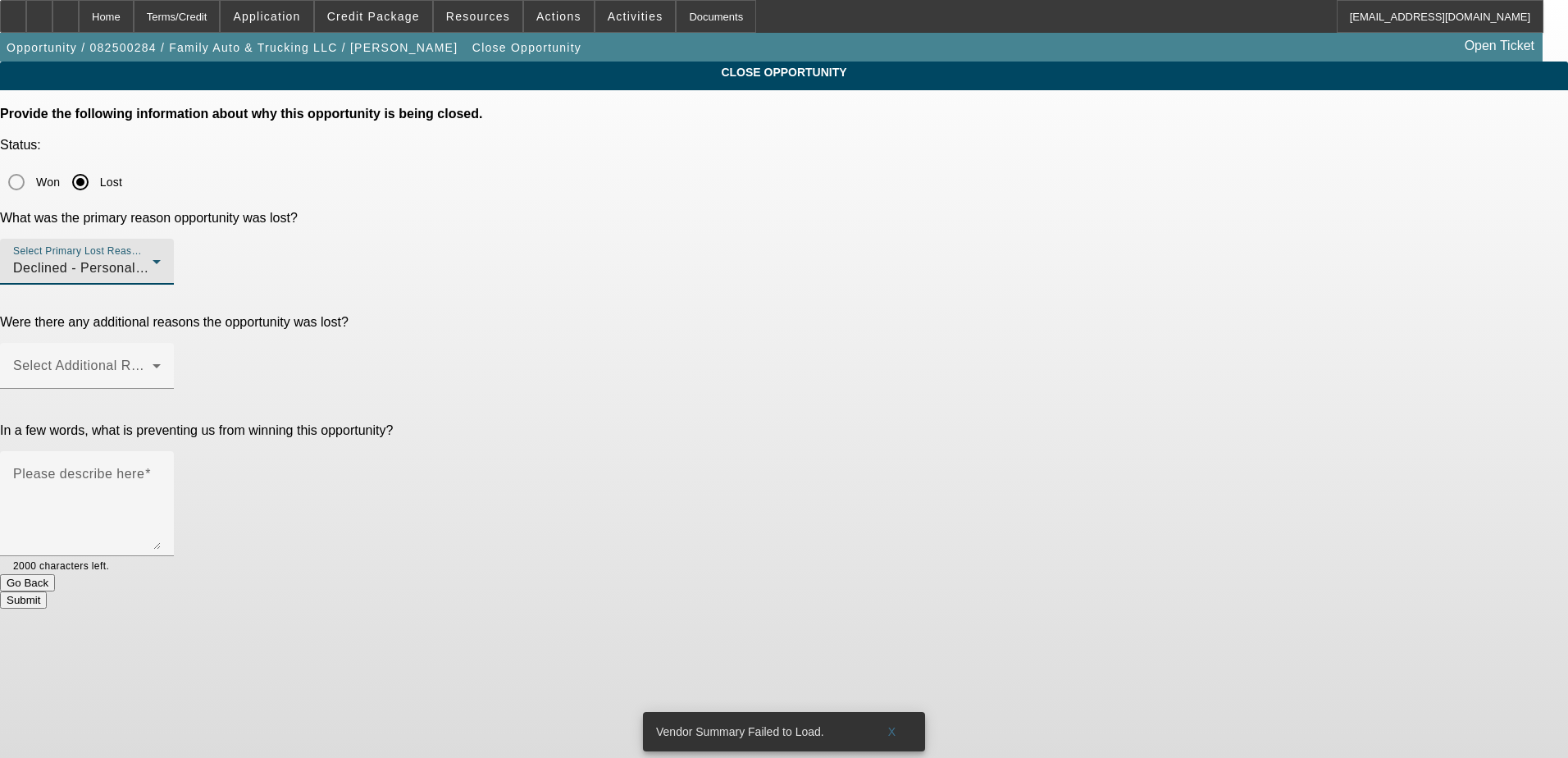
click at [1230, 317] on div "CLOSE OPPORTUNITY Provide the following information about why this opportunity …" at bounding box center [784, 335] width 1568 height 547
click at [152, 363] on span at bounding box center [83, 372] width 139 height 19
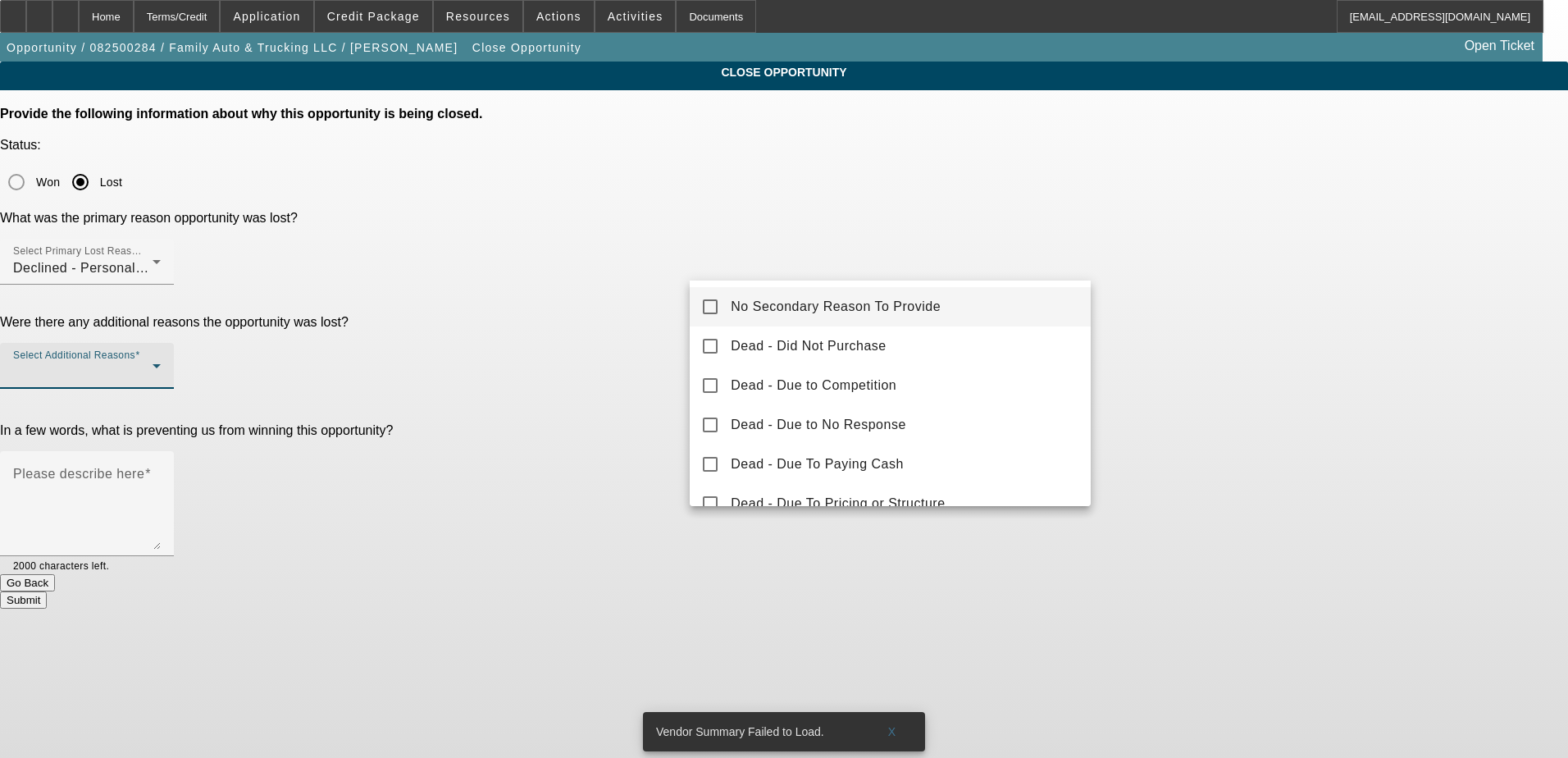
drag, startPoint x: 889, startPoint y: 305, endPoint x: 1108, endPoint y: 309, distance: 219.0
click at [891, 307] on span "No Secondary Reason To Provide" at bounding box center [836, 306] width 210 height 19
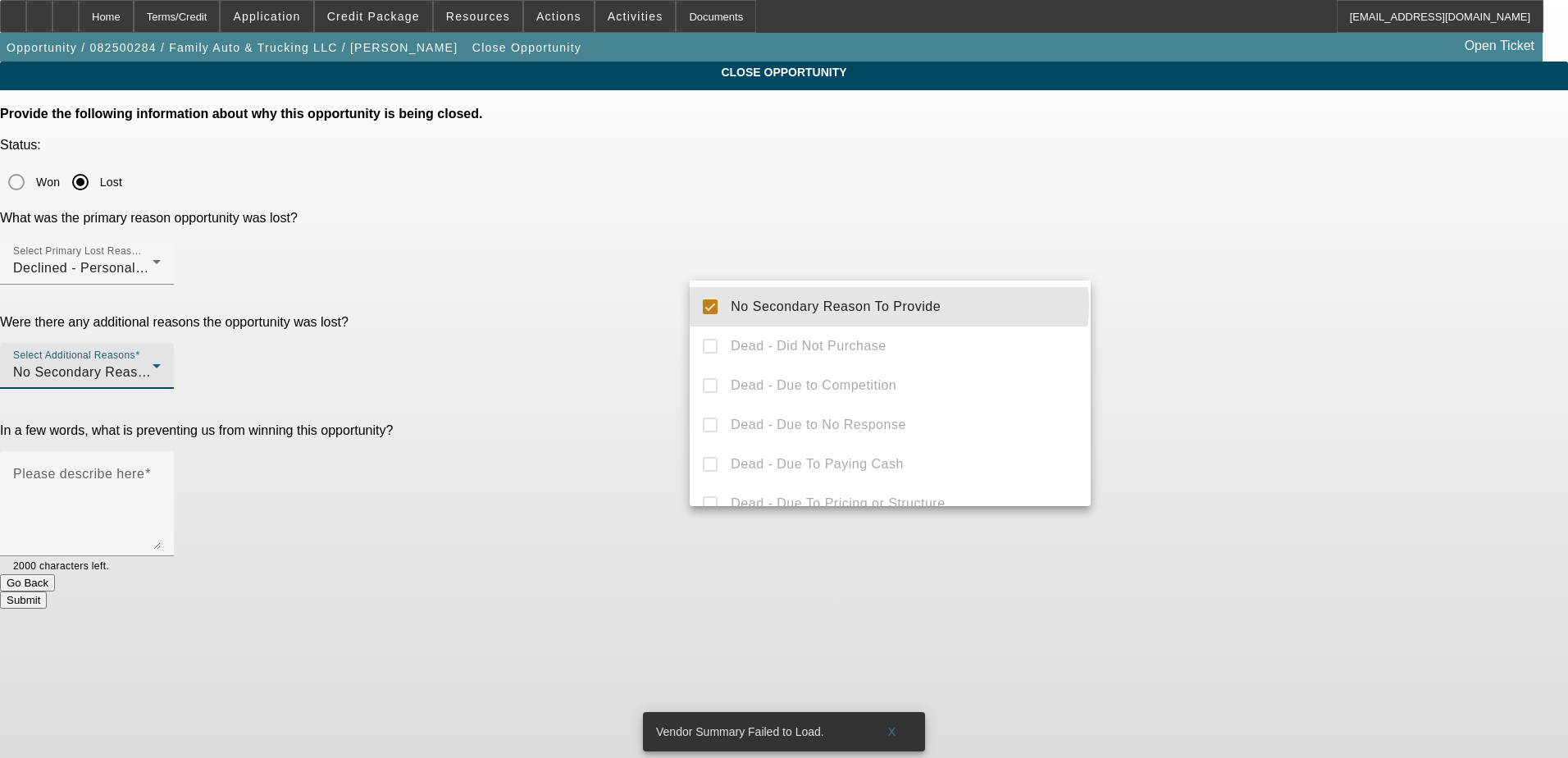
click at [1132, 309] on div at bounding box center [784, 379] width 1568 height 758
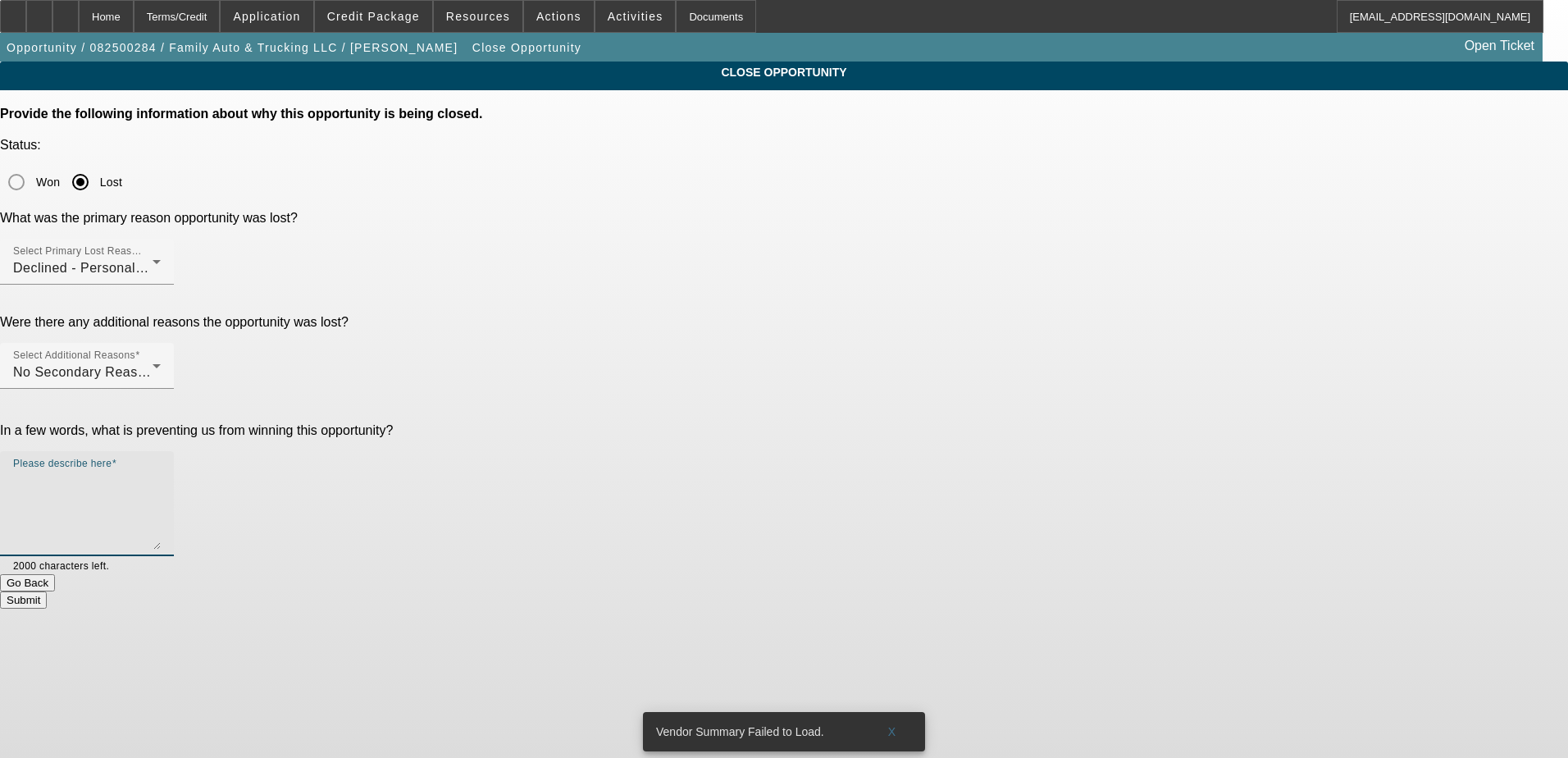
click at [161, 471] on textarea "Please describe here" at bounding box center [87, 510] width 148 height 78
type textarea "504 credit 72 incidents"
click at [47, 592] on button "Submit" at bounding box center [23, 600] width 47 height 18
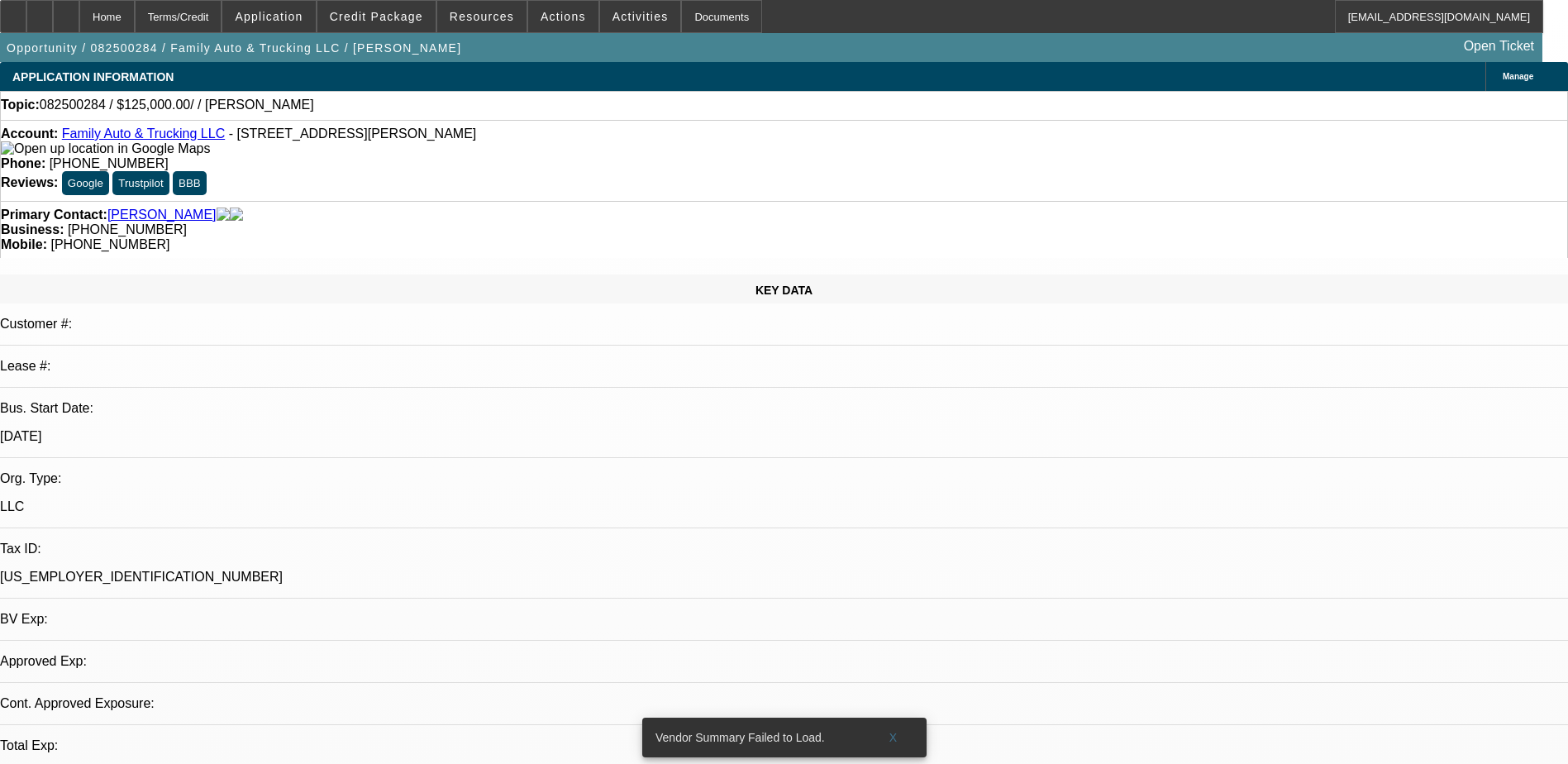
select select "0"
select select "2"
select select "0.1"
select select "4"
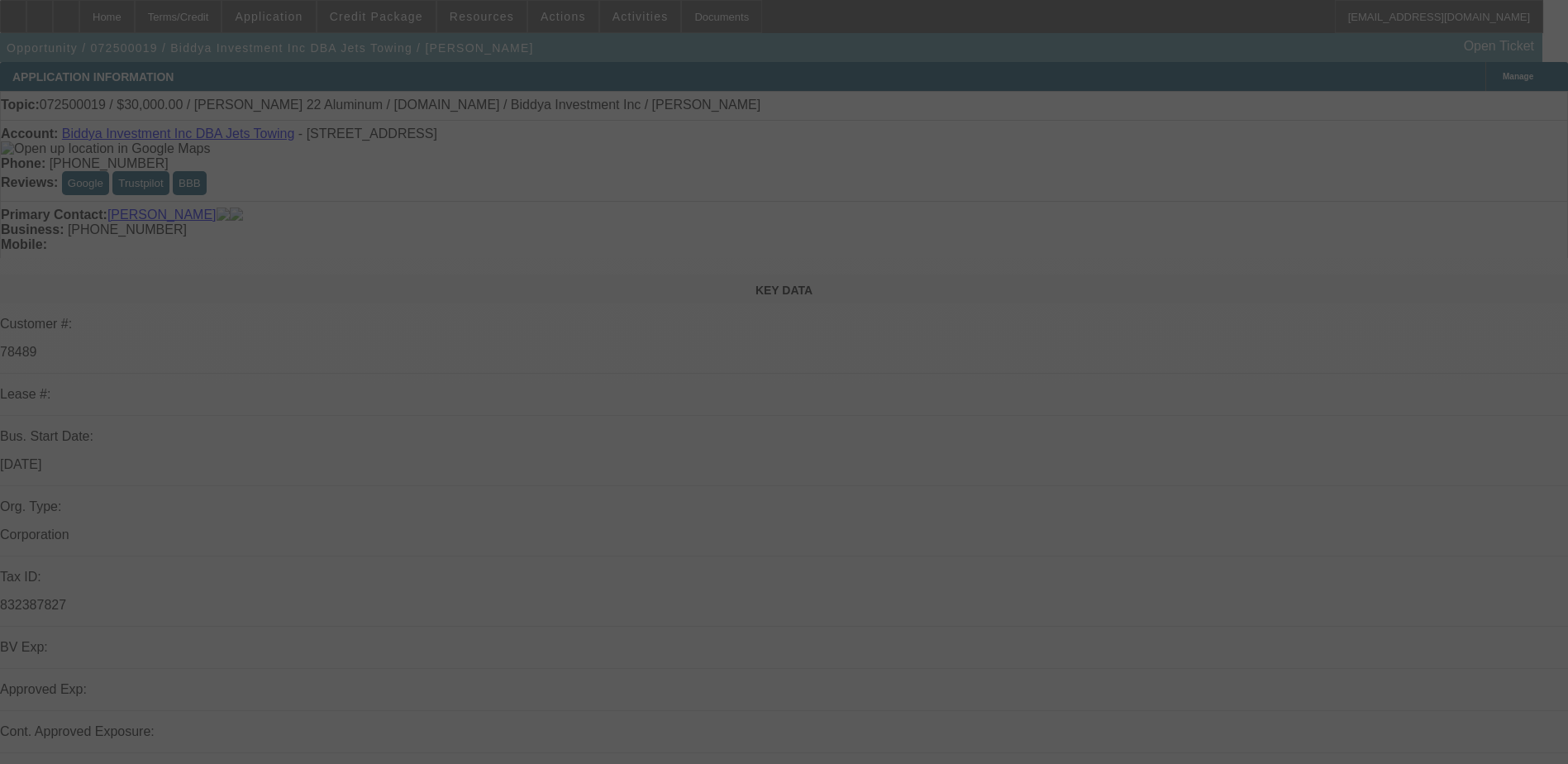
click at [684, 246] on div at bounding box center [784, 382] width 1568 height 764
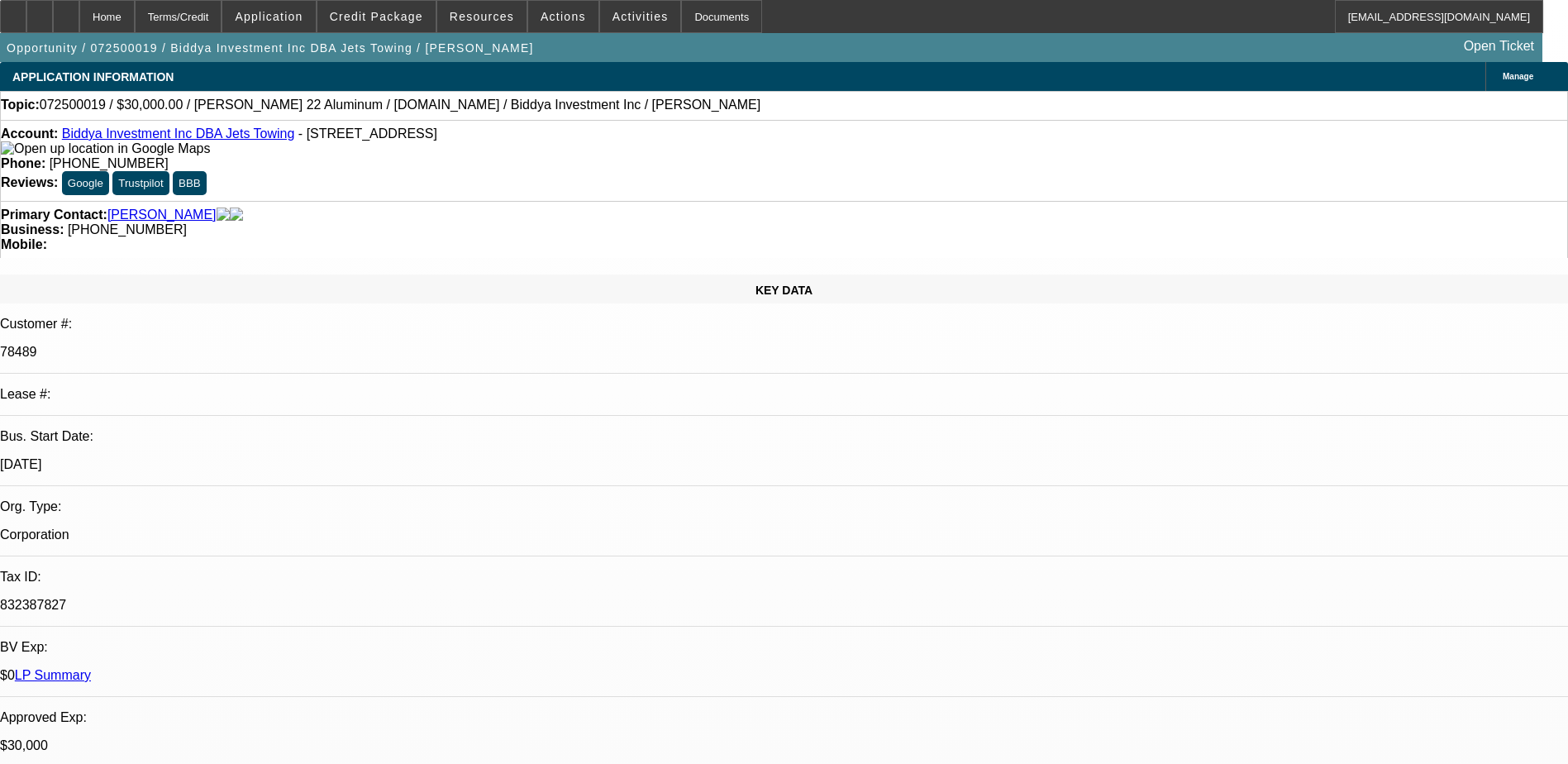
select select "0"
select select "2"
select select "0"
select select "2"
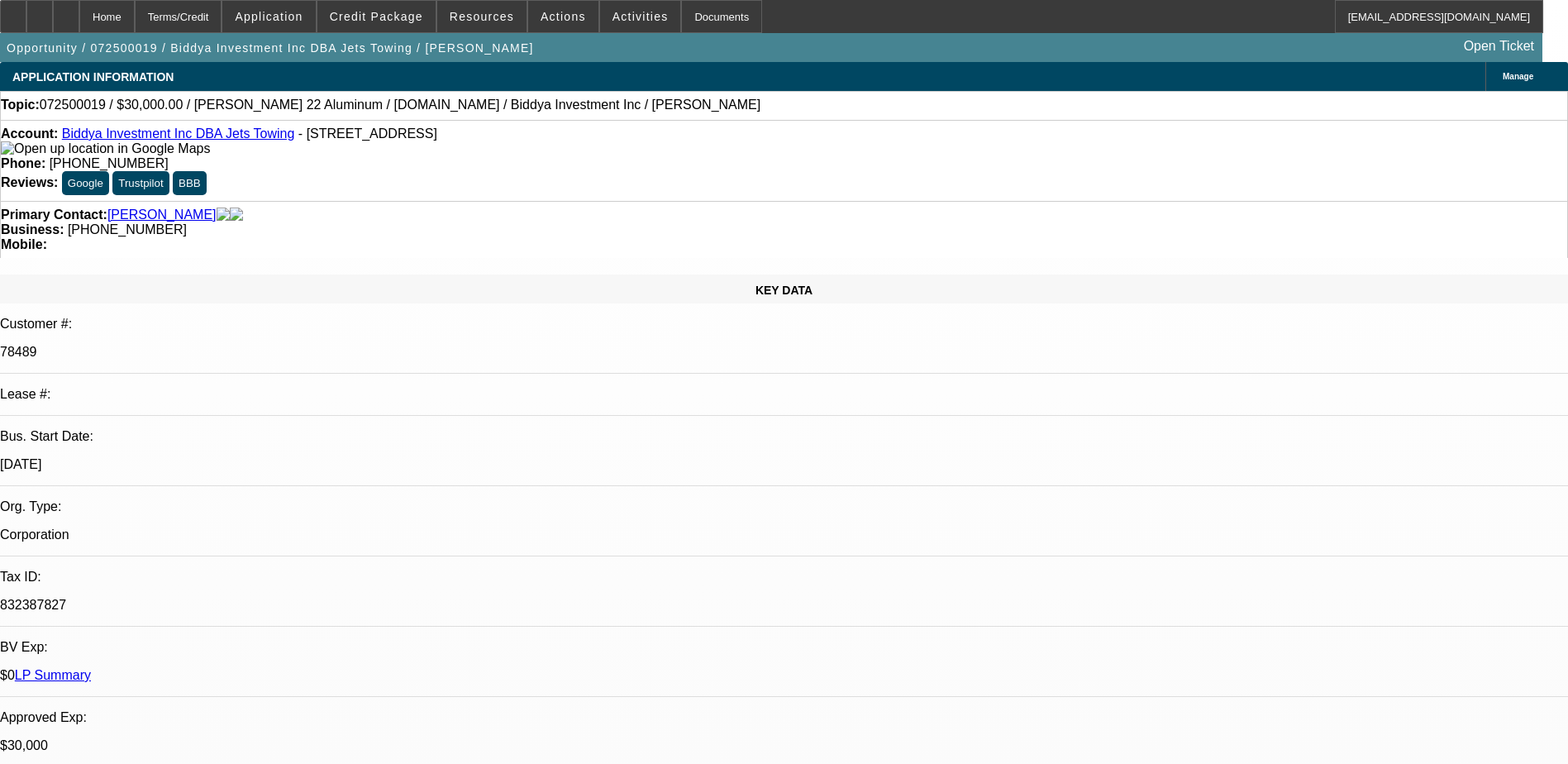
select select "0"
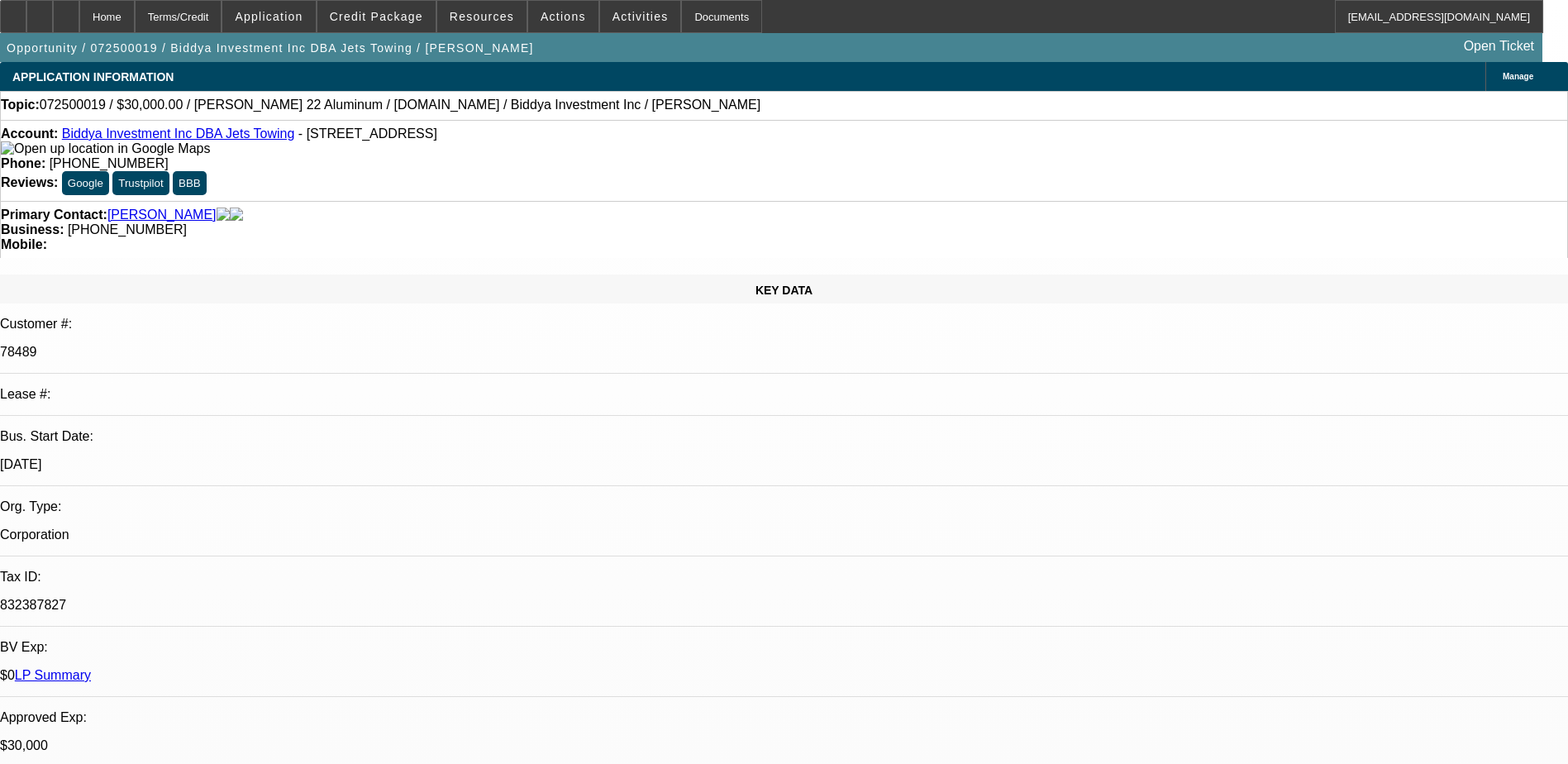
select select "0"
select select "1"
select select "2"
select select "6"
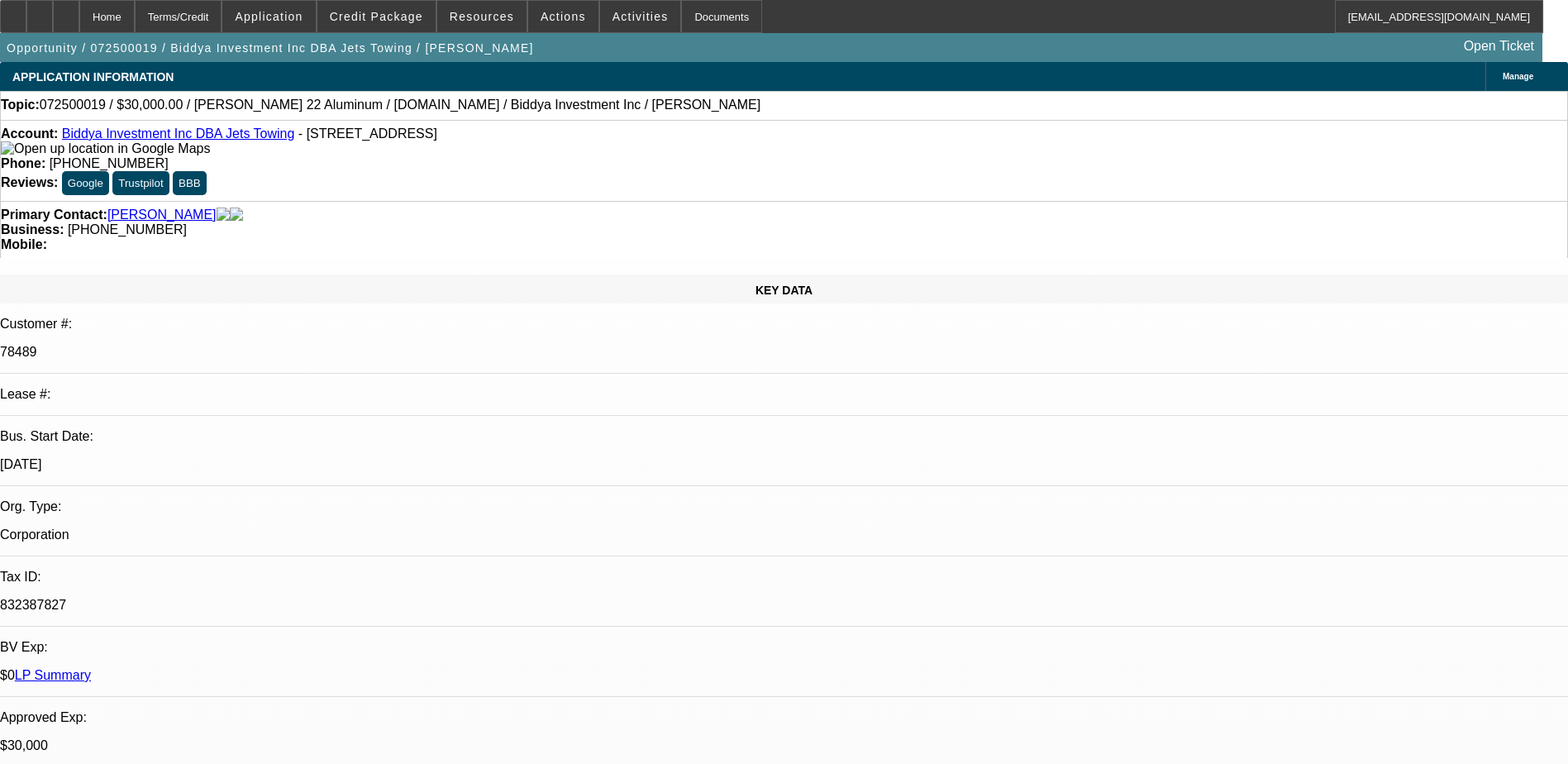
select select "1"
select select "2"
select select "6"
select select "1"
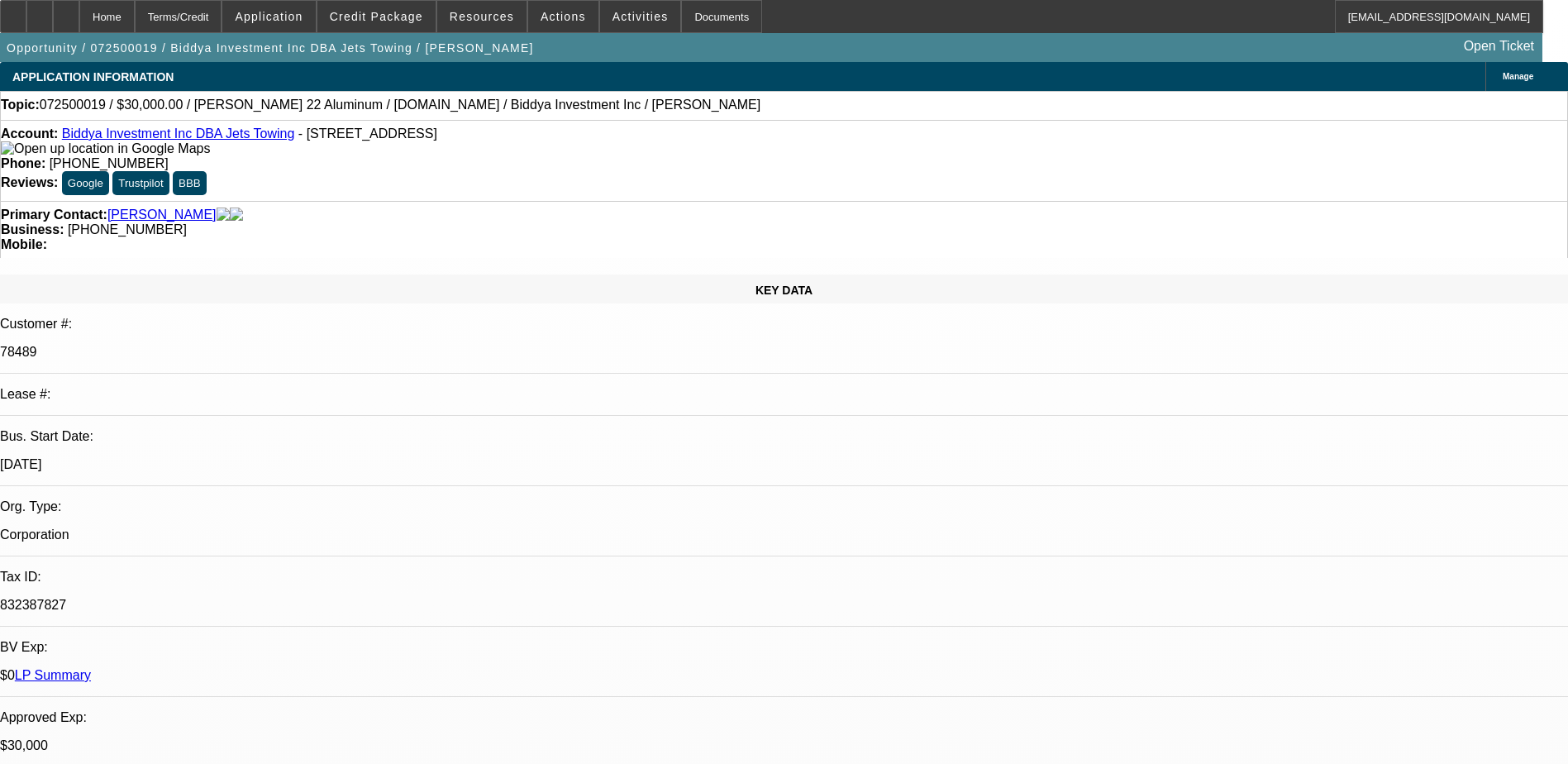
select select "6"
select select "1"
select select "6"
drag, startPoint x: 676, startPoint y: 185, endPoint x: 591, endPoint y: 178, distance: 85.3
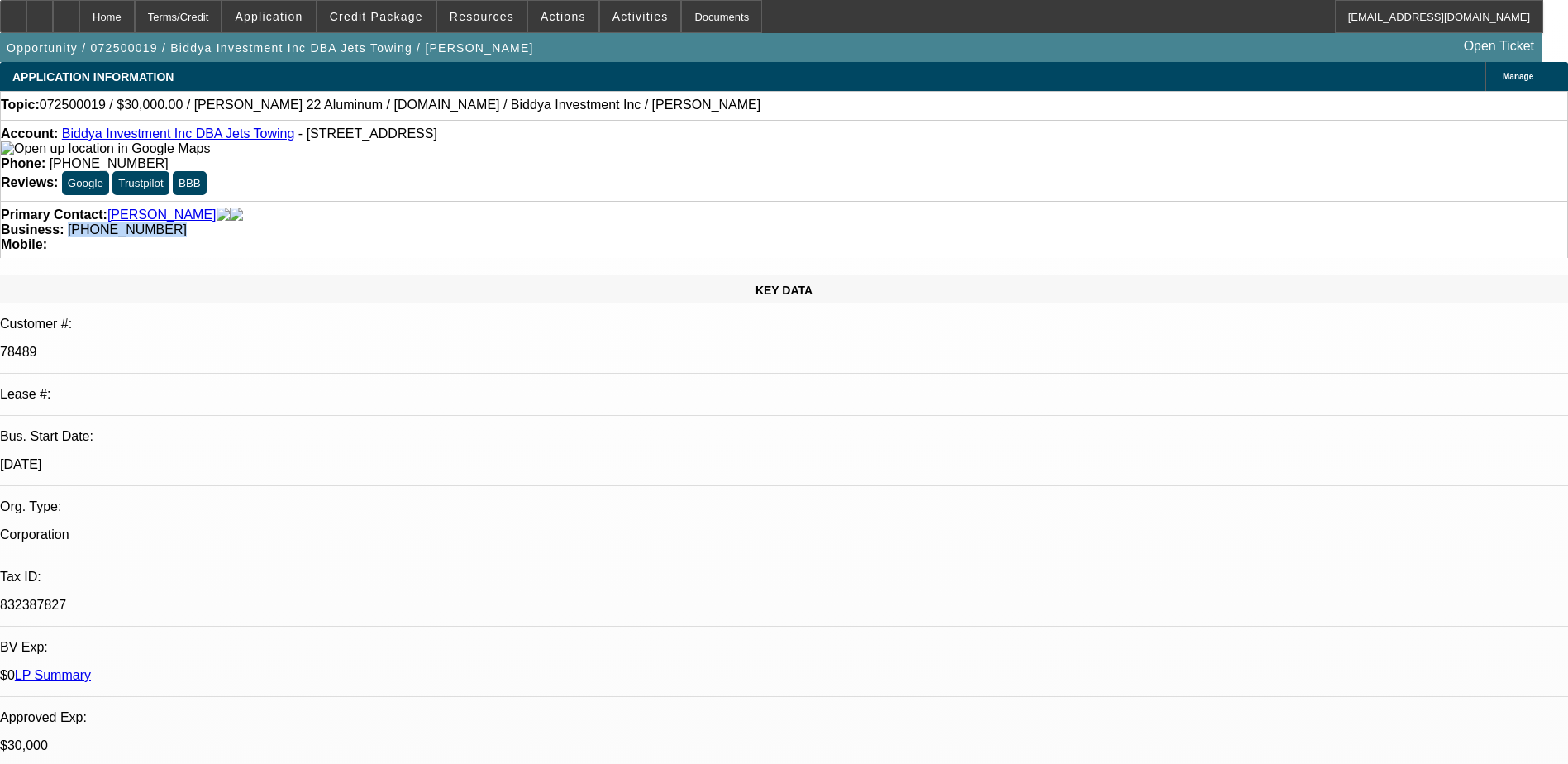
click at [591, 223] on div "Business: [PHONE_NUMBER]" at bounding box center [784, 230] width 1566 height 15
copy span "[PHONE_NUMBER]"
click at [186, 223] on span "[PHONE_NUMBER]" at bounding box center [127, 230] width 119 height 14
drag, startPoint x: 650, startPoint y: 186, endPoint x: 555, endPoint y: 186, distance: 95.0
click at [555, 223] on div "Business: [PHONE_NUMBER]" at bounding box center [784, 230] width 1566 height 15
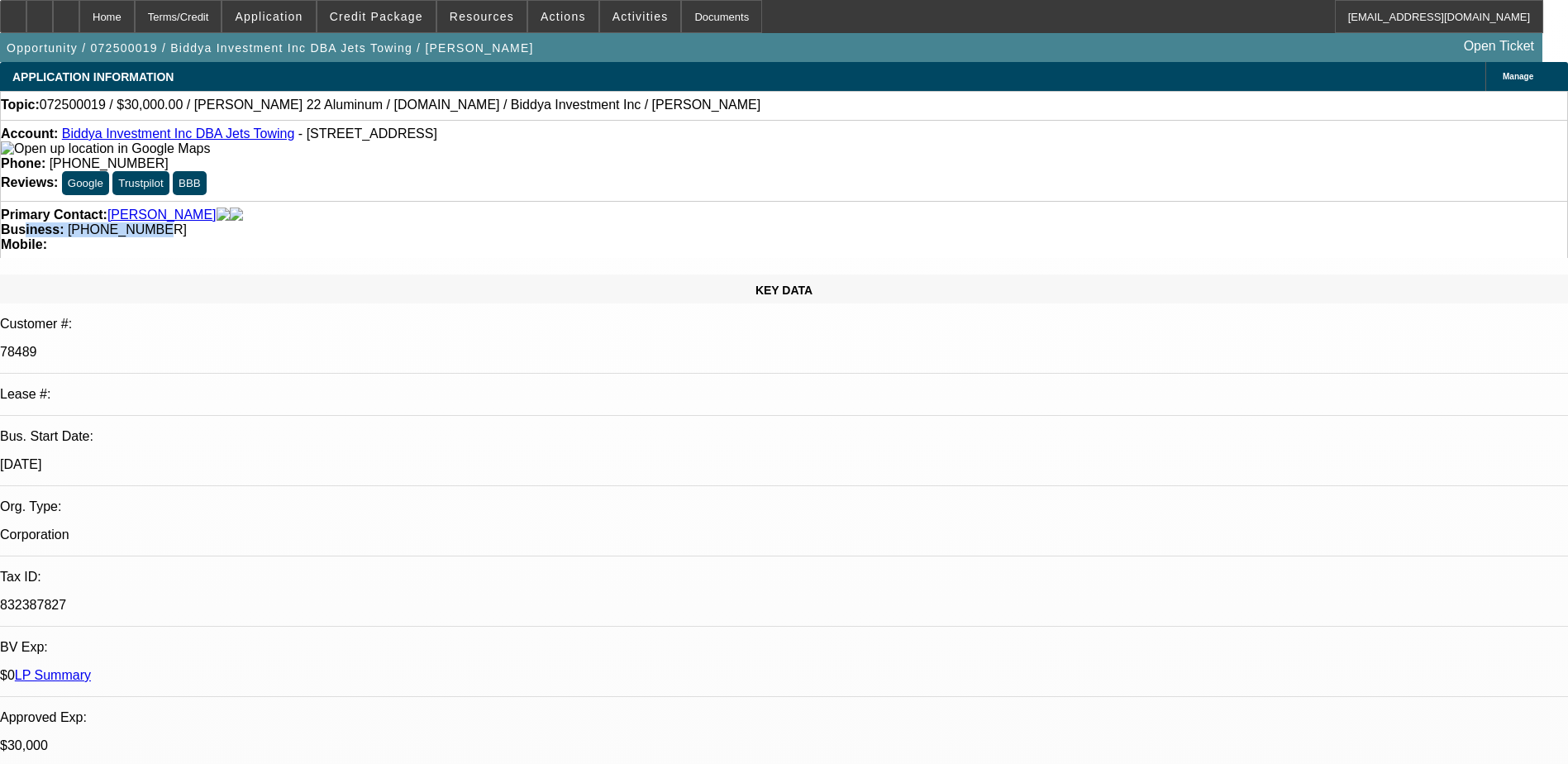
drag, startPoint x: 555, startPoint y: 186, endPoint x: 641, endPoint y: 198, distance: 86.8
click at [641, 201] on div "Primary Contact: [PERSON_NAME] Business: [PHONE_NUMBER] Mobile:" at bounding box center [784, 229] width 1568 height 57
drag, startPoint x: 664, startPoint y: 177, endPoint x: 587, endPoint y: 184, distance: 77.3
click at [587, 223] on div "Business: [PHONE_NUMBER]" at bounding box center [784, 230] width 1566 height 15
drag, startPoint x: 587, startPoint y: 184, endPoint x: 615, endPoint y: 189, distance: 28.4
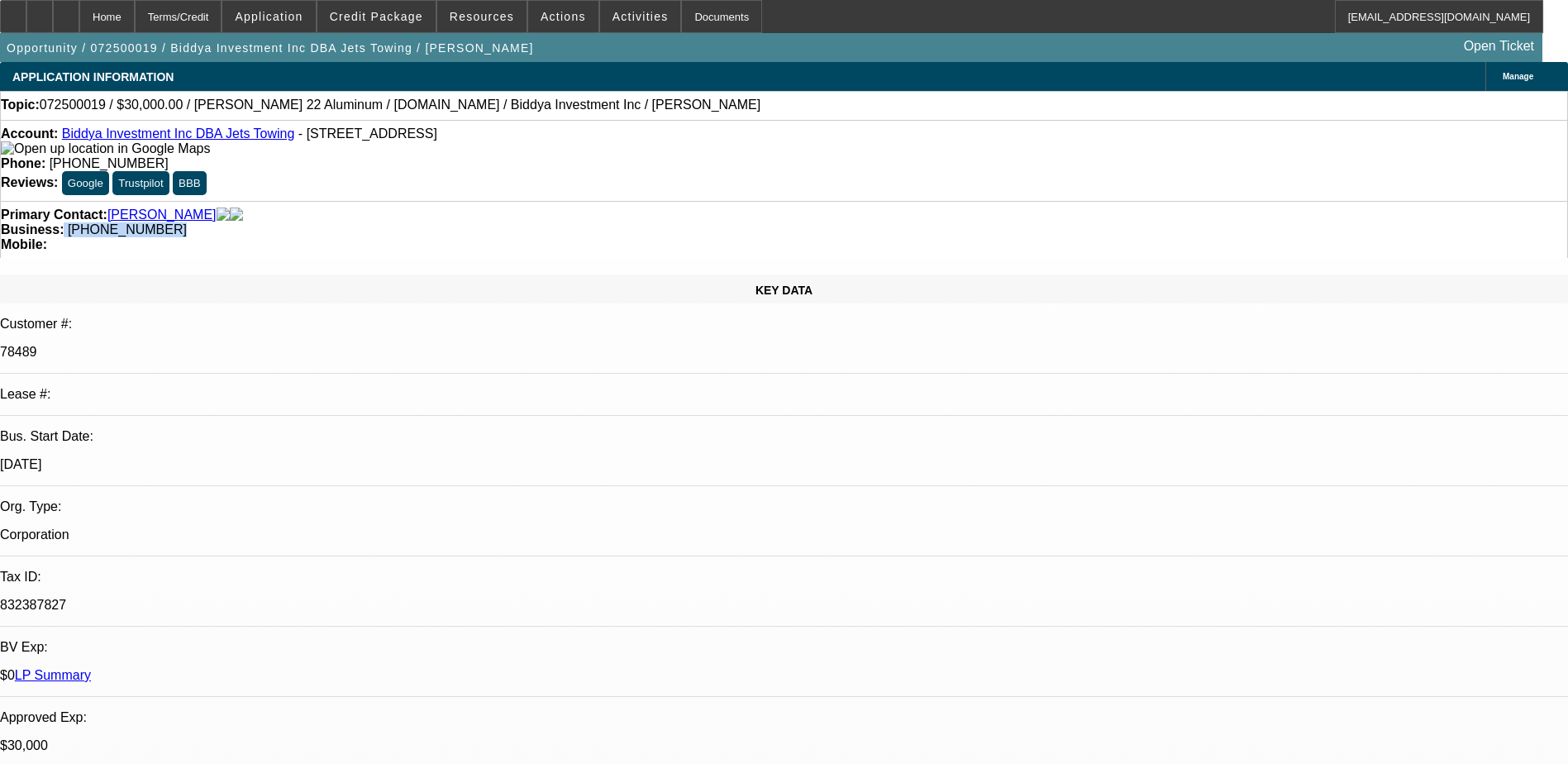
click at [615, 223] on div "Business: [PHONE_NUMBER]" at bounding box center [784, 230] width 1566 height 15
drag, startPoint x: 678, startPoint y: 184, endPoint x: 589, endPoint y: 182, distance: 89.0
click at [589, 223] on div "Business: [PHONE_NUMBER]" at bounding box center [784, 230] width 1566 height 15
drag, startPoint x: 620, startPoint y: 183, endPoint x: 686, endPoint y: 203, distance: 69.0
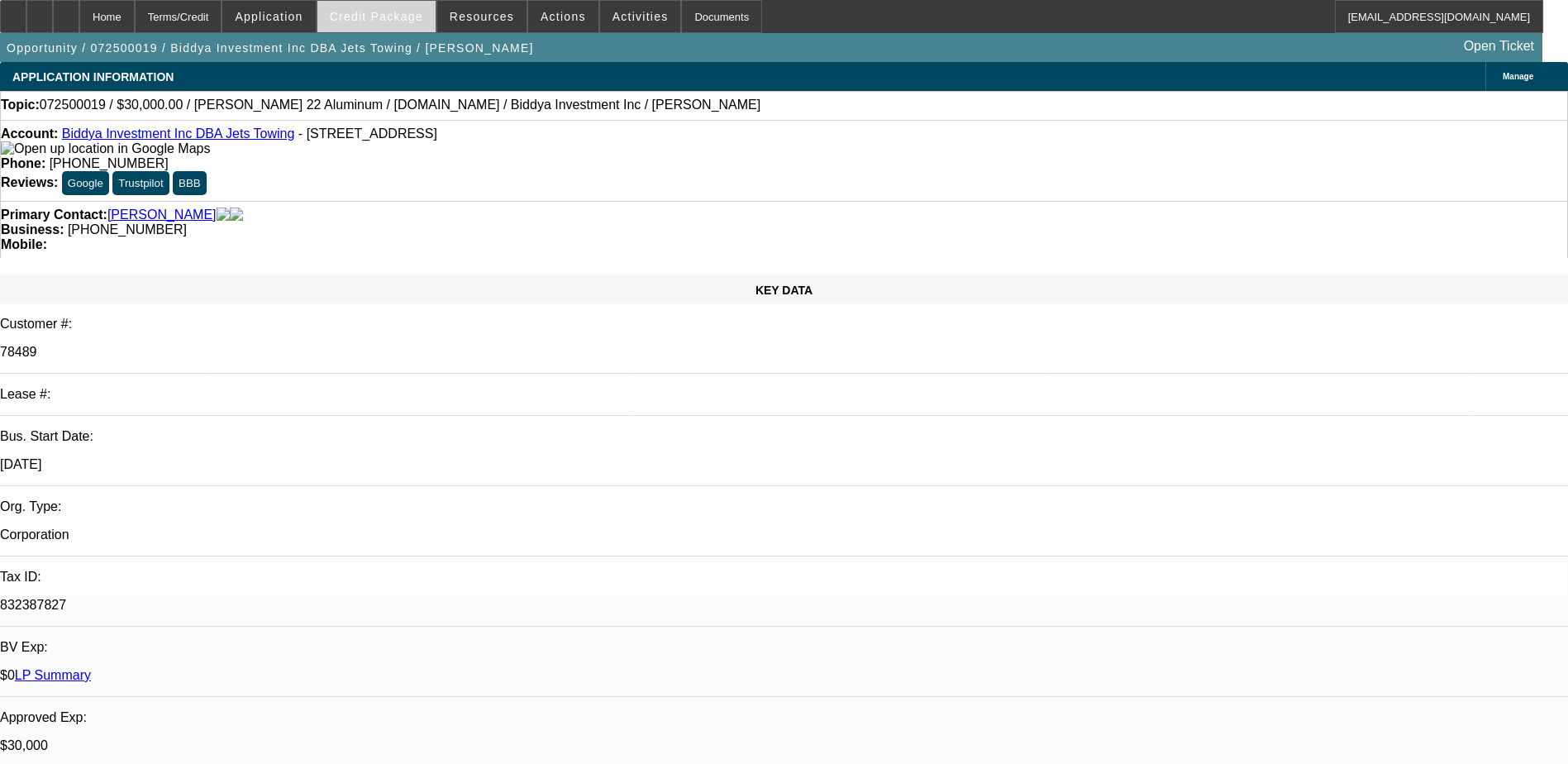
click at [377, 27] on span at bounding box center [376, 16] width 118 height 40
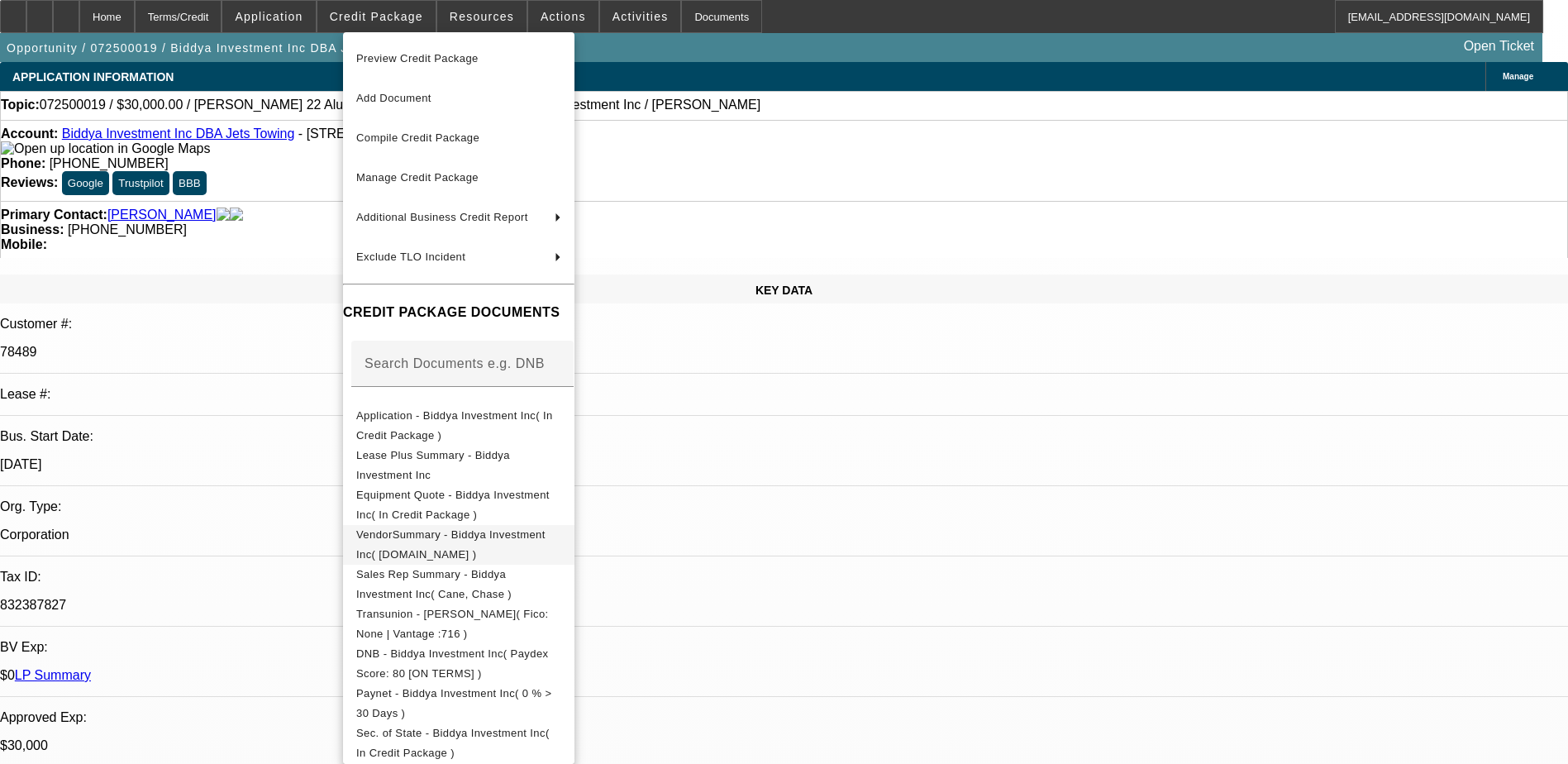
scroll to position [248, 0]
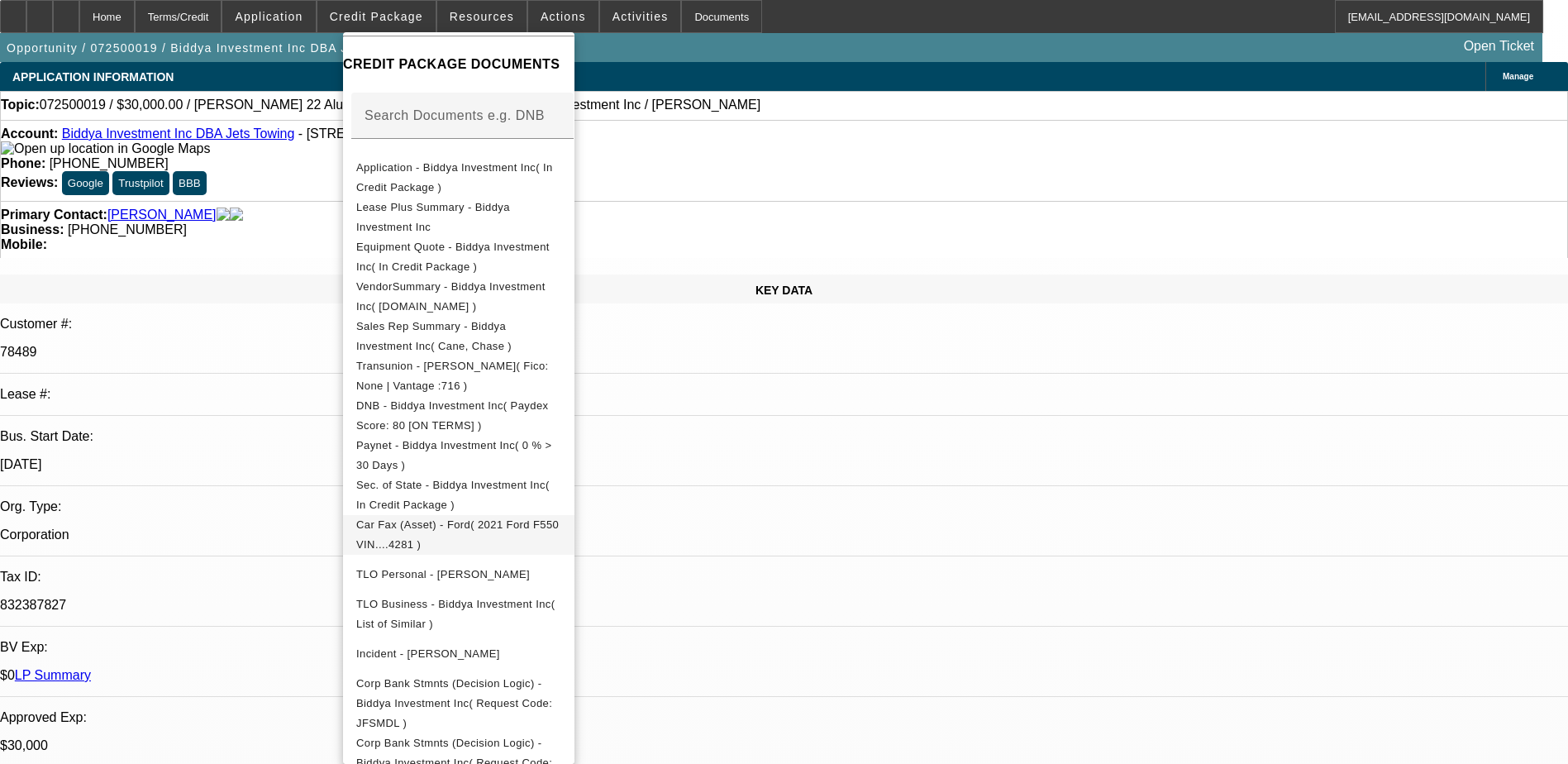
click at [458, 537] on span "Car Fax (Asset) - Ford( 2021 Ford F550 VIN....4281 )" at bounding box center [458, 534] width 205 height 40
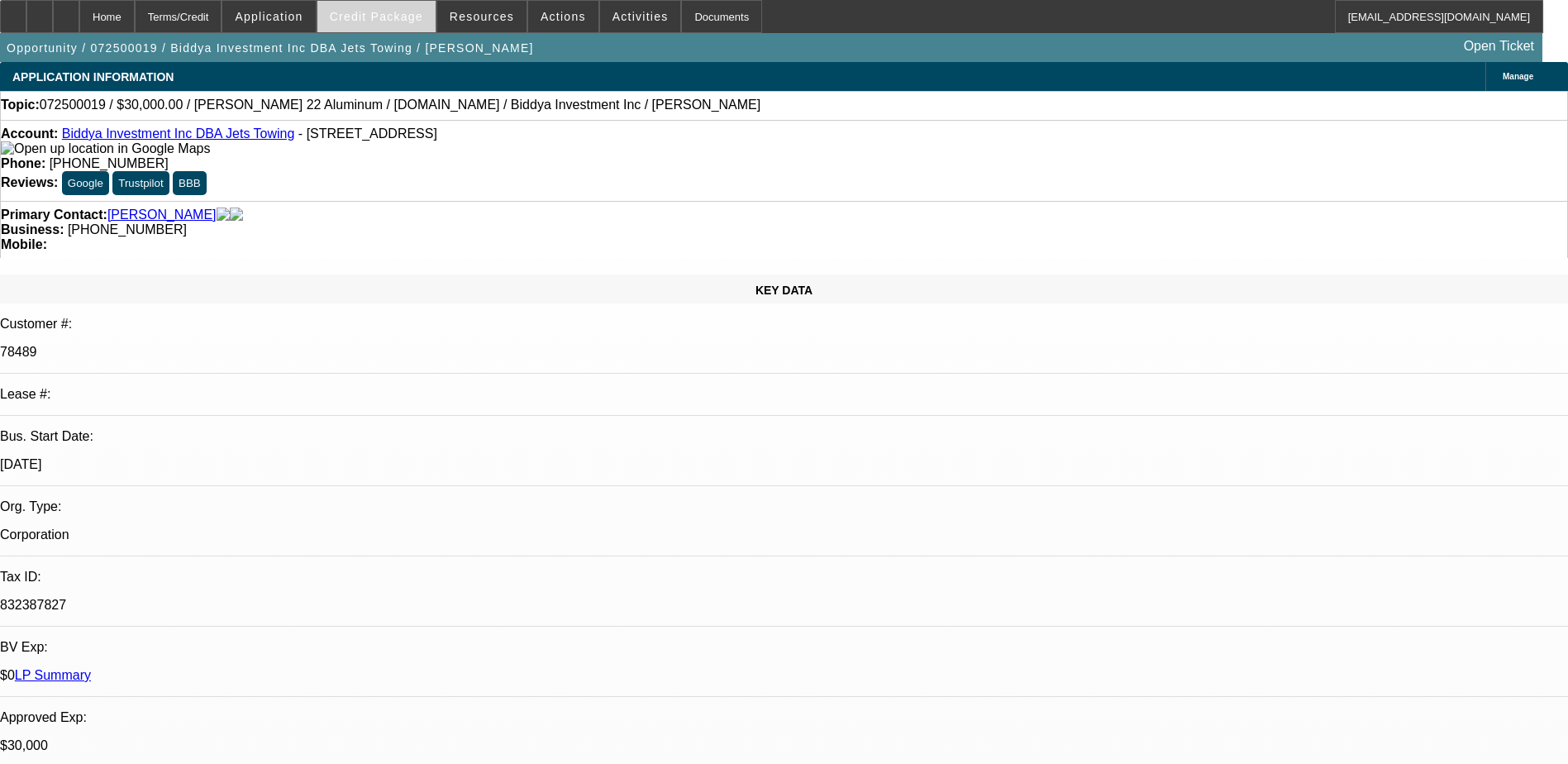
click at [380, 18] on span "Credit Package" at bounding box center [376, 16] width 93 height 13
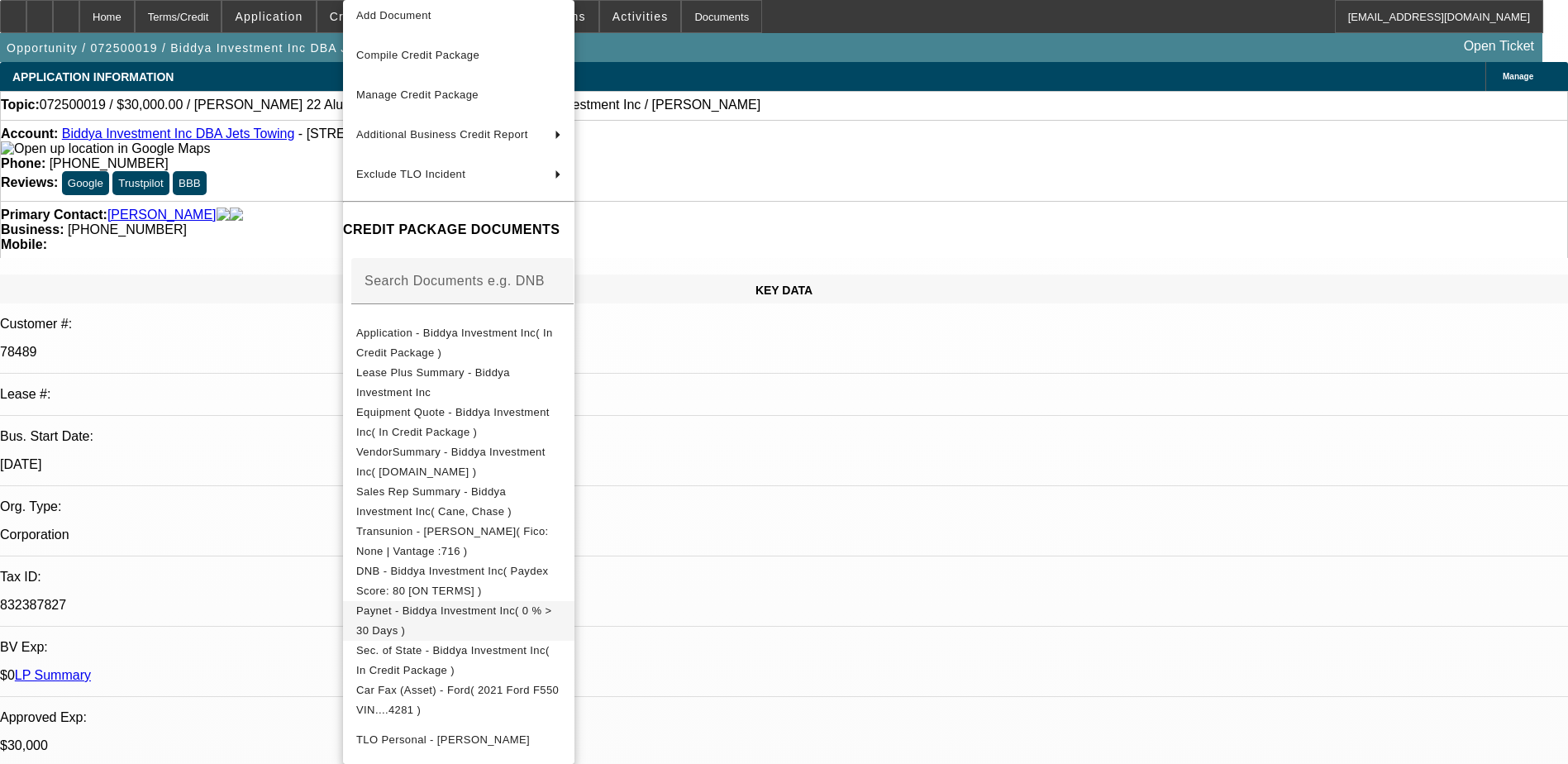
scroll to position [165, 0]
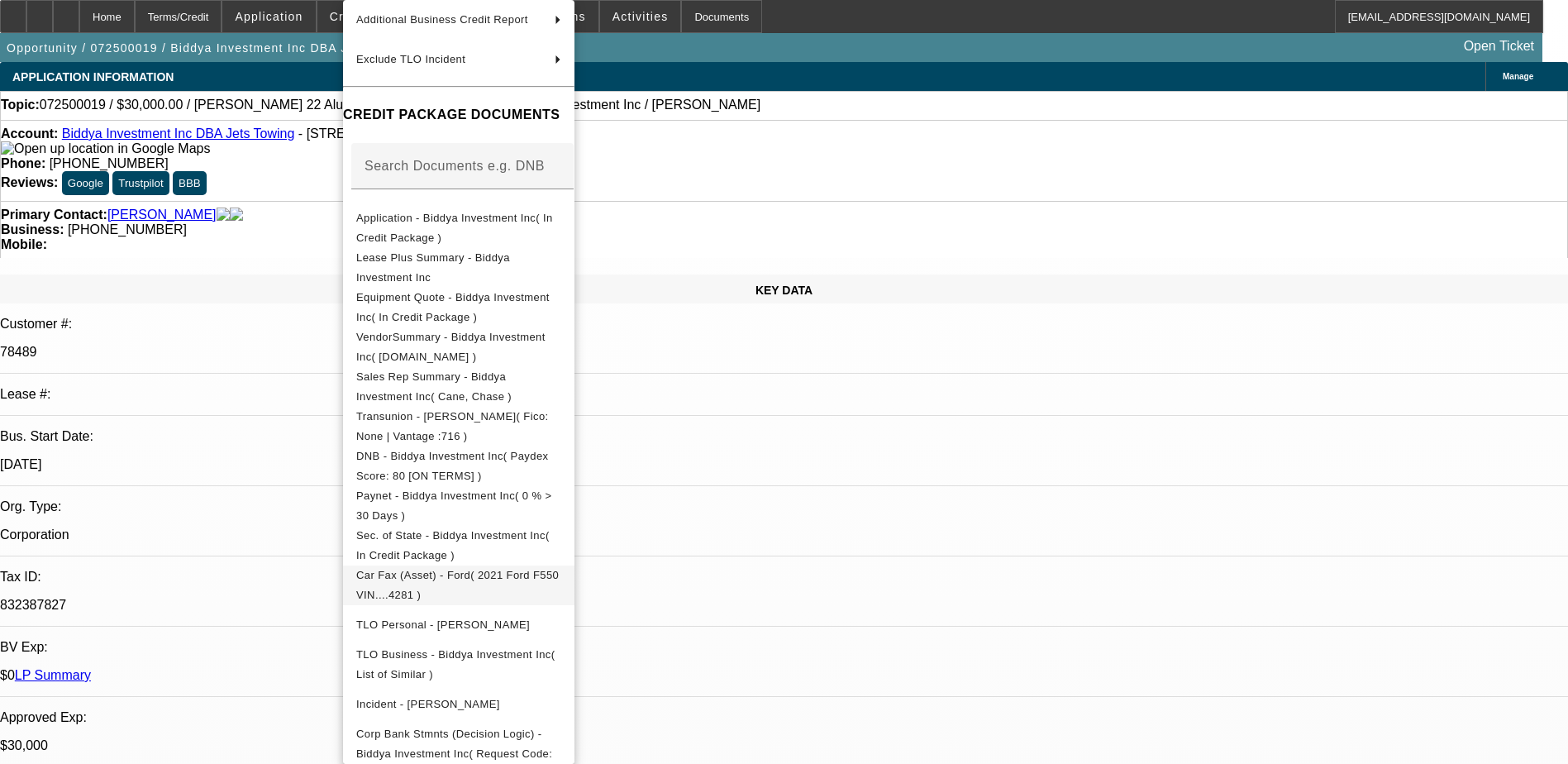
click at [500, 568] on button "Car Fax (Asset) - Ford( 2021 Ford F550 VIN....4281 )" at bounding box center [459, 585] width 232 height 40
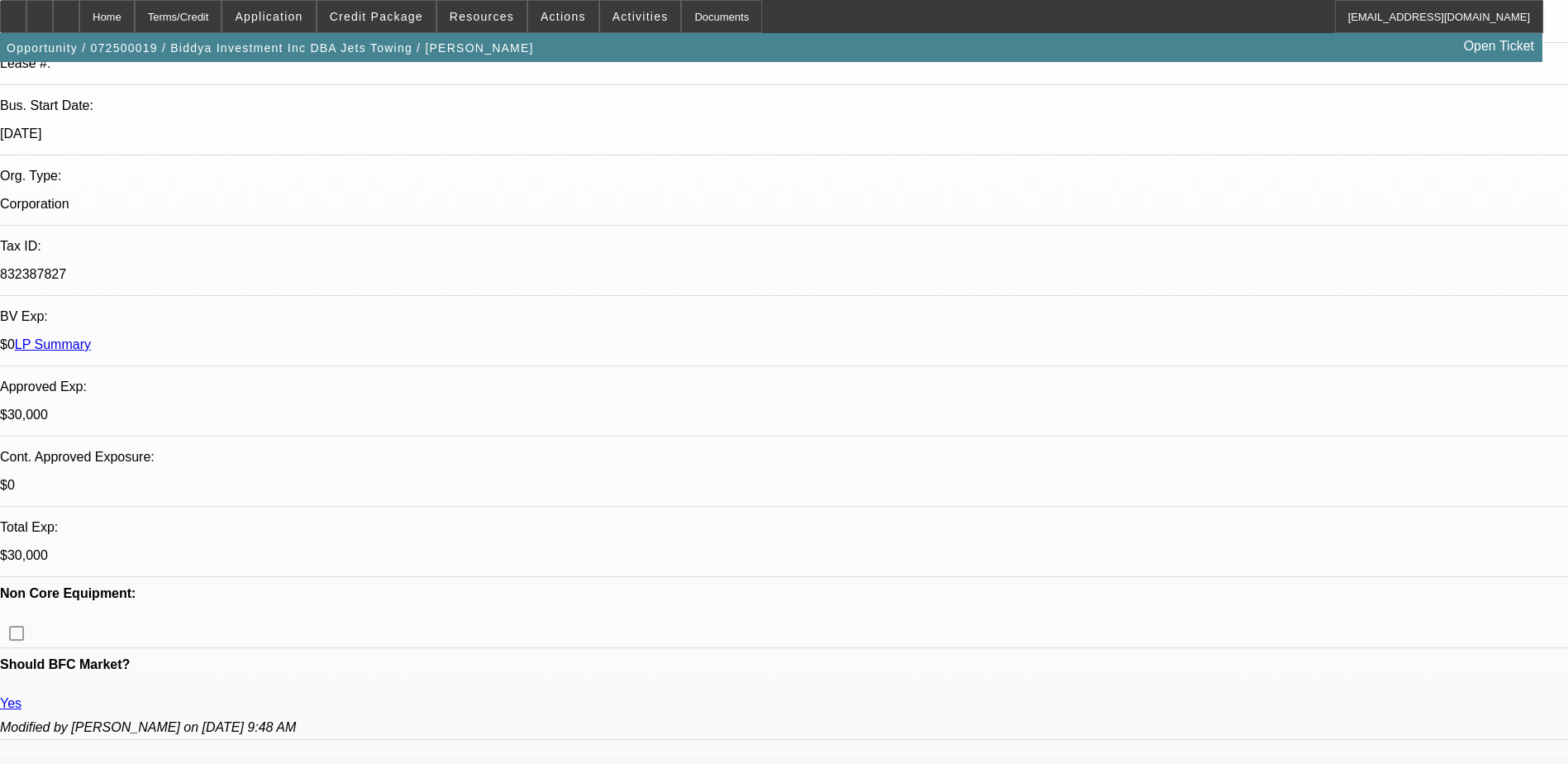
scroll to position [0, 0]
